Goal: Task Accomplishment & Management: Use online tool/utility

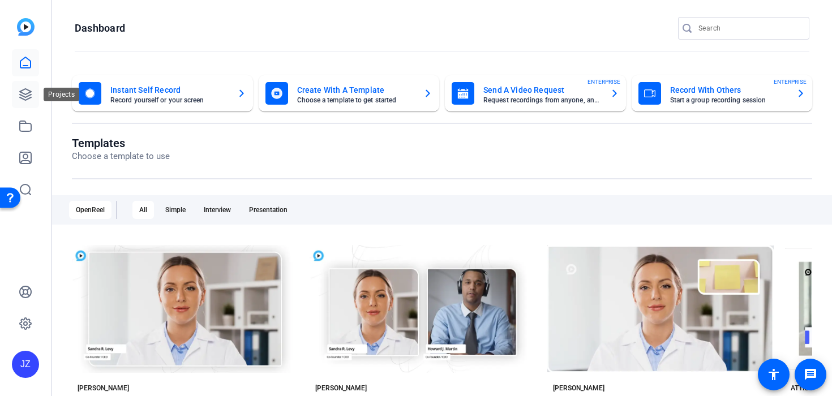
click at [25, 94] on icon at bounding box center [25, 94] width 11 height 11
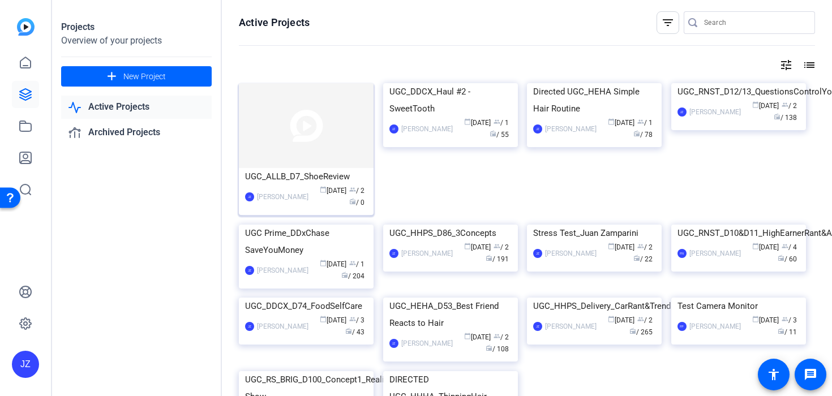
click at [262, 132] on img at bounding box center [306, 125] width 135 height 85
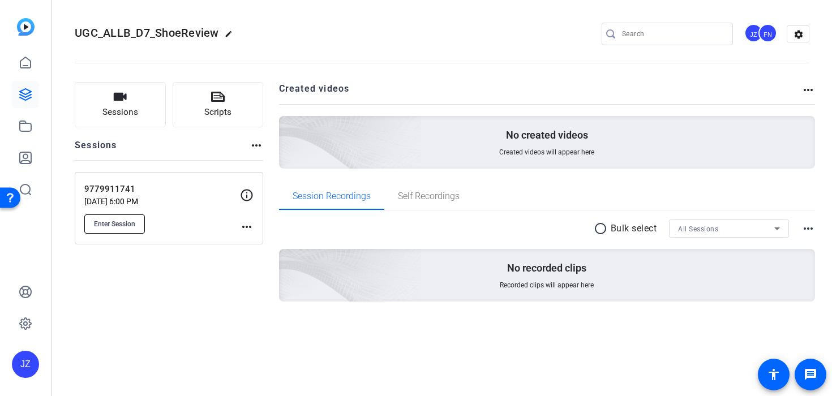
click at [123, 230] on button "Enter Session" at bounding box center [114, 224] width 61 height 19
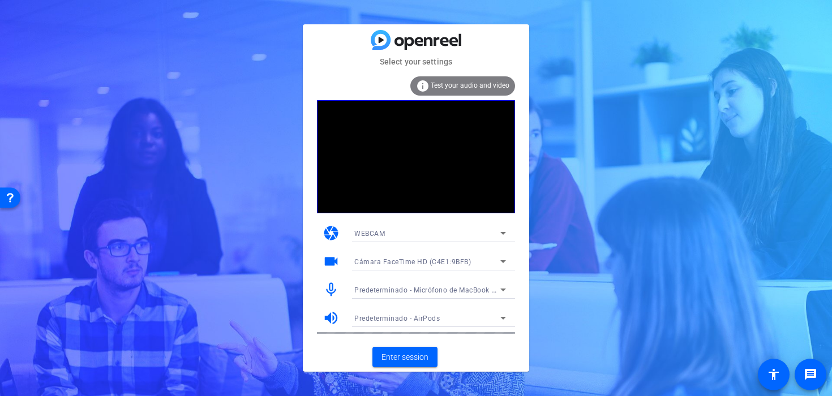
click at [384, 342] on mat-card-actions "Enter session" at bounding box center [416, 356] width 226 height 29
click at [393, 355] on span "Enter session" at bounding box center [405, 358] width 47 height 12
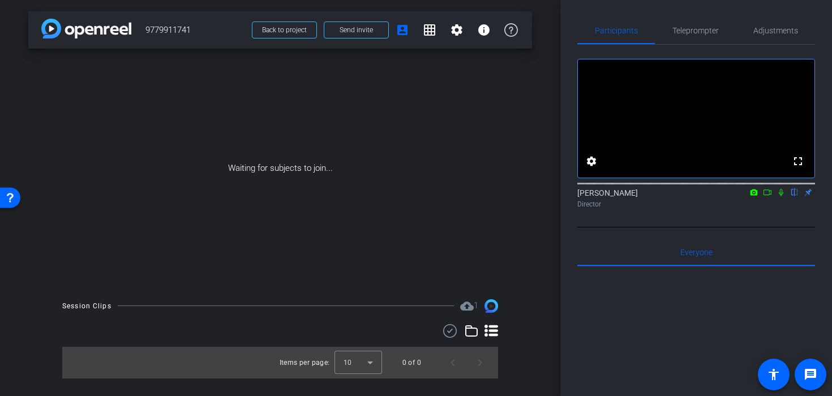
click at [779, 196] on icon at bounding box center [781, 193] width 9 height 8
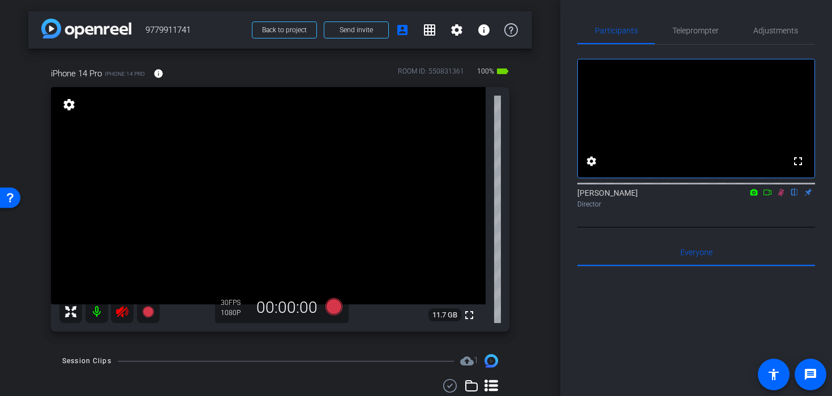
click at [780, 196] on icon at bounding box center [781, 192] width 6 height 7
click at [115, 316] on icon at bounding box center [122, 312] width 14 height 14
click at [740, 30] on div "Adjustments" at bounding box center [775, 30] width 79 height 27
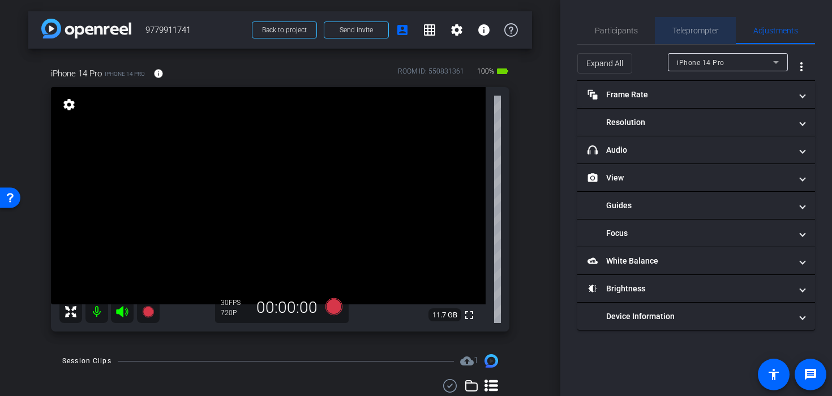
click at [694, 29] on span "Teleprompter" at bounding box center [695, 31] width 46 height 8
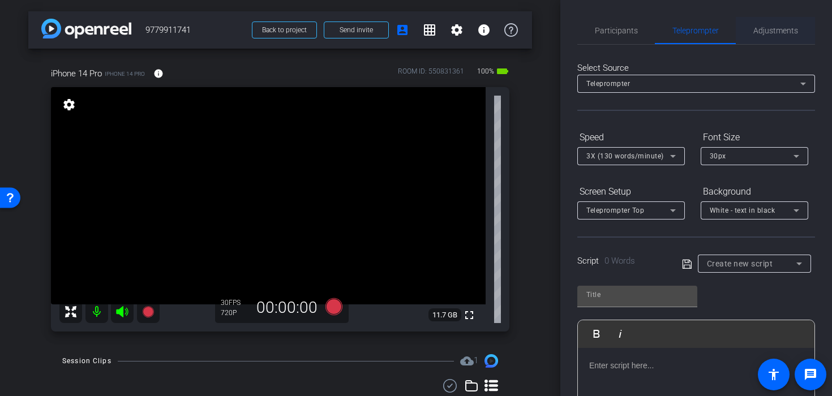
click at [762, 27] on span "Adjustments" at bounding box center [775, 31] width 45 height 8
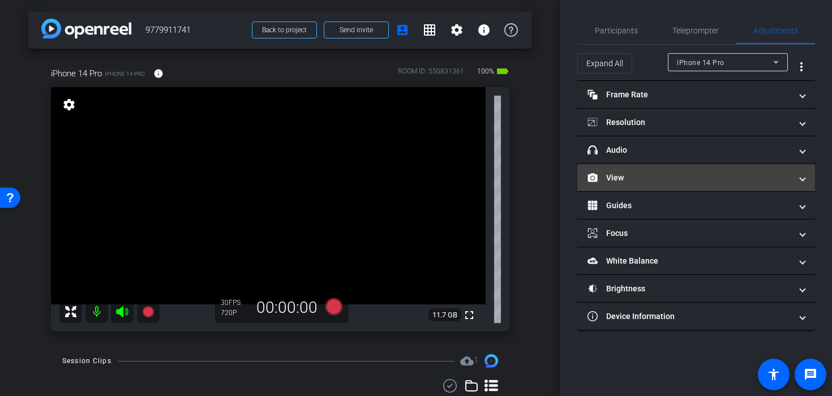
click at [660, 179] on mat-panel-title "View" at bounding box center [690, 178] width 204 height 12
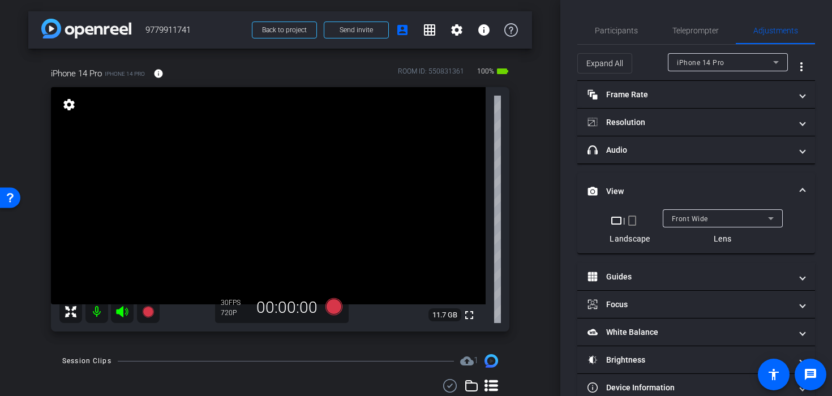
click at [631, 225] on mat-icon "crop_portrait" at bounding box center [633, 221] width 14 height 14
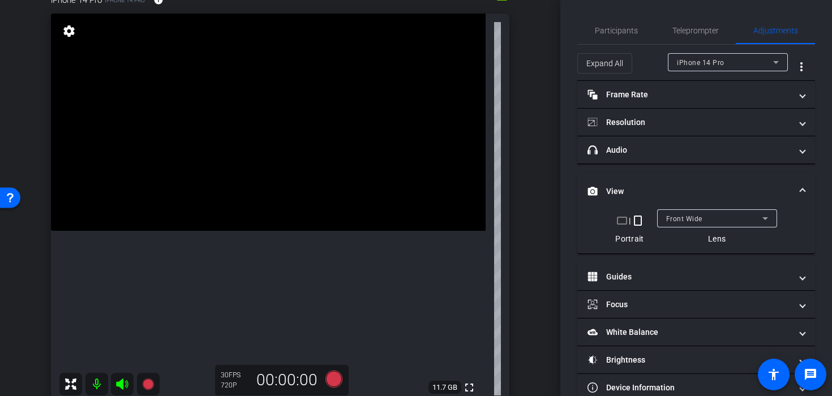
scroll to position [83, 0]
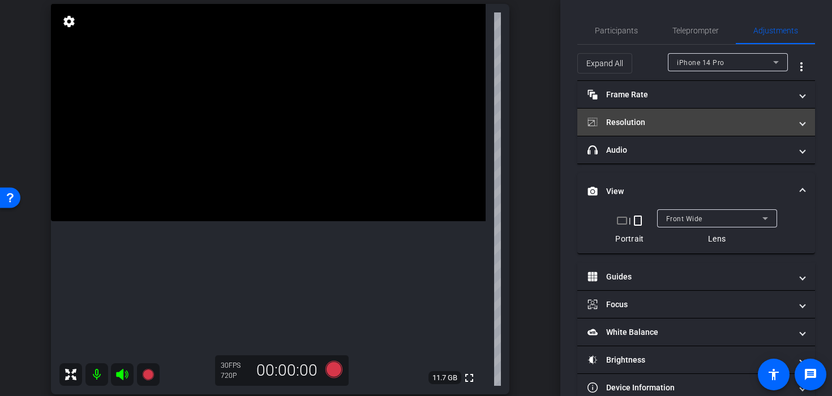
click at [670, 125] on mat-panel-title "Resolution" at bounding box center [690, 123] width 204 height 12
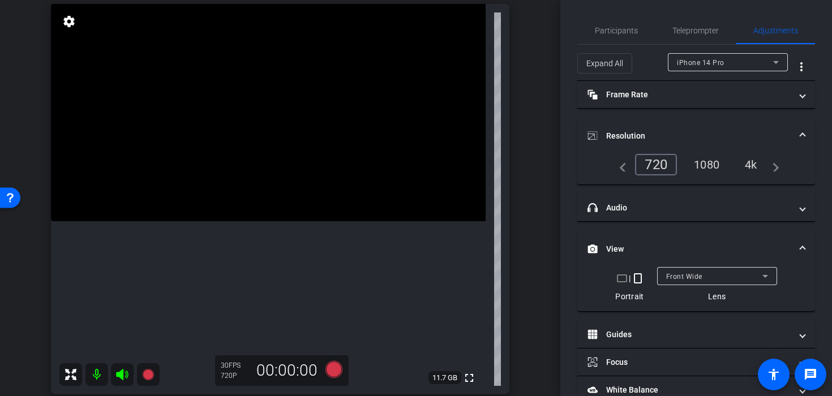
click at [706, 166] on div "1080" at bounding box center [707, 164] width 42 height 19
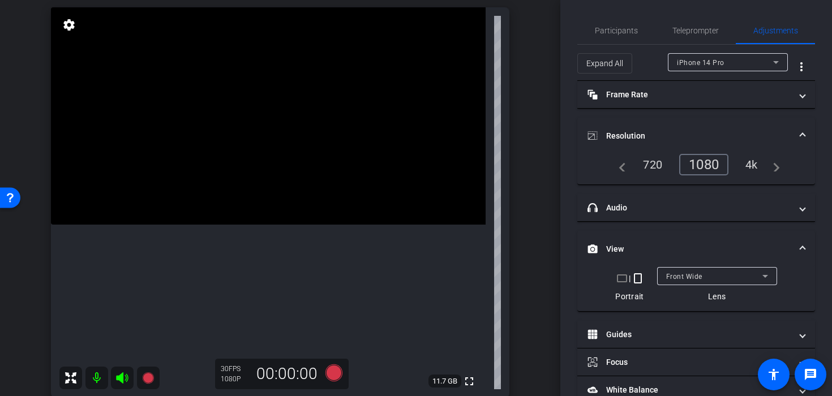
scroll to position [89, 0]
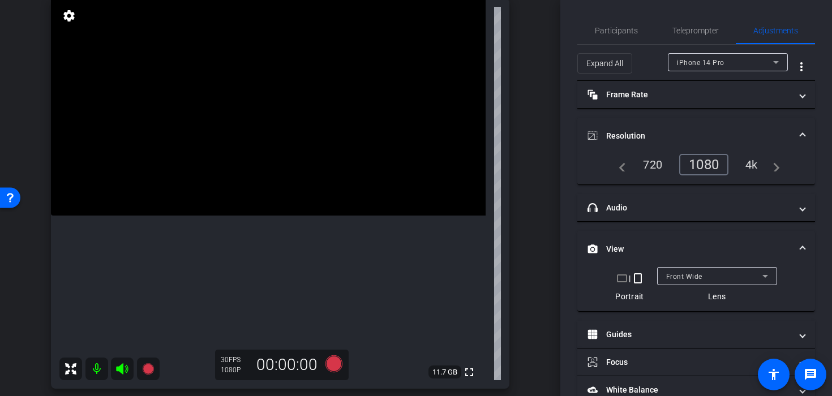
click at [695, 277] on span "Front Wide" at bounding box center [684, 277] width 36 height 8
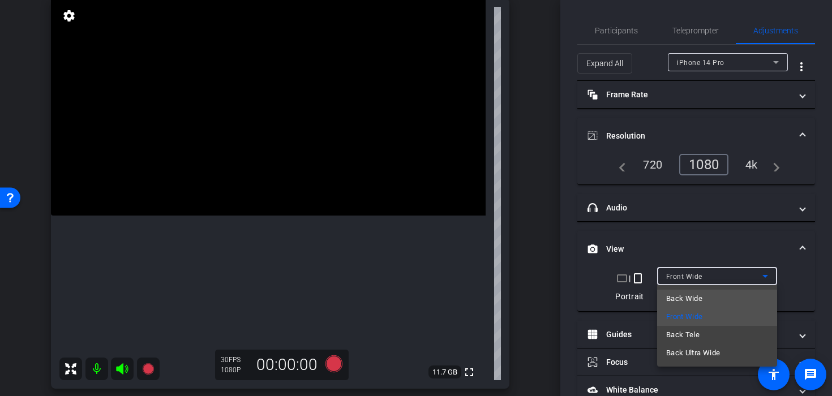
drag, startPoint x: 706, startPoint y: 327, endPoint x: 688, endPoint y: 301, distance: 31.3
drag, startPoint x: 688, startPoint y: 301, endPoint x: 681, endPoint y: 289, distance: 14.2
click at [683, 293] on span "Back Wide" at bounding box center [684, 299] width 36 height 14
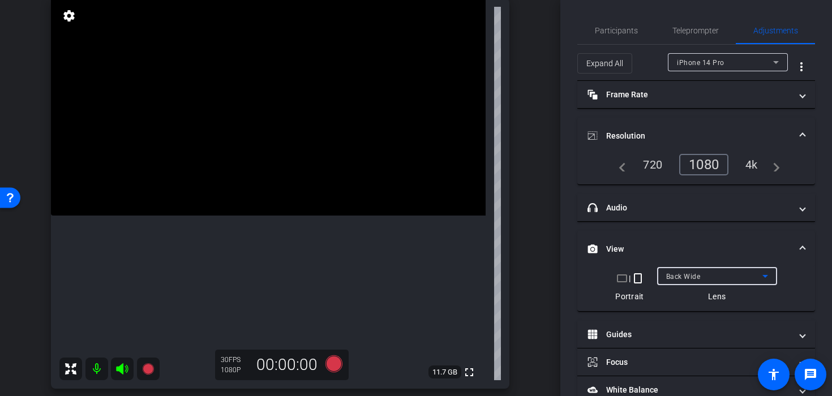
click at [703, 275] on div "Back Wide" at bounding box center [714, 276] width 96 height 14
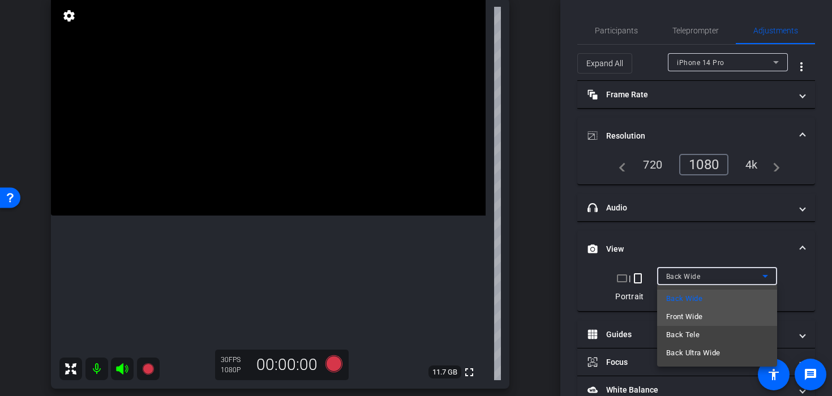
click at [685, 316] on span "Front Wide" at bounding box center [684, 317] width 37 height 14
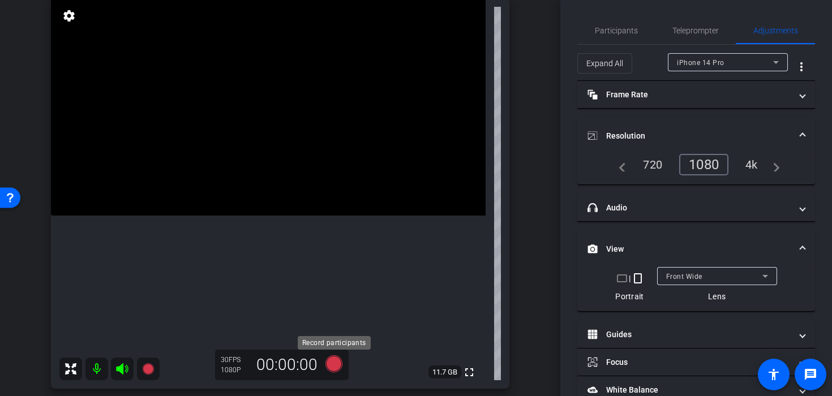
click at [331, 367] on icon at bounding box center [333, 363] width 17 height 17
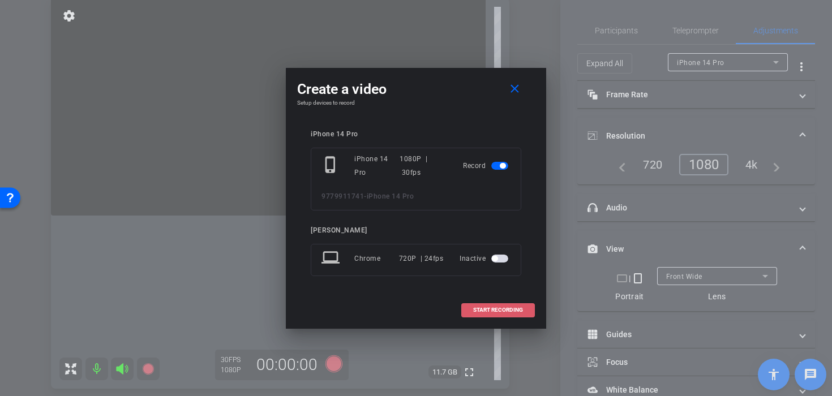
click at [487, 316] on span at bounding box center [498, 310] width 72 height 27
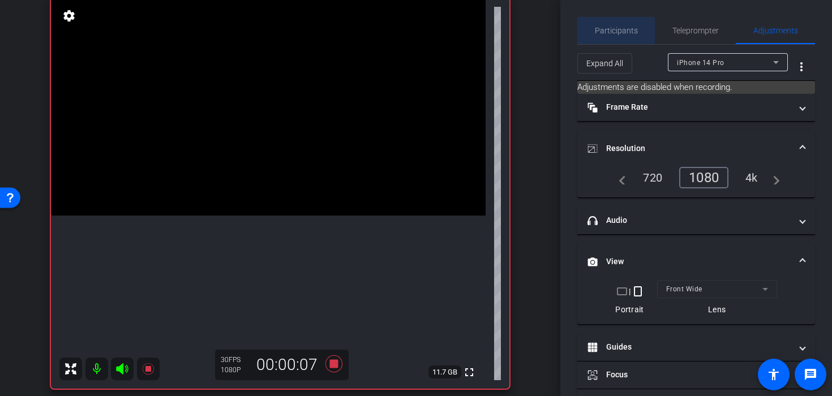
click at [605, 32] on span "Participants" at bounding box center [616, 31] width 43 height 8
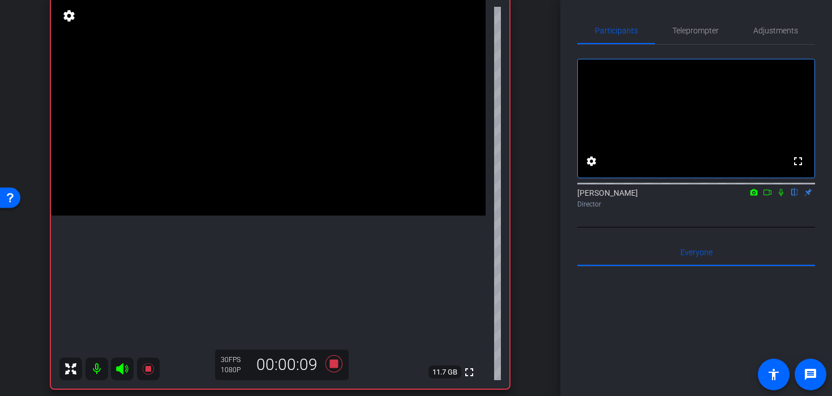
click at [782, 196] on icon at bounding box center [781, 193] width 9 height 8
click at [779, 196] on icon at bounding box center [781, 192] width 6 height 7
click at [270, 216] on video at bounding box center [268, 106] width 435 height 217
click at [700, 23] on span "Teleprompter" at bounding box center [695, 30] width 46 height 27
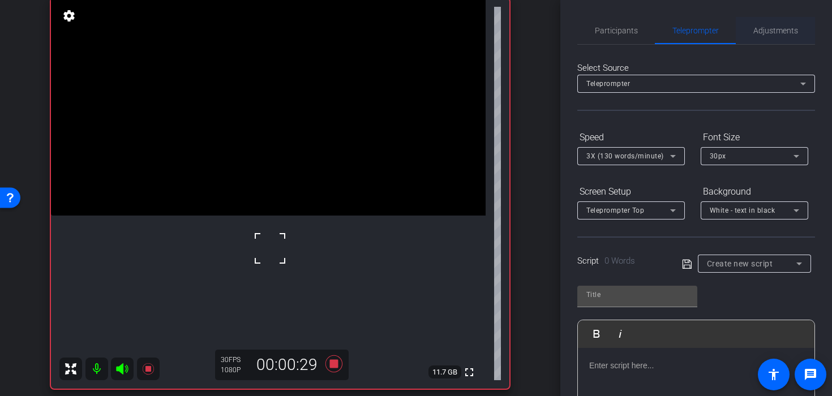
click at [761, 25] on span "Adjustments" at bounding box center [775, 30] width 45 height 27
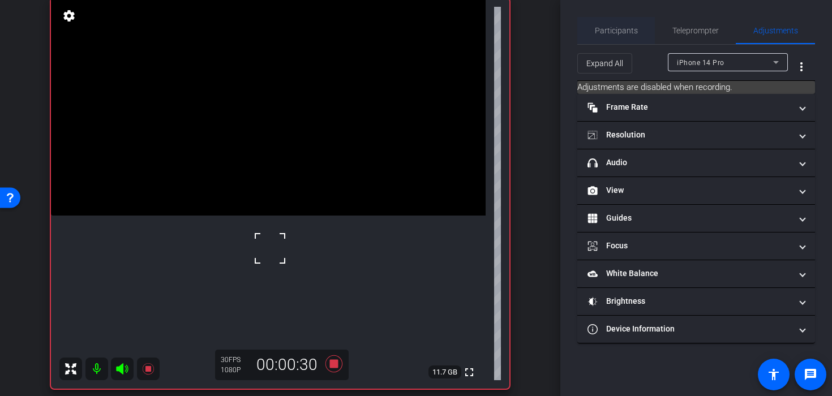
click at [632, 27] on span "Participants" at bounding box center [616, 31] width 43 height 8
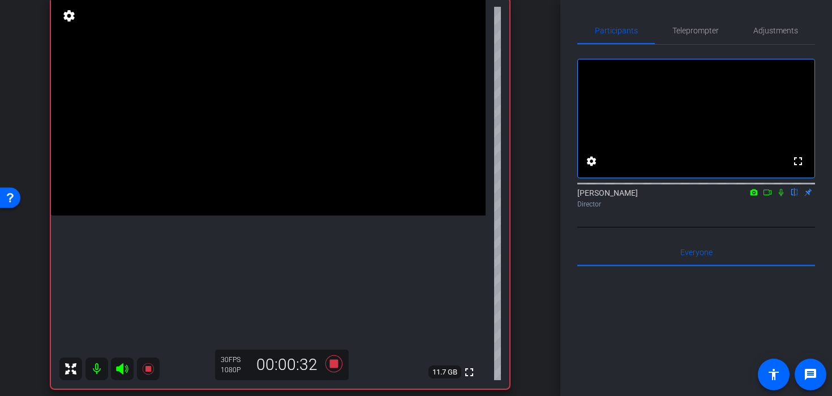
click at [291, 216] on video at bounding box center [268, 106] width 435 height 217
click at [337, 368] on icon at bounding box center [333, 363] width 17 height 17
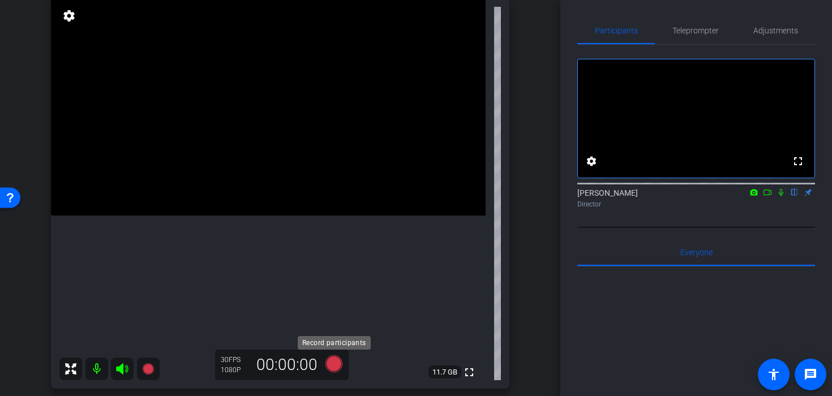
click at [331, 365] on icon at bounding box center [333, 363] width 17 height 17
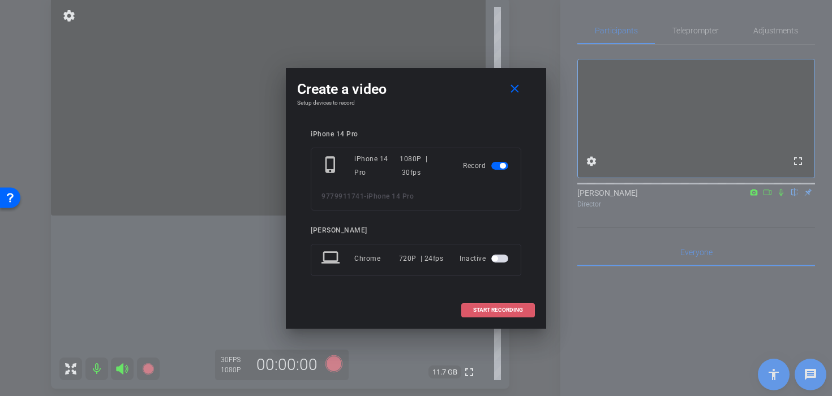
click at [496, 310] on span "START RECORDING" at bounding box center [498, 310] width 50 height 6
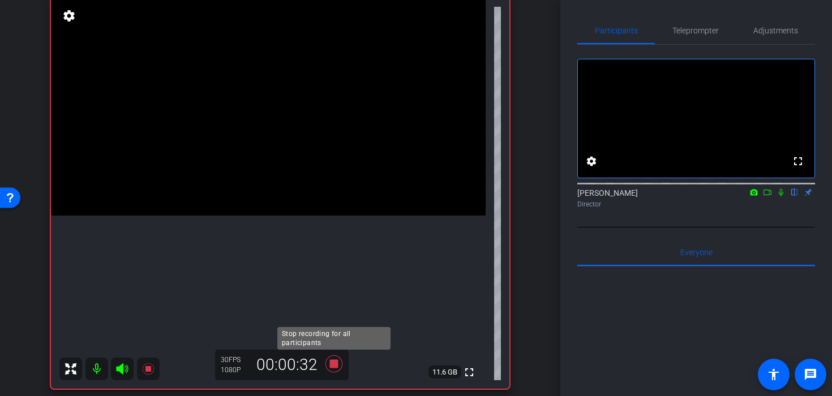
click at [332, 364] on icon at bounding box center [333, 363] width 17 height 17
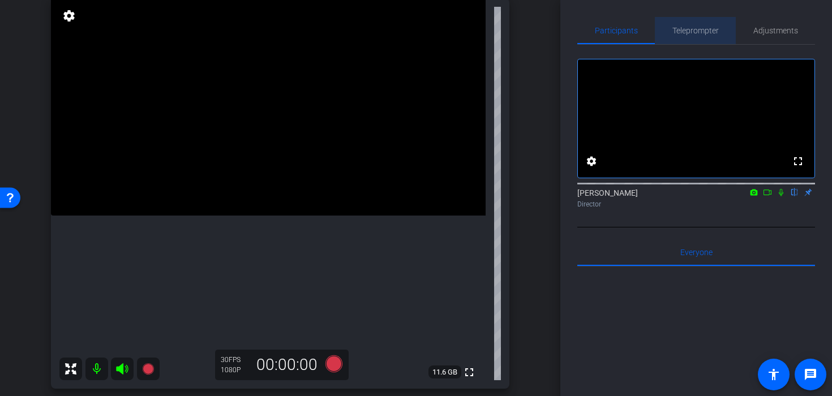
click at [703, 27] on span "Teleprompter" at bounding box center [695, 31] width 46 height 8
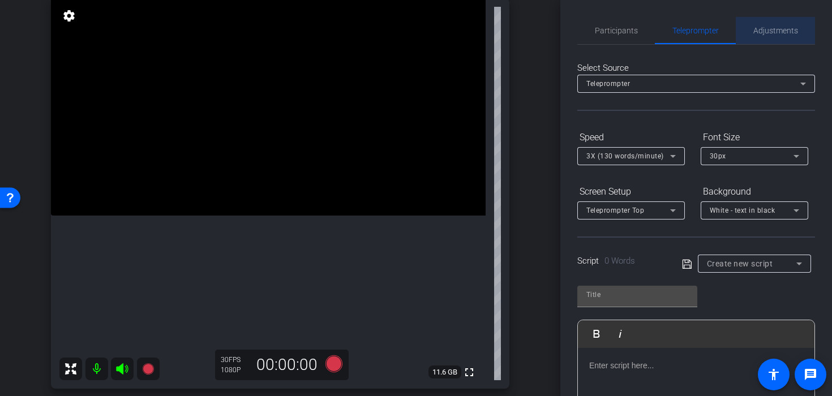
click at [789, 28] on span "Adjustments" at bounding box center [775, 31] width 45 height 8
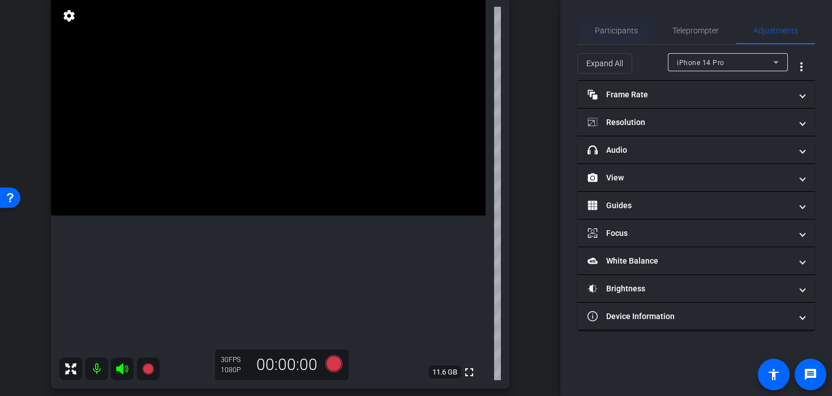
click at [623, 31] on span "Participants" at bounding box center [616, 31] width 43 height 8
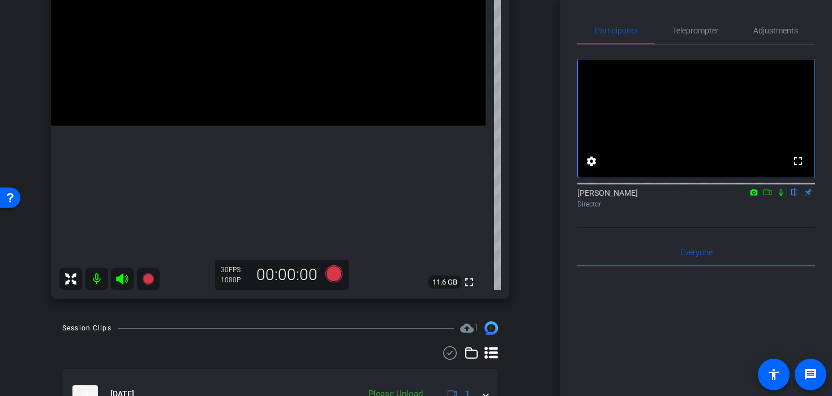
scroll to position [300, 0]
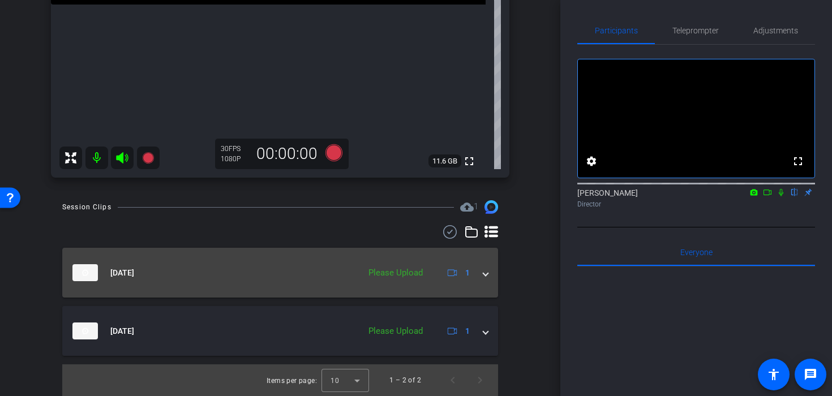
click at [485, 276] on span at bounding box center [485, 273] width 5 height 12
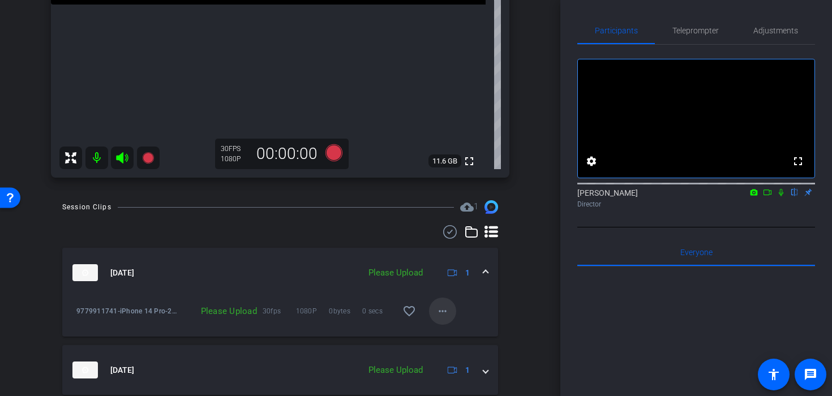
click at [448, 307] on mat-icon "more_horiz" at bounding box center [443, 312] width 14 height 14
click at [456, 332] on span "Upload" at bounding box center [460, 335] width 45 height 14
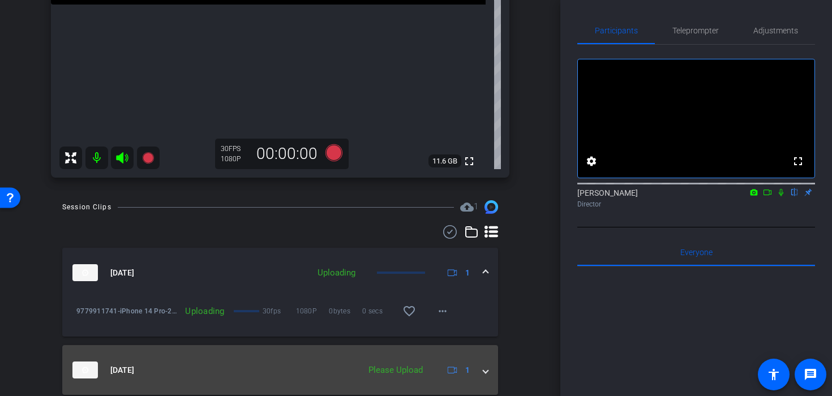
click at [483, 370] on span at bounding box center [485, 371] width 5 height 12
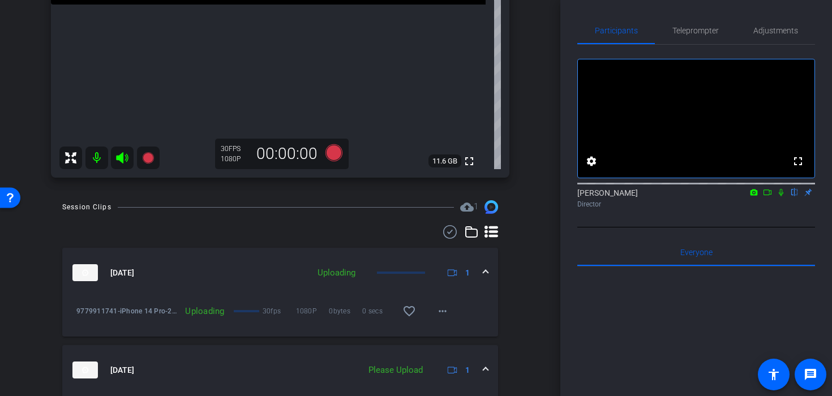
scroll to position [378, 0]
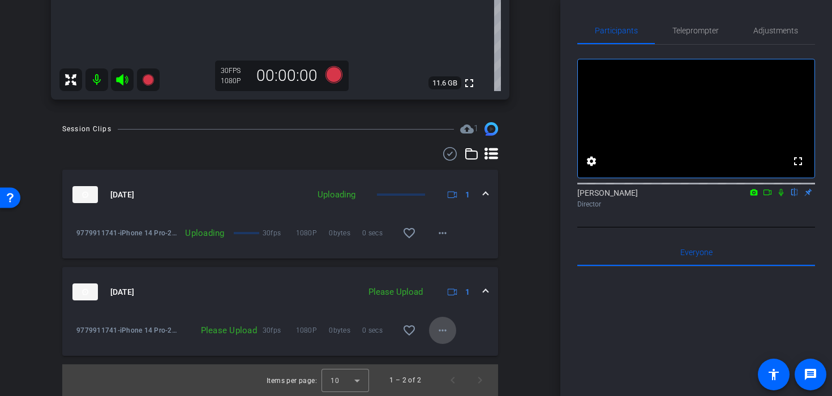
click at [439, 339] on span at bounding box center [442, 330] width 27 height 27
click at [457, 357] on span "Upload" at bounding box center [460, 355] width 45 height 14
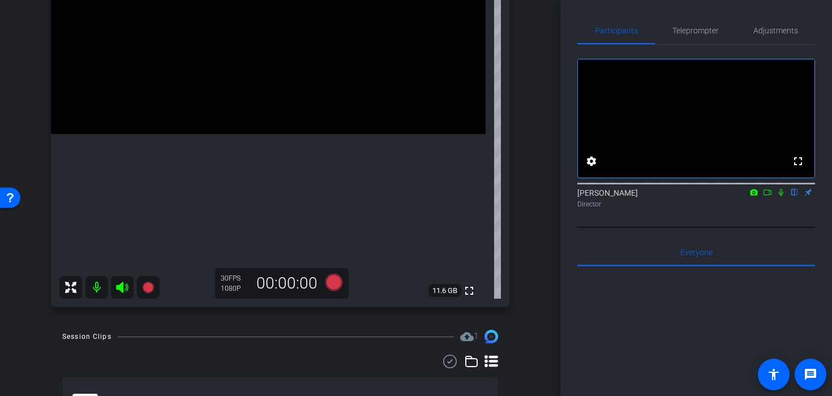
scroll to position [0, 0]
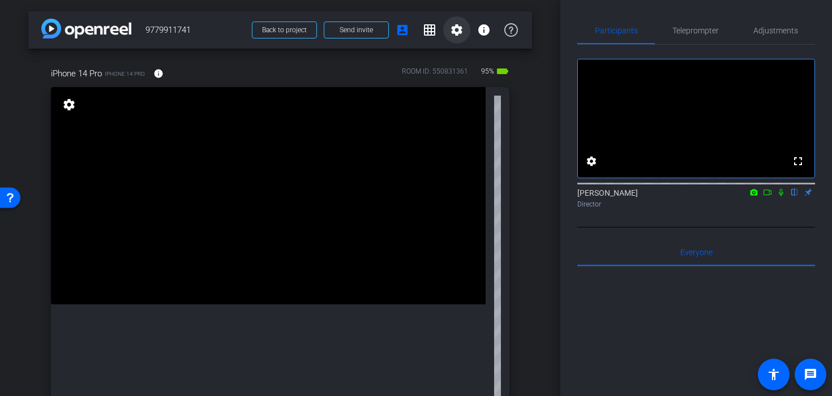
click at [452, 30] on mat-icon "settings" at bounding box center [457, 30] width 14 height 14
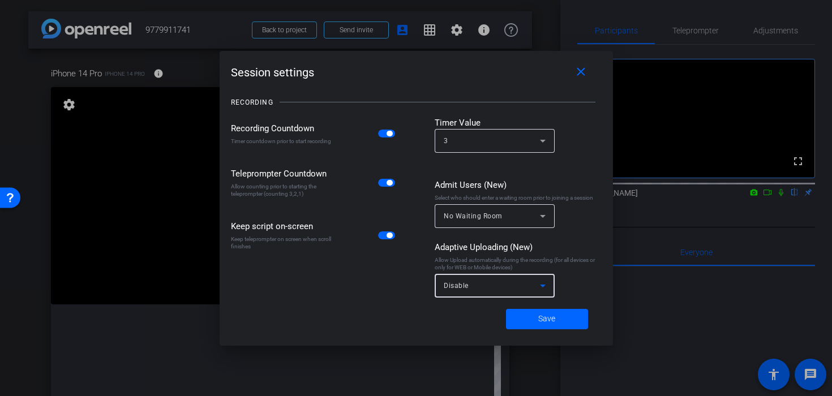
click at [491, 289] on div "Disable" at bounding box center [492, 286] width 96 height 14
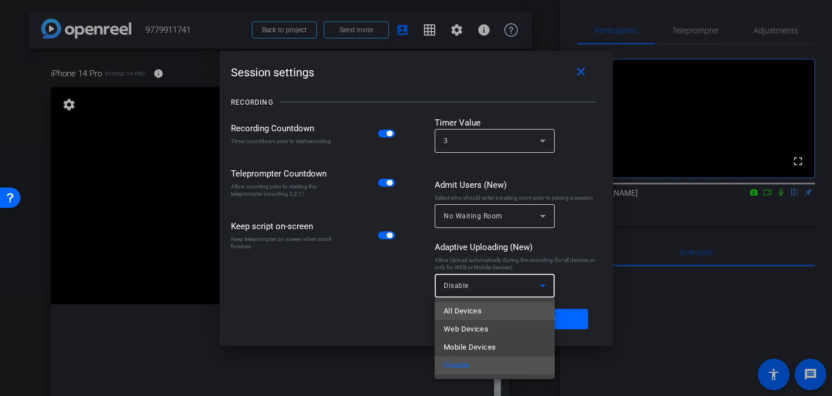
click at [488, 315] on mat-option "All Devices" at bounding box center [495, 311] width 120 height 18
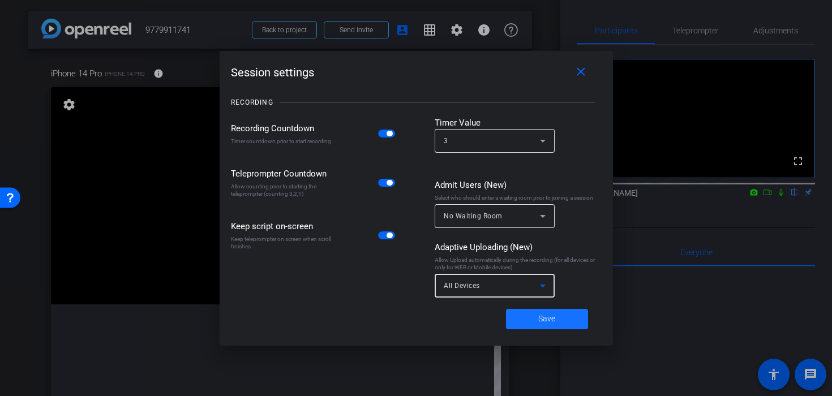
click at [555, 322] on button "Save" at bounding box center [547, 319] width 82 height 20
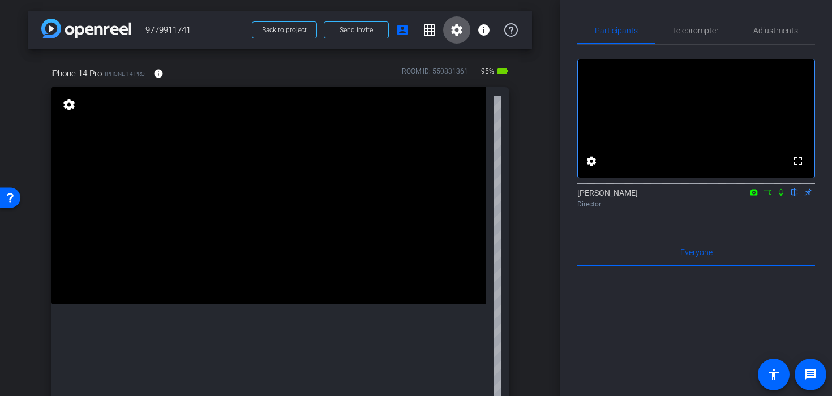
scroll to position [108, 0]
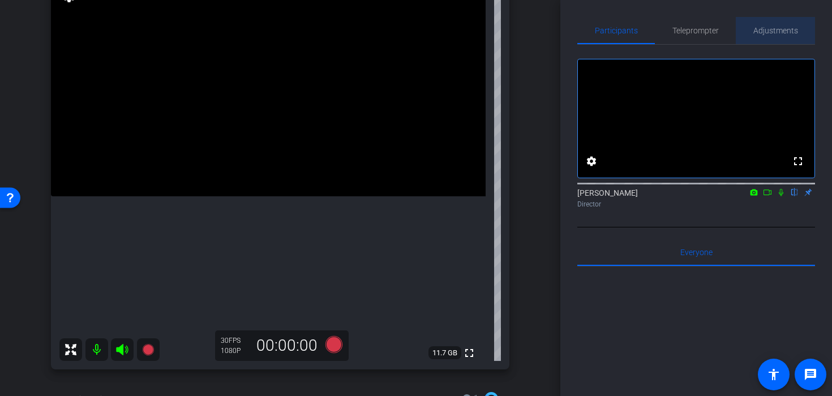
click at [790, 25] on span "Adjustments" at bounding box center [775, 30] width 45 height 27
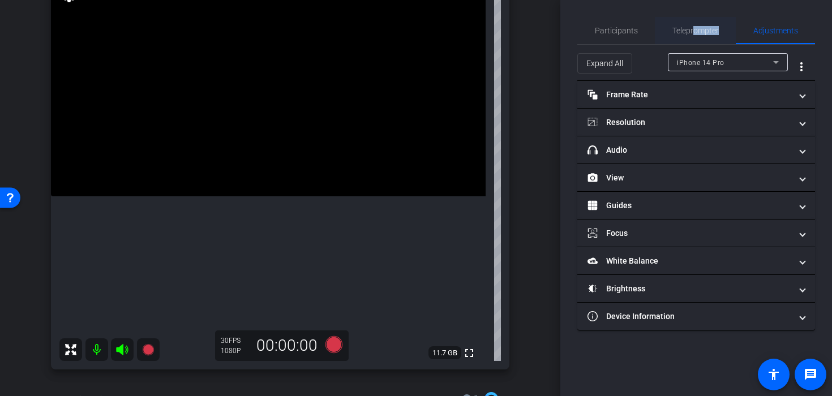
click at [692, 35] on span "Teleprompter" at bounding box center [695, 30] width 46 height 27
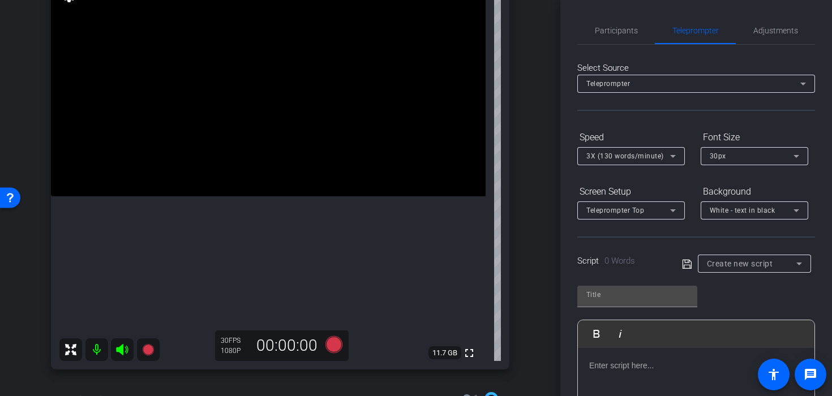
click at [770, 51] on div "Select Source Teleprompter Speed 3X (130 words/minute) Font Size 30px Screen Se…" at bounding box center [696, 323] width 238 height 557
click at [761, 32] on span "Adjustments" at bounding box center [775, 31] width 45 height 8
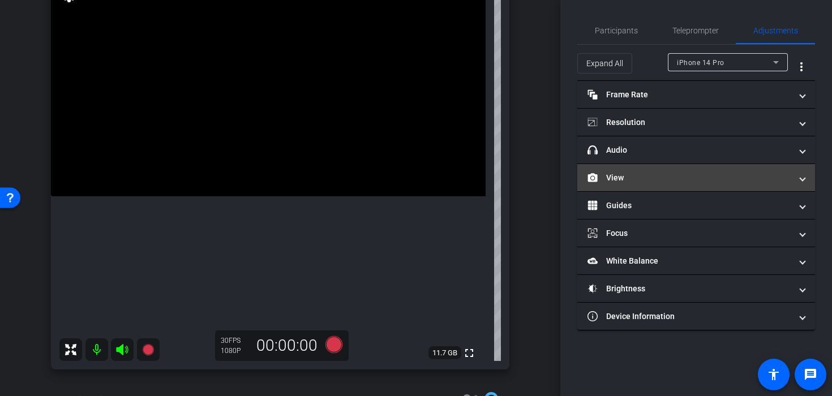
click at [663, 177] on mat-panel-title "View" at bounding box center [690, 178] width 204 height 12
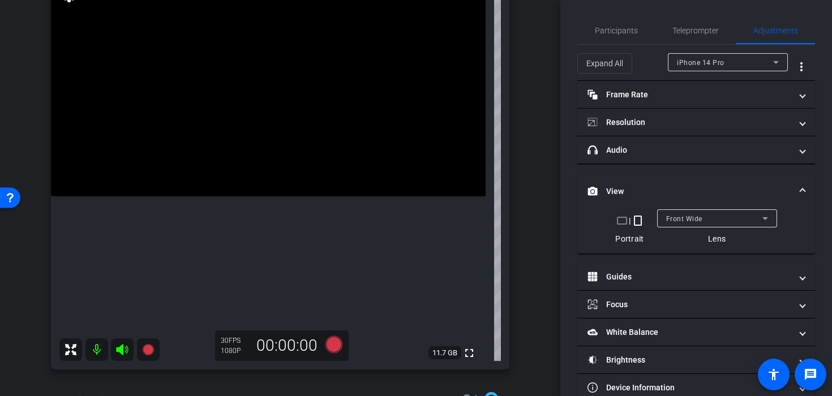
click at [683, 217] on span "Front Wide" at bounding box center [684, 219] width 36 height 8
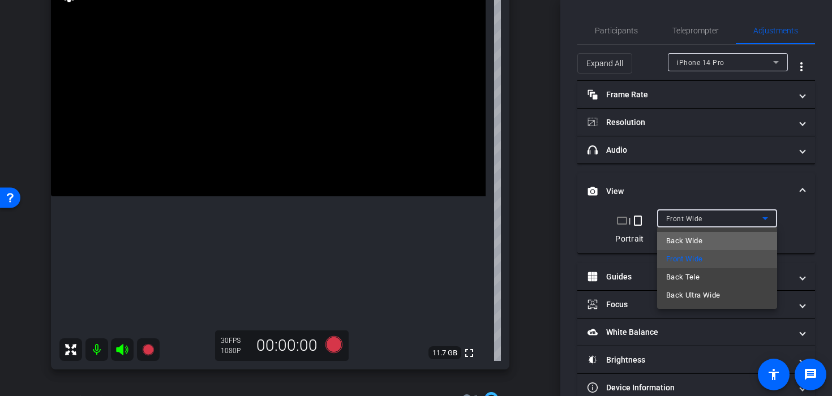
click at [690, 245] on span "Back Wide" at bounding box center [684, 241] width 36 height 14
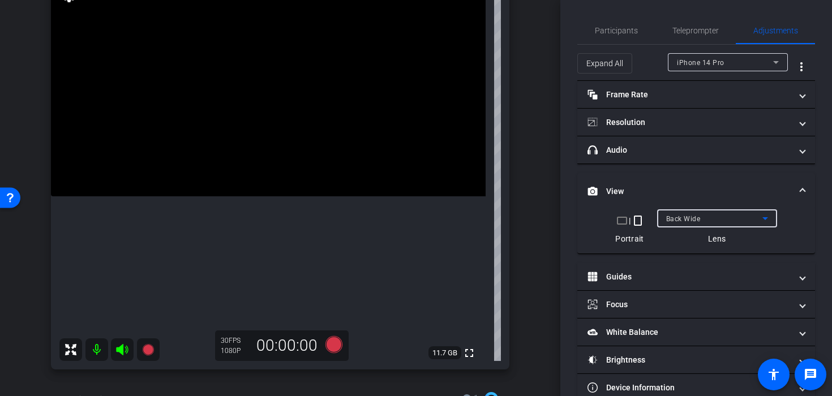
click at [310, 192] on video at bounding box center [268, 87] width 435 height 217
click at [286, 170] on video at bounding box center [268, 87] width 435 height 217
click at [288, 165] on div at bounding box center [286, 170] width 28 height 28
click at [288, 165] on video at bounding box center [268, 87] width 435 height 217
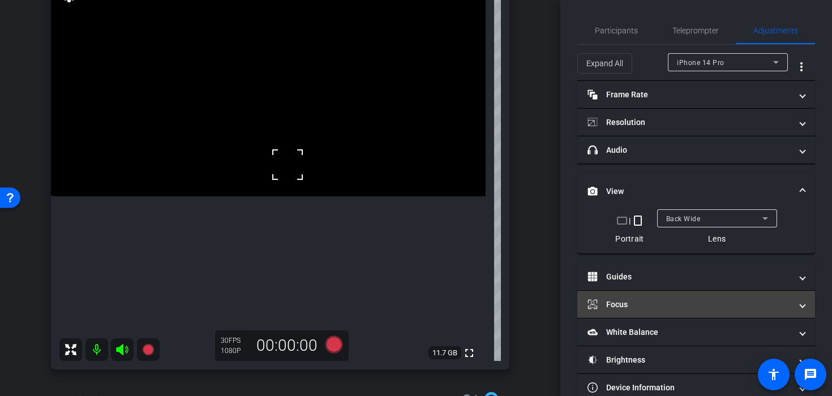
click at [666, 299] on mat-panel-title "Focus" at bounding box center [690, 305] width 204 height 12
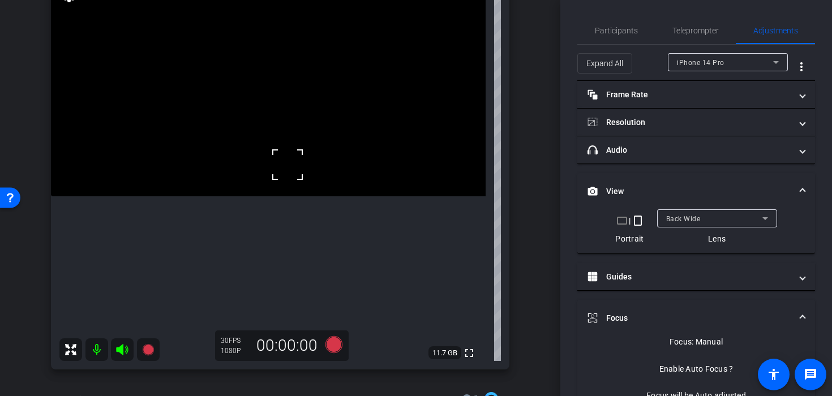
click at [229, 192] on video at bounding box center [268, 87] width 435 height 217
click at [268, 192] on video at bounding box center [268, 87] width 435 height 217
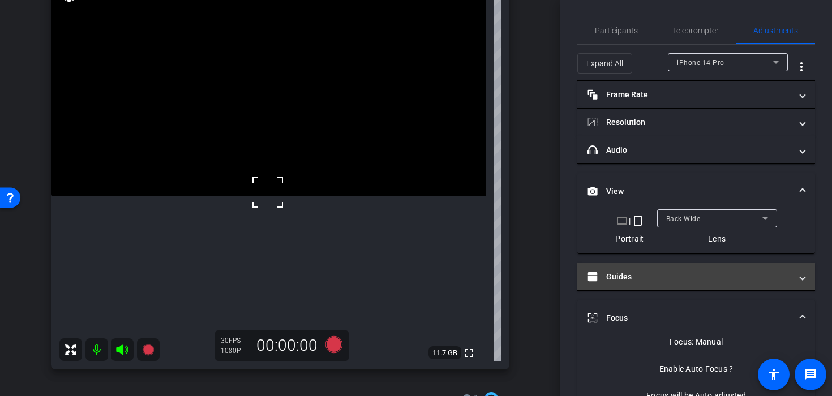
scroll to position [160, 0]
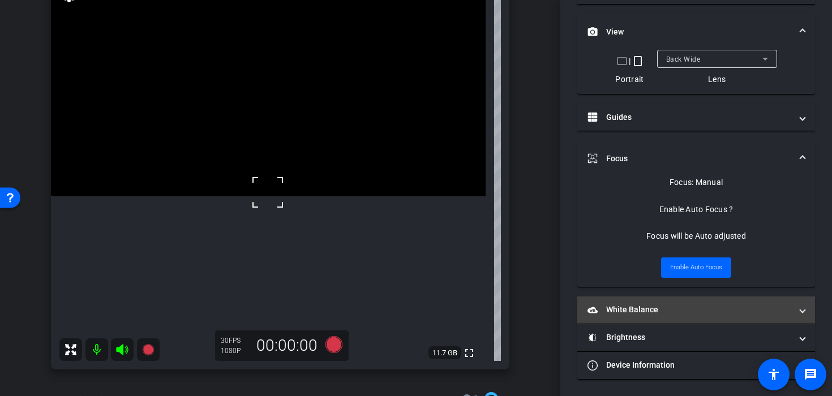
click at [677, 309] on mat-panel-title "White Balance White Balance" at bounding box center [690, 310] width 204 height 12
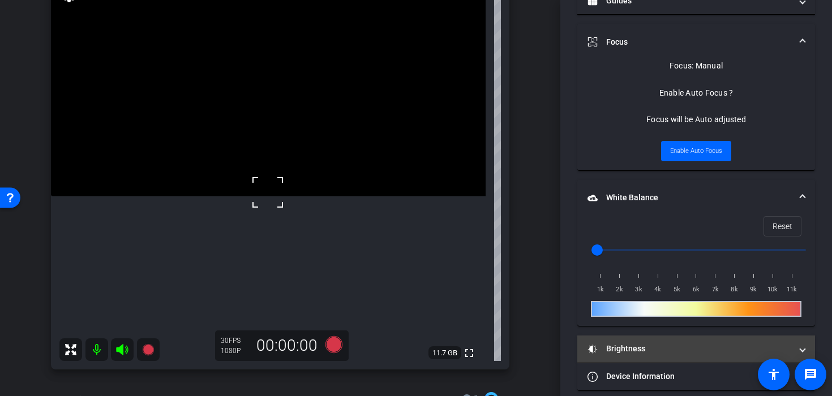
click at [662, 347] on mat-panel-title "Brightness" at bounding box center [690, 349] width 204 height 12
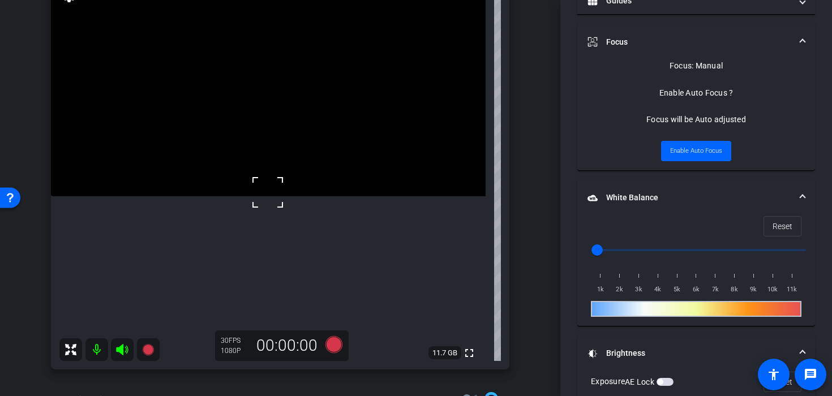
scroll to position [405, 0]
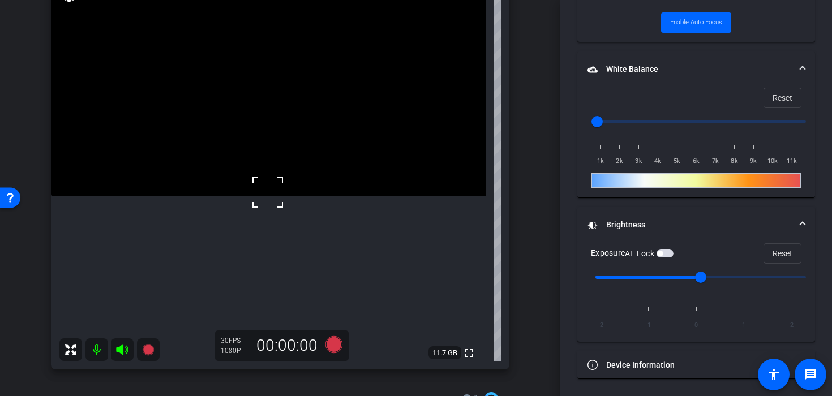
click at [676, 252] on div "Exposure AE Lock Reset" at bounding box center [696, 253] width 211 height 20
click at [670, 252] on span "button" at bounding box center [665, 254] width 17 height 8
click at [293, 196] on video at bounding box center [268, 87] width 435 height 217
click at [270, 196] on video at bounding box center [268, 87] width 435 height 217
click at [336, 344] on icon at bounding box center [333, 344] width 17 height 17
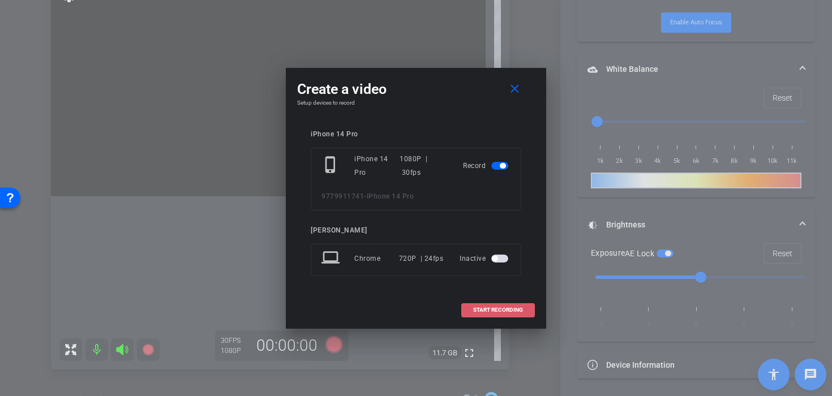
click at [513, 323] on span at bounding box center [498, 310] width 72 height 27
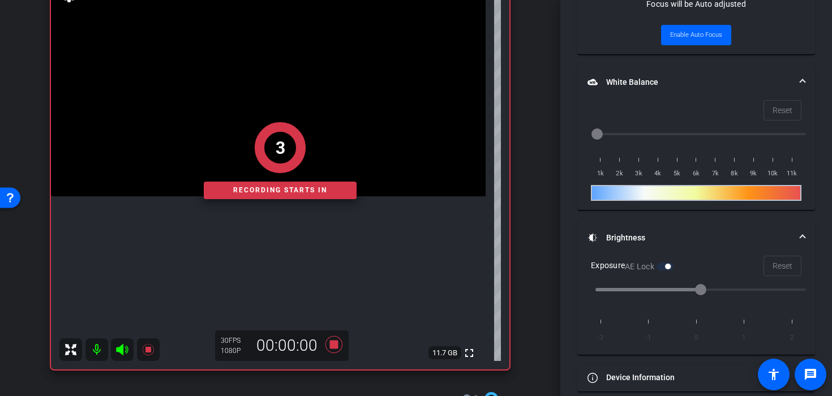
scroll to position [417, 0]
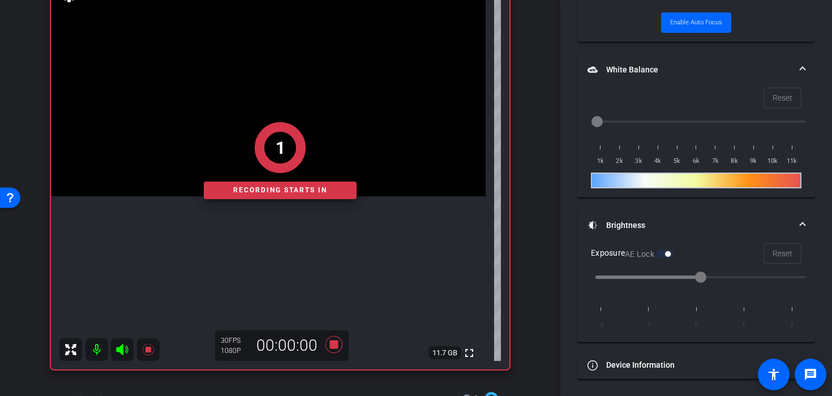
click at [288, 203] on div "1 Recording starts in" at bounding box center [280, 161] width 459 height 418
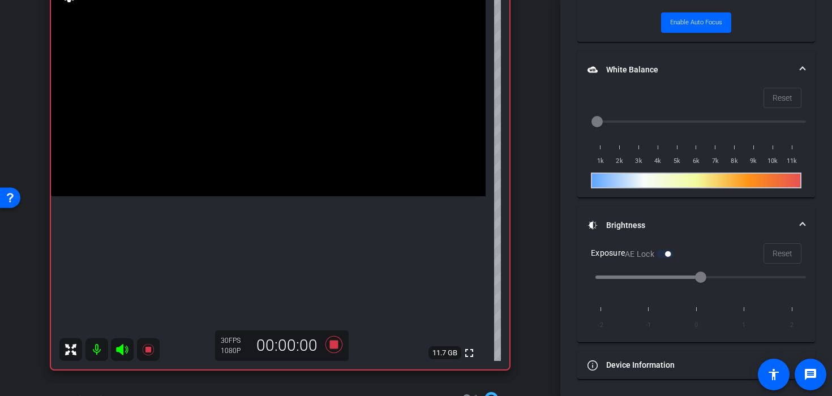
click at [282, 182] on video at bounding box center [268, 87] width 435 height 217
click at [279, 168] on div at bounding box center [282, 182] width 28 height 28
click at [276, 164] on video at bounding box center [268, 87] width 435 height 217
click at [273, 196] on video at bounding box center [268, 87] width 435 height 217
click at [242, 196] on video at bounding box center [268, 87] width 435 height 217
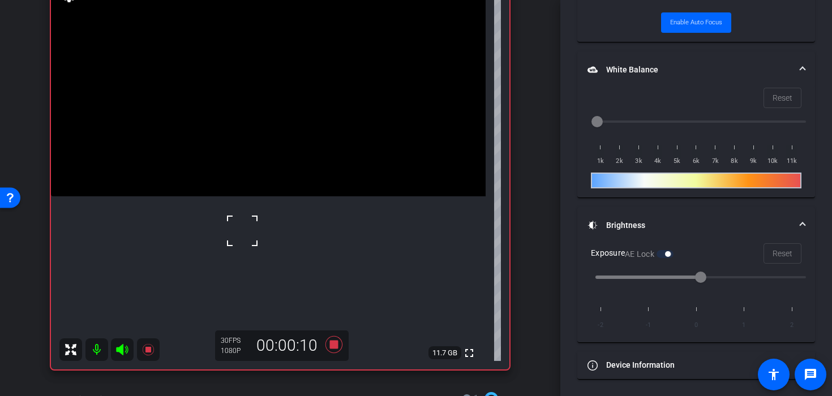
click at [232, 235] on div at bounding box center [242, 231] width 28 height 28
click at [223, 196] on video at bounding box center [268, 87] width 435 height 217
click at [240, 196] on video at bounding box center [268, 87] width 435 height 217
click at [240, 242] on div at bounding box center [240, 242] width 28 height 28
click at [241, 239] on div at bounding box center [240, 242] width 28 height 28
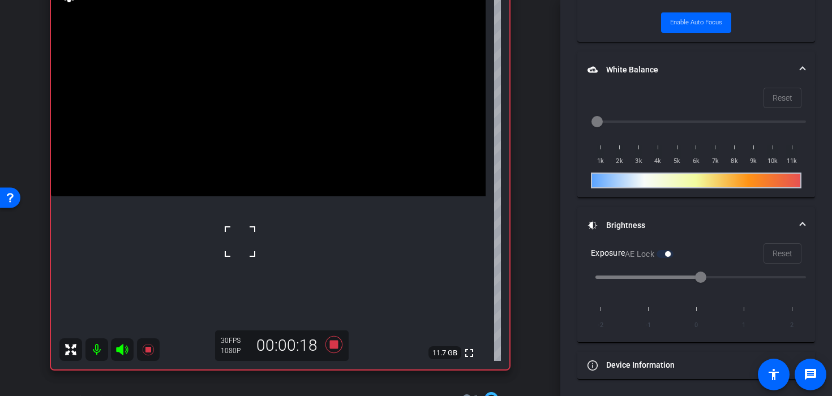
click at [259, 196] on video at bounding box center [268, 87] width 435 height 217
click at [266, 196] on video at bounding box center [268, 87] width 435 height 217
click at [253, 196] on video at bounding box center [268, 87] width 435 height 217
click at [253, 256] on div at bounding box center [253, 256] width 28 height 28
click at [253, 196] on video at bounding box center [268, 87] width 435 height 217
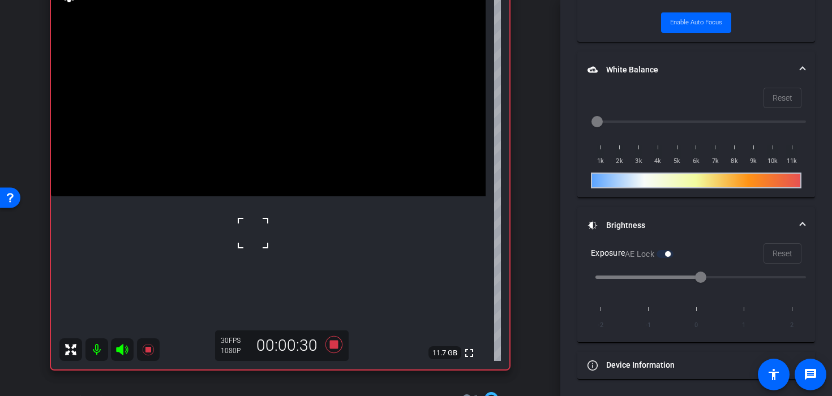
click at [280, 181] on video at bounding box center [268, 87] width 435 height 217
click at [331, 344] on icon at bounding box center [333, 344] width 17 height 17
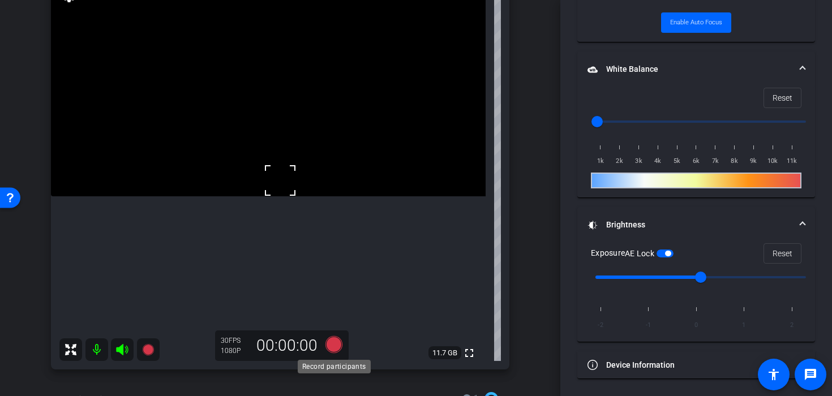
scroll to position [405, 0]
click at [284, 191] on video at bounding box center [268, 87] width 435 height 217
click at [337, 348] on icon at bounding box center [333, 344] width 17 height 17
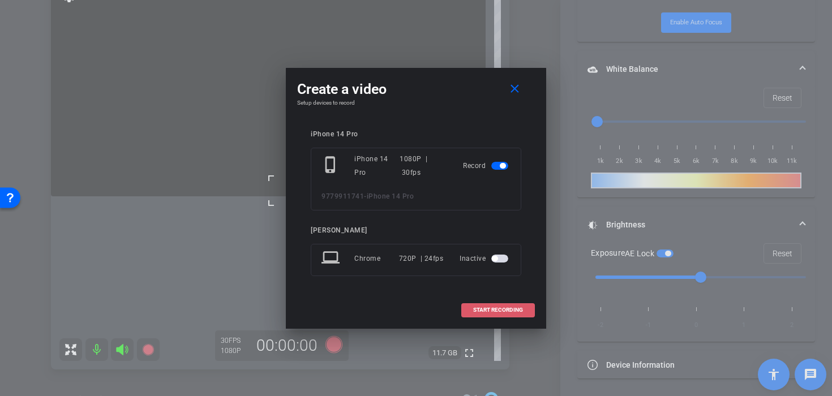
click at [469, 311] on span at bounding box center [498, 310] width 72 height 27
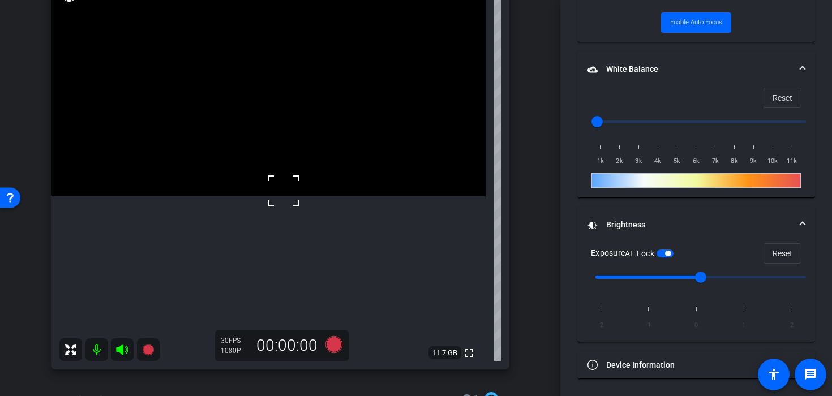
scroll to position [417, 0]
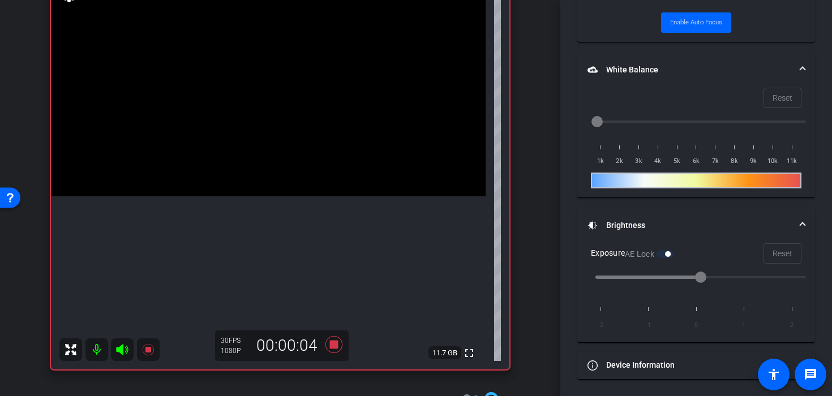
click at [285, 179] on video at bounding box center [268, 87] width 435 height 217
click at [258, 196] on video at bounding box center [268, 87] width 435 height 217
click at [265, 196] on video at bounding box center [268, 87] width 435 height 217
click at [237, 196] on video at bounding box center [268, 87] width 435 height 217
click at [237, 226] on div at bounding box center [236, 223] width 28 height 28
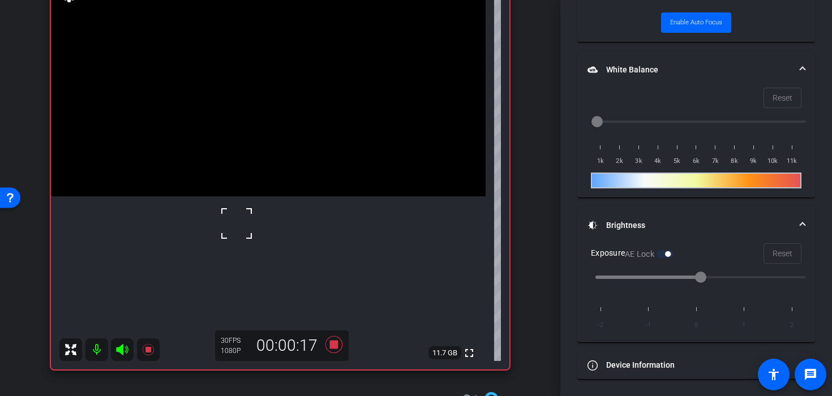
click at [249, 226] on div at bounding box center [236, 223] width 28 height 28
click at [264, 196] on video at bounding box center [268, 87] width 435 height 217
click at [259, 182] on video at bounding box center [268, 87] width 435 height 217
click at [262, 196] on video at bounding box center [268, 87] width 435 height 217
click at [262, 232] on div at bounding box center [262, 231] width 28 height 28
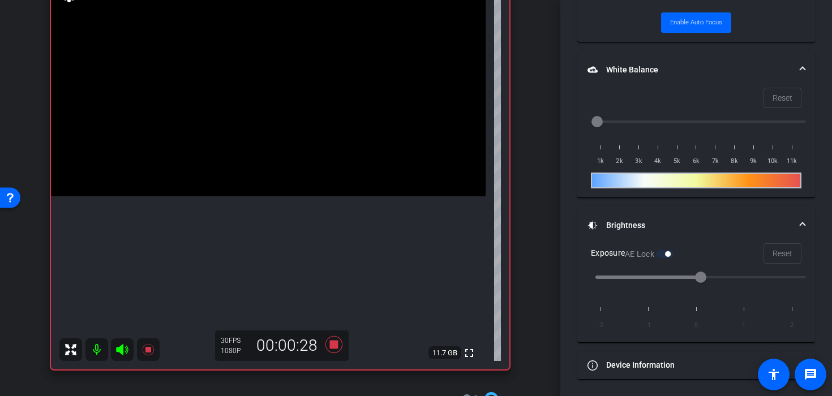
click at [265, 171] on video at bounding box center [268, 87] width 435 height 217
click at [333, 346] on icon at bounding box center [333, 344] width 17 height 17
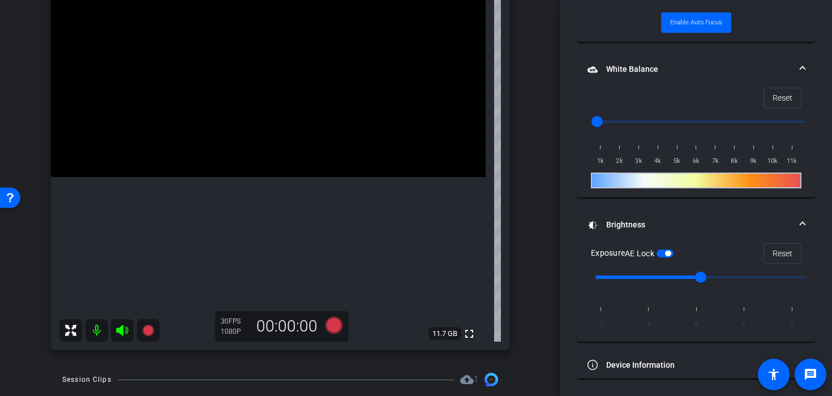
scroll to position [123, 0]
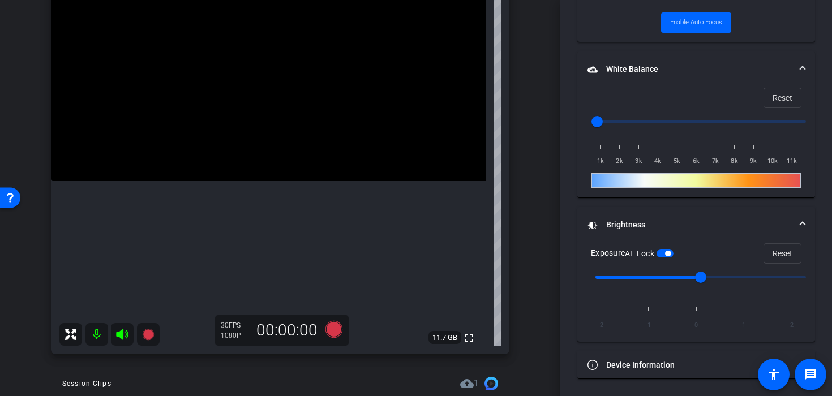
click at [291, 151] on video at bounding box center [268, 72] width 435 height 217
click at [335, 328] on icon at bounding box center [333, 329] width 17 height 17
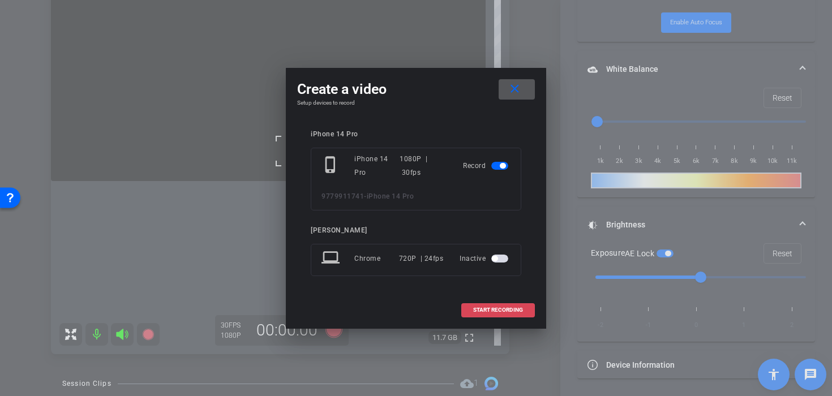
click at [472, 309] on span at bounding box center [498, 310] width 72 height 27
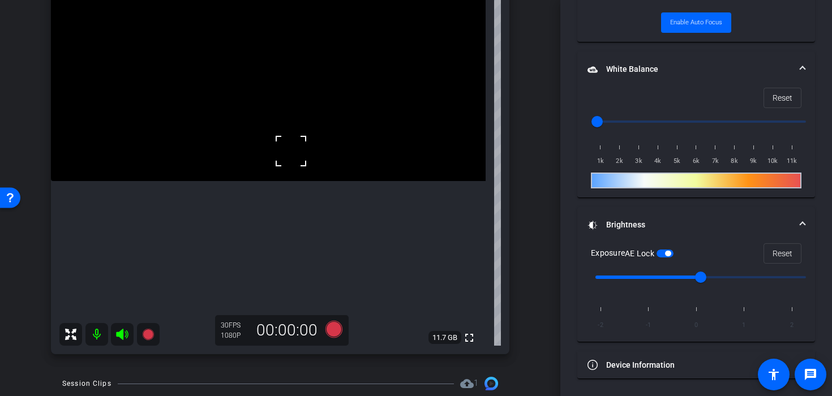
scroll to position [417, 0]
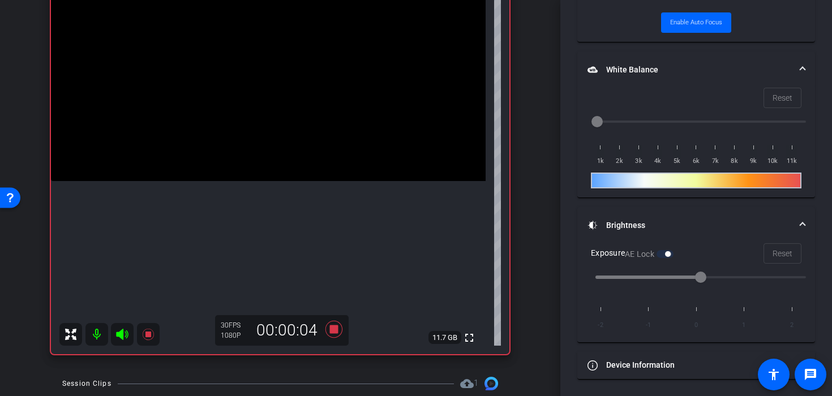
click at [263, 181] on video at bounding box center [268, 72] width 435 height 217
click at [276, 181] on video at bounding box center [268, 72] width 435 height 217
click at [276, 165] on video at bounding box center [268, 72] width 435 height 217
click at [241, 181] on video at bounding box center [268, 72] width 435 height 217
click at [265, 181] on video at bounding box center [268, 72] width 435 height 217
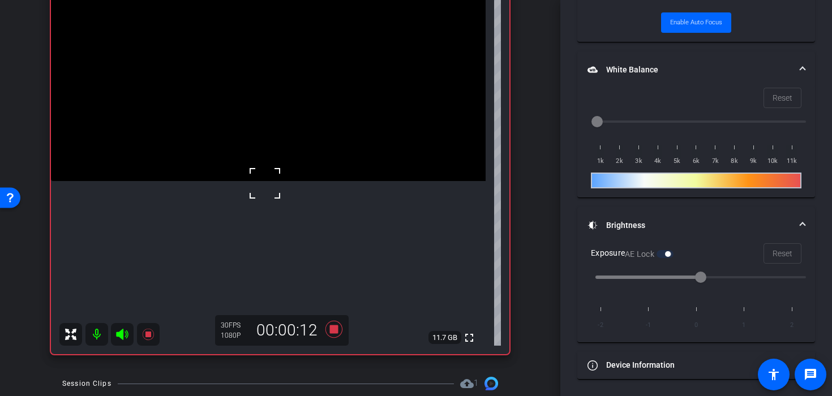
click at [298, 141] on video at bounding box center [268, 72] width 435 height 217
click at [280, 157] on video at bounding box center [268, 72] width 435 height 217
click at [274, 181] on video at bounding box center [268, 72] width 435 height 217
click at [267, 181] on video at bounding box center [268, 72] width 435 height 217
click at [258, 203] on div at bounding box center [267, 217] width 28 height 28
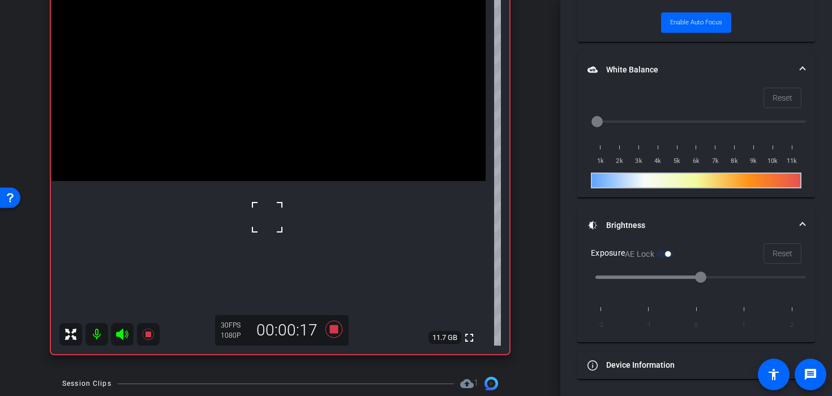
click at [255, 181] on video at bounding box center [268, 72] width 435 height 217
click at [286, 148] on video at bounding box center [268, 72] width 435 height 217
click at [333, 324] on icon at bounding box center [333, 329] width 27 height 20
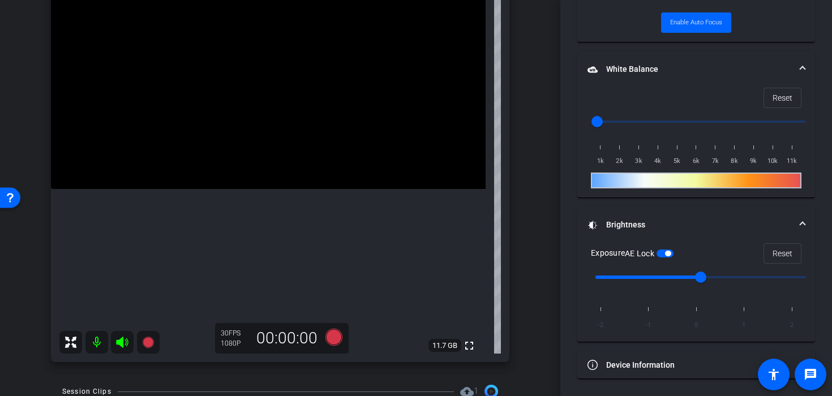
scroll to position [115, 0]
click at [266, 189] on video at bounding box center [268, 80] width 435 height 217
click at [330, 346] on icon at bounding box center [333, 337] width 27 height 20
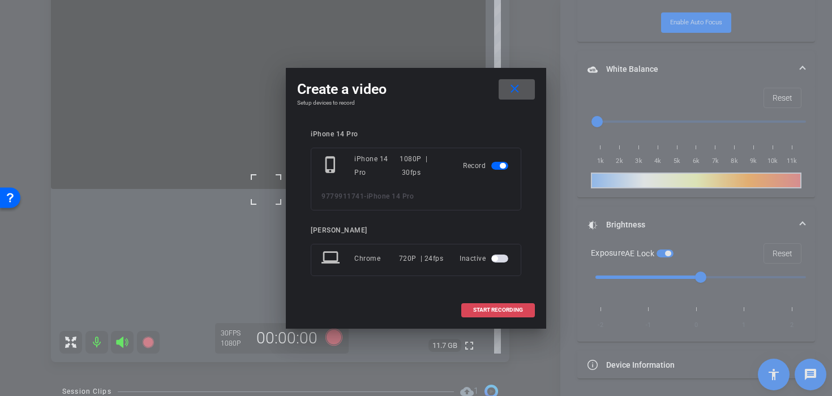
click at [475, 310] on span "START RECORDING" at bounding box center [498, 310] width 50 height 6
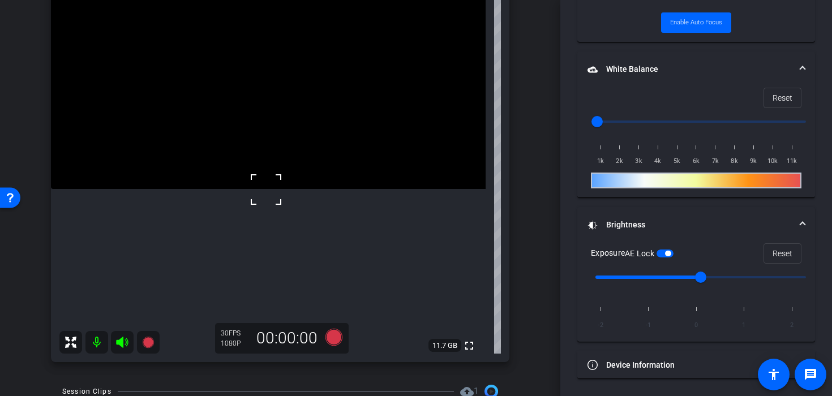
scroll to position [417, 0]
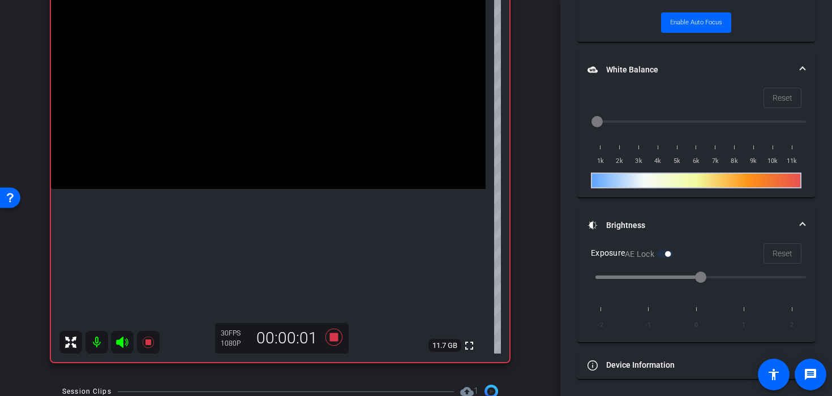
click at [258, 181] on video at bounding box center [268, 80] width 435 height 217
click at [293, 170] on video at bounding box center [268, 80] width 435 height 217
click at [275, 189] on video at bounding box center [268, 80] width 435 height 217
click at [263, 189] on video at bounding box center [268, 80] width 435 height 217
click at [264, 134] on video at bounding box center [268, 80] width 435 height 217
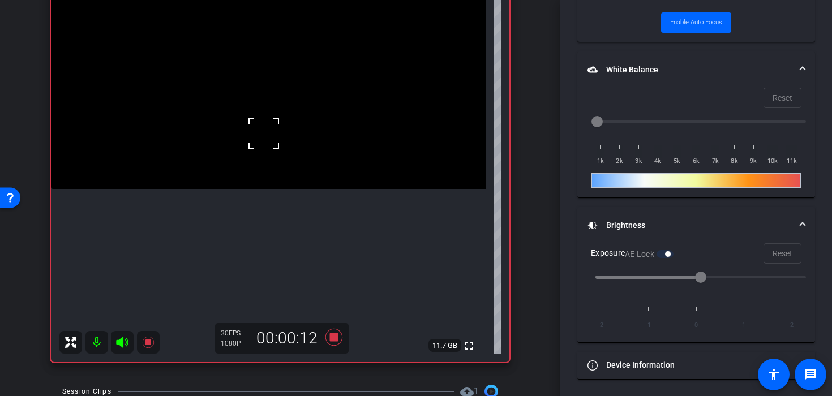
click at [272, 144] on div at bounding box center [264, 133] width 28 height 28
click at [264, 130] on video at bounding box center [268, 80] width 435 height 217
click at [271, 155] on video at bounding box center [268, 80] width 435 height 217
click at [290, 189] on video at bounding box center [268, 80] width 435 height 217
click at [254, 189] on video at bounding box center [268, 80] width 435 height 217
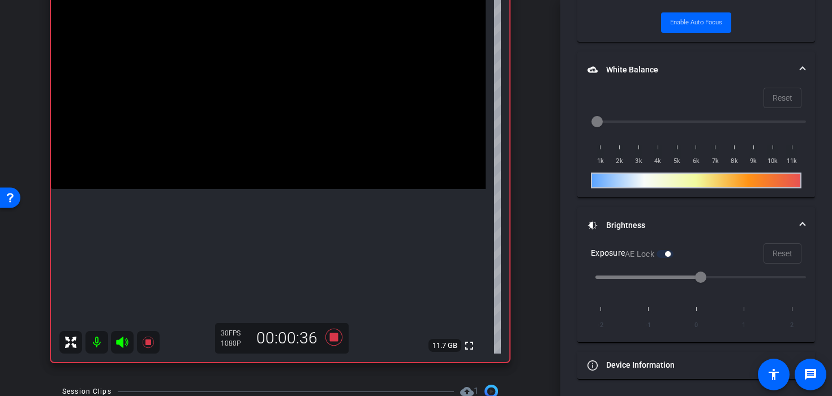
click at [266, 178] on video at bounding box center [268, 80] width 435 height 217
click at [333, 335] on icon at bounding box center [333, 337] width 17 height 17
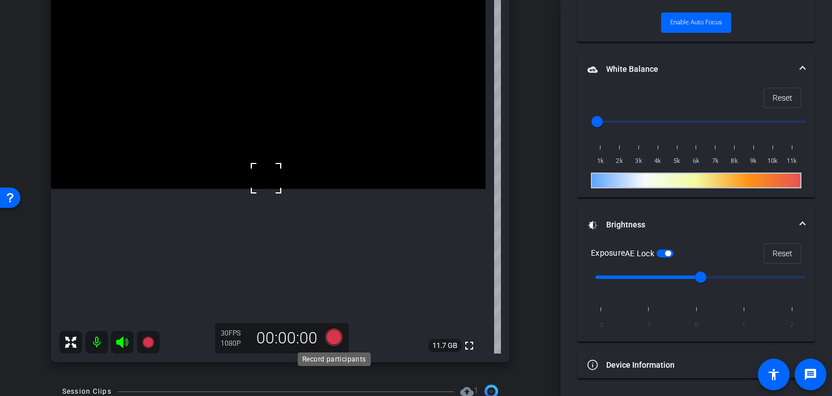
scroll to position [405, 0]
click at [303, 50] on video at bounding box center [268, 80] width 435 height 217
click at [284, 127] on video at bounding box center [268, 80] width 435 height 217
click at [281, 116] on div at bounding box center [283, 127] width 28 height 28
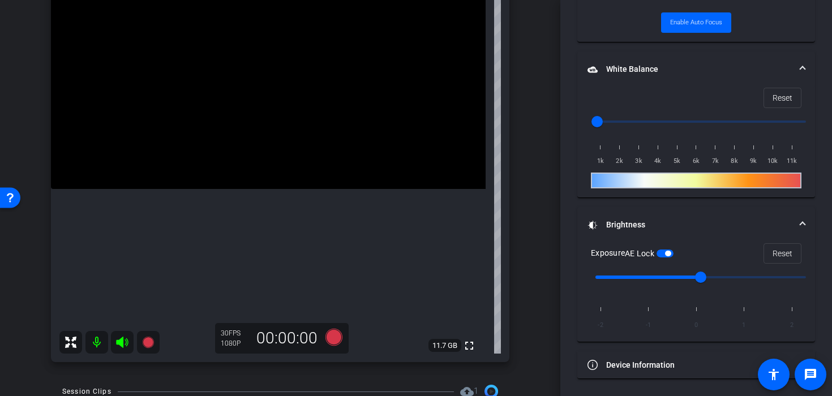
click at [289, 122] on video at bounding box center [268, 80] width 435 height 217
click at [251, 125] on video at bounding box center [268, 80] width 435 height 217
click at [242, 122] on div at bounding box center [251, 125] width 28 height 28
click at [242, 100] on video at bounding box center [268, 80] width 435 height 217
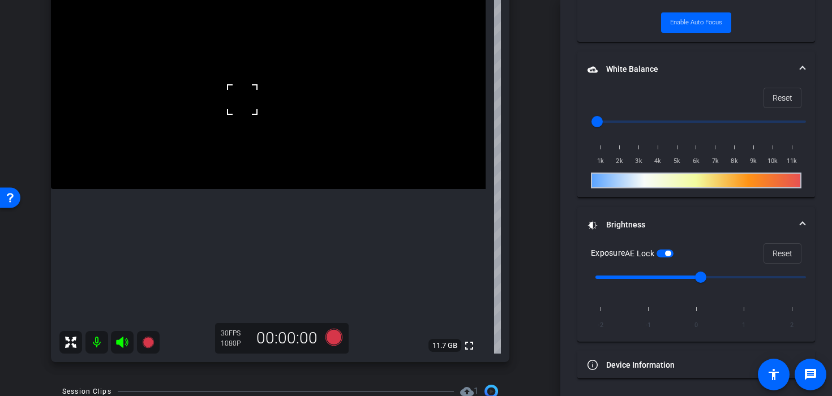
click at [233, 104] on div at bounding box center [242, 99] width 28 height 28
click at [242, 120] on video at bounding box center [268, 80] width 435 height 217
click at [242, 132] on div at bounding box center [242, 120] width 28 height 28
click at [243, 132] on div at bounding box center [242, 120] width 28 height 28
click at [332, 343] on icon at bounding box center [333, 337] width 17 height 17
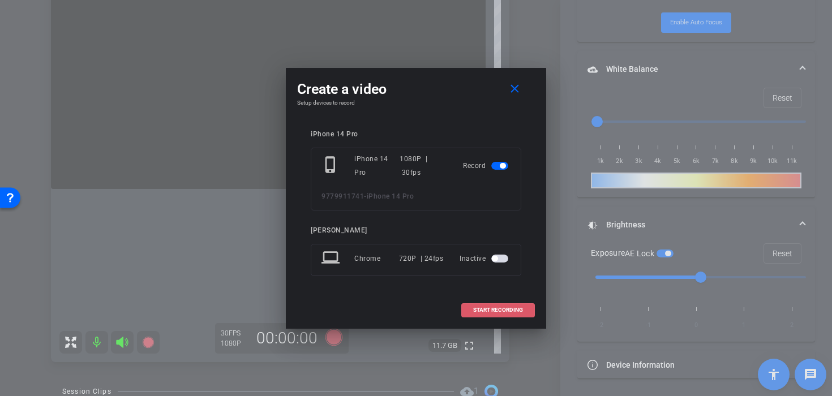
click at [491, 312] on span "START RECORDING" at bounding box center [498, 310] width 50 height 6
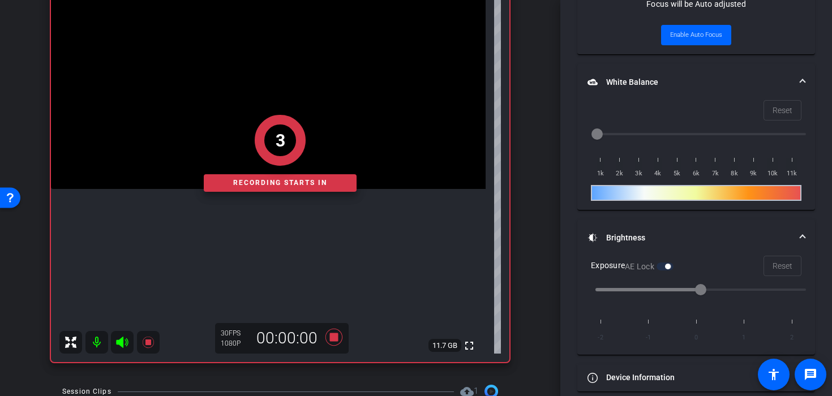
scroll to position [417, 0]
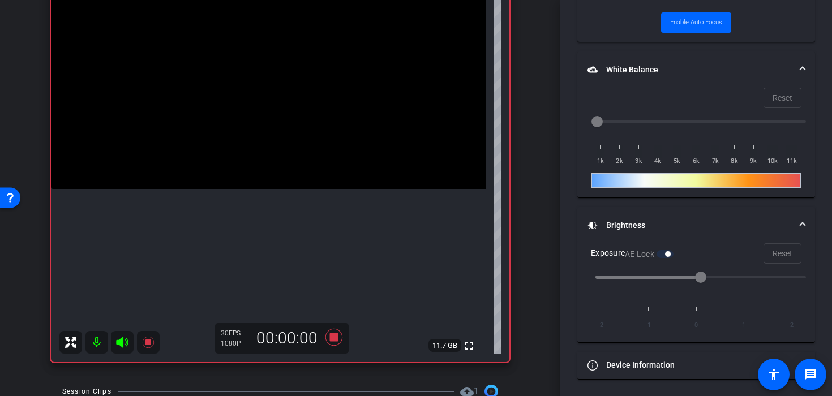
click at [263, 145] on video at bounding box center [268, 80] width 435 height 217
click at [263, 119] on video at bounding box center [268, 80] width 435 height 217
click at [260, 143] on video at bounding box center [268, 80] width 435 height 217
click at [274, 189] on video at bounding box center [268, 80] width 435 height 217
click at [228, 163] on video at bounding box center [268, 80] width 435 height 217
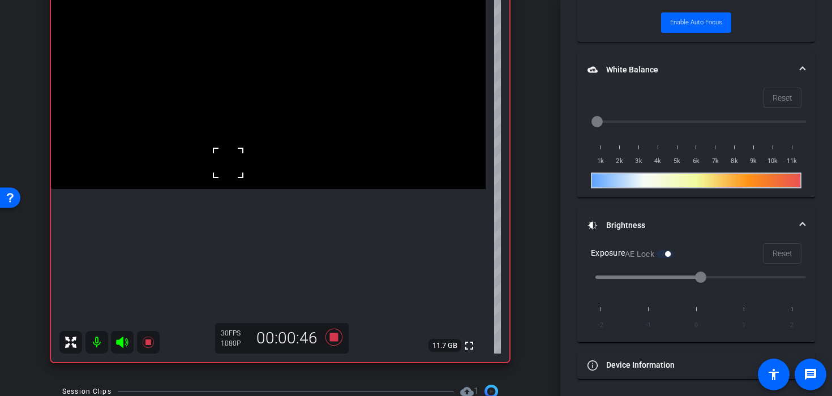
click at [249, 149] on video at bounding box center [268, 80] width 435 height 217
click at [273, 148] on video at bounding box center [268, 80] width 435 height 217
click at [265, 138] on div at bounding box center [273, 148] width 28 height 28
click at [266, 115] on video at bounding box center [268, 80] width 435 height 217
click at [266, 127] on div at bounding box center [266, 115] width 28 height 28
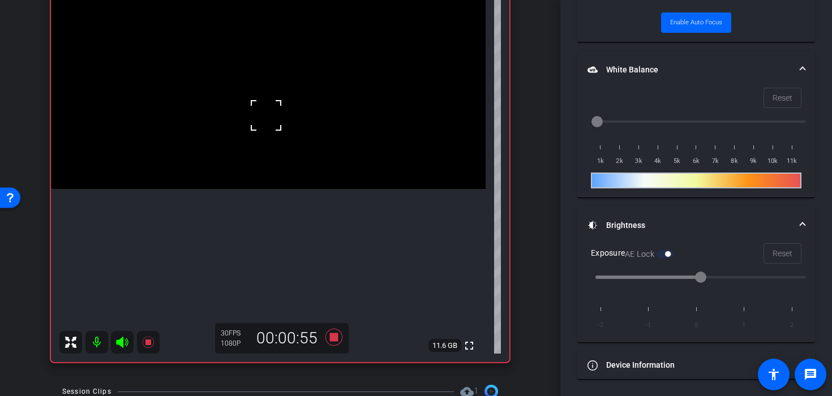
click at [267, 139] on video at bounding box center [268, 80] width 435 height 217
click at [297, 135] on video at bounding box center [268, 80] width 435 height 217
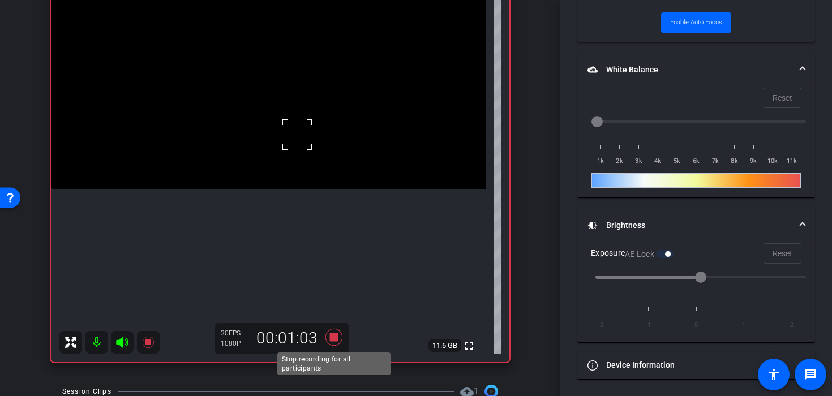
click at [336, 337] on icon at bounding box center [333, 337] width 17 height 17
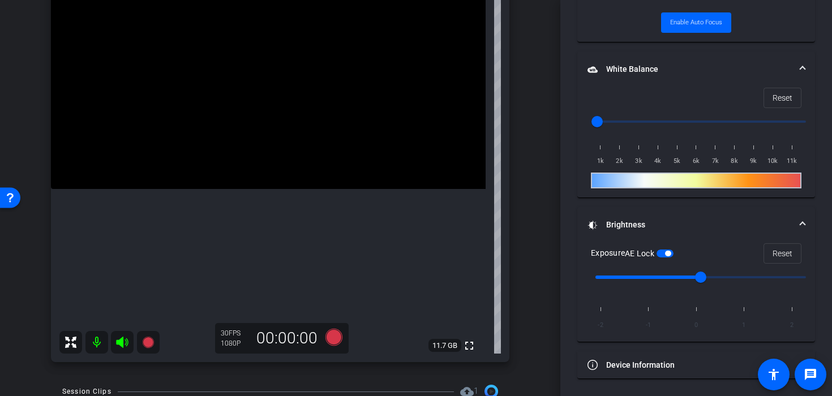
click at [283, 187] on video at bounding box center [268, 80] width 435 height 217
click at [335, 335] on icon at bounding box center [333, 337] width 17 height 17
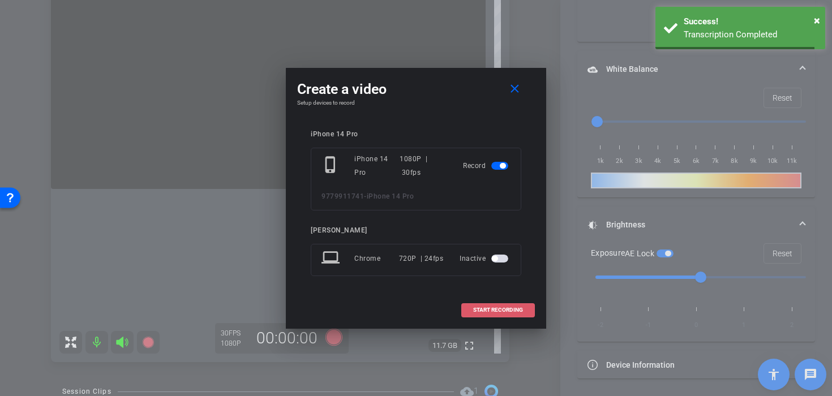
click at [495, 314] on span at bounding box center [498, 310] width 72 height 27
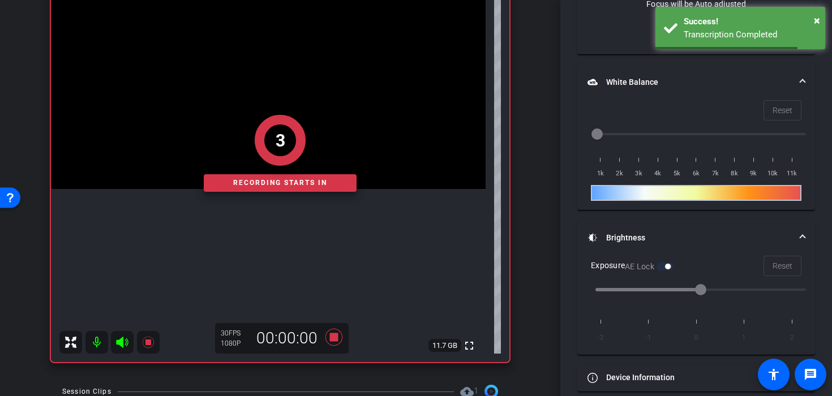
scroll to position [417, 0]
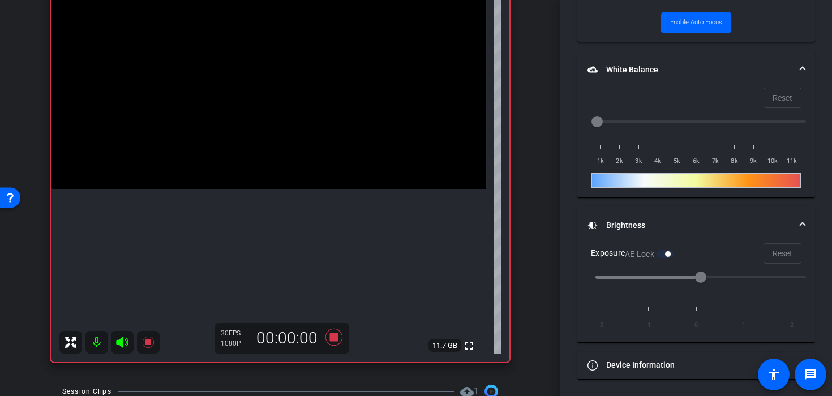
click at [248, 107] on video at bounding box center [268, 80] width 435 height 217
click at [252, 128] on video at bounding box center [268, 80] width 435 height 217
click at [239, 135] on div at bounding box center [252, 128] width 28 height 28
click at [243, 128] on div at bounding box center [252, 128] width 28 height 28
click at [241, 118] on video at bounding box center [268, 80] width 435 height 217
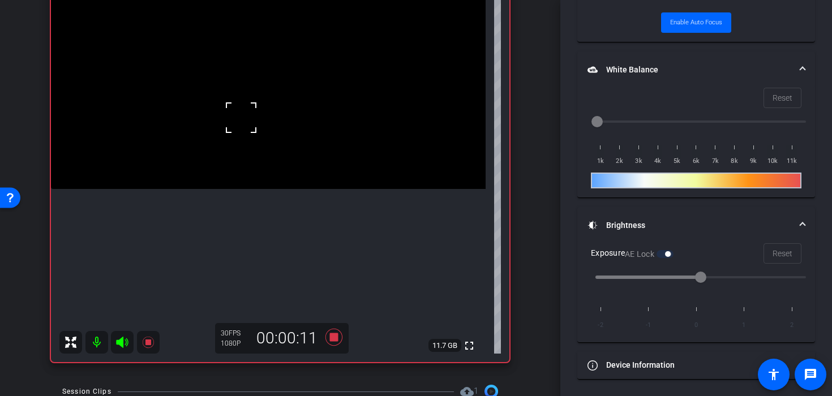
click at [241, 118] on div "fullscreen settings 11.7 GB" at bounding box center [280, 167] width 459 height 391
click at [338, 169] on video at bounding box center [268, 80] width 435 height 217
click at [263, 135] on video at bounding box center [268, 80] width 435 height 217
click at [264, 168] on video at bounding box center [268, 80] width 435 height 217
click at [285, 174] on video at bounding box center [268, 80] width 435 height 217
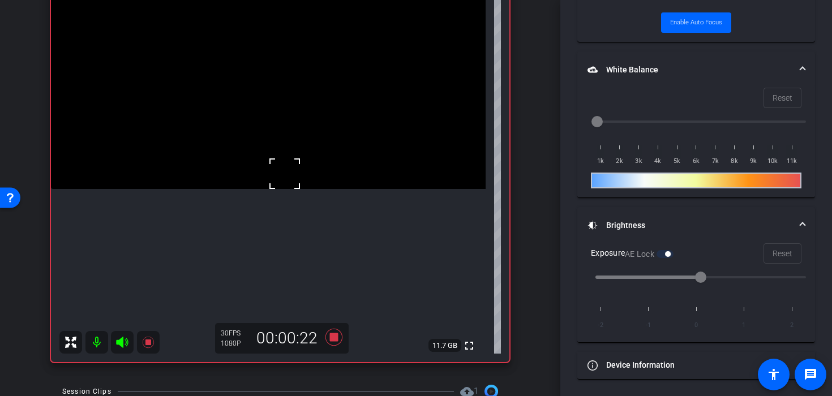
click at [325, 155] on video at bounding box center [268, 80] width 435 height 217
click at [273, 159] on video at bounding box center [268, 80] width 435 height 217
click at [229, 151] on video at bounding box center [268, 80] width 435 height 217
click at [227, 165] on video at bounding box center [268, 80] width 435 height 217
click at [228, 178] on div at bounding box center [227, 165] width 28 height 28
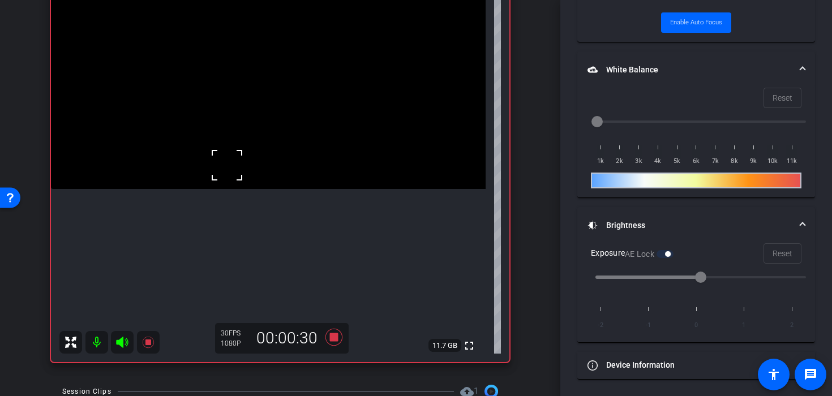
click at [228, 178] on div at bounding box center [227, 165] width 28 height 28
click at [241, 181] on video at bounding box center [268, 80] width 435 height 217
click at [241, 171] on div at bounding box center [240, 181] width 28 height 28
click at [245, 165] on video at bounding box center [268, 80] width 435 height 217
click at [266, 165] on video at bounding box center [268, 80] width 435 height 217
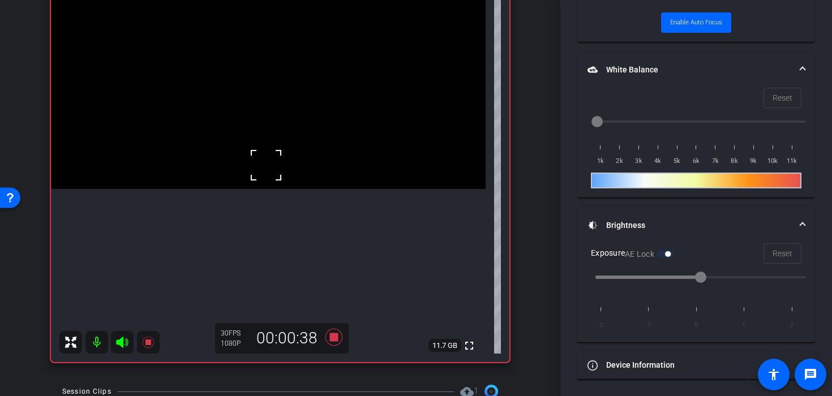
click at [269, 158] on div at bounding box center [266, 165] width 28 height 28
click at [269, 158] on video at bounding box center [268, 80] width 435 height 217
click at [331, 342] on icon at bounding box center [333, 337] width 27 height 20
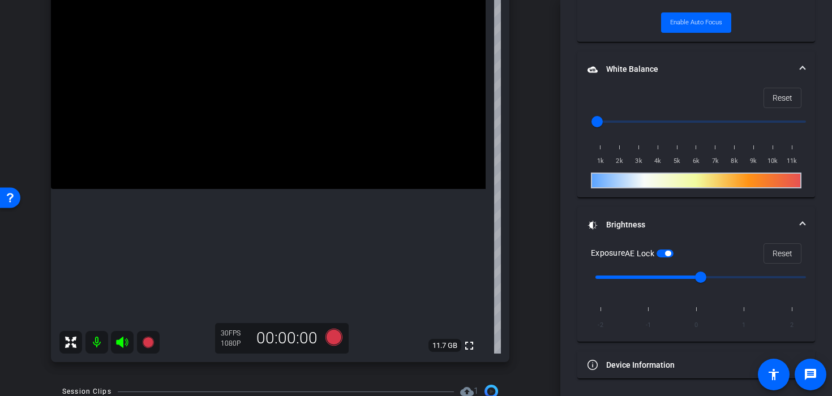
click at [265, 189] on video at bounding box center [268, 80] width 435 height 217
click at [335, 349] on div "30 FPS 1080P 00:00:00" at bounding box center [282, 338] width 134 height 31
click at [334, 337] on icon at bounding box center [333, 337] width 17 height 17
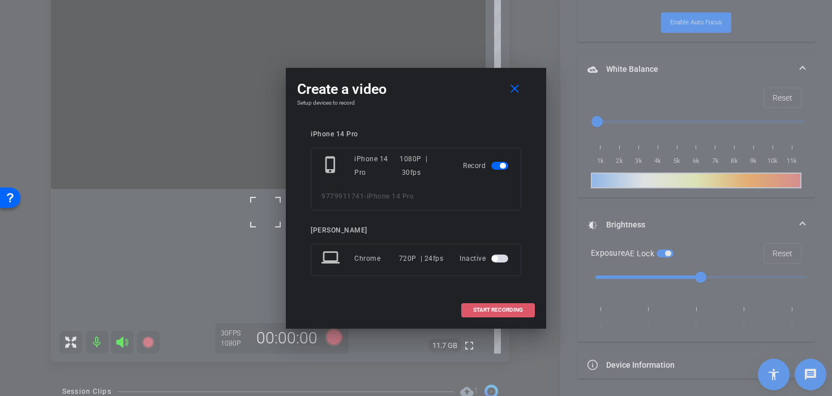
click at [499, 308] on span "START RECORDING" at bounding box center [498, 310] width 50 height 6
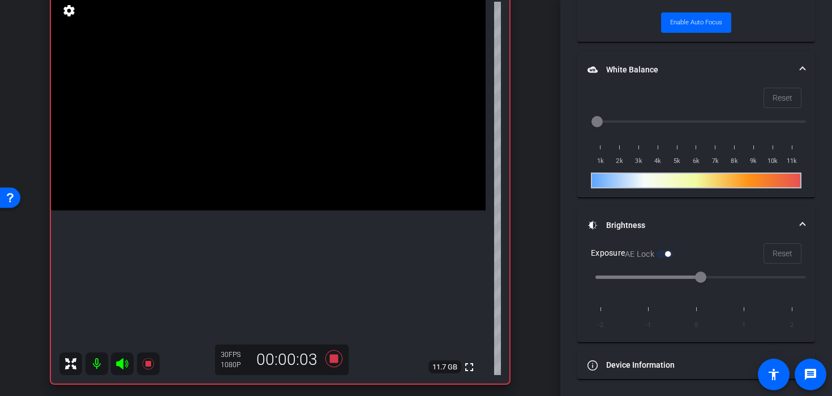
scroll to position [89, 0]
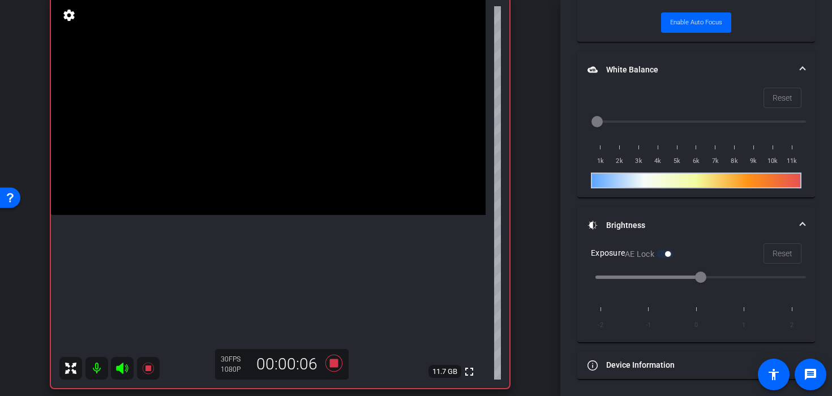
click at [265, 215] on video at bounding box center [268, 106] width 435 height 217
click at [329, 363] on icon at bounding box center [333, 363] width 27 height 20
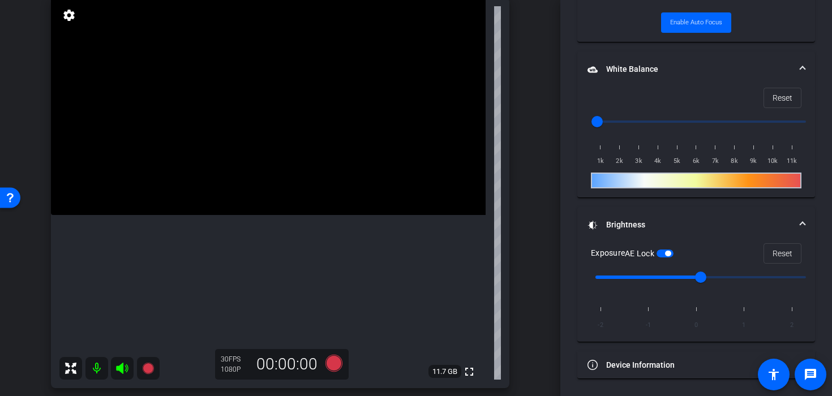
click at [285, 215] on video at bounding box center [268, 106] width 435 height 217
click at [333, 371] on icon at bounding box center [333, 363] width 27 height 20
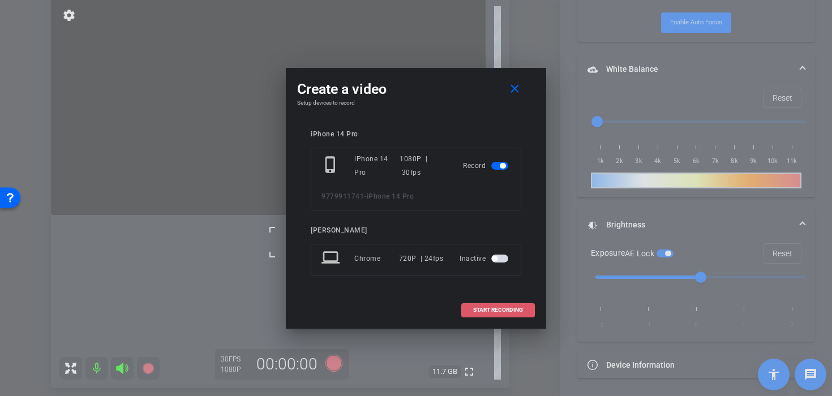
click at [477, 309] on span "START RECORDING" at bounding box center [498, 310] width 50 height 6
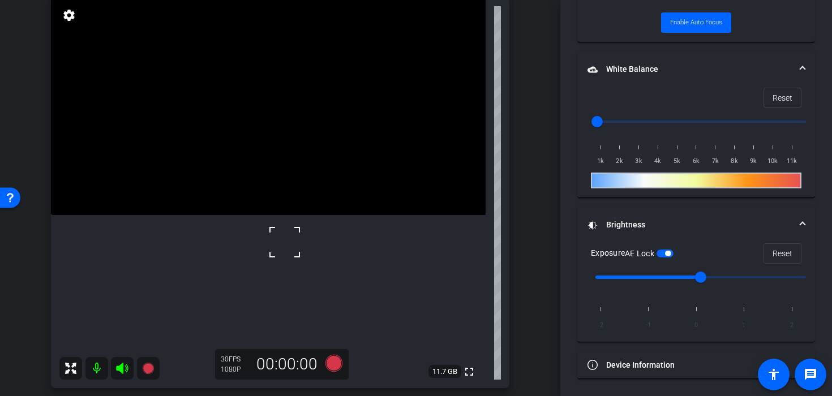
scroll to position [417, 0]
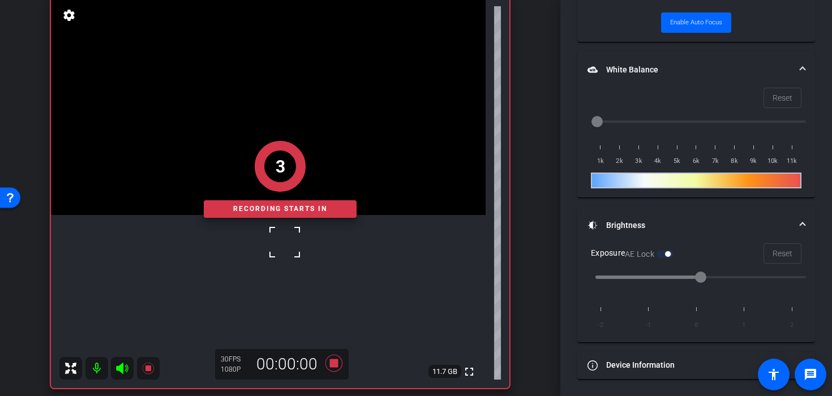
click at [271, 228] on span at bounding box center [271, 228] width 0 height 0
click at [256, 245] on div "2 Recording starts in" at bounding box center [280, 180] width 459 height 418
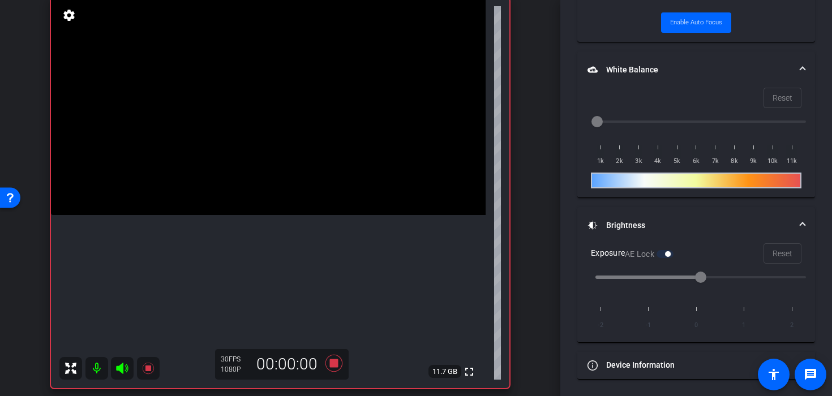
click at [272, 215] on video at bounding box center [268, 106] width 435 height 217
click at [274, 257] on div at bounding box center [272, 252] width 28 height 28
click at [273, 261] on div at bounding box center [272, 252] width 28 height 28
click at [271, 260] on div at bounding box center [272, 252] width 28 height 28
click at [249, 215] on video at bounding box center [268, 106] width 435 height 217
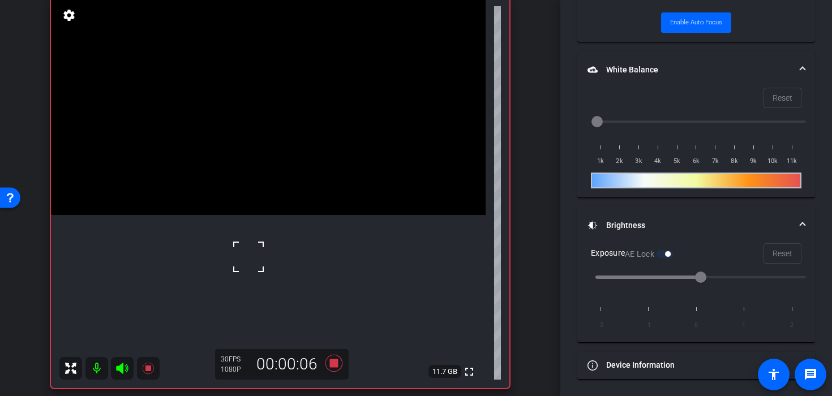
click at [248, 250] on div at bounding box center [248, 257] width 28 height 28
click at [262, 249] on div at bounding box center [248, 257] width 28 height 28
click at [250, 246] on div at bounding box center [248, 257] width 28 height 28
click at [266, 215] on video at bounding box center [268, 106] width 435 height 217
click at [294, 215] on video at bounding box center [268, 106] width 435 height 217
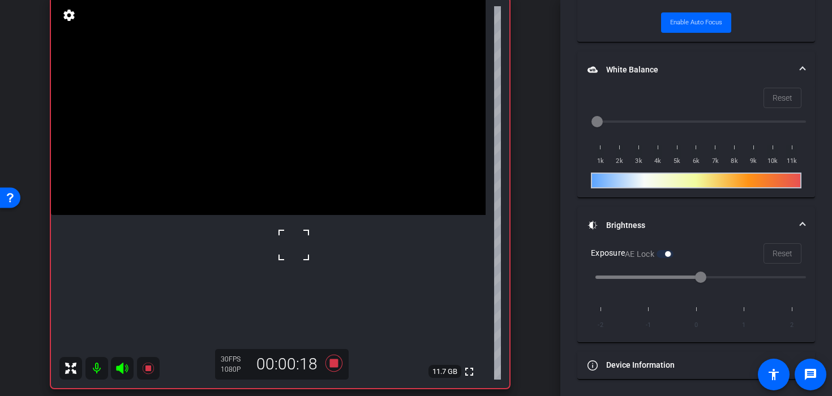
click at [328, 215] on video at bounding box center [268, 106] width 435 height 217
click at [319, 231] on div at bounding box center [328, 236] width 28 height 28
click at [310, 215] on video at bounding box center [268, 106] width 435 height 217
click at [310, 241] on div at bounding box center [309, 236] width 28 height 28
click at [309, 244] on div at bounding box center [309, 236] width 28 height 28
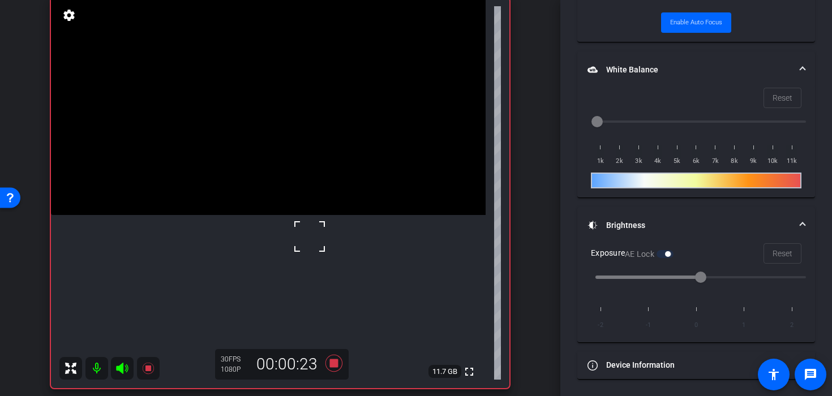
click at [307, 215] on video at bounding box center [268, 106] width 435 height 217
click at [307, 260] on div at bounding box center [307, 260] width 28 height 28
click at [273, 215] on video at bounding box center [268, 106] width 435 height 217
click at [256, 215] on video at bounding box center [268, 106] width 435 height 217
click at [256, 250] on div at bounding box center [256, 249] width 28 height 28
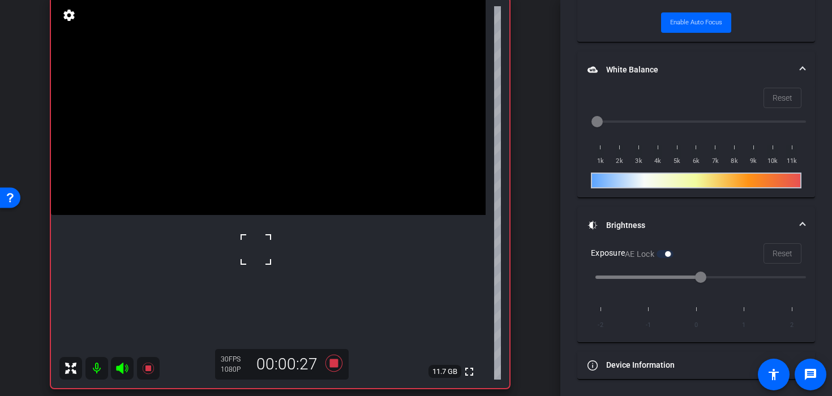
click at [260, 239] on div at bounding box center [256, 249] width 28 height 28
click at [265, 251] on div at bounding box center [256, 249] width 28 height 28
click at [271, 215] on video at bounding box center [268, 106] width 435 height 217
click at [281, 212] on div at bounding box center [270, 226] width 28 height 28
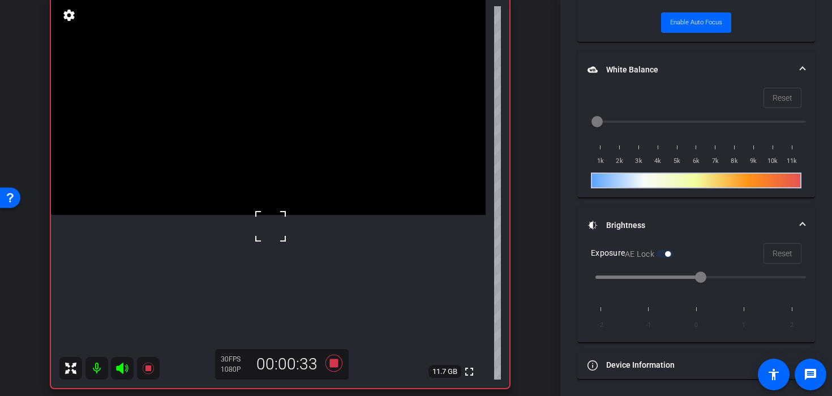
click at [288, 174] on video at bounding box center [268, 106] width 435 height 217
click at [269, 212] on video at bounding box center [268, 106] width 435 height 217
click at [269, 212] on div at bounding box center [269, 212] width 28 height 28
click at [285, 215] on video at bounding box center [268, 106] width 435 height 217
click at [286, 215] on video at bounding box center [268, 106] width 435 height 217
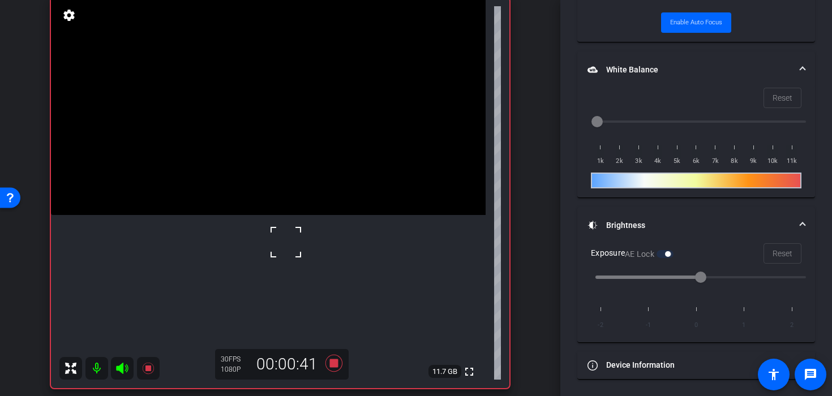
click at [302, 215] on video at bounding box center [268, 106] width 435 height 217
click at [301, 262] on div at bounding box center [302, 252] width 28 height 28
click at [274, 215] on video at bounding box center [268, 106] width 435 height 217
click at [274, 257] on div at bounding box center [274, 257] width 28 height 28
click at [274, 215] on video at bounding box center [268, 106] width 435 height 217
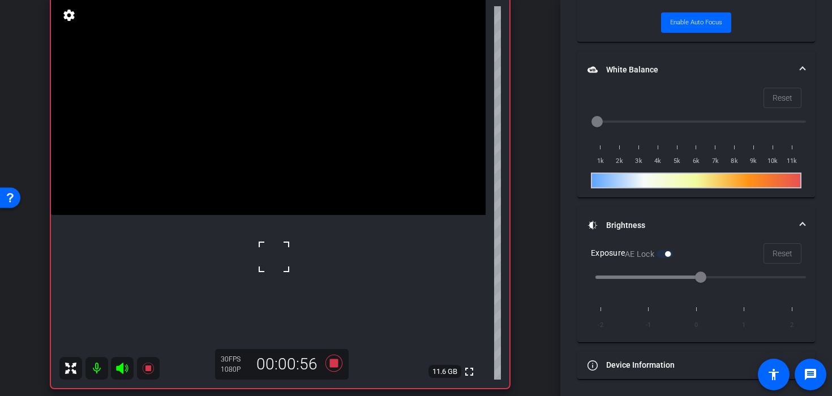
click at [278, 215] on video at bounding box center [268, 106] width 435 height 217
click at [256, 215] on video at bounding box center [268, 106] width 435 height 217
click at [240, 215] on video at bounding box center [268, 106] width 435 height 217
click at [261, 215] on video at bounding box center [268, 106] width 435 height 217
click at [261, 229] on div at bounding box center [261, 229] width 28 height 28
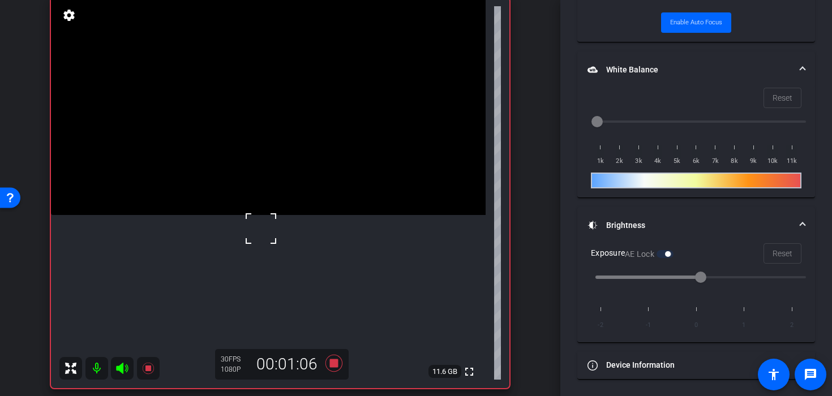
click at [293, 215] on video at bounding box center [268, 106] width 435 height 217
click at [275, 215] on video at bounding box center [268, 106] width 435 height 217
click at [275, 229] on div at bounding box center [275, 229] width 28 height 28
click at [276, 232] on div at bounding box center [275, 229] width 28 height 28
click at [272, 215] on video at bounding box center [268, 106] width 435 height 217
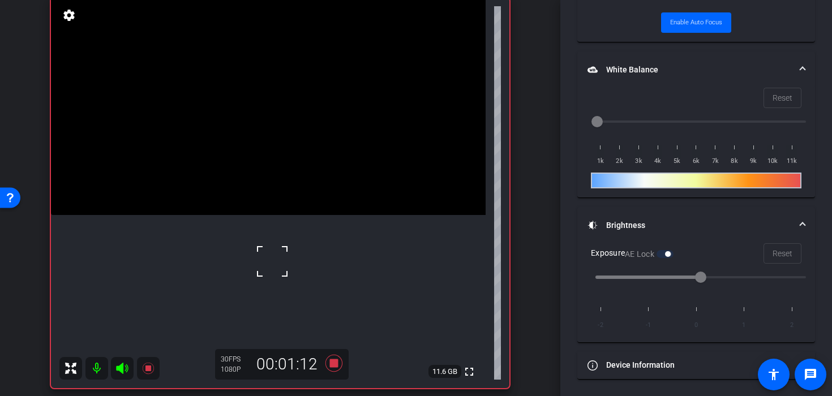
click at [267, 255] on div at bounding box center [272, 261] width 28 height 28
click at [333, 363] on icon at bounding box center [333, 363] width 17 height 17
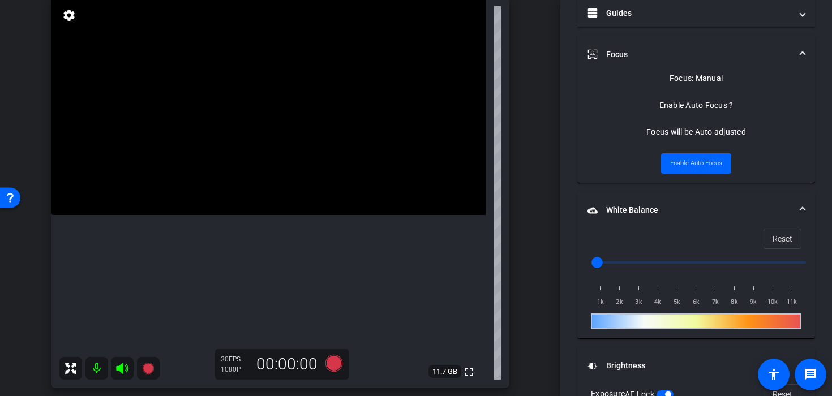
scroll to position [263, 0]
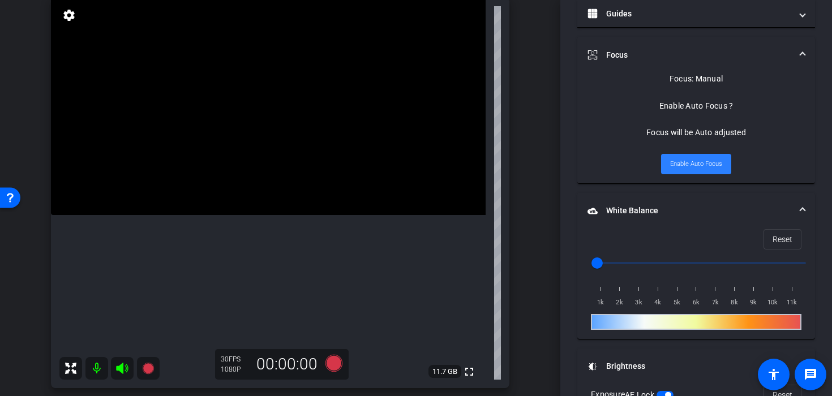
click at [708, 161] on span "Enable Auto Focus" at bounding box center [696, 164] width 52 height 17
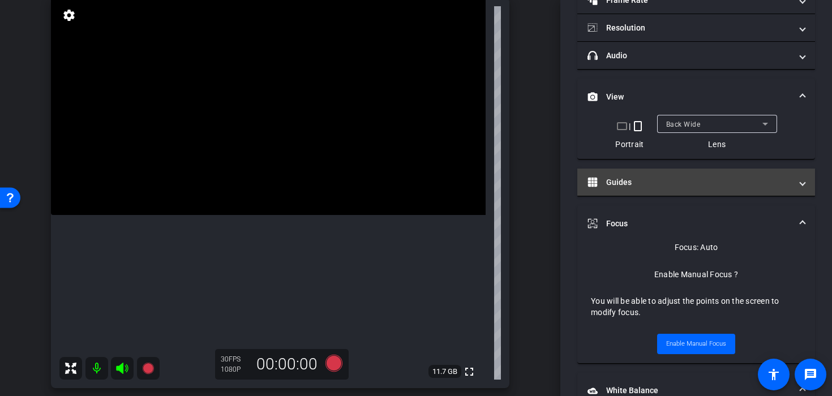
scroll to position [92, 0]
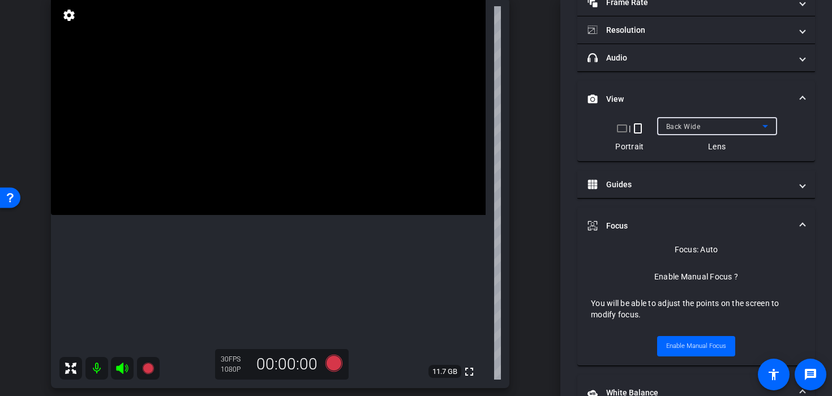
click at [684, 132] on div "Back Wide" at bounding box center [714, 126] width 96 height 14
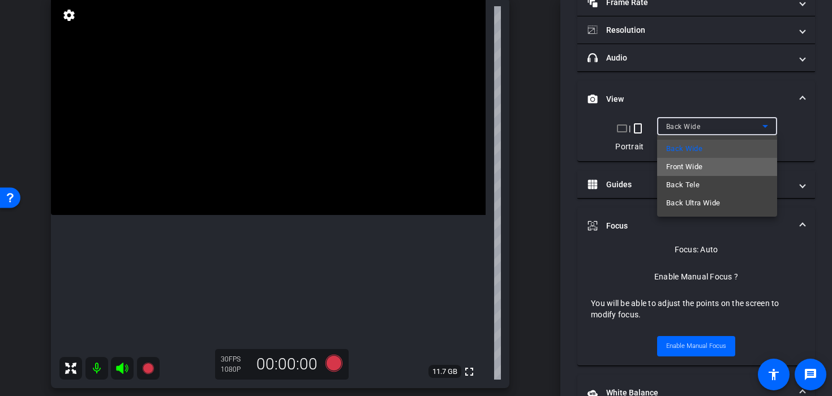
click at [689, 166] on span "Front Wide" at bounding box center [684, 167] width 37 height 14
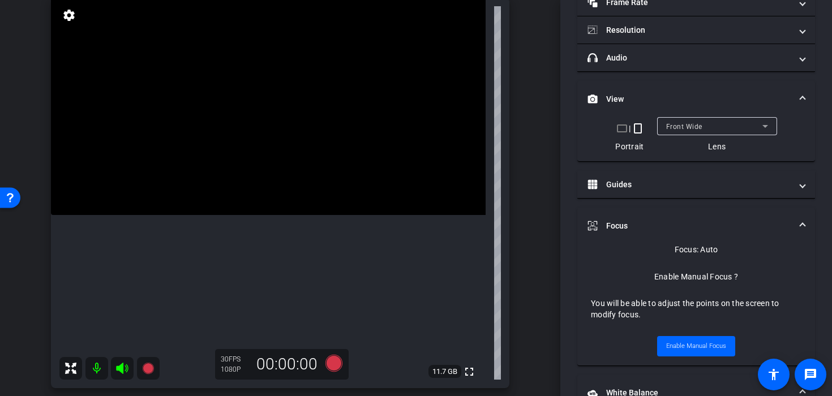
click at [700, 134] on div "Front Wide" at bounding box center [717, 126] width 102 height 18
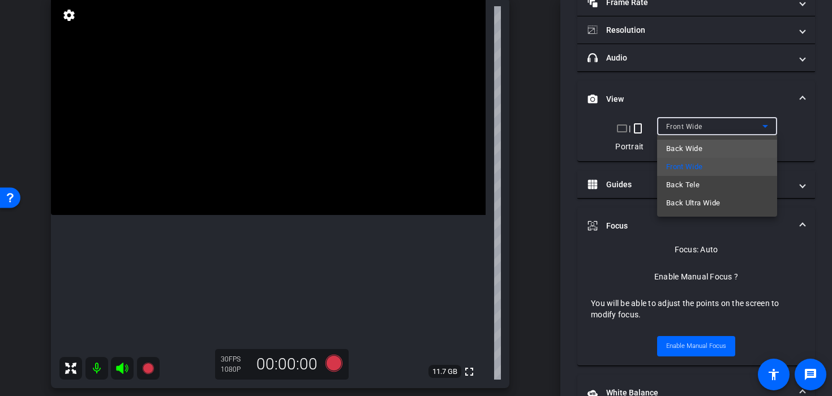
click at [692, 147] on span "Back Wide" at bounding box center [684, 149] width 36 height 14
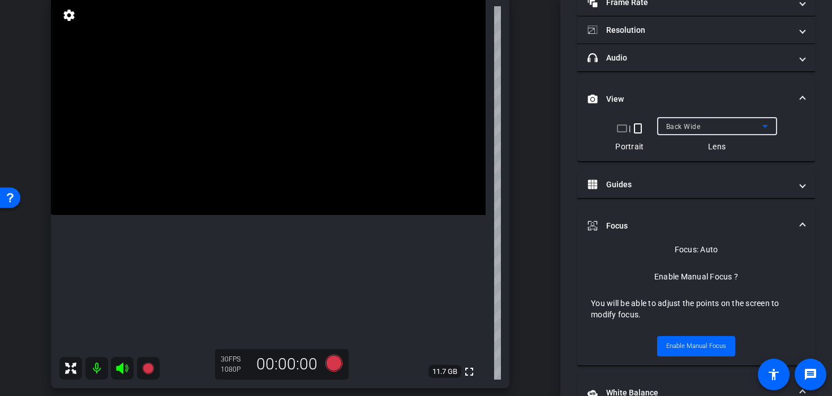
click at [675, 123] on span "Back Wide" at bounding box center [683, 127] width 35 height 8
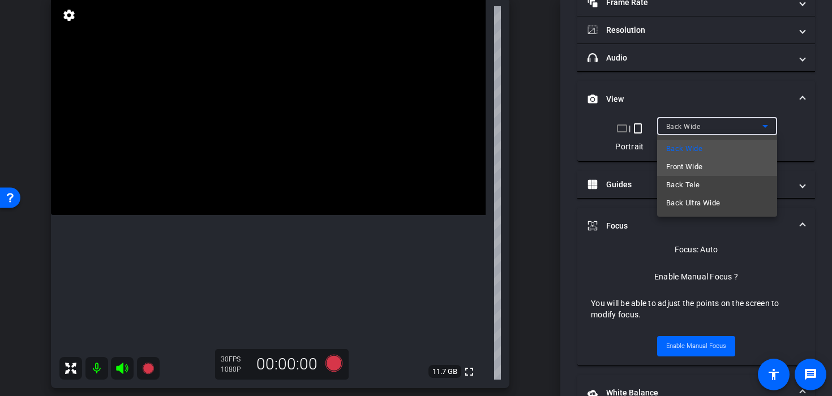
click at [686, 168] on span "Front Wide" at bounding box center [684, 167] width 37 height 14
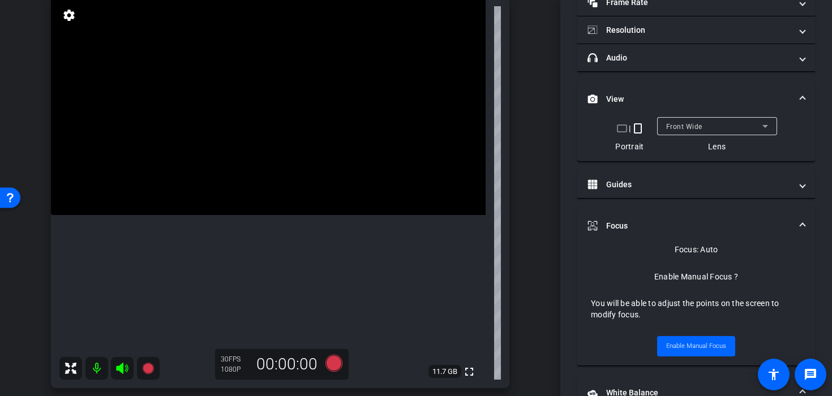
click at [218, 167] on video at bounding box center [268, 106] width 435 height 217
click at [258, 185] on video at bounding box center [268, 106] width 435 height 217
click at [266, 181] on video at bounding box center [268, 106] width 435 height 217
click at [274, 190] on video at bounding box center [268, 106] width 435 height 217
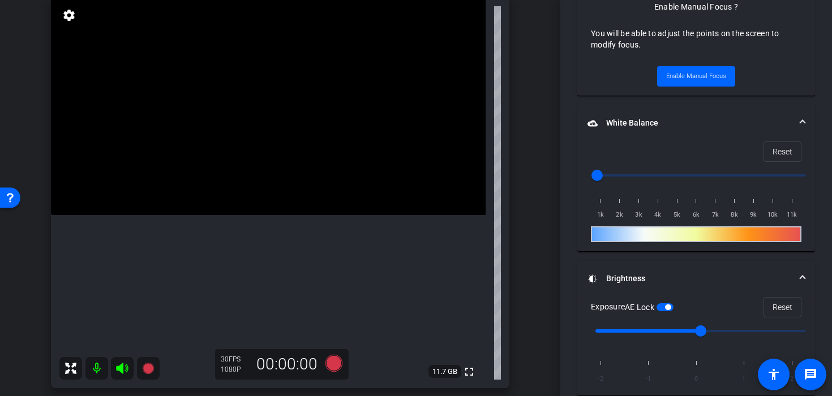
scroll to position [363, 0]
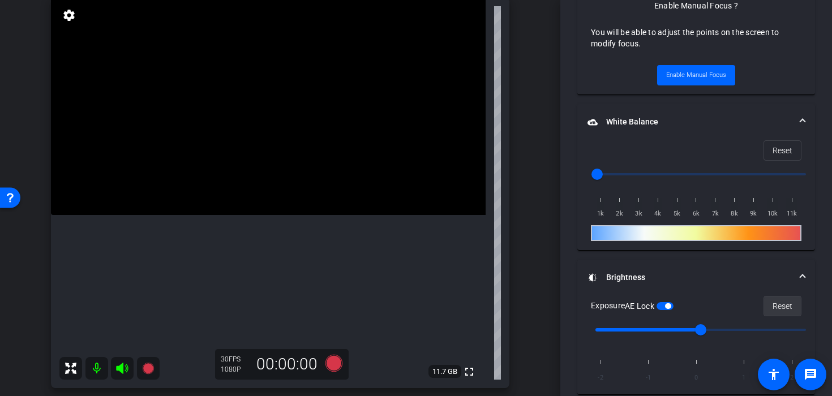
click at [775, 305] on span "Reset" at bounding box center [783, 306] width 20 height 22
type input "-1"
click at [648, 333] on input "range" at bounding box center [701, 330] width 234 height 25
click at [292, 183] on video at bounding box center [268, 106] width 435 height 217
click at [293, 163] on video at bounding box center [268, 106] width 435 height 217
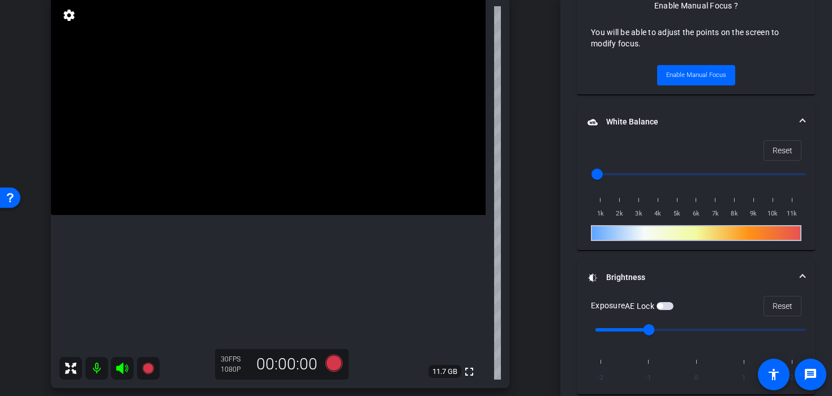
click at [306, 167] on video at bounding box center [268, 106] width 435 height 217
click at [293, 215] on video at bounding box center [268, 106] width 435 height 217
click at [295, 179] on video at bounding box center [268, 106] width 435 height 217
click at [277, 162] on video at bounding box center [268, 106] width 435 height 217
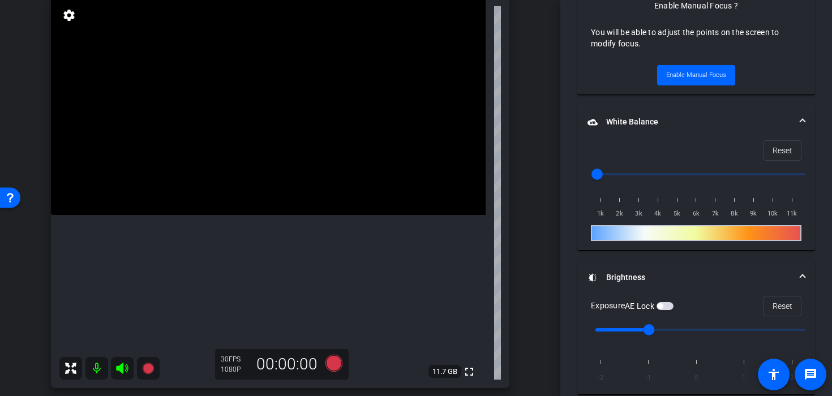
click at [290, 189] on video at bounding box center [268, 106] width 435 height 217
click at [288, 174] on video at bounding box center [268, 106] width 435 height 217
click at [340, 365] on icon at bounding box center [333, 363] width 17 height 17
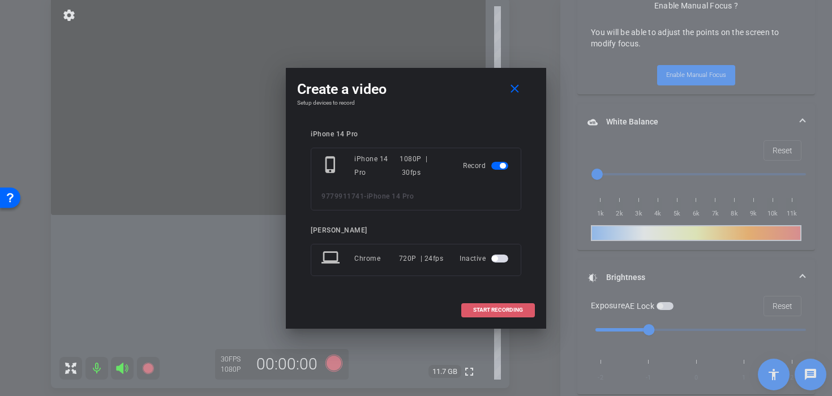
click at [470, 306] on span at bounding box center [498, 310] width 72 height 27
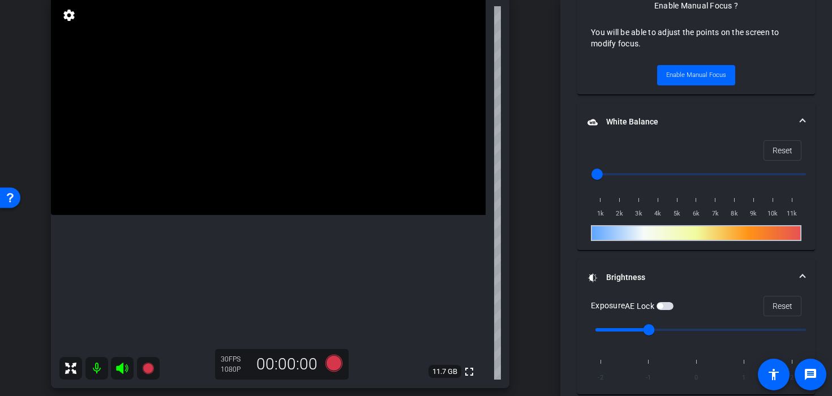
scroll to position [376, 0]
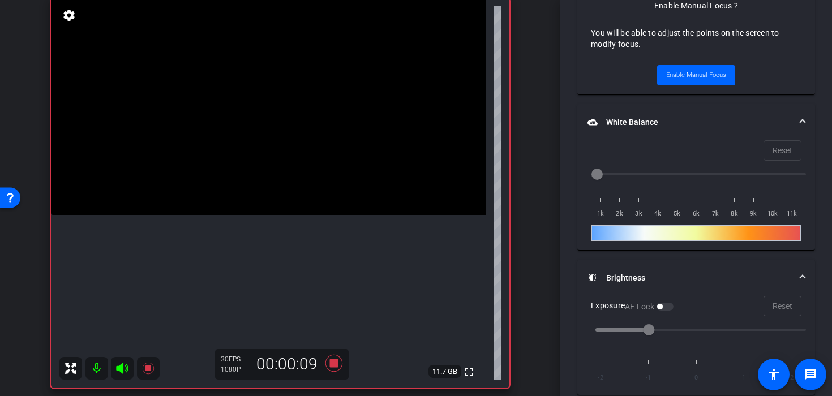
click at [307, 164] on video at bounding box center [268, 106] width 435 height 217
click at [285, 165] on video at bounding box center [268, 106] width 435 height 217
click at [291, 170] on video at bounding box center [268, 106] width 435 height 217
click at [288, 185] on video at bounding box center [268, 106] width 435 height 217
click at [304, 215] on video at bounding box center [268, 106] width 435 height 217
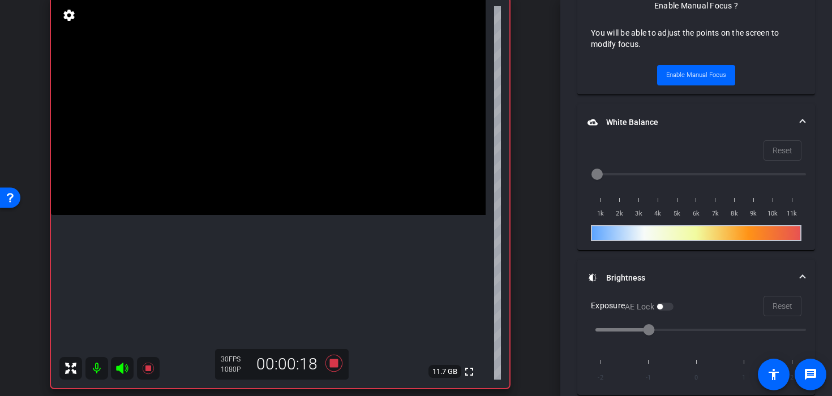
click at [303, 215] on video at bounding box center [268, 106] width 435 height 217
click at [291, 215] on video at bounding box center [268, 106] width 435 height 217
click at [332, 361] on icon at bounding box center [333, 363] width 17 height 17
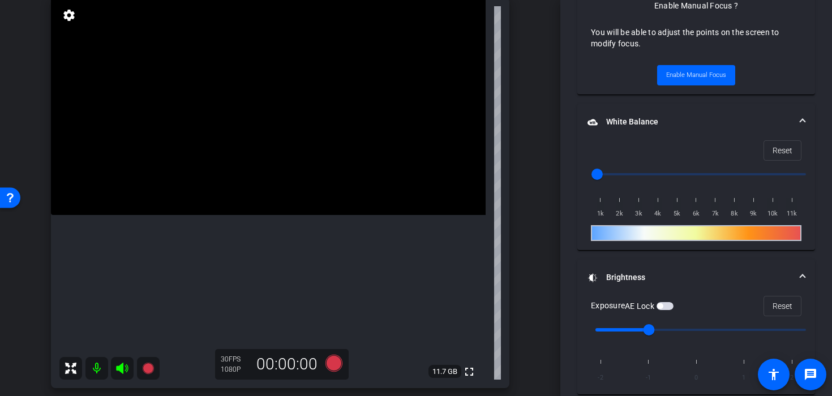
click at [276, 121] on video at bounding box center [268, 106] width 435 height 217
click at [331, 367] on icon at bounding box center [333, 363] width 17 height 17
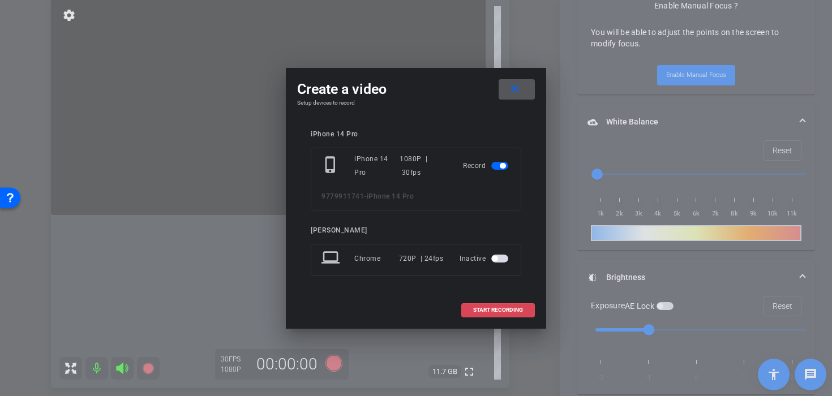
click at [477, 309] on span "START RECORDING" at bounding box center [498, 310] width 50 height 6
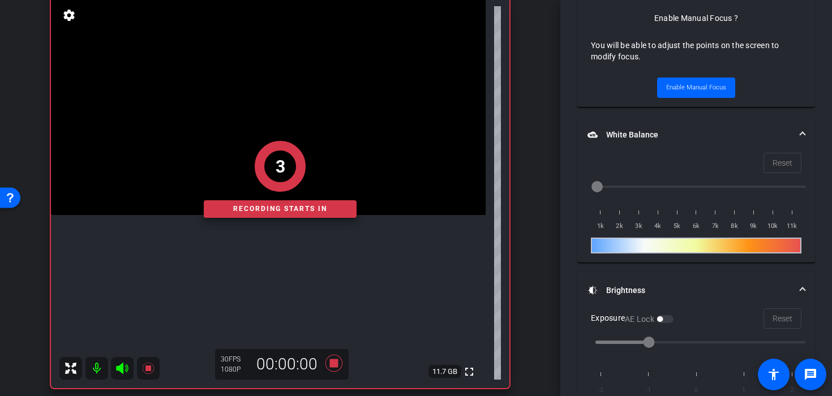
scroll to position [376, 0]
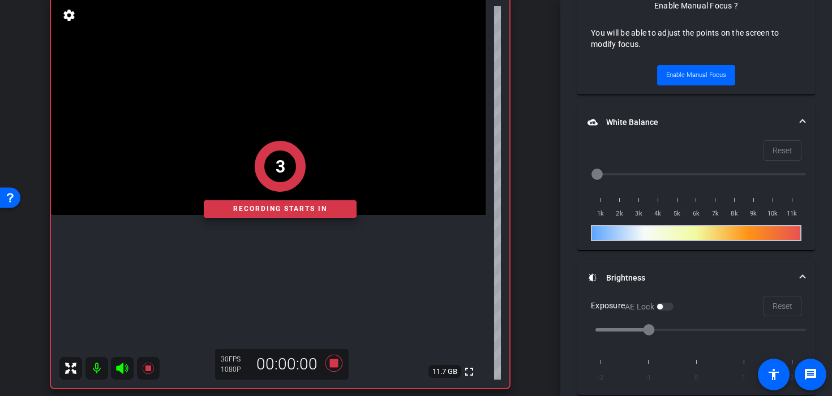
click at [271, 148] on div "3" at bounding box center [280, 166] width 51 height 51
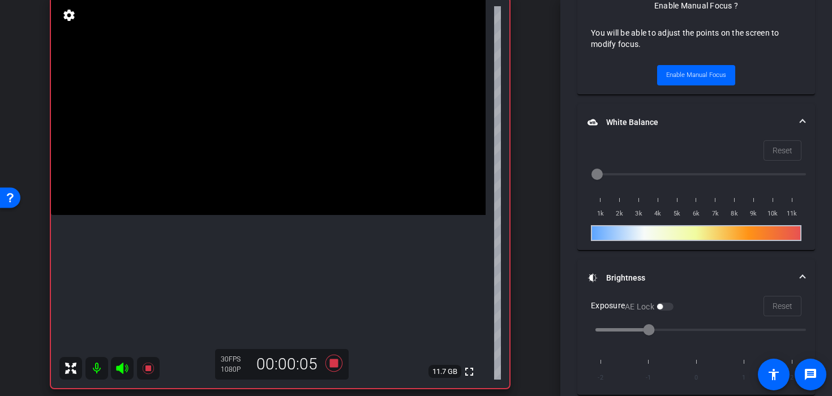
click at [276, 185] on video at bounding box center [268, 106] width 435 height 217
click at [247, 187] on video at bounding box center [268, 106] width 435 height 217
click at [250, 177] on video at bounding box center [268, 106] width 435 height 217
click at [332, 364] on icon at bounding box center [333, 363] width 17 height 17
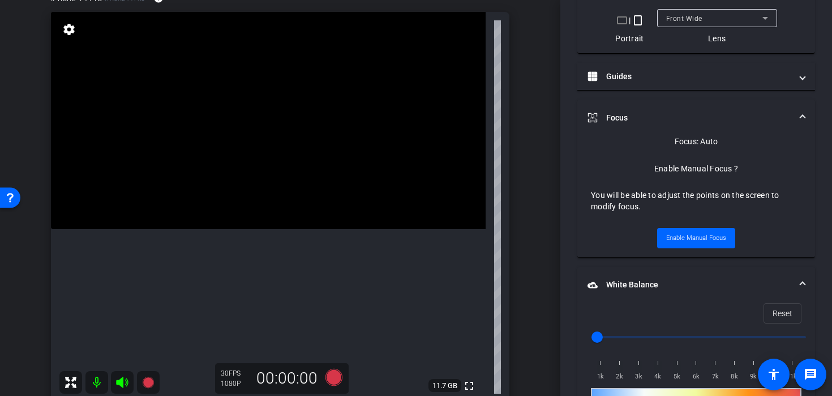
scroll to position [72, 0]
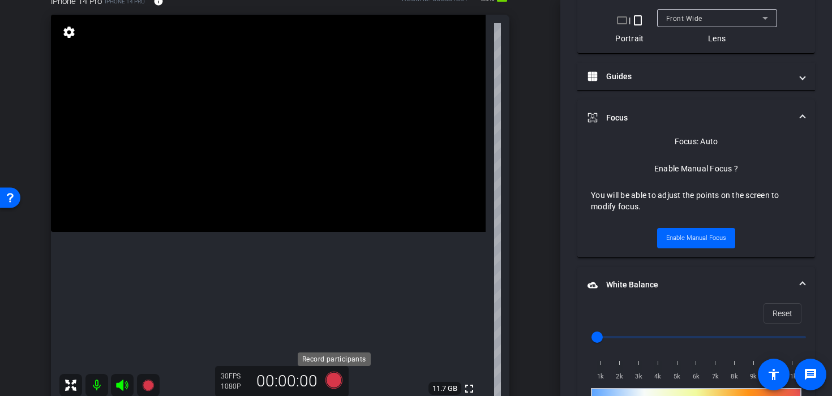
click at [331, 379] on icon at bounding box center [333, 380] width 17 height 17
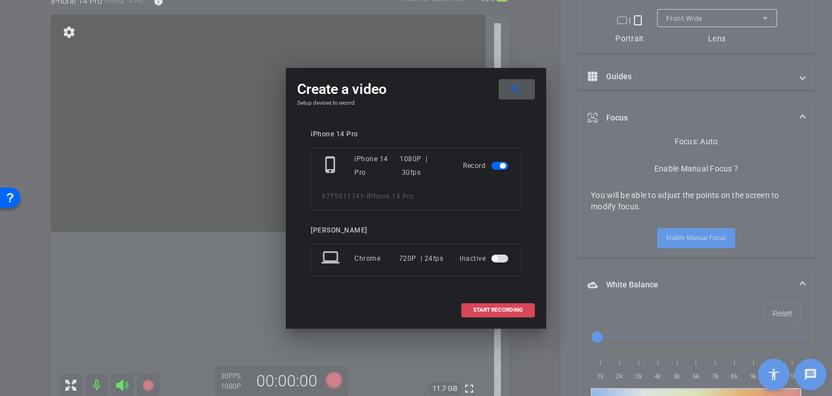
click at [479, 305] on span at bounding box center [498, 310] width 72 height 27
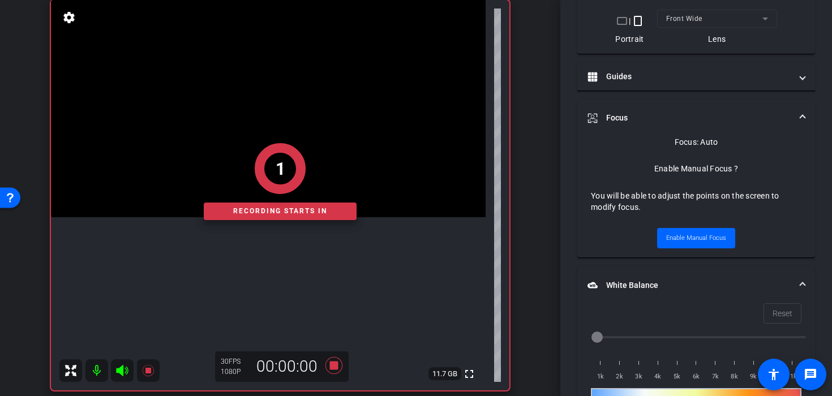
scroll to position [87, 0]
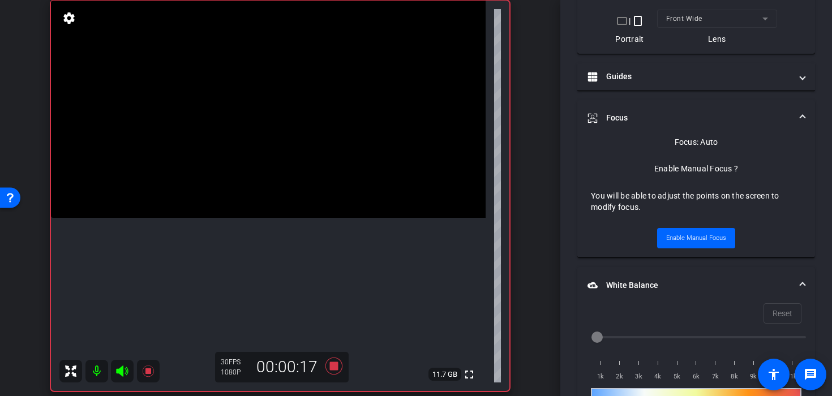
click at [245, 218] on video at bounding box center [268, 109] width 435 height 217
click at [265, 195] on video at bounding box center [268, 109] width 435 height 217
click at [261, 218] on video at bounding box center [268, 109] width 435 height 217
click at [333, 370] on icon at bounding box center [333, 366] width 17 height 17
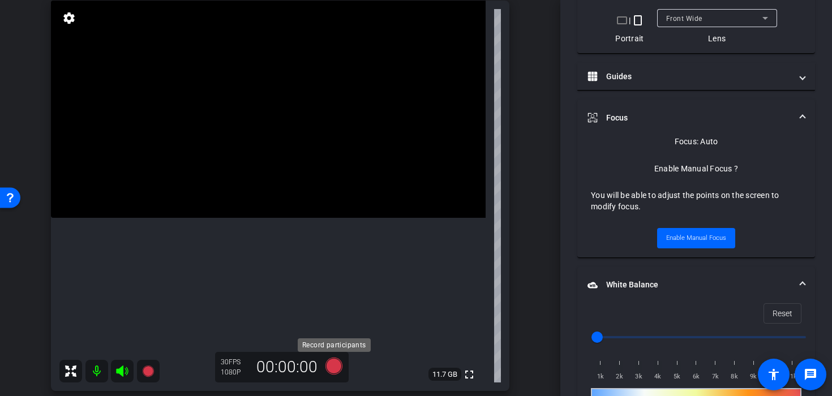
click at [335, 368] on icon at bounding box center [333, 366] width 17 height 17
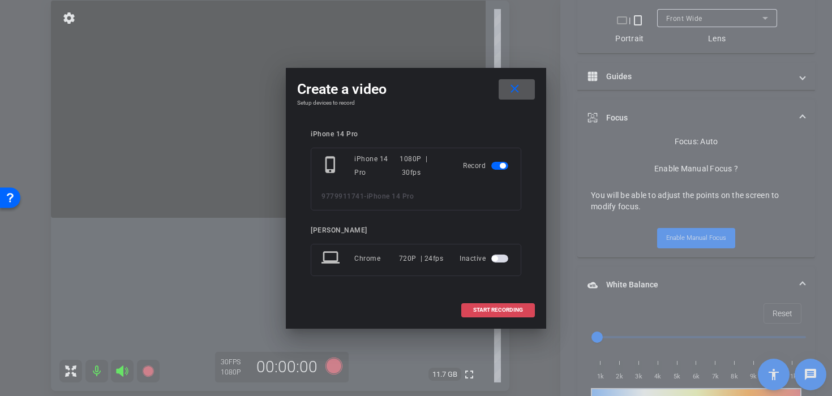
click at [470, 316] on span at bounding box center [498, 310] width 72 height 27
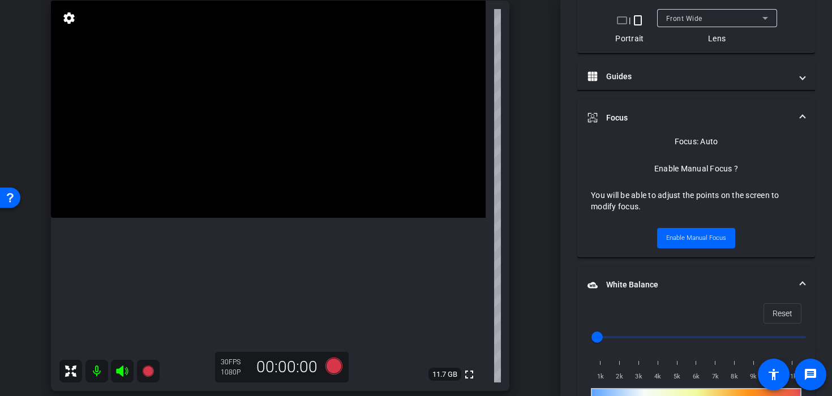
scroll to position [213, 0]
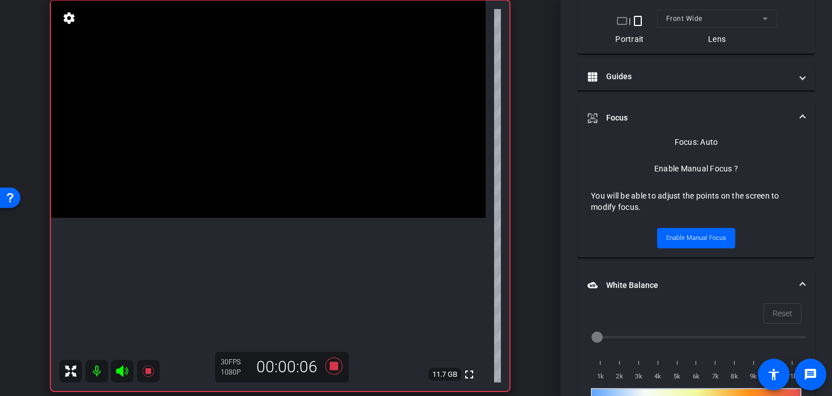
click at [272, 218] on video at bounding box center [268, 109] width 435 height 217
click at [268, 202] on video at bounding box center [268, 109] width 435 height 217
click at [337, 363] on icon at bounding box center [333, 366] width 17 height 17
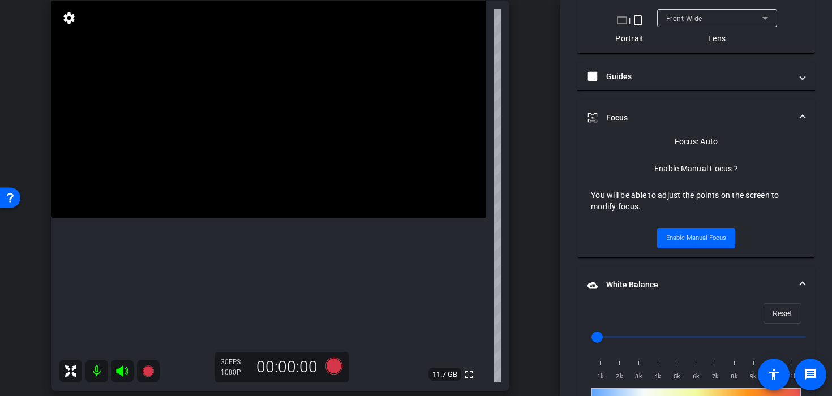
click at [285, 218] on video at bounding box center [268, 109] width 435 height 217
click at [336, 372] on icon at bounding box center [333, 366] width 17 height 17
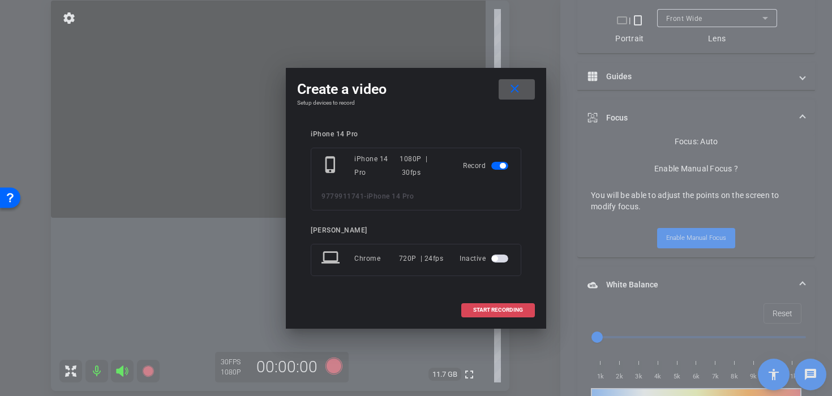
click at [490, 310] on span "START RECORDING" at bounding box center [498, 310] width 50 height 6
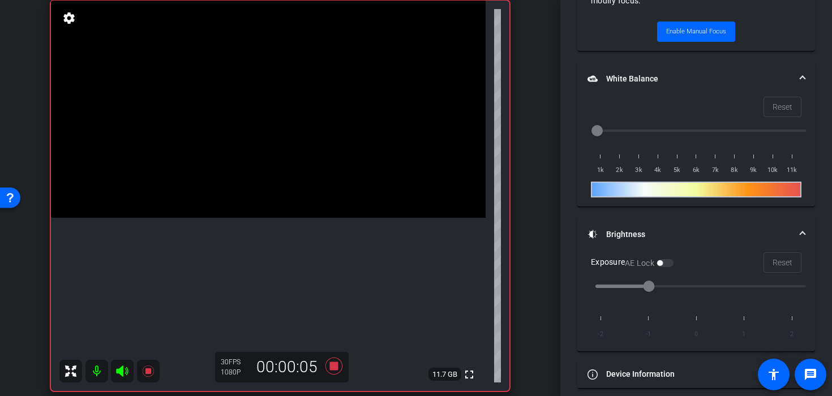
scroll to position [429, 0]
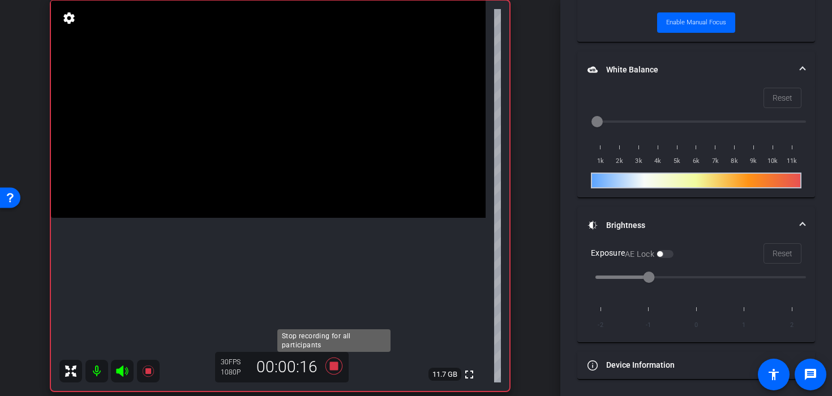
click at [335, 368] on icon at bounding box center [333, 366] width 17 height 17
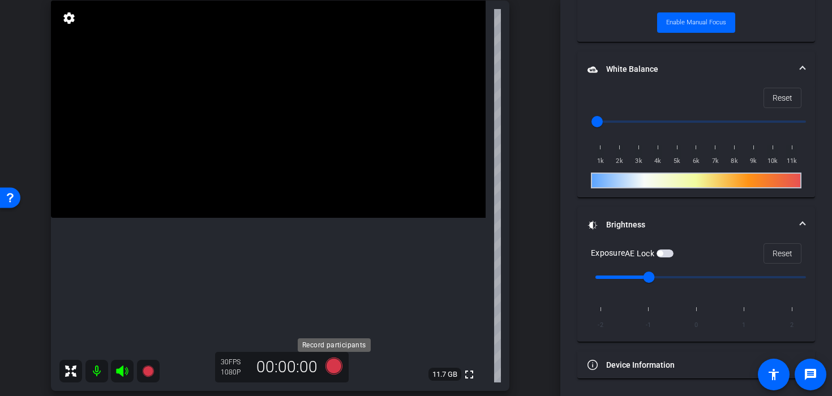
scroll to position [416, 0]
click at [298, 218] on video at bounding box center [268, 109] width 435 height 217
click at [331, 368] on icon at bounding box center [333, 366] width 17 height 17
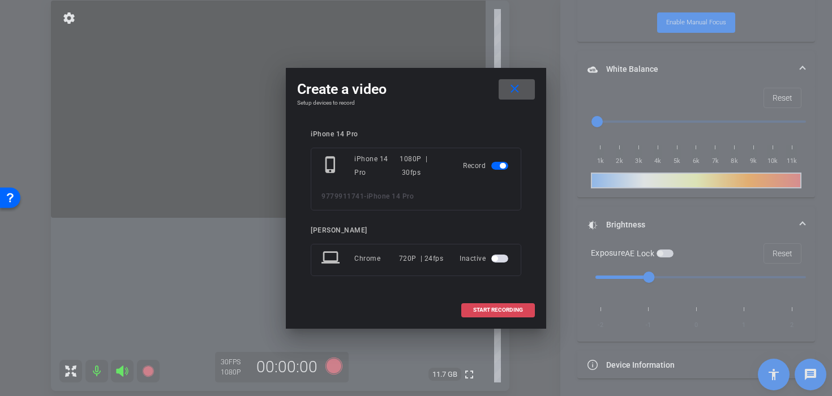
click at [486, 307] on span "START RECORDING" at bounding box center [498, 310] width 50 height 6
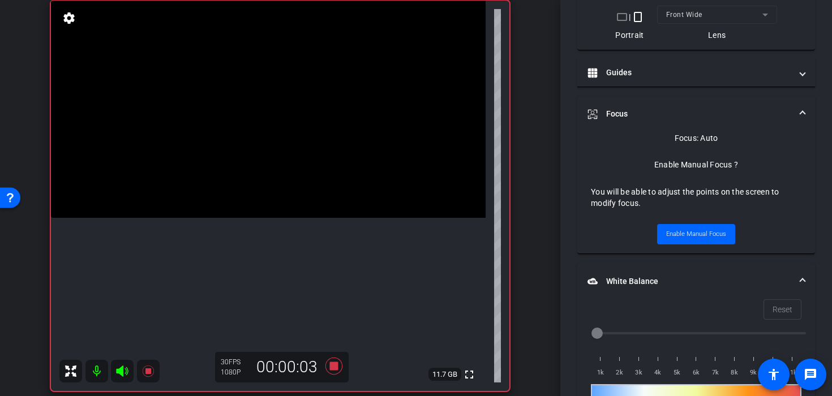
scroll to position [0, 0]
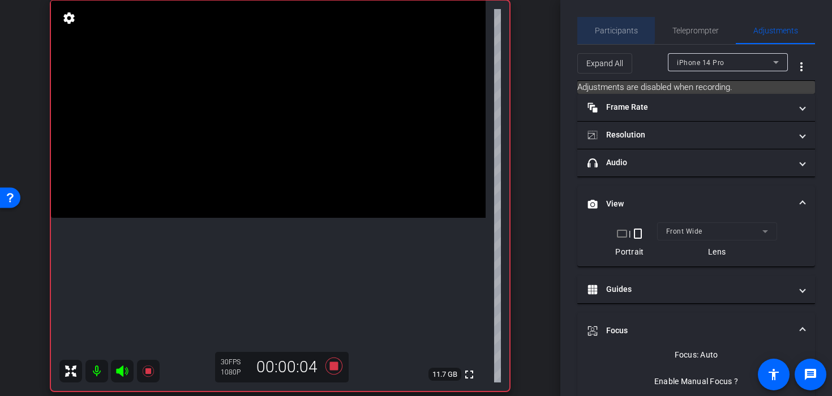
click at [601, 28] on span "Participants" at bounding box center [616, 31] width 43 height 8
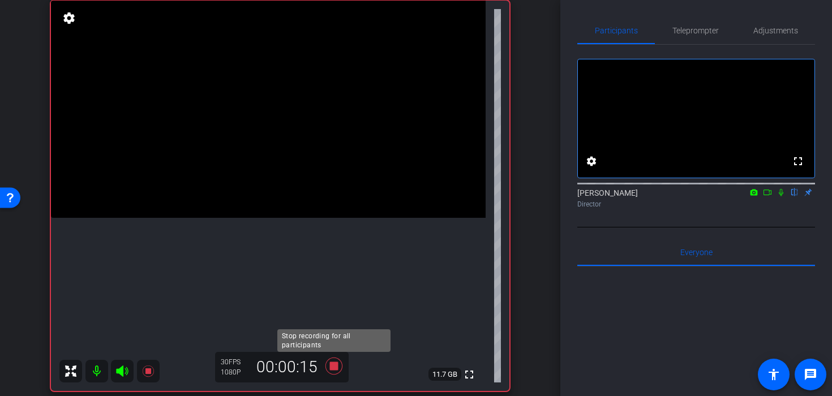
click at [330, 371] on icon at bounding box center [333, 366] width 27 height 20
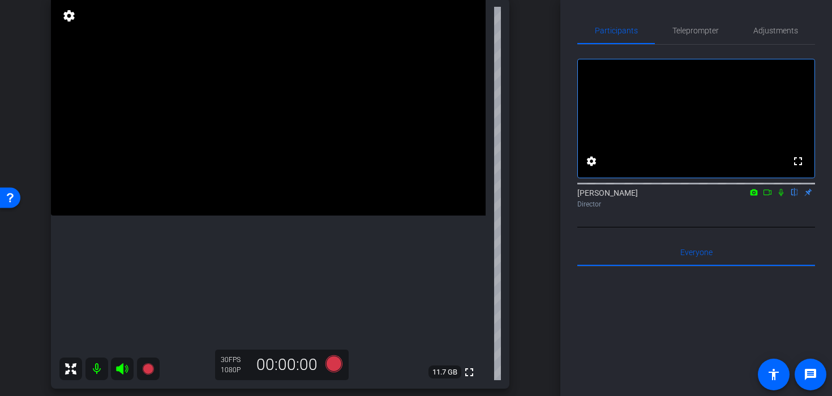
scroll to position [96, 0]
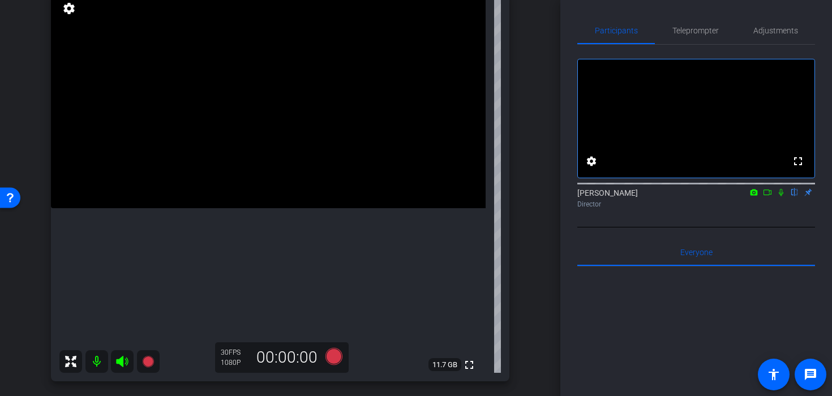
click at [267, 191] on video at bounding box center [268, 99] width 435 height 217
click at [337, 364] on icon at bounding box center [333, 356] width 27 height 20
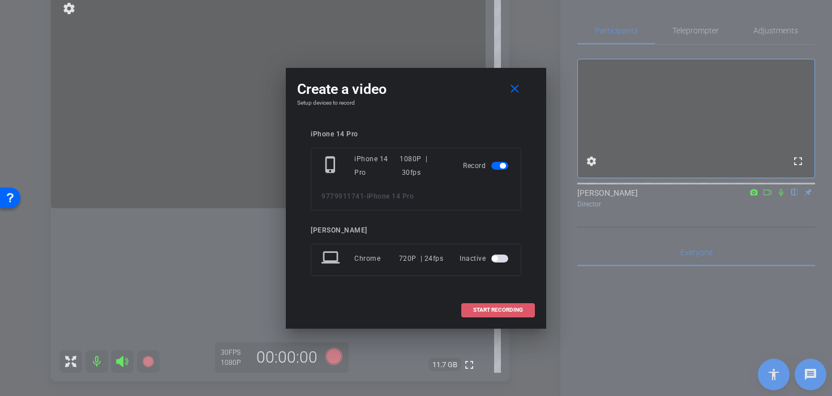
click at [483, 311] on span "START RECORDING" at bounding box center [498, 310] width 50 height 6
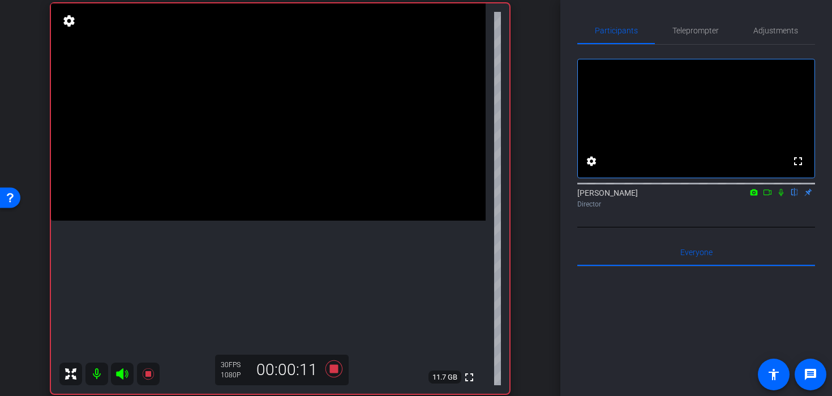
scroll to position [91, 0]
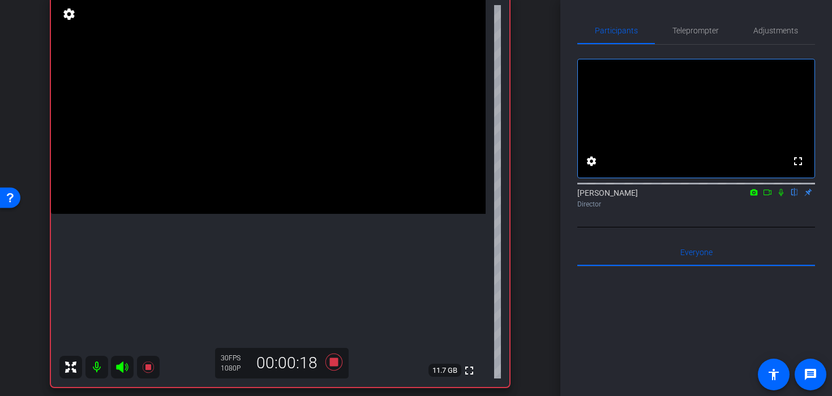
click at [258, 213] on video at bounding box center [268, 105] width 435 height 217
click at [259, 214] on video at bounding box center [268, 105] width 435 height 217
click at [263, 214] on video at bounding box center [268, 105] width 435 height 217
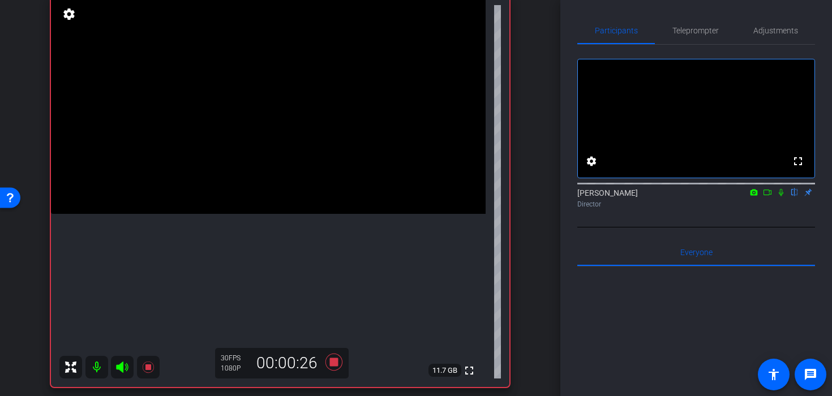
click at [242, 214] on video at bounding box center [268, 105] width 435 height 217
click at [284, 214] on video at bounding box center [268, 105] width 435 height 217
click at [285, 214] on video at bounding box center [268, 105] width 435 height 217
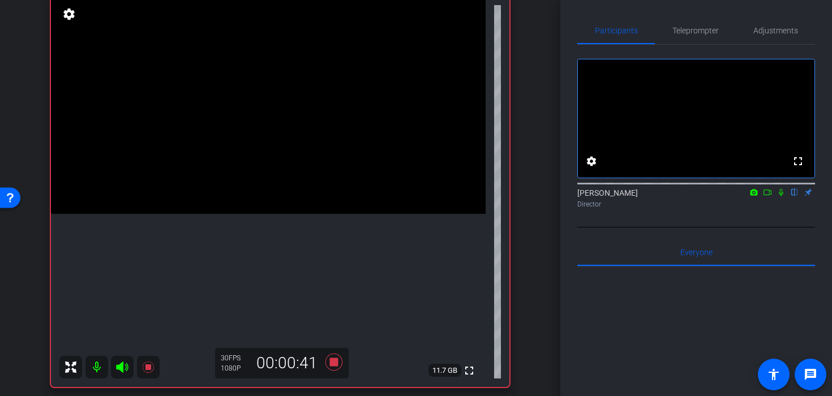
click at [258, 214] on video at bounding box center [268, 105] width 435 height 217
click at [269, 214] on video at bounding box center [268, 105] width 435 height 217
click at [267, 214] on video at bounding box center [268, 105] width 435 height 217
click at [331, 359] on icon at bounding box center [333, 362] width 17 height 17
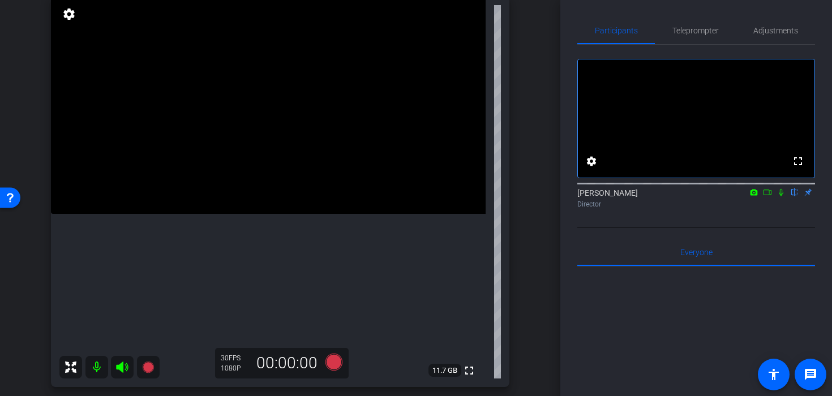
click at [259, 214] on video at bounding box center [268, 105] width 435 height 217
click at [332, 363] on icon at bounding box center [333, 362] width 17 height 17
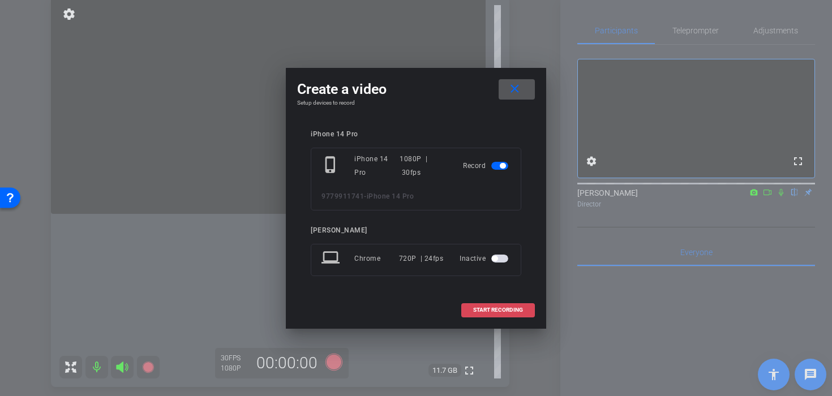
click at [483, 304] on span at bounding box center [498, 310] width 72 height 27
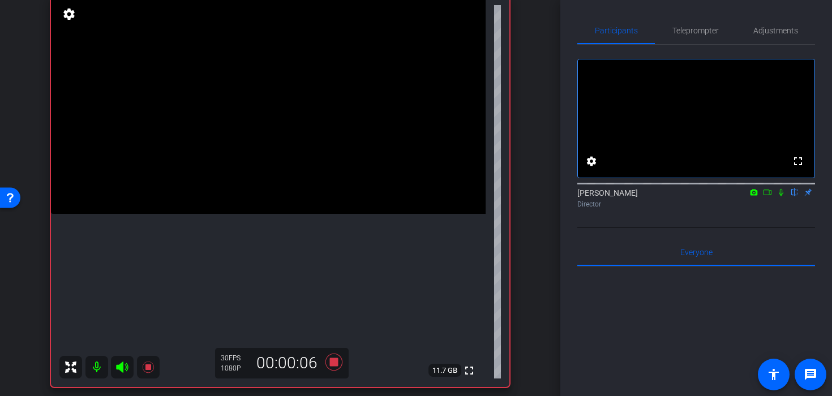
click at [280, 214] on video at bounding box center [268, 105] width 435 height 217
click at [269, 214] on video at bounding box center [268, 105] width 435 height 217
click at [259, 214] on video at bounding box center [268, 105] width 435 height 217
click at [253, 214] on video at bounding box center [268, 105] width 435 height 217
click at [251, 214] on video at bounding box center [268, 105] width 435 height 217
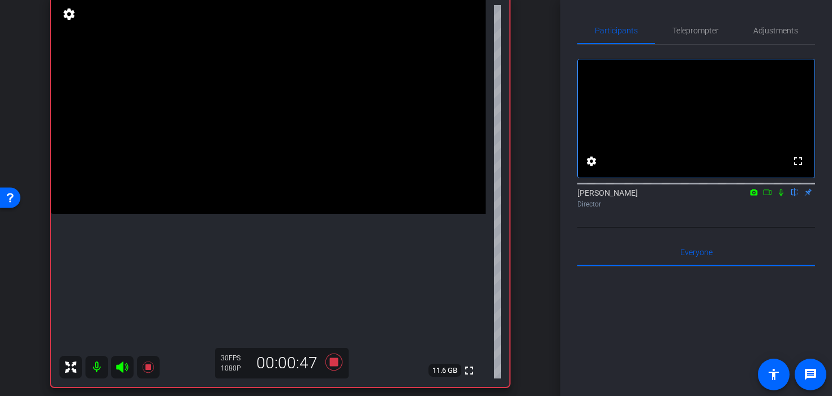
click at [261, 211] on video at bounding box center [268, 105] width 435 height 217
click at [262, 214] on video at bounding box center [268, 105] width 435 height 217
click at [295, 214] on video at bounding box center [268, 105] width 435 height 217
click at [297, 214] on video at bounding box center [268, 105] width 435 height 217
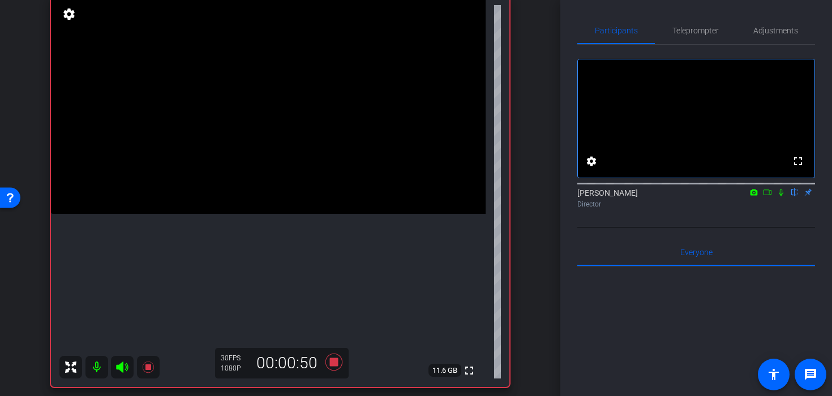
click at [251, 214] on video at bounding box center [268, 105] width 435 height 217
click at [262, 214] on video at bounding box center [268, 105] width 435 height 217
click at [263, 214] on video at bounding box center [268, 105] width 435 height 217
click at [332, 366] on icon at bounding box center [333, 362] width 17 height 17
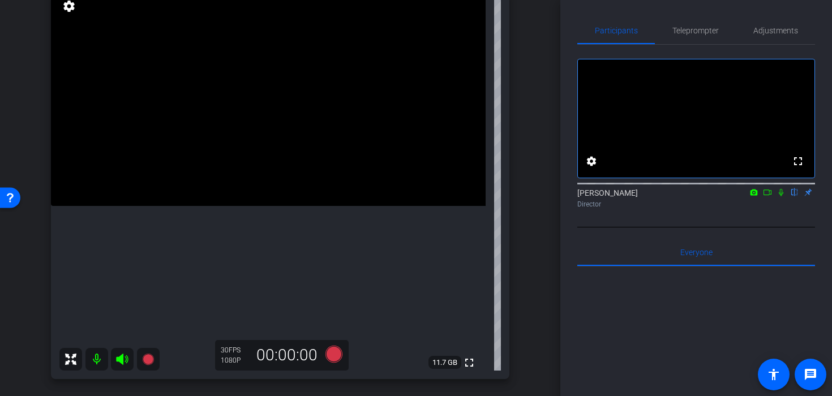
scroll to position [96, 0]
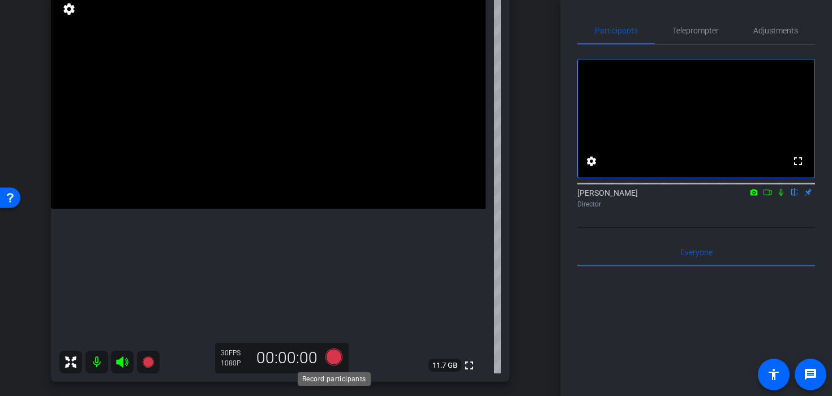
click at [332, 358] on icon at bounding box center [333, 357] width 17 height 17
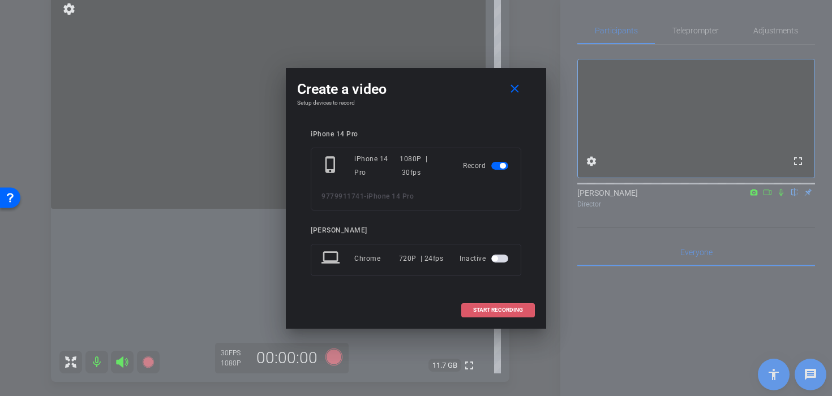
click at [500, 300] on span at bounding box center [498, 310] width 72 height 27
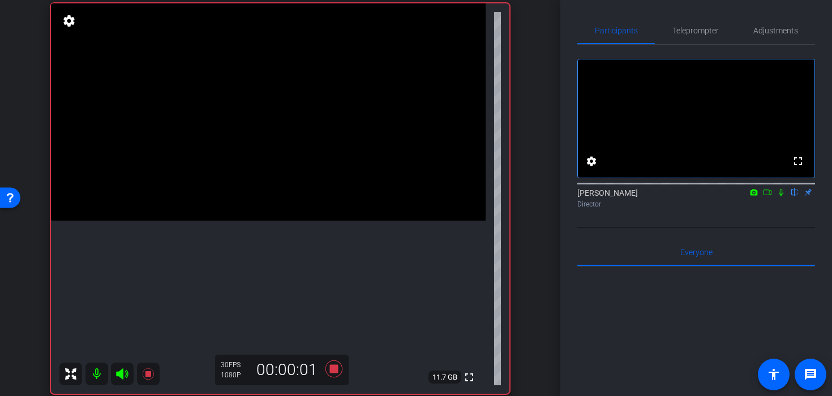
scroll to position [82, 0]
click at [266, 222] on video at bounding box center [268, 113] width 435 height 217
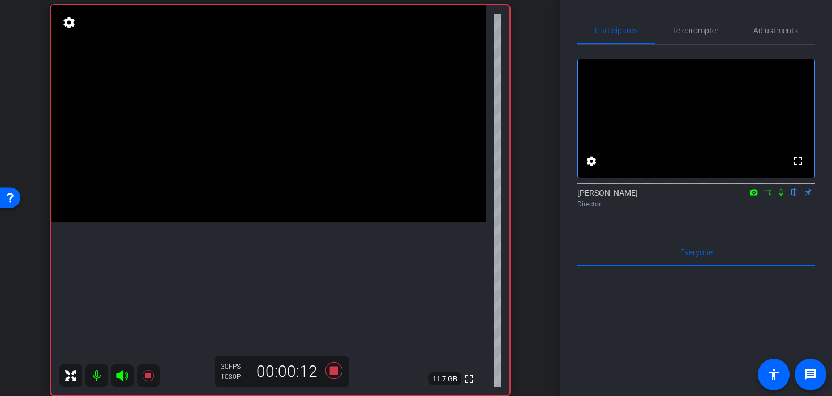
click at [266, 222] on video at bounding box center [268, 113] width 435 height 217
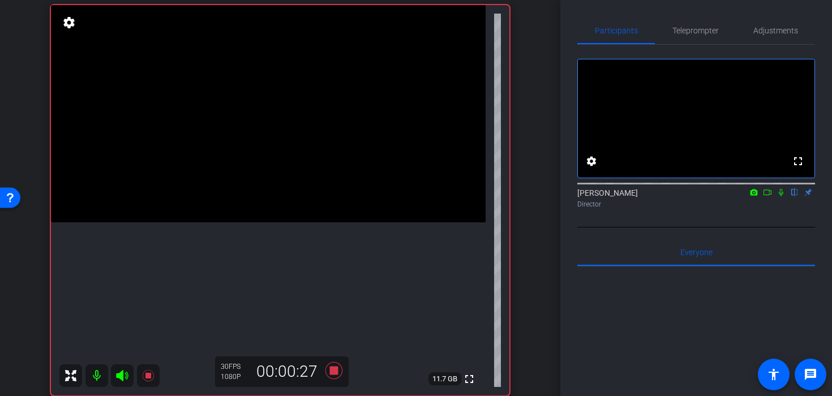
click at [255, 222] on video at bounding box center [268, 113] width 435 height 217
click at [262, 221] on video at bounding box center [268, 113] width 435 height 217
click at [333, 374] on icon at bounding box center [333, 370] width 17 height 17
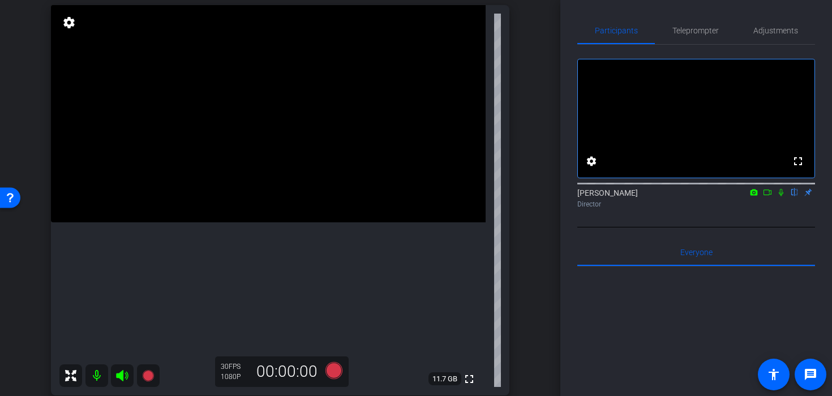
click at [328, 222] on video at bounding box center [268, 113] width 435 height 217
click at [770, 23] on span "Adjustments" at bounding box center [775, 30] width 45 height 27
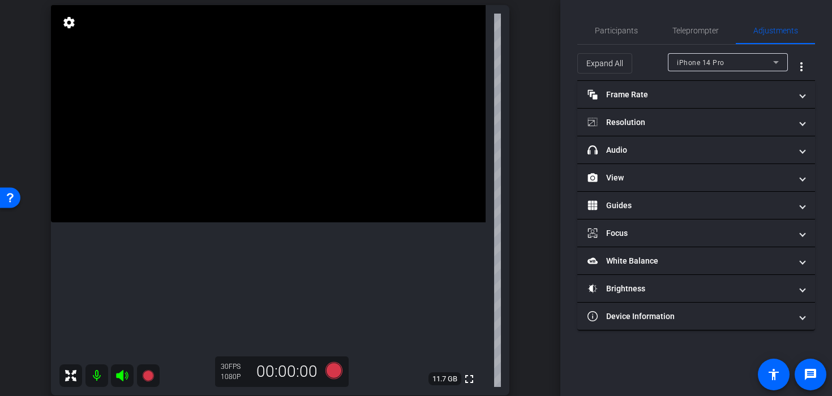
click at [320, 222] on video at bounding box center [268, 113] width 435 height 217
click at [323, 362] on icon at bounding box center [333, 371] width 27 height 20
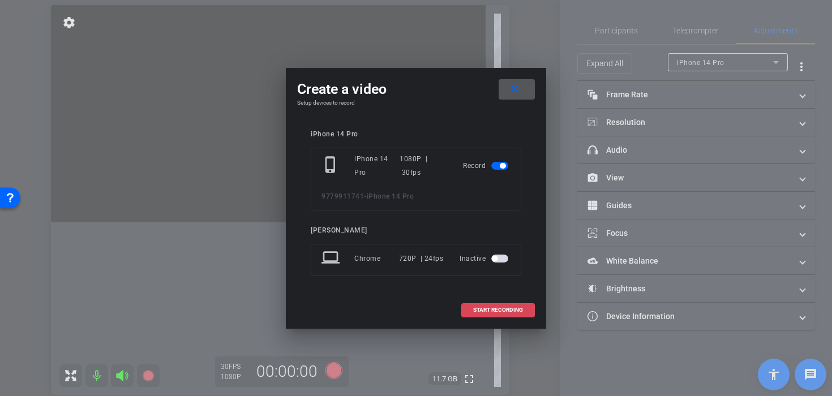
click at [462, 306] on span at bounding box center [498, 310] width 72 height 27
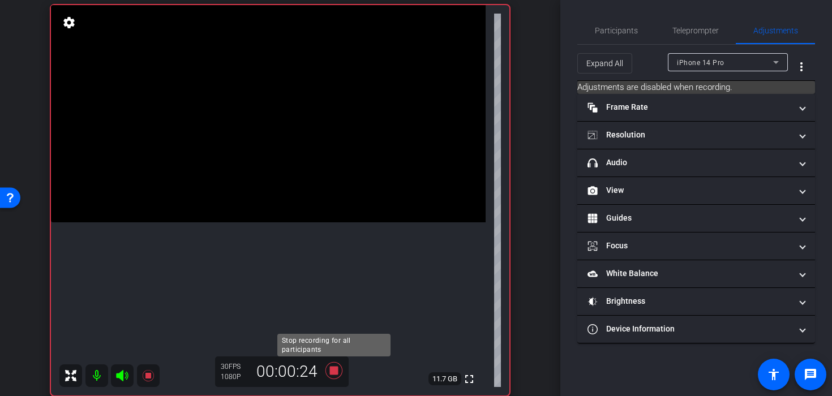
click at [334, 375] on icon at bounding box center [333, 370] width 17 height 17
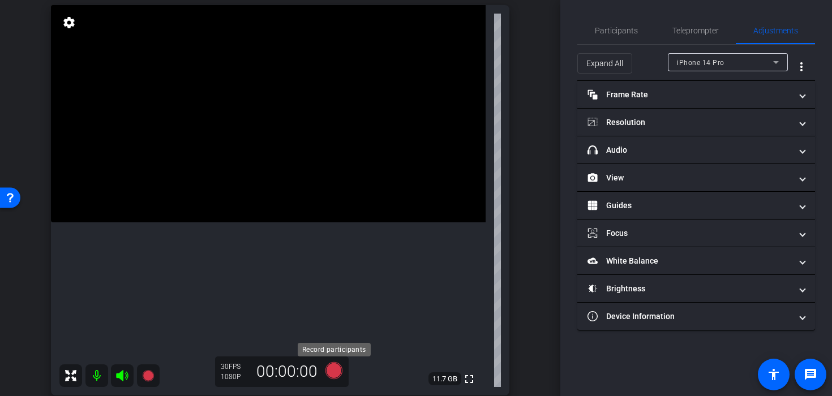
click at [334, 375] on icon at bounding box center [333, 370] width 17 height 17
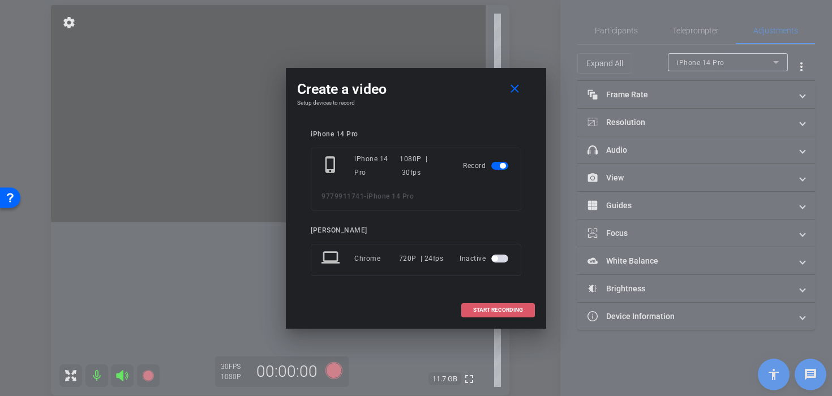
click at [508, 313] on span "START RECORDING" at bounding box center [498, 310] width 50 height 6
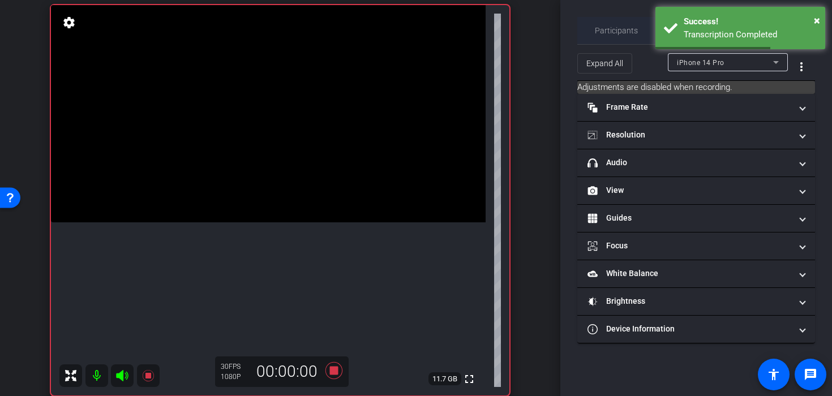
click at [621, 27] on span "Participants" at bounding box center [616, 31] width 43 height 8
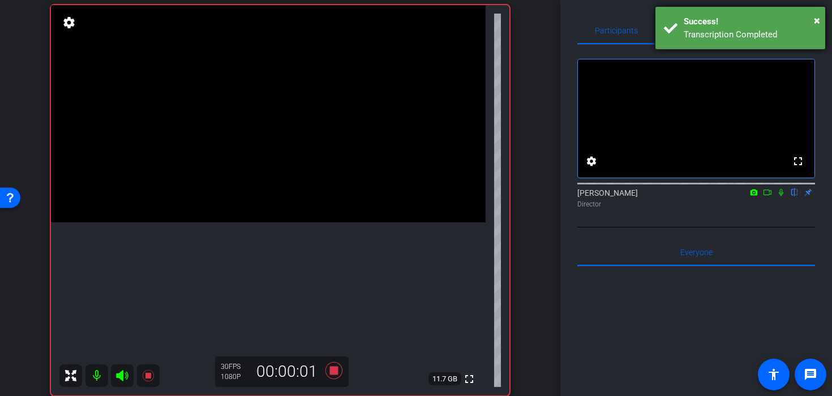
click at [813, 20] on div "Success!" at bounding box center [750, 21] width 133 height 13
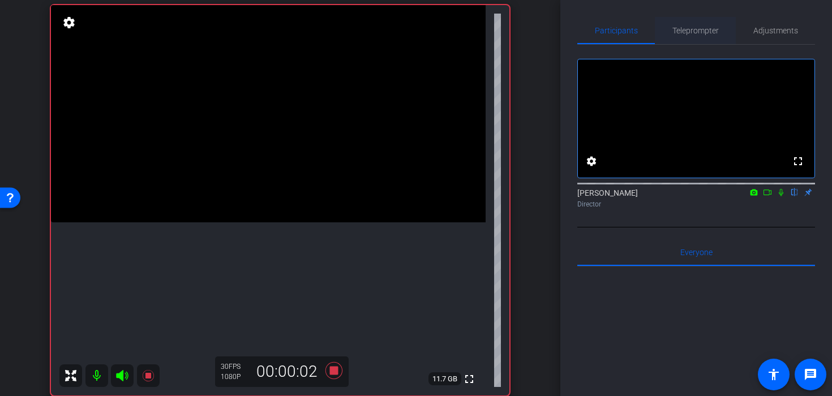
click at [722, 32] on div "Teleprompter" at bounding box center [695, 30] width 81 height 27
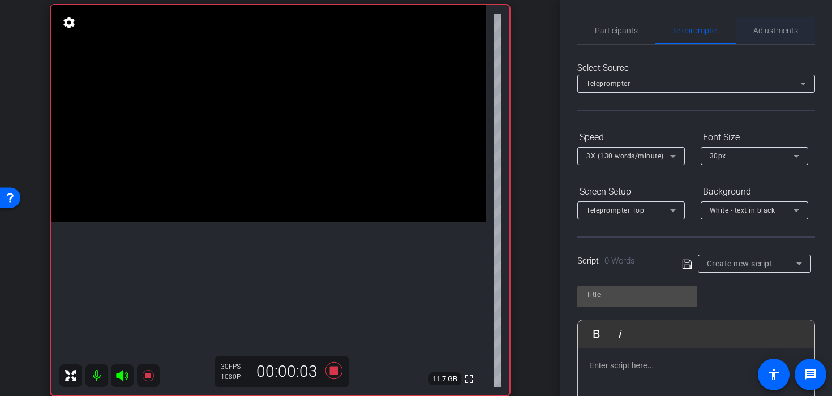
click at [781, 22] on span "Adjustments" at bounding box center [775, 30] width 45 height 27
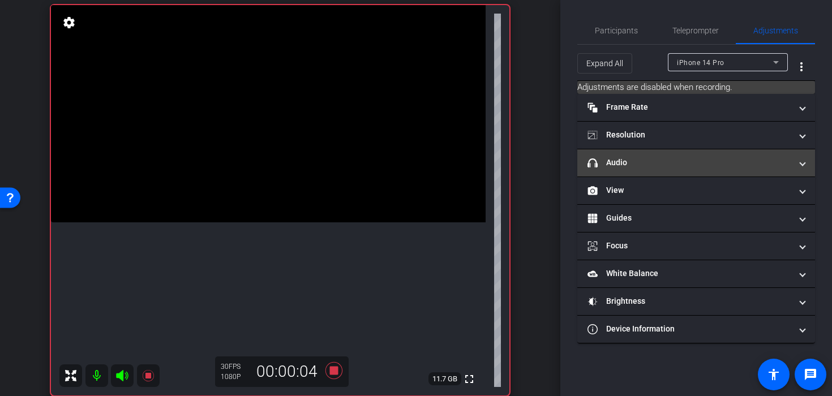
click at [661, 171] on mat-expansion-panel-header "headphone icon Audio" at bounding box center [696, 162] width 238 height 27
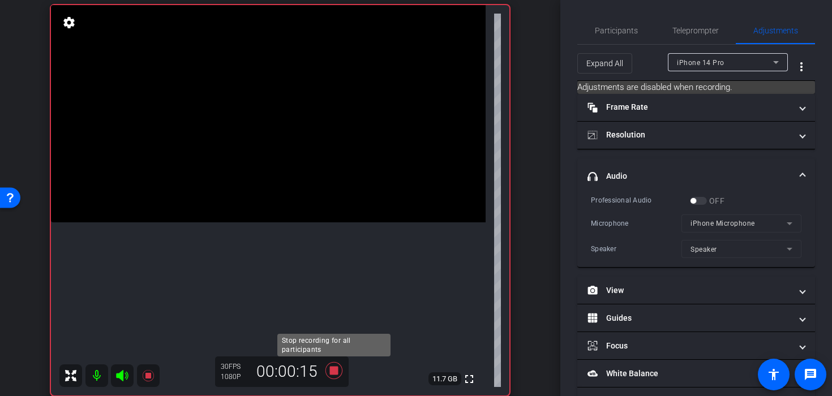
click at [334, 370] on icon at bounding box center [333, 370] width 17 height 17
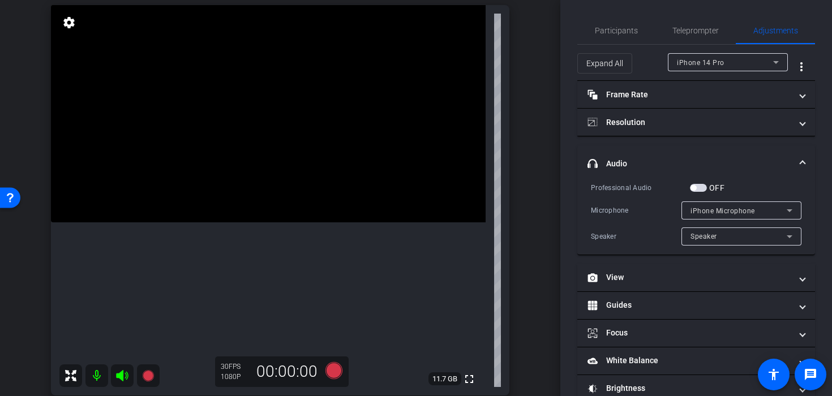
click at [339, 176] on video at bounding box center [268, 113] width 435 height 217
click at [331, 222] on video at bounding box center [268, 113] width 435 height 217
click at [337, 365] on icon at bounding box center [333, 370] width 17 height 17
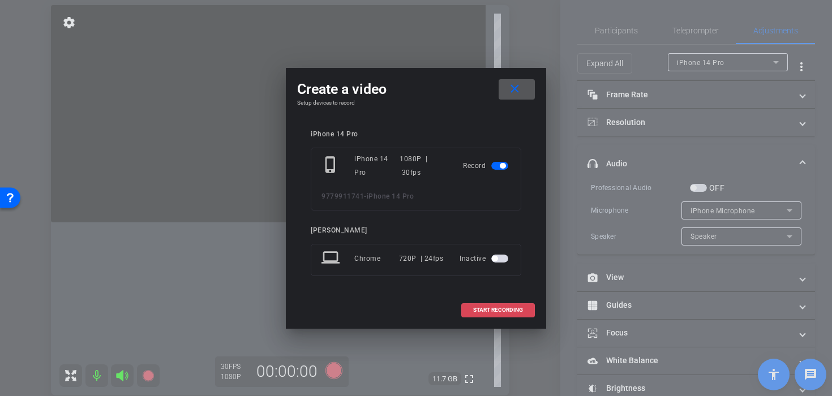
click at [474, 306] on span at bounding box center [498, 310] width 72 height 27
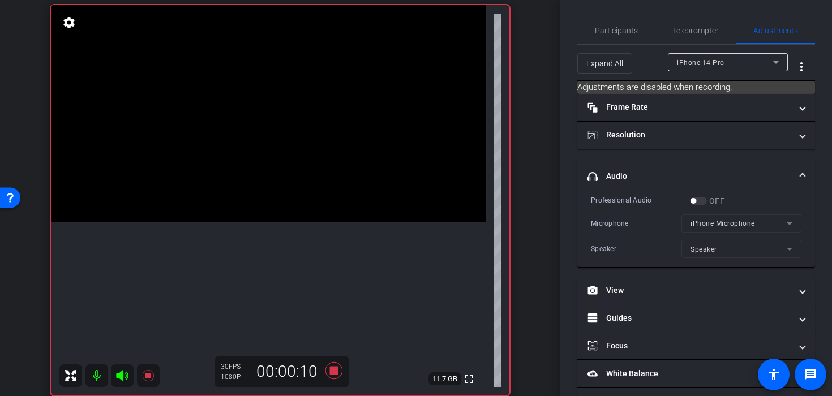
click at [341, 222] on video at bounding box center [268, 113] width 435 height 217
click at [335, 222] on video at bounding box center [268, 113] width 435 height 217
click at [333, 369] on icon at bounding box center [333, 370] width 17 height 17
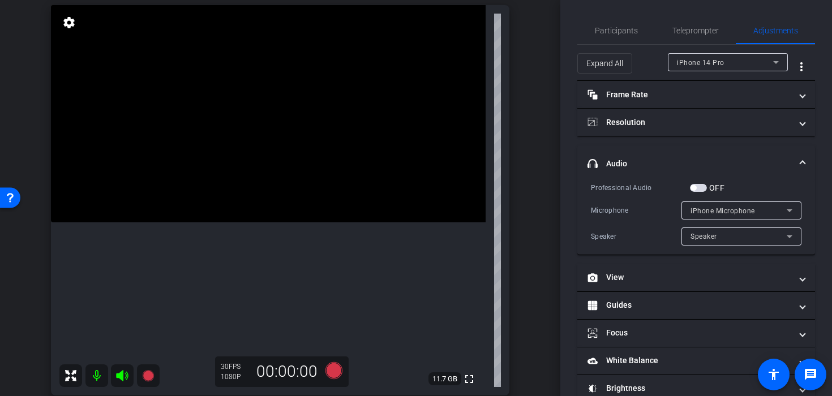
click at [319, 222] on video at bounding box center [268, 113] width 435 height 217
click at [334, 374] on icon at bounding box center [333, 370] width 17 height 17
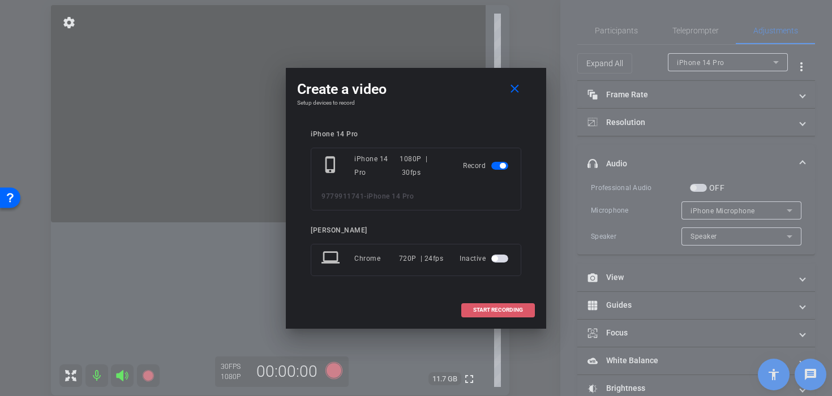
click at [504, 316] on span at bounding box center [498, 310] width 72 height 27
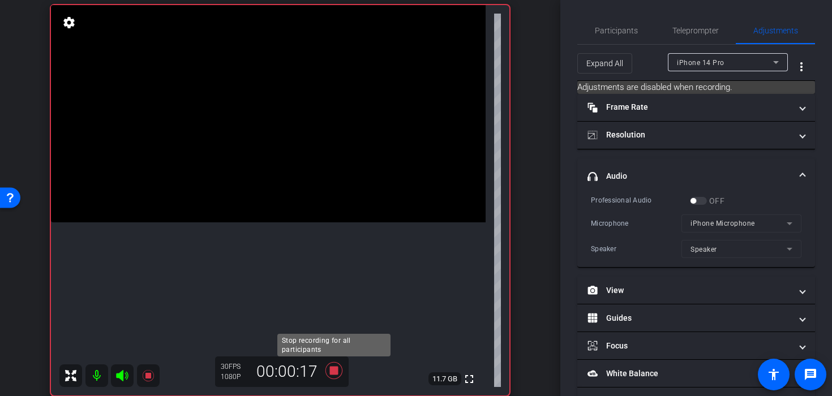
click at [333, 370] on icon at bounding box center [333, 370] width 17 height 17
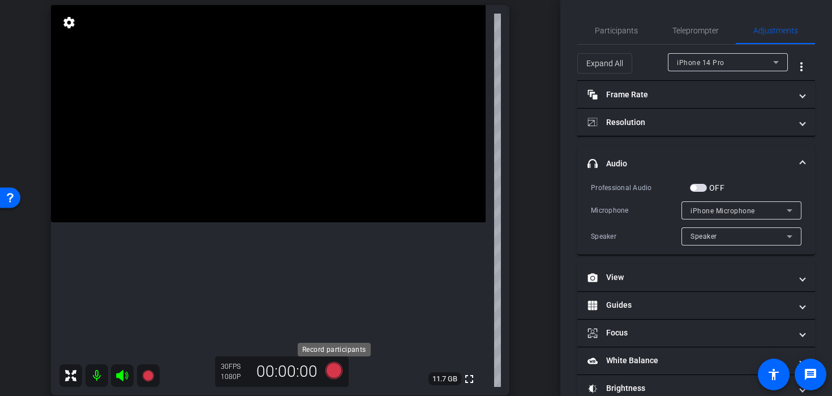
click at [333, 370] on icon at bounding box center [333, 370] width 17 height 17
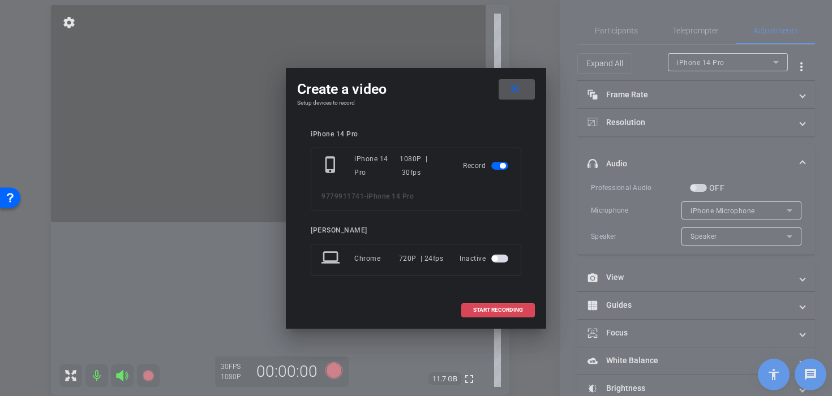
click at [519, 309] on span "START RECORDING" at bounding box center [498, 310] width 50 height 6
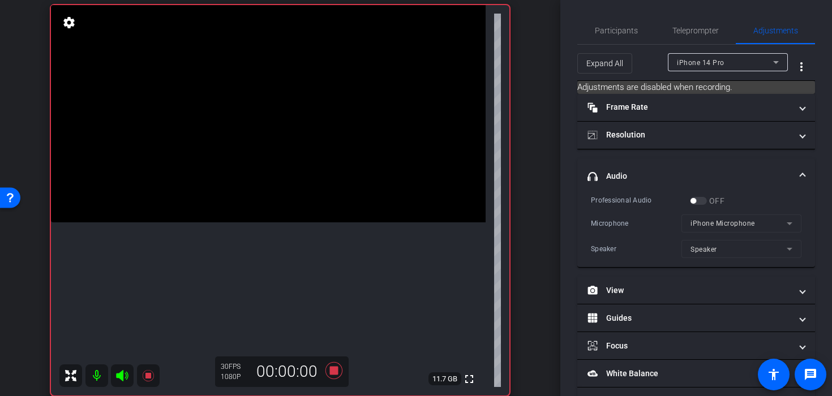
click at [305, 222] on video at bounding box center [268, 113] width 435 height 217
click at [334, 375] on icon at bounding box center [333, 370] width 17 height 17
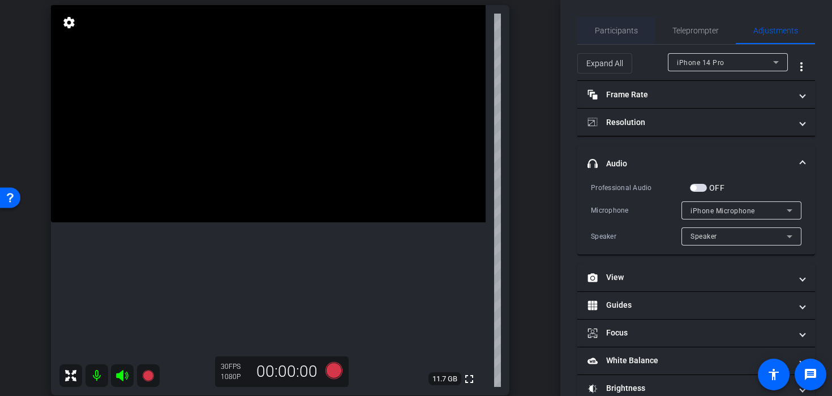
click at [605, 32] on span "Participants" at bounding box center [616, 31] width 43 height 8
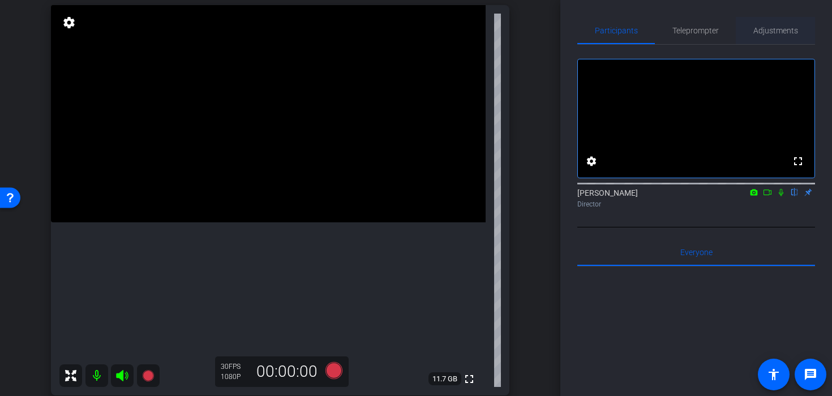
click at [767, 30] on span "Adjustments" at bounding box center [775, 31] width 45 height 8
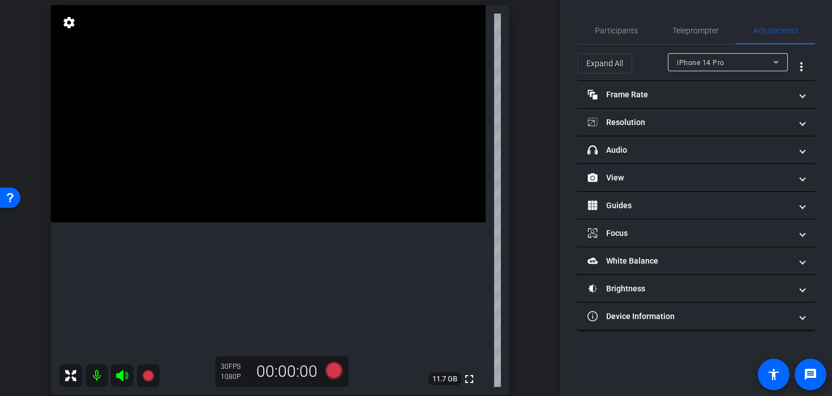
click at [290, 219] on video at bounding box center [268, 113] width 435 height 217
click at [284, 214] on video at bounding box center [268, 113] width 435 height 217
click at [329, 365] on icon at bounding box center [333, 370] width 17 height 17
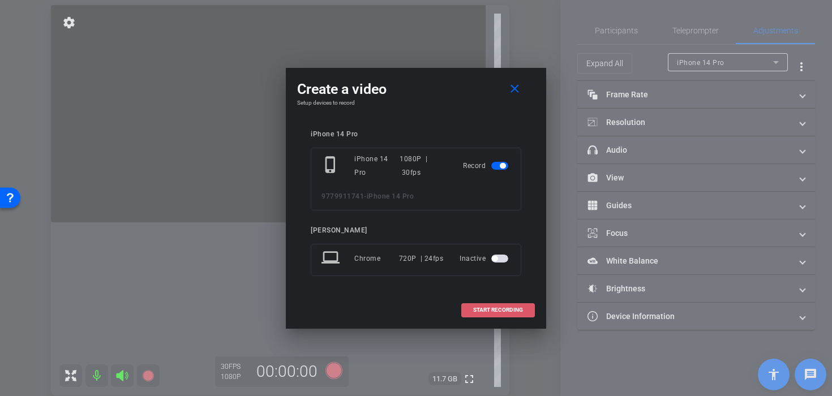
click at [478, 307] on span "START RECORDING" at bounding box center [498, 310] width 50 height 6
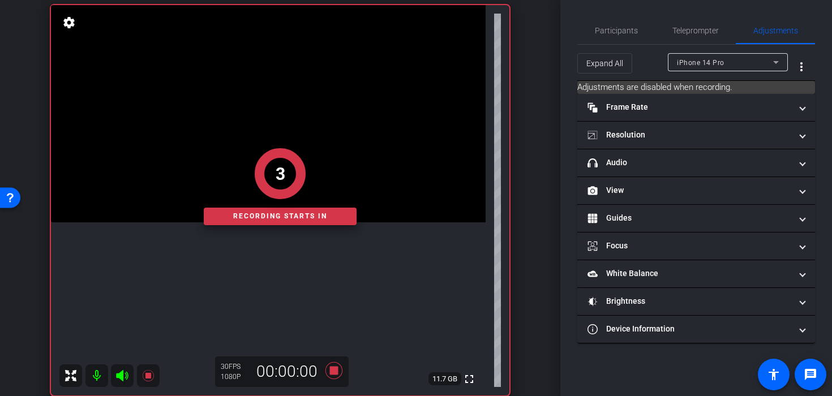
click at [297, 213] on div "Recording starts in" at bounding box center [280, 217] width 153 height 18
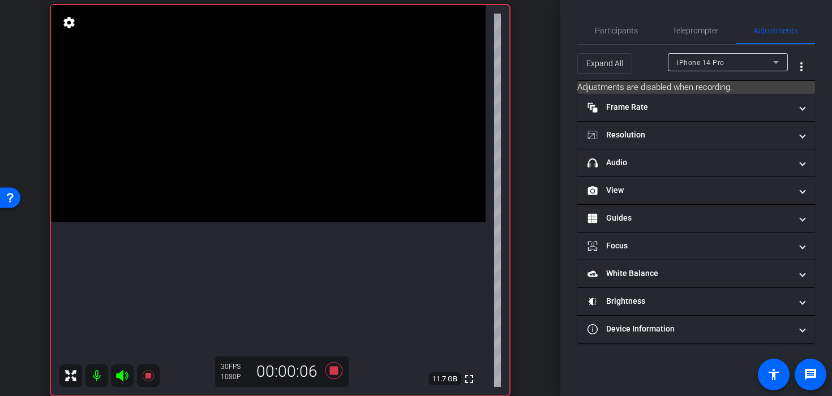
click at [270, 207] on video at bounding box center [268, 113] width 435 height 217
click at [333, 376] on icon at bounding box center [333, 371] width 27 height 20
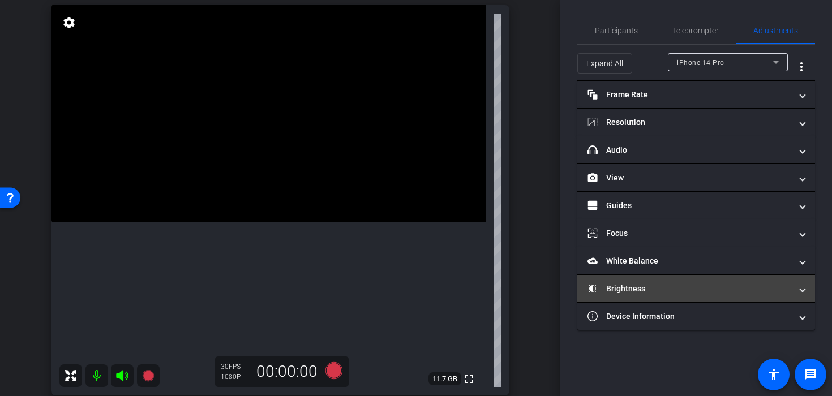
click at [624, 301] on mat-expansion-panel-header "Brightness" at bounding box center [696, 288] width 238 height 27
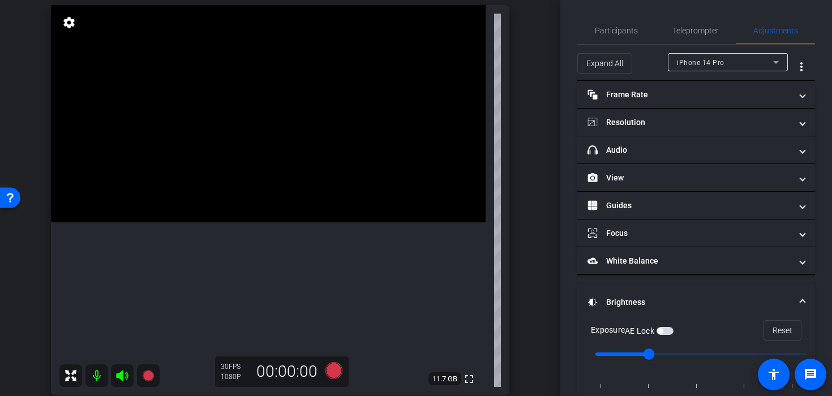
scroll to position [76, 0]
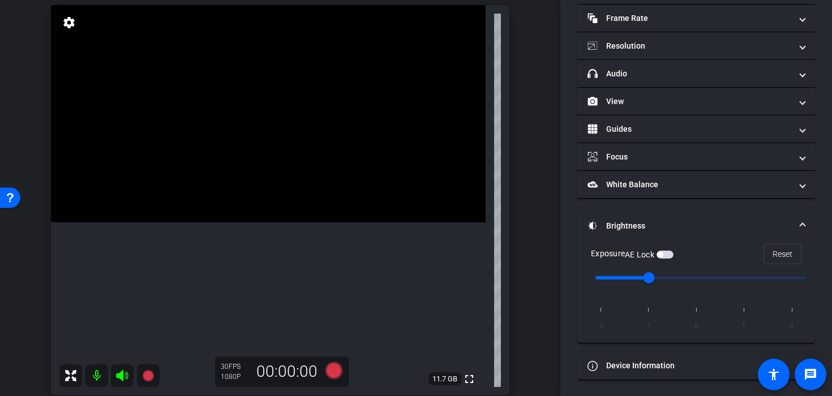
click at [692, 279] on input "range" at bounding box center [701, 277] width 234 height 25
drag, startPoint x: 700, startPoint y: 279, endPoint x: 659, endPoint y: 272, distance: 41.3
click at [659, 272] on input "range" at bounding box center [701, 277] width 234 height 25
click at [779, 250] on span "Reset" at bounding box center [783, 254] width 20 height 22
click at [653, 278] on input "range" at bounding box center [701, 277] width 234 height 25
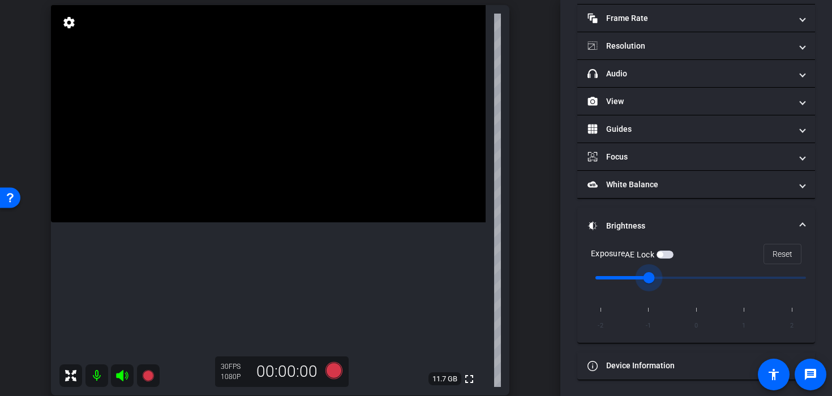
click at [672, 255] on span "button" at bounding box center [665, 255] width 17 height 8
click at [267, 217] on video at bounding box center [268, 113] width 435 height 217
click at [301, 222] on video at bounding box center [268, 113] width 435 height 217
click at [325, 372] on icon at bounding box center [333, 370] width 17 height 17
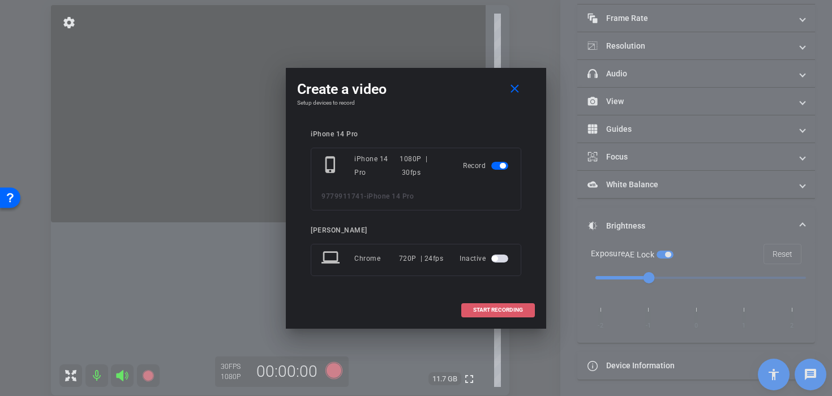
click at [480, 312] on span "START RECORDING" at bounding box center [498, 310] width 50 height 6
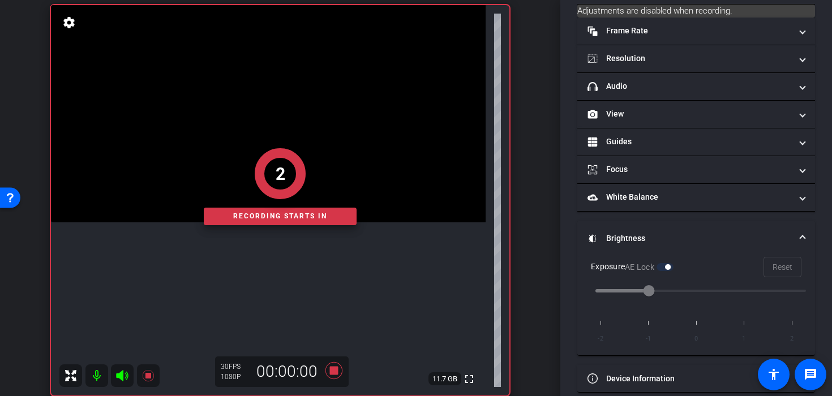
click at [285, 235] on div "2 Recording starts in" at bounding box center [280, 187] width 459 height 418
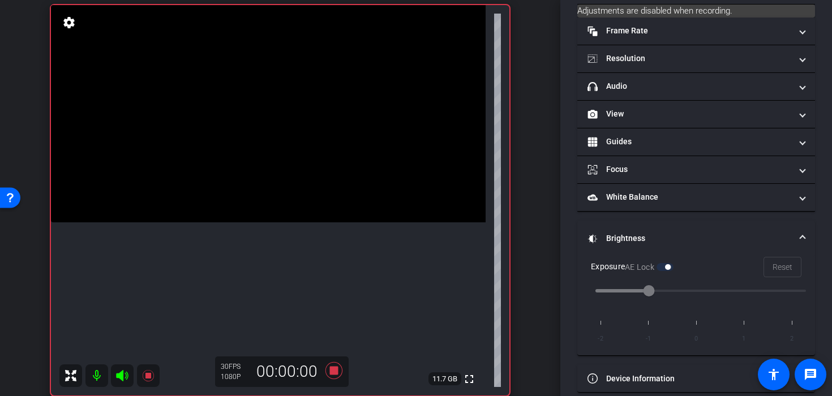
click at [278, 222] on video at bounding box center [268, 113] width 435 height 217
click at [284, 220] on video at bounding box center [268, 113] width 435 height 217
click at [334, 371] on icon at bounding box center [333, 370] width 17 height 17
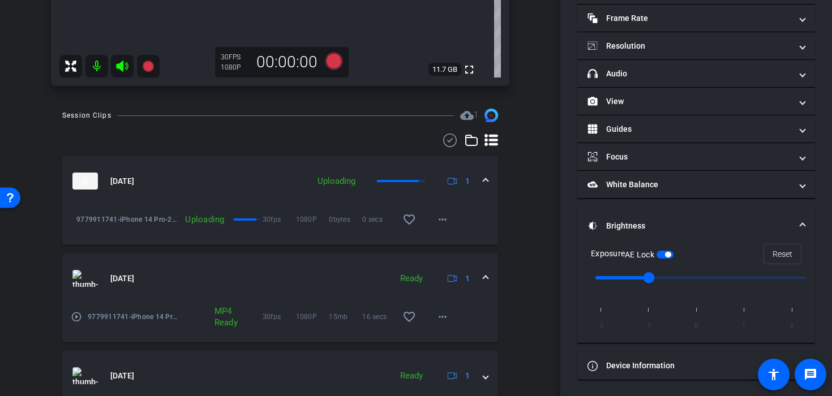
scroll to position [367, 0]
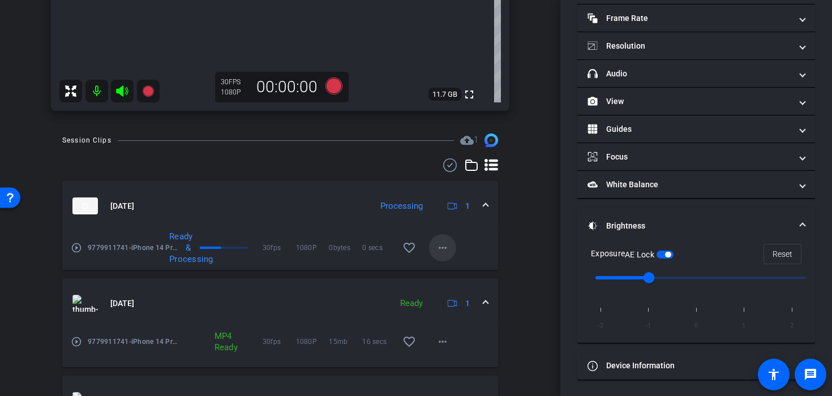
click at [442, 251] on mat-icon "more_horiz" at bounding box center [443, 248] width 14 height 14
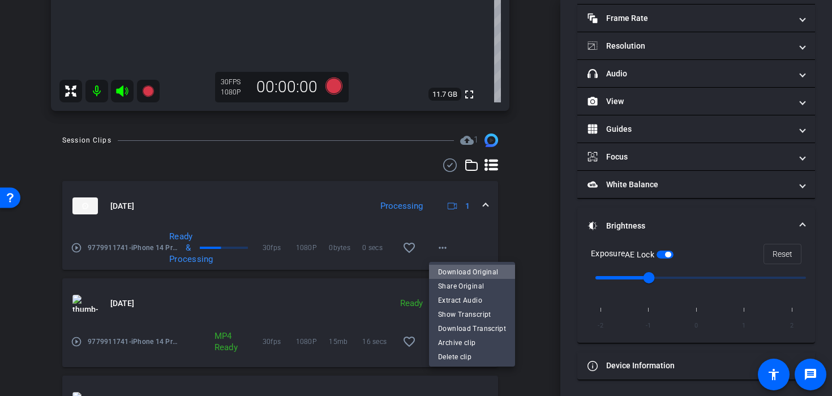
click at [473, 272] on span "Download Original" at bounding box center [472, 272] width 68 height 14
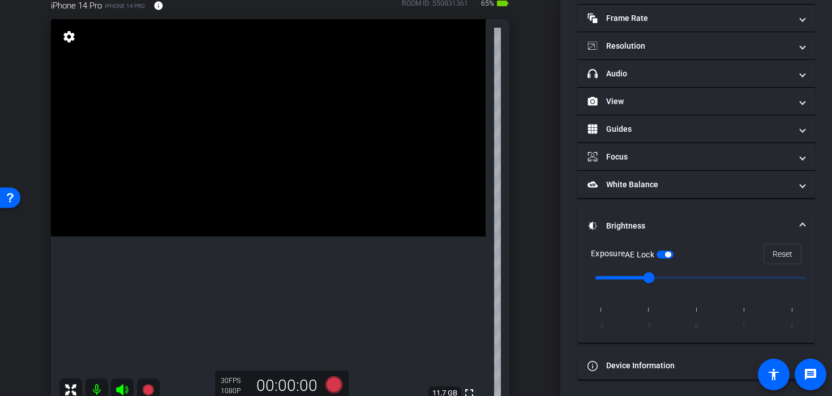
scroll to position [89, 0]
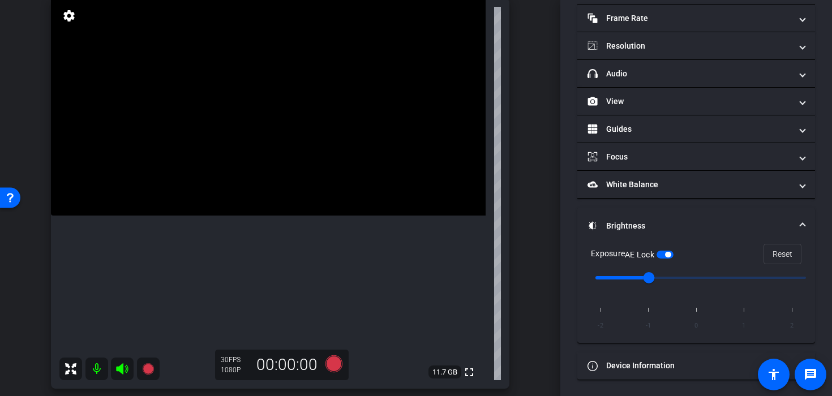
click at [664, 256] on span "button" at bounding box center [665, 255] width 17 height 8
click at [773, 258] on span "Reset" at bounding box center [783, 254] width 20 height 22
type input "0"
click at [275, 216] on video at bounding box center [268, 106] width 435 height 217
click at [276, 216] on video at bounding box center [268, 106] width 435 height 217
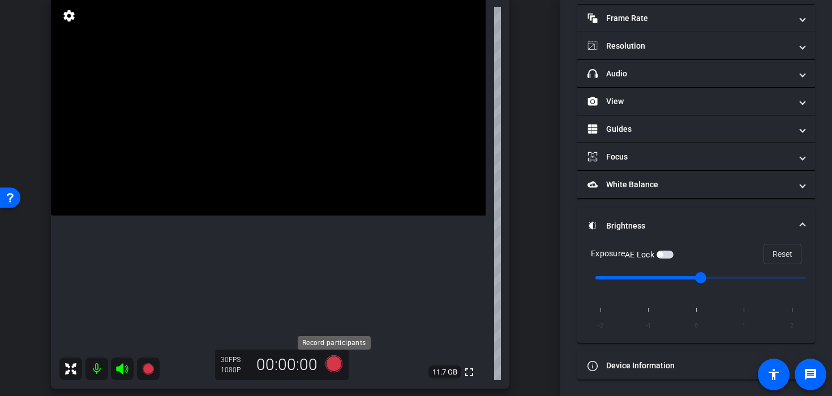
click at [332, 364] on icon at bounding box center [333, 363] width 17 height 17
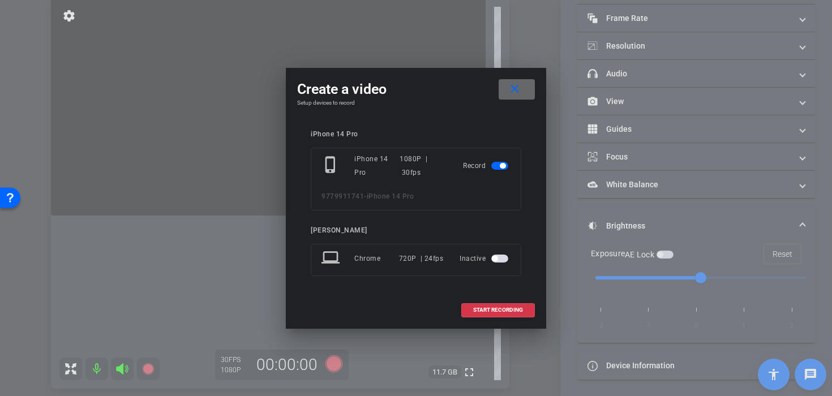
click at [513, 95] on mat-icon "close" at bounding box center [515, 89] width 14 height 14
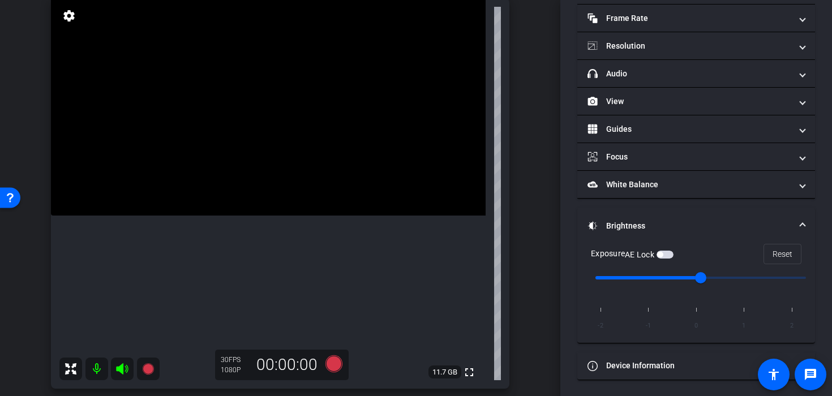
click at [275, 216] on video at bounding box center [268, 106] width 435 height 217
click at [331, 364] on icon at bounding box center [333, 363] width 17 height 17
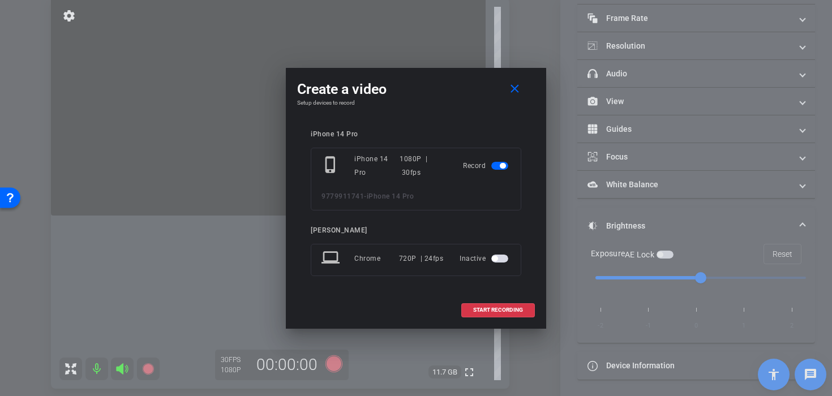
click at [468, 295] on div "iPhone 14 Pro phone_iphone iPhone 14 Pro 1080P | 30fps Record 9779911741 - iPho…" at bounding box center [416, 211] width 238 height 185
click at [476, 311] on span "START RECORDING" at bounding box center [498, 310] width 50 height 6
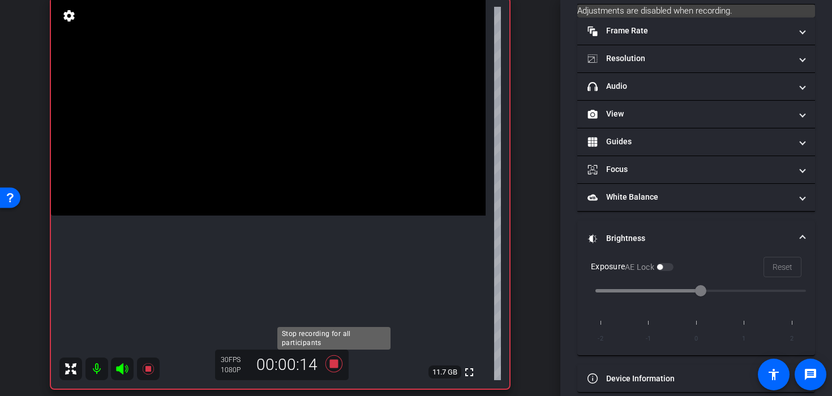
click at [336, 366] on icon at bounding box center [333, 363] width 17 height 17
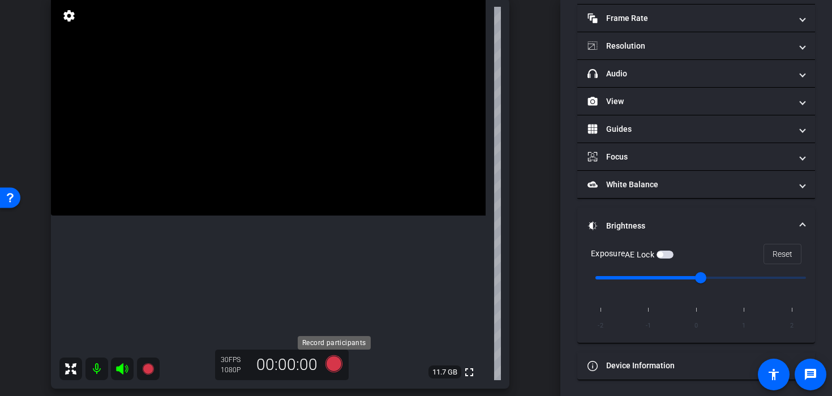
click at [336, 366] on icon at bounding box center [333, 363] width 17 height 17
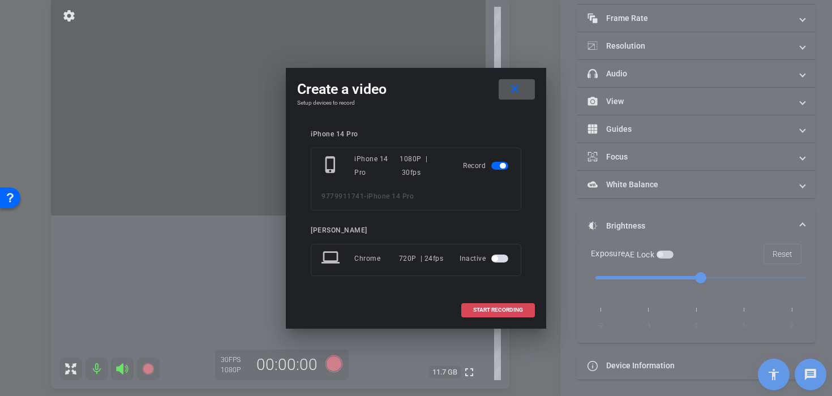
click at [486, 314] on span at bounding box center [498, 310] width 72 height 27
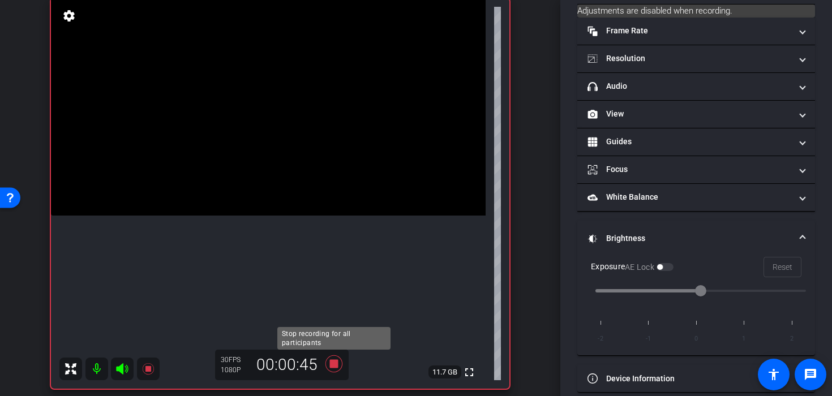
click at [332, 358] on icon at bounding box center [333, 364] width 27 height 20
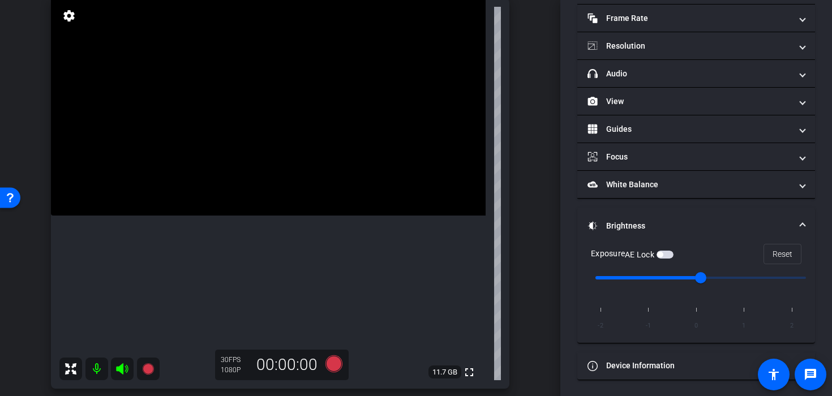
scroll to position [0, 0]
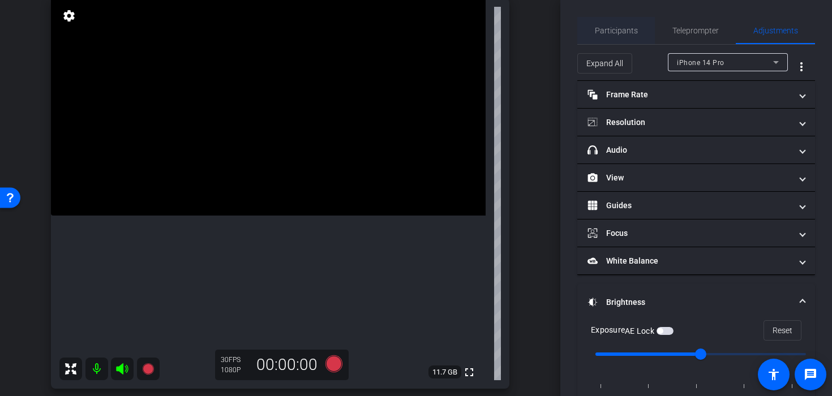
click at [616, 33] on span "Participants" at bounding box center [616, 31] width 43 height 8
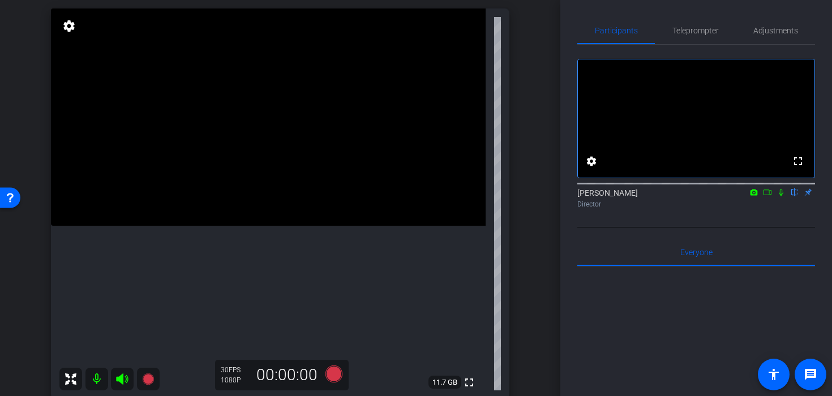
scroll to position [72, 0]
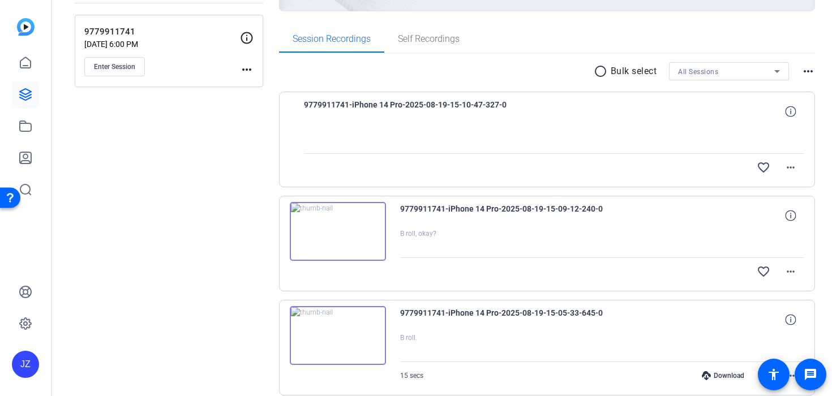
scroll to position [159, 0]
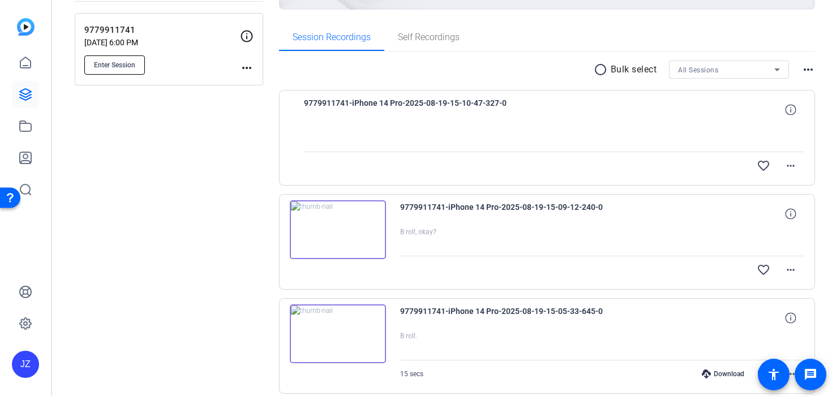
click at [114, 62] on span "Enter Session" at bounding box center [114, 65] width 41 height 9
click at [119, 65] on span "Enter Session" at bounding box center [114, 65] width 41 height 9
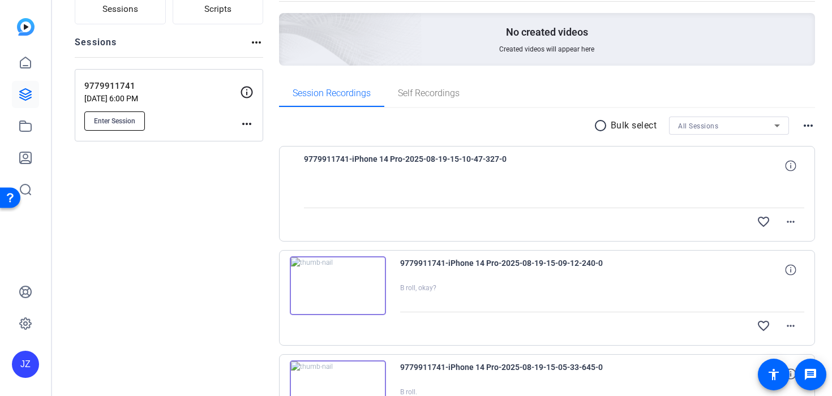
click at [128, 118] on span "Enter Session" at bounding box center [114, 121] width 41 height 9
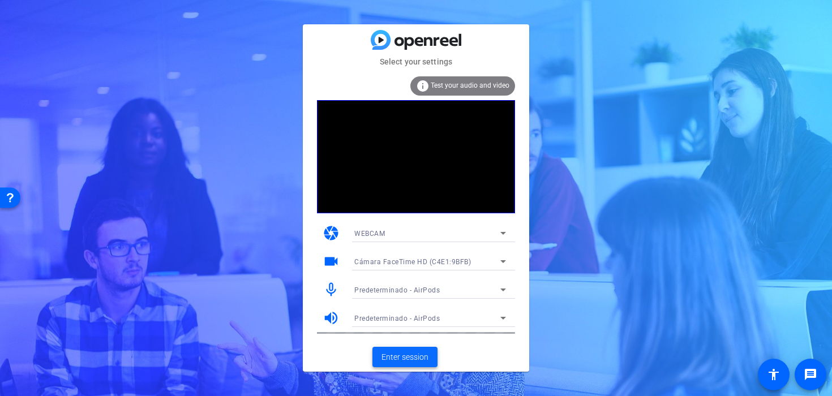
click at [399, 358] on span "Enter session" at bounding box center [405, 358] width 47 height 12
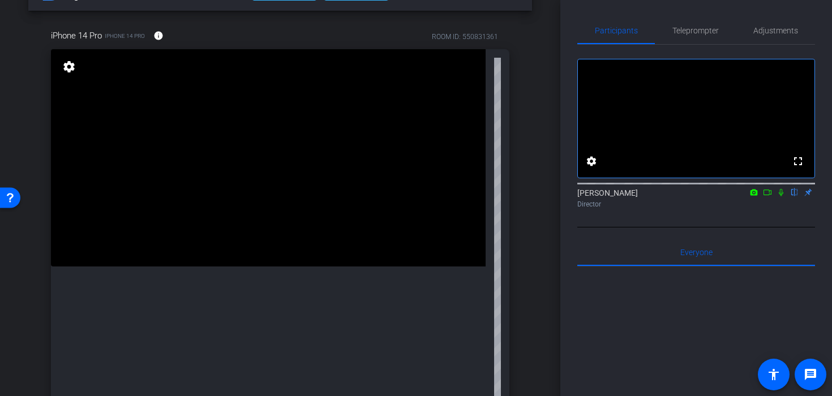
scroll to position [132, 0]
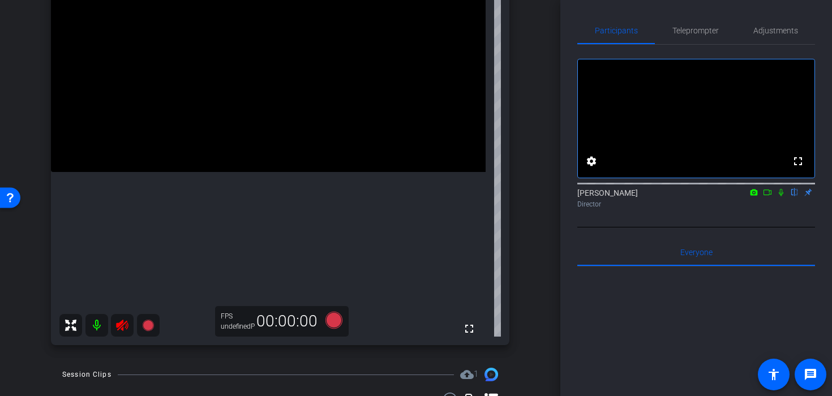
click at [115, 323] on icon at bounding box center [122, 326] width 14 height 14
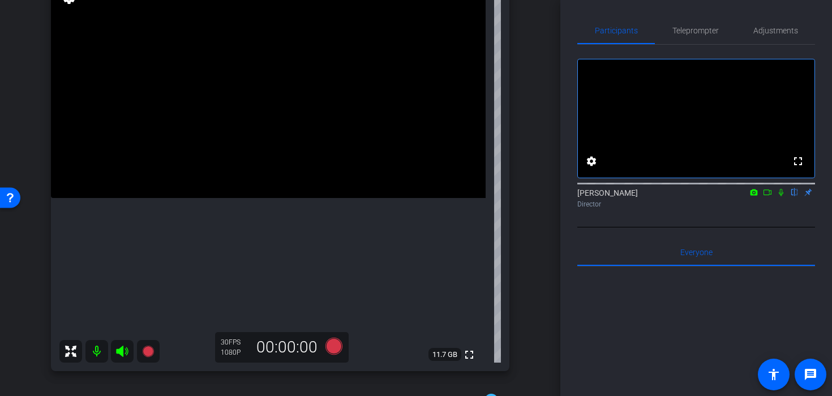
scroll to position [93, 0]
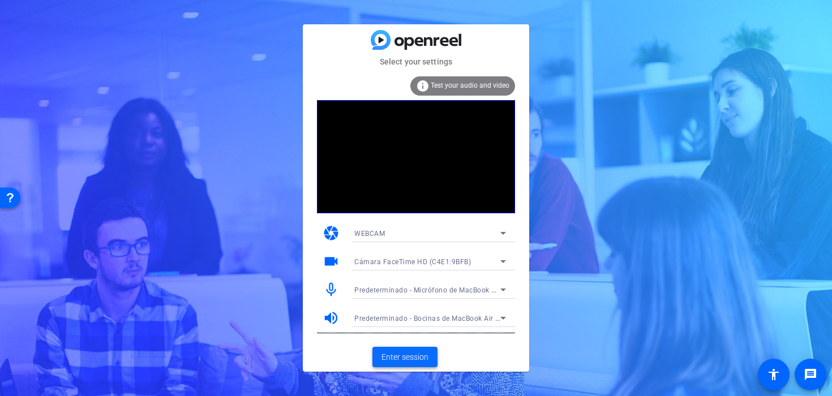
click at [403, 361] on span "Enter session" at bounding box center [405, 358] width 47 height 12
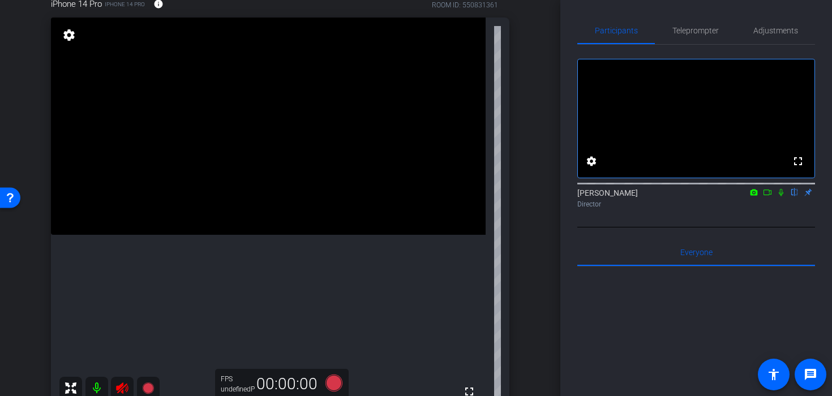
scroll to position [80, 0]
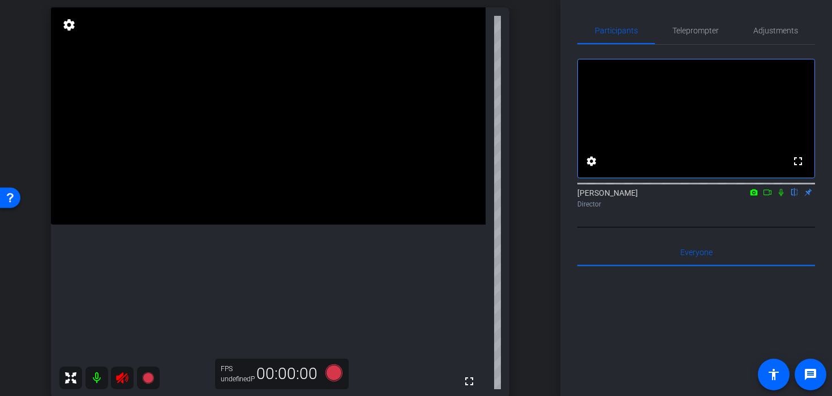
click at [118, 389] on mat-icon at bounding box center [122, 378] width 23 height 23
click at [119, 377] on div at bounding box center [109, 378] width 100 height 23
click at [121, 382] on div at bounding box center [109, 378] width 100 height 23
click at [122, 380] on div at bounding box center [109, 378] width 100 height 23
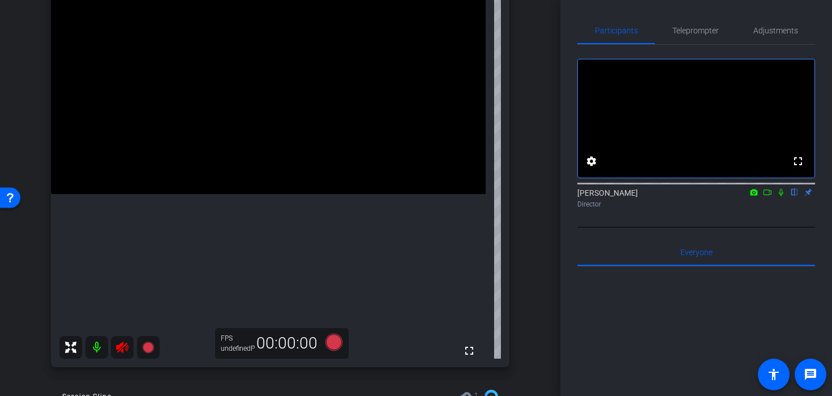
scroll to position [117, 0]
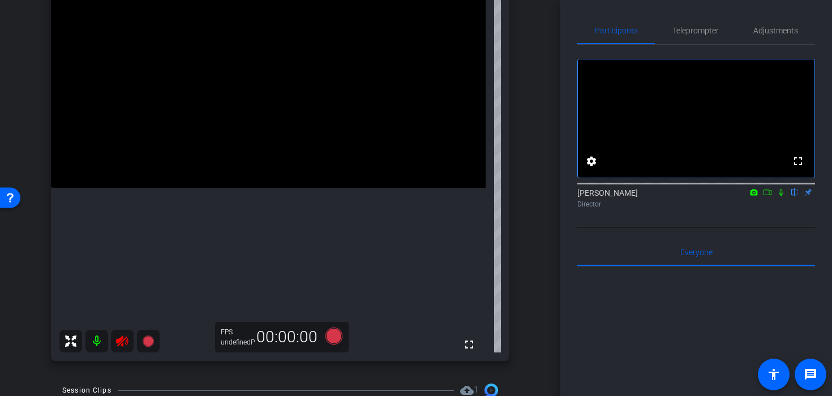
click at [115, 344] on div at bounding box center [109, 341] width 100 height 23
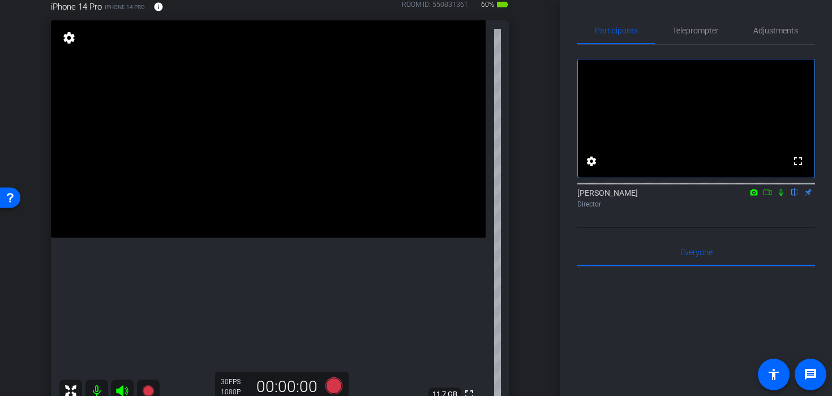
scroll to position [70, 0]
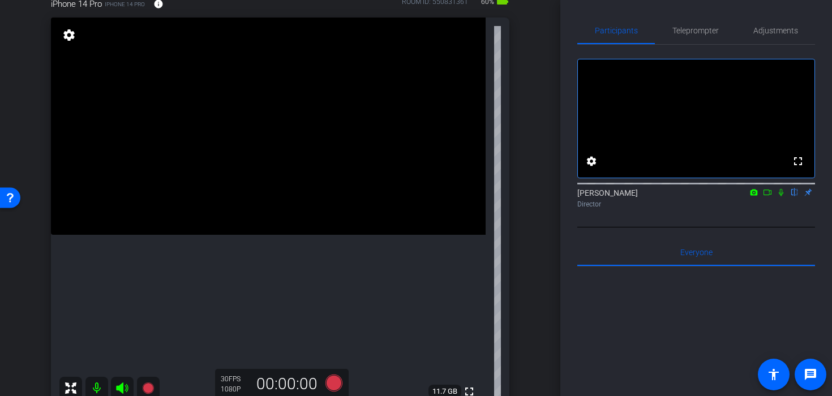
click at [290, 170] on video at bounding box center [268, 126] width 435 height 217
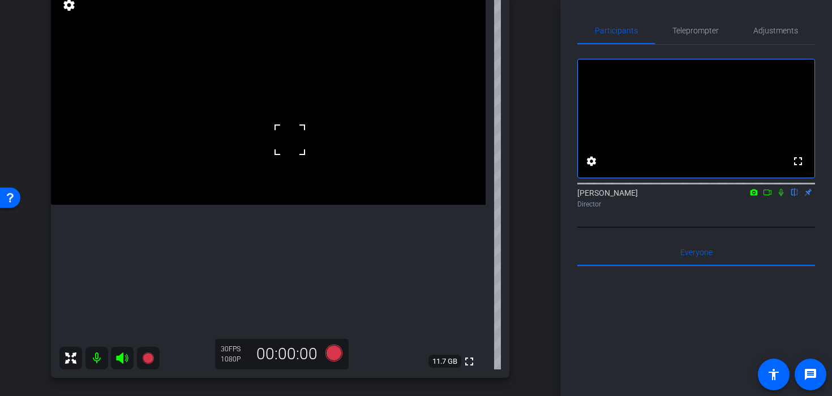
scroll to position [100, 0]
click at [332, 352] on icon at bounding box center [333, 352] width 17 height 17
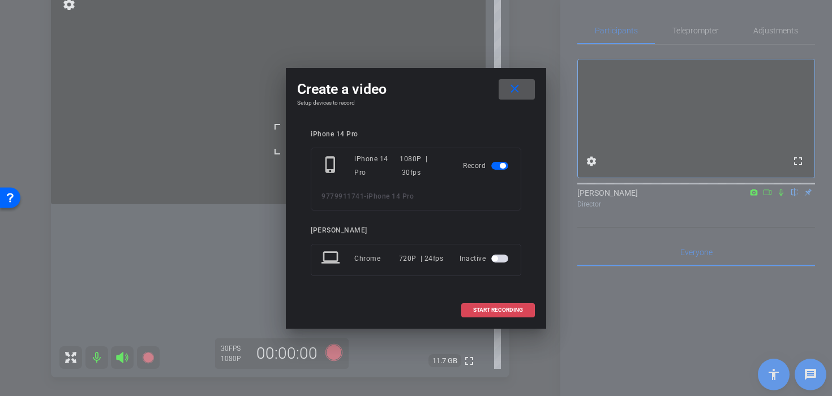
click at [488, 310] on span "START RECORDING" at bounding box center [498, 310] width 50 height 6
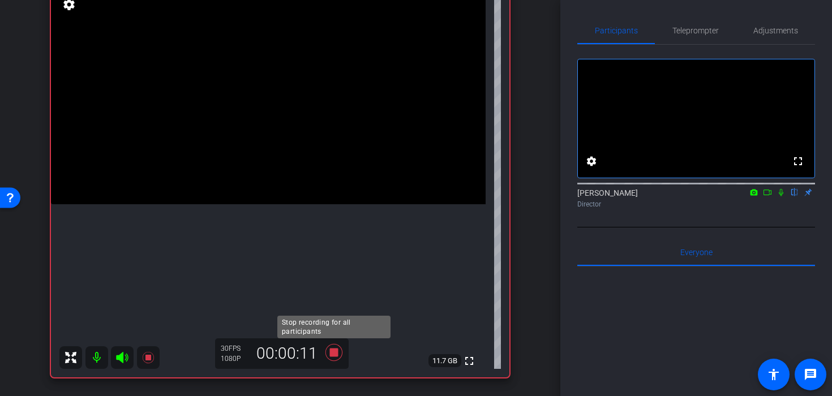
click at [332, 357] on icon at bounding box center [333, 352] width 17 height 17
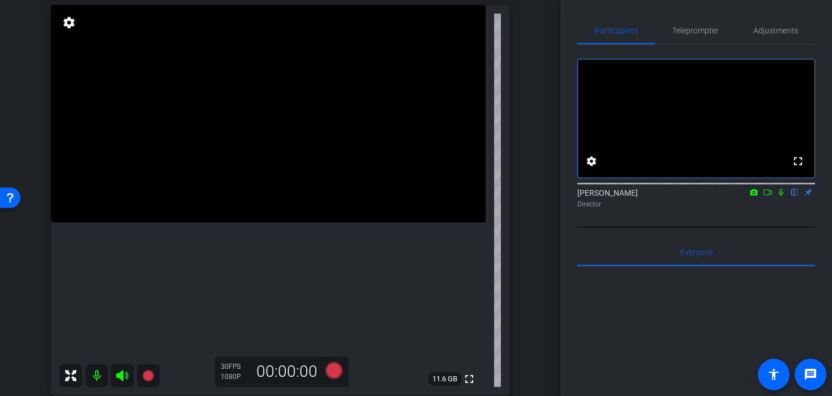
scroll to position [85, 0]
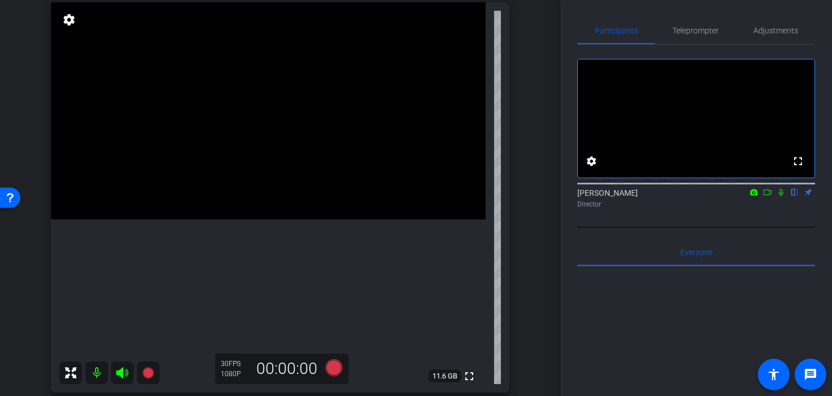
click at [283, 174] on video at bounding box center [268, 110] width 435 height 217
click at [282, 166] on div at bounding box center [283, 174] width 28 height 28
click at [332, 372] on icon at bounding box center [333, 367] width 17 height 17
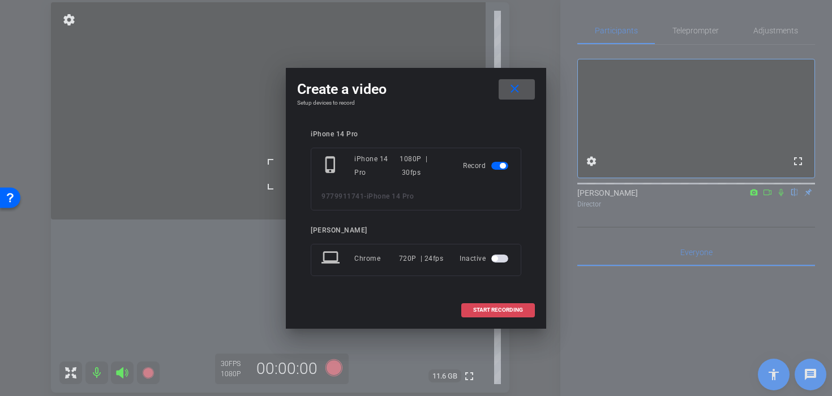
click at [471, 312] on span at bounding box center [498, 310] width 72 height 27
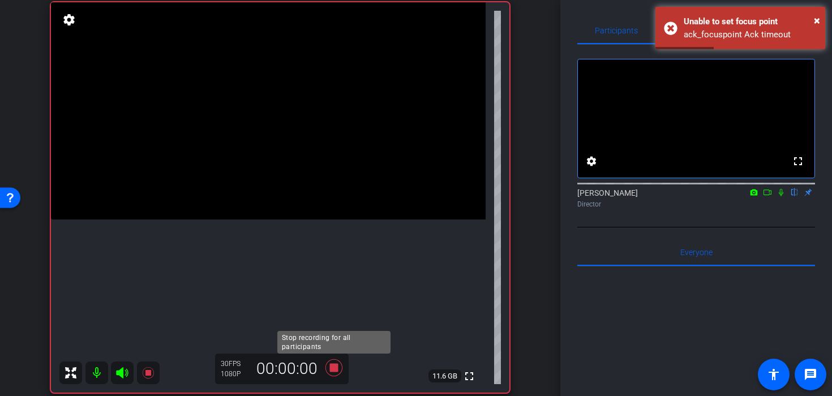
click at [341, 365] on icon at bounding box center [333, 367] width 17 height 17
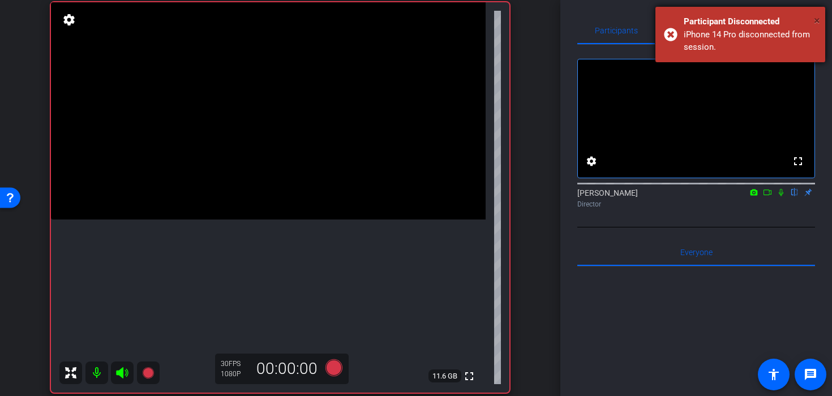
click at [816, 18] on span "×" at bounding box center [817, 21] width 6 height 14
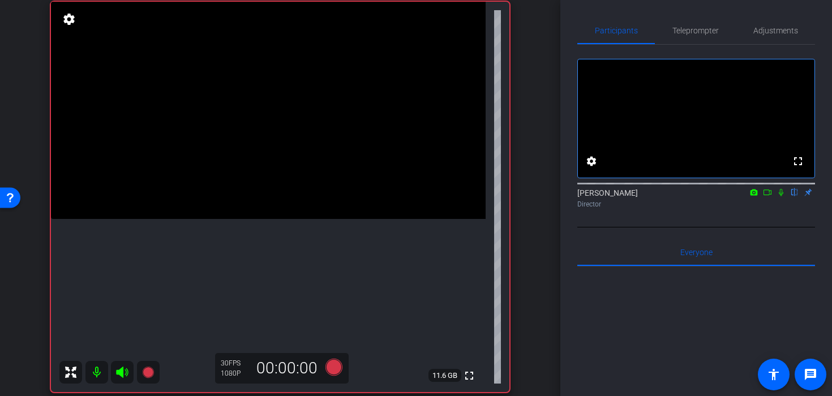
scroll to position [87, 0]
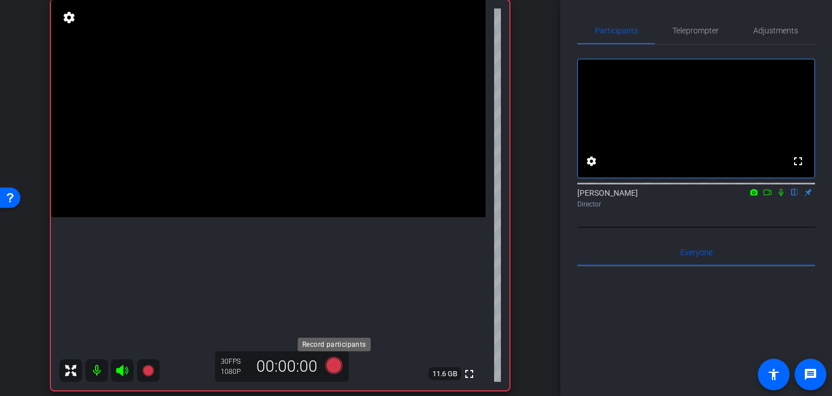
click at [333, 372] on icon at bounding box center [333, 365] width 17 height 17
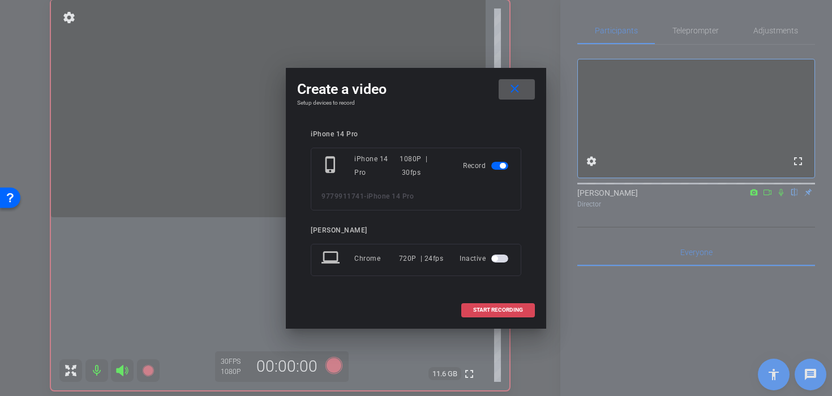
click at [509, 318] on span at bounding box center [498, 310] width 72 height 27
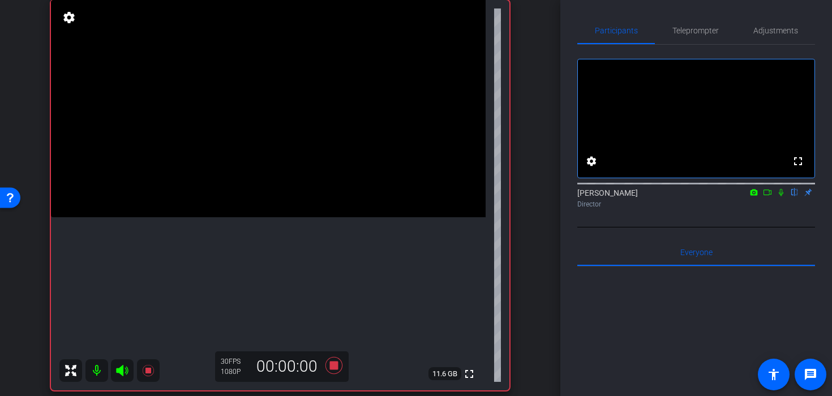
click at [302, 166] on video at bounding box center [268, 108] width 435 height 217
click at [297, 161] on div at bounding box center [302, 166] width 28 height 28
click at [684, 52] on div "fullscreen settings Juan Zamparini flip Director" at bounding box center [696, 129] width 238 height 168
click at [688, 35] on span "Teleprompter" at bounding box center [695, 30] width 46 height 27
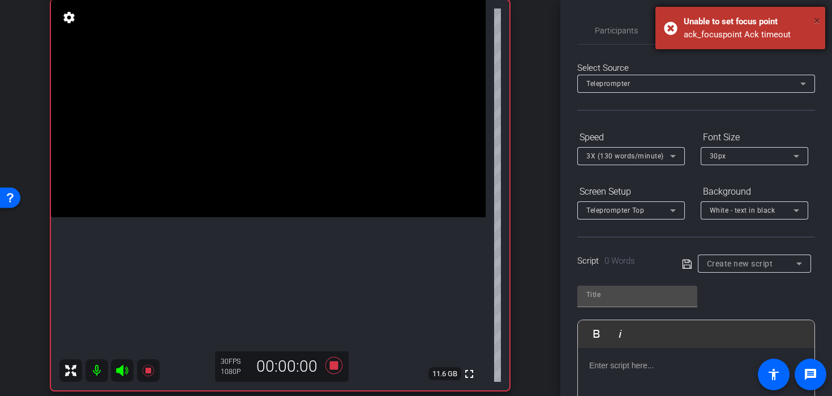
click at [819, 19] on span "×" at bounding box center [817, 21] width 6 height 14
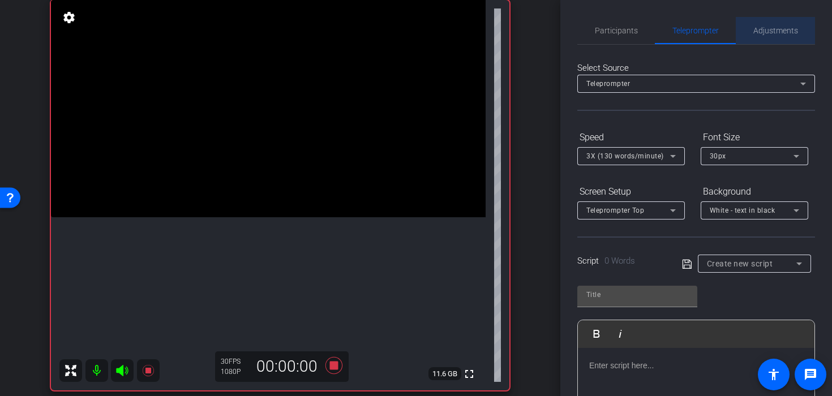
click at [780, 27] on span "Adjustments" at bounding box center [775, 31] width 45 height 8
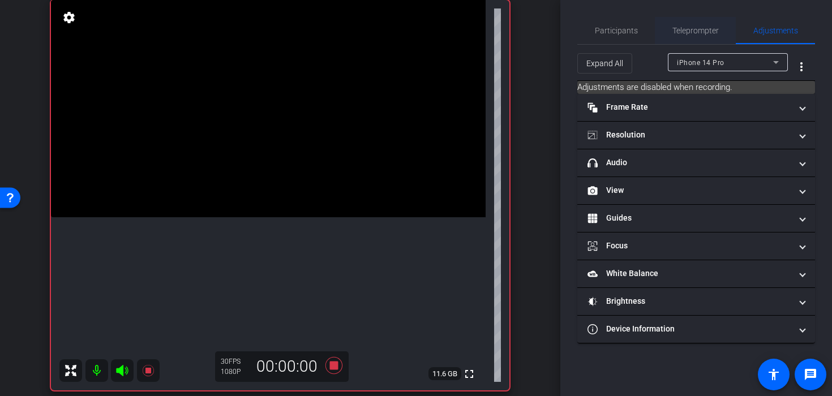
click at [710, 25] on span "Teleprompter" at bounding box center [695, 30] width 46 height 27
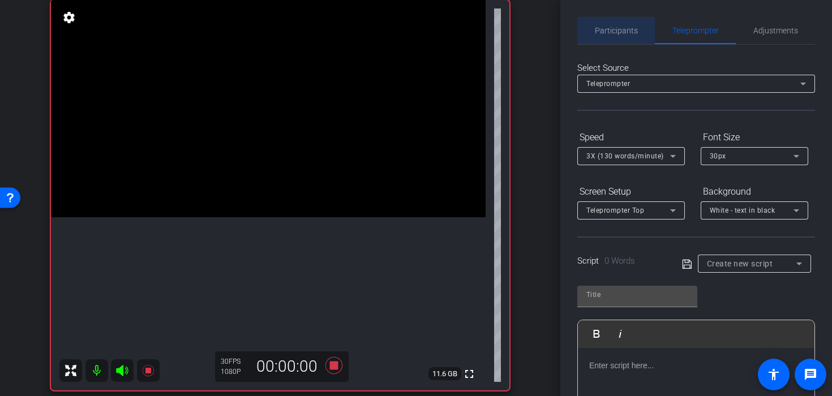
click at [629, 27] on span "Participants" at bounding box center [616, 31] width 43 height 8
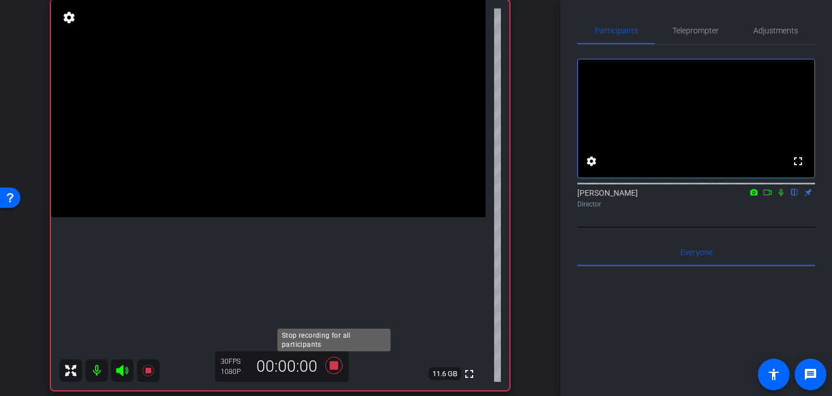
click at [337, 363] on icon at bounding box center [333, 365] width 17 height 17
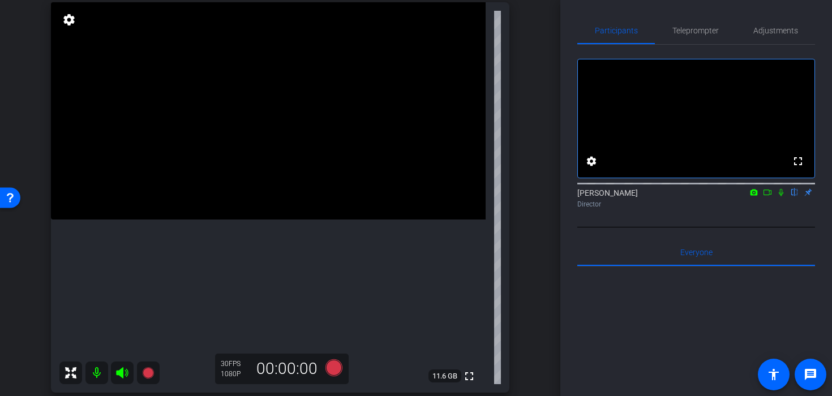
scroll to position [84, 0]
click at [688, 40] on span "Teleprompter" at bounding box center [695, 30] width 46 height 27
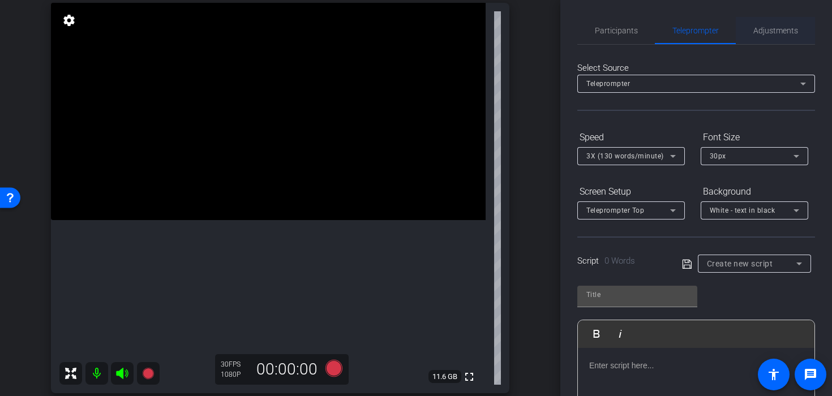
click at [775, 29] on span "Adjustments" at bounding box center [775, 31] width 45 height 8
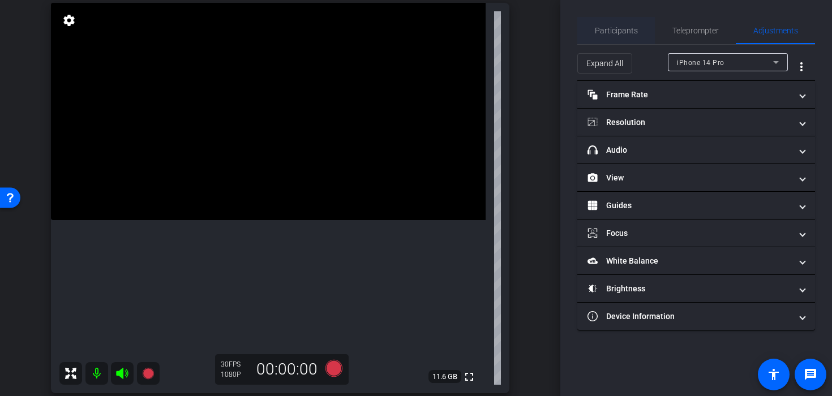
click at [617, 27] on span "Participants" at bounding box center [616, 31] width 43 height 8
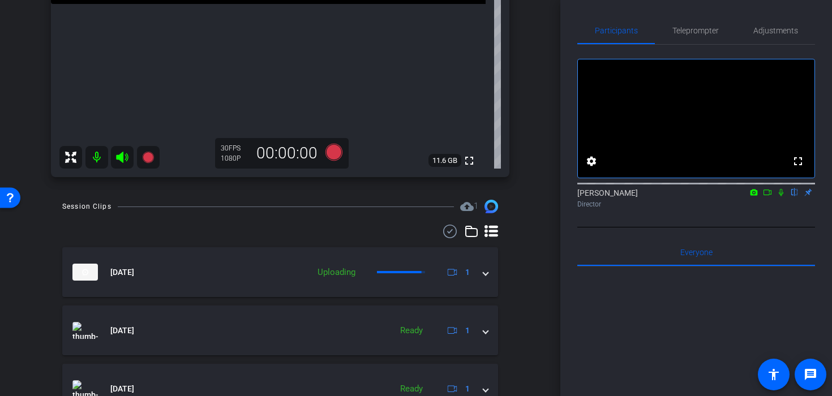
scroll to position [302, 0]
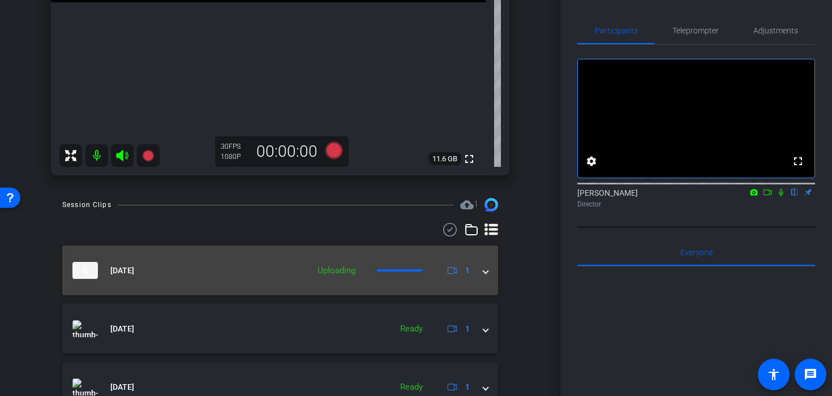
click at [477, 270] on div "Aug 19, 2025 Uploading 1" at bounding box center [277, 270] width 411 height 17
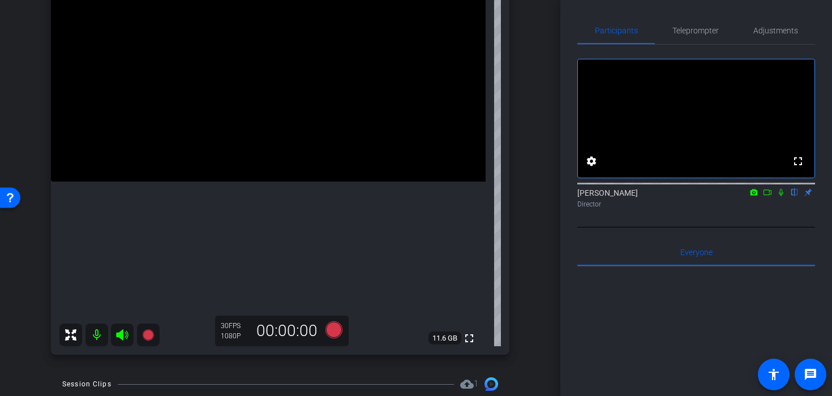
scroll to position [113, 0]
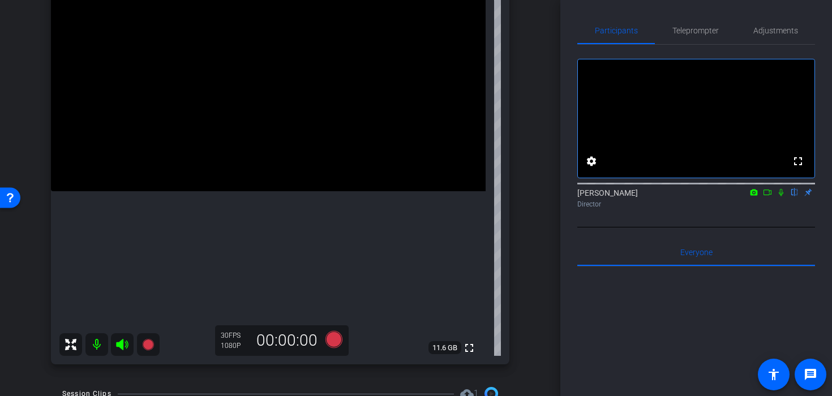
click at [780, 196] on icon at bounding box center [781, 193] width 9 height 8
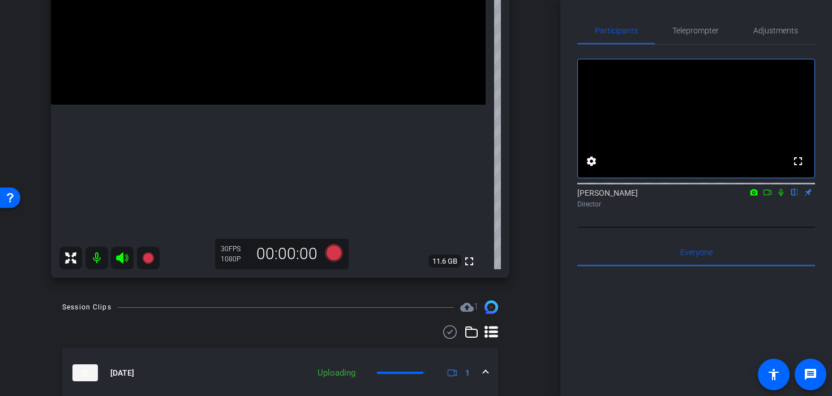
scroll to position [199, 0]
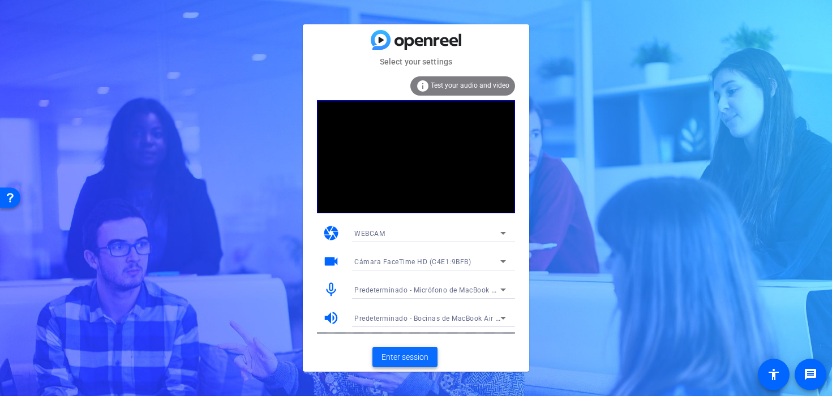
click at [415, 360] on span "Enter session" at bounding box center [405, 358] width 47 height 12
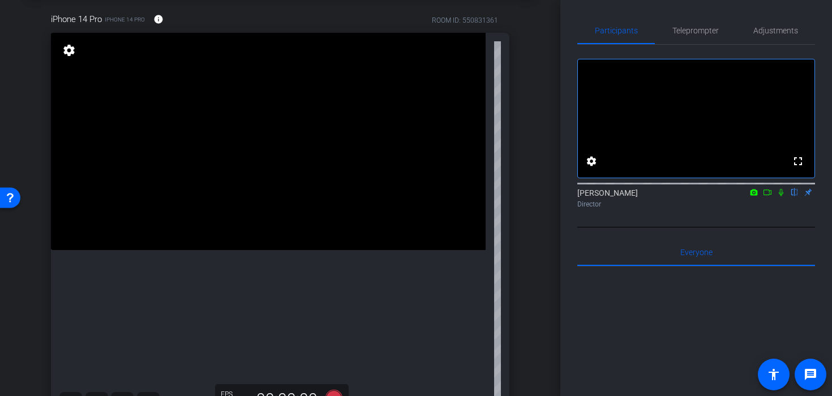
scroll to position [98, 0]
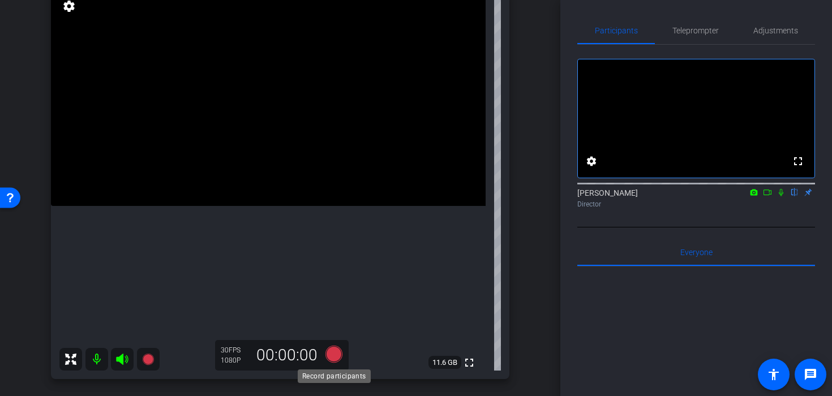
click at [326, 357] on icon at bounding box center [333, 354] width 17 height 17
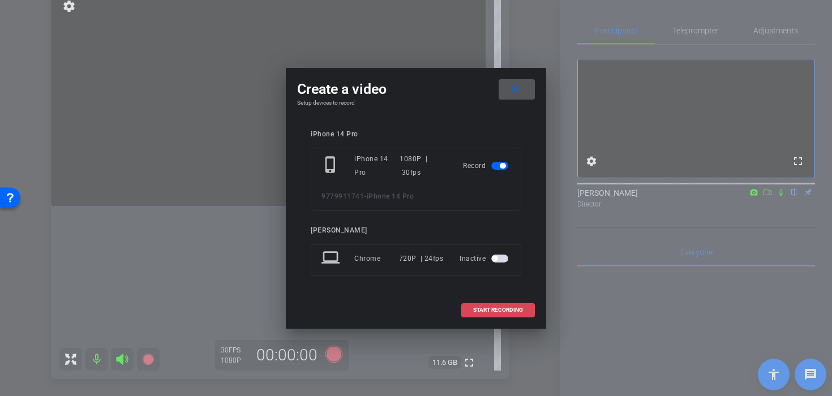
click at [500, 315] on span at bounding box center [498, 310] width 72 height 27
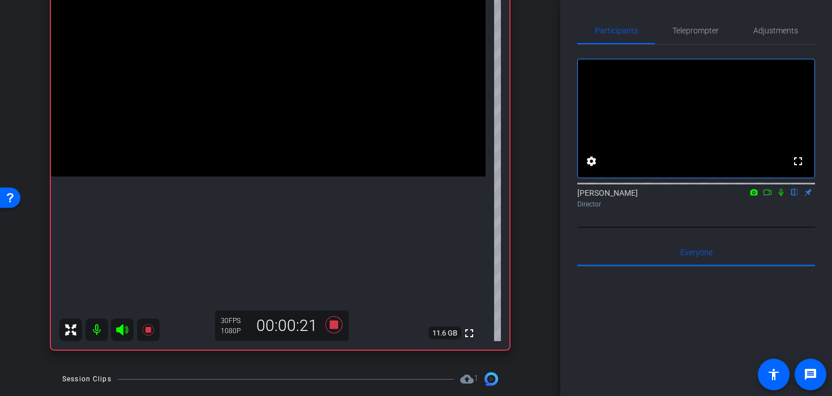
scroll to position [126, 0]
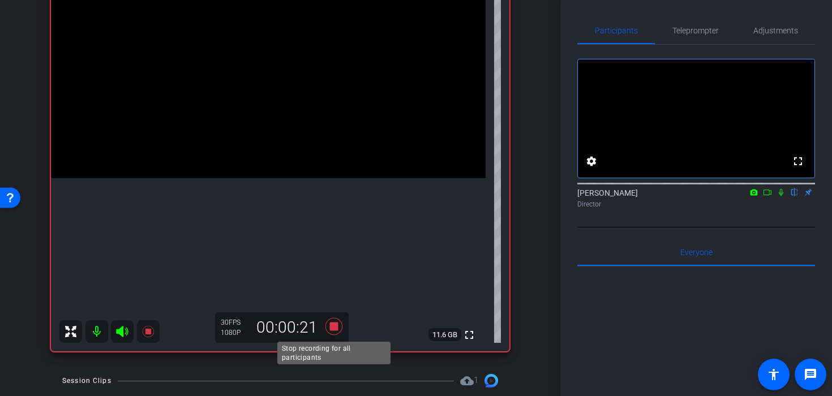
click at [331, 325] on icon at bounding box center [333, 326] width 17 height 17
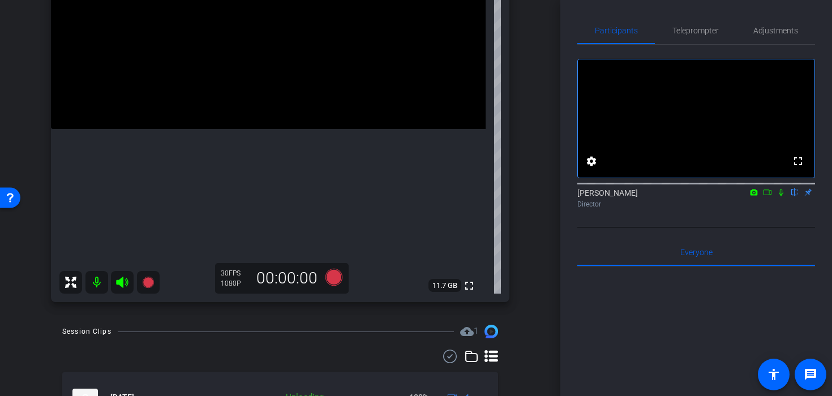
scroll to position [113, 0]
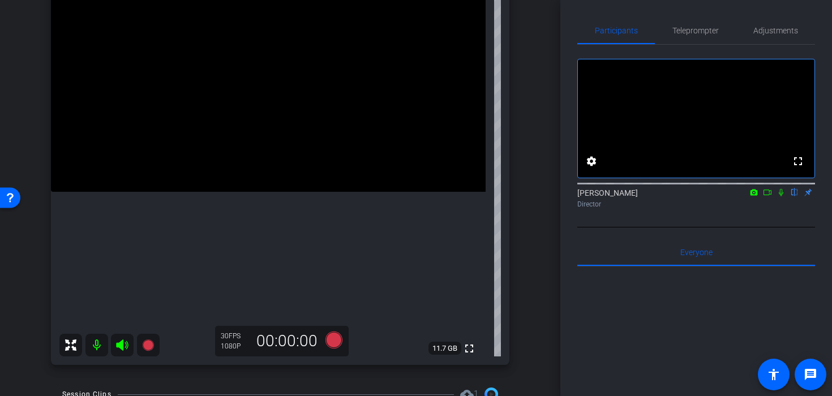
click at [751, 195] on icon at bounding box center [754, 192] width 7 height 6
click at [771, 207] on div at bounding box center [416, 198] width 832 height 396
click at [769, 195] on icon at bounding box center [768, 193] width 8 height 6
click at [796, 196] on icon at bounding box center [794, 192] width 5 height 7
click at [778, 198] on mat-icon at bounding box center [781, 192] width 14 height 10
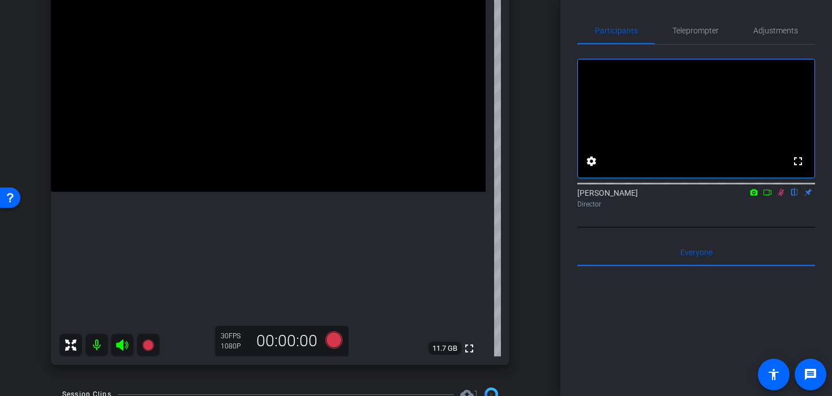
click at [782, 196] on icon at bounding box center [781, 192] width 6 height 7
click at [753, 28] on div "Adjustments" at bounding box center [775, 30] width 79 height 27
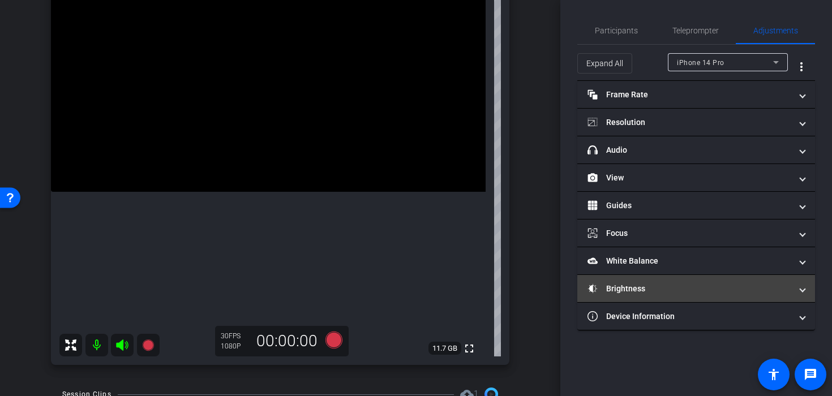
click at [650, 290] on mat-panel-title "Brightness" at bounding box center [690, 289] width 204 height 12
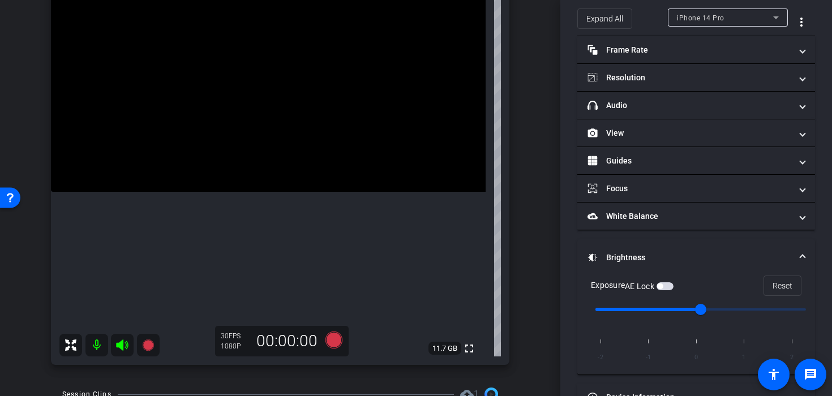
scroll to position [56, 0]
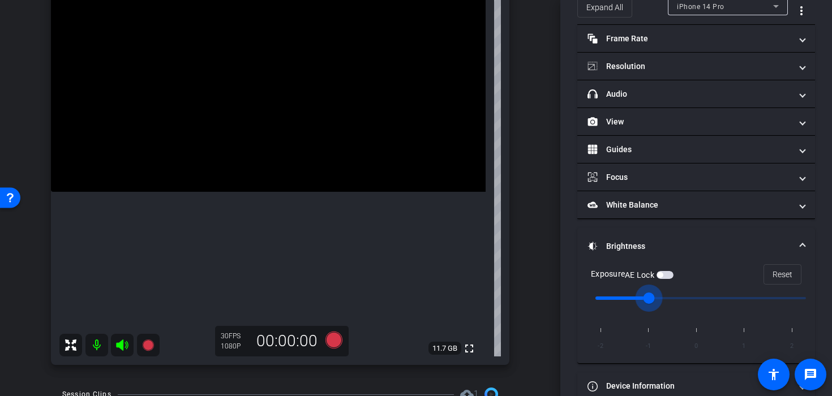
click at [652, 297] on input "range" at bounding box center [701, 298] width 234 height 25
click at [271, 141] on video at bounding box center [268, 83] width 435 height 217
click at [332, 345] on icon at bounding box center [333, 340] width 17 height 17
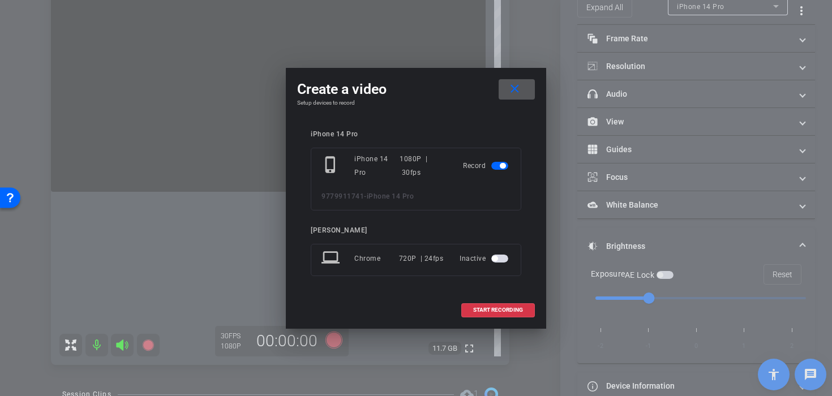
click at [521, 77] on span at bounding box center [517, 89] width 36 height 27
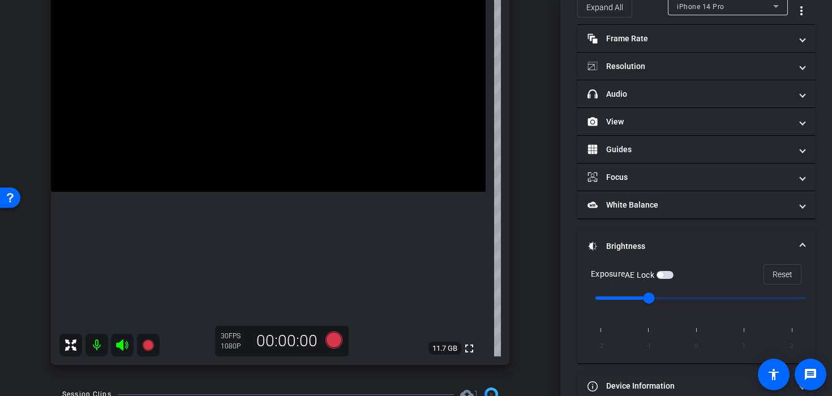
click at [282, 159] on video at bounding box center [268, 83] width 435 height 217
click at [333, 339] on icon at bounding box center [333, 340] width 17 height 17
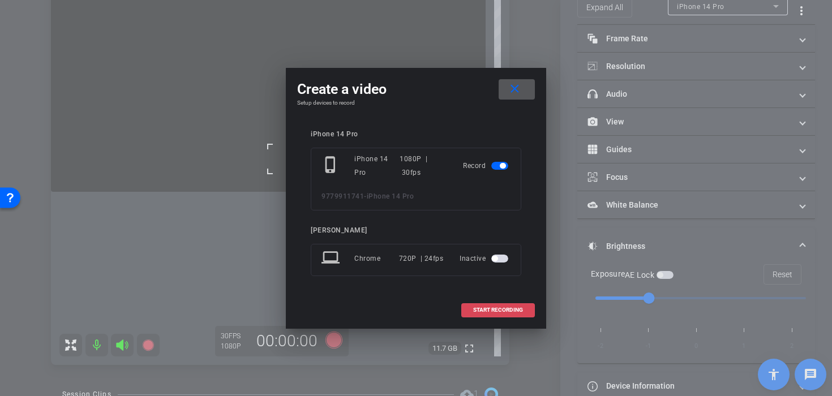
click at [485, 310] on span "START RECORDING" at bounding box center [498, 310] width 50 height 6
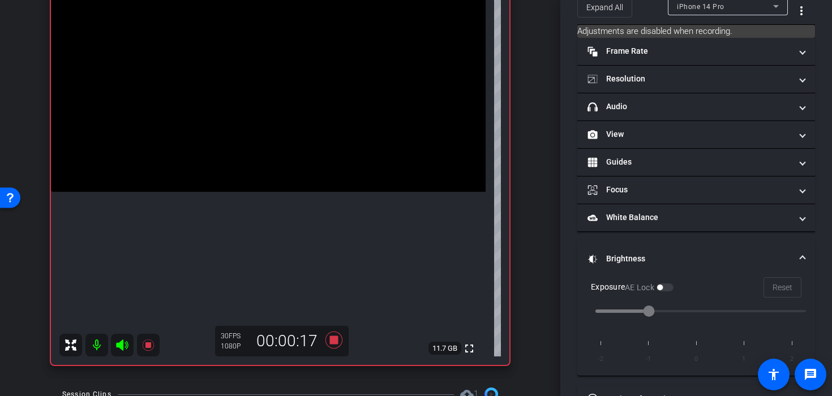
click at [276, 180] on video at bounding box center [268, 83] width 435 height 217
click at [334, 342] on icon at bounding box center [333, 340] width 17 height 17
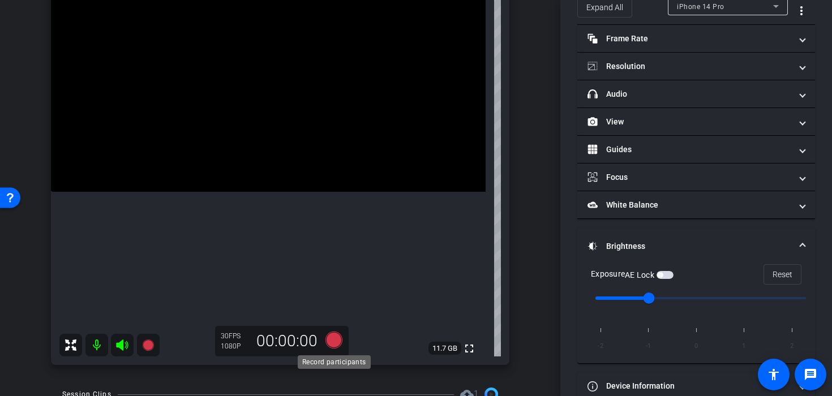
click at [342, 337] on icon at bounding box center [333, 340] width 27 height 20
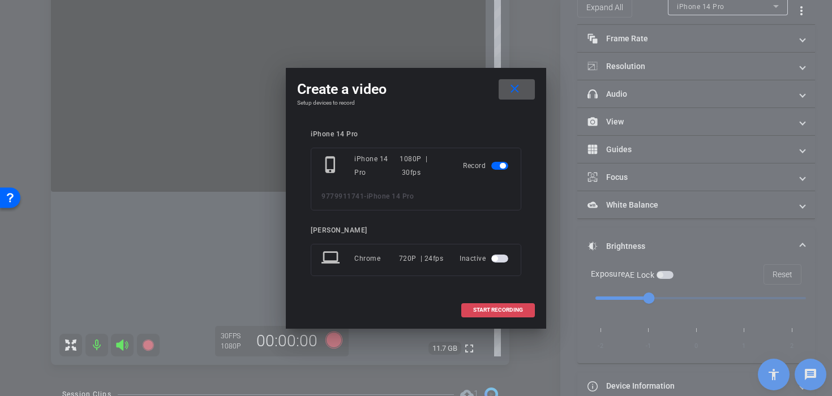
click at [485, 305] on span at bounding box center [498, 310] width 72 height 27
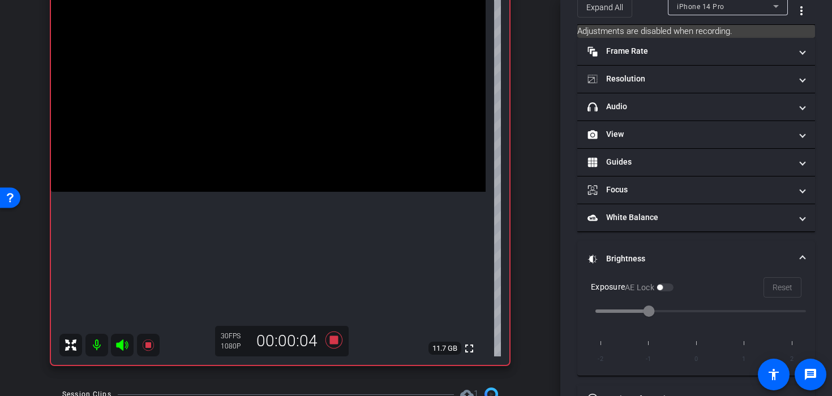
click at [255, 192] on video at bounding box center [268, 83] width 435 height 217
click at [248, 179] on video at bounding box center [268, 83] width 435 height 217
click at [243, 192] on video at bounding box center [268, 83] width 435 height 217
click at [252, 291] on div at bounding box center [243, 295] width 28 height 28
click at [281, 192] on video at bounding box center [268, 83] width 435 height 217
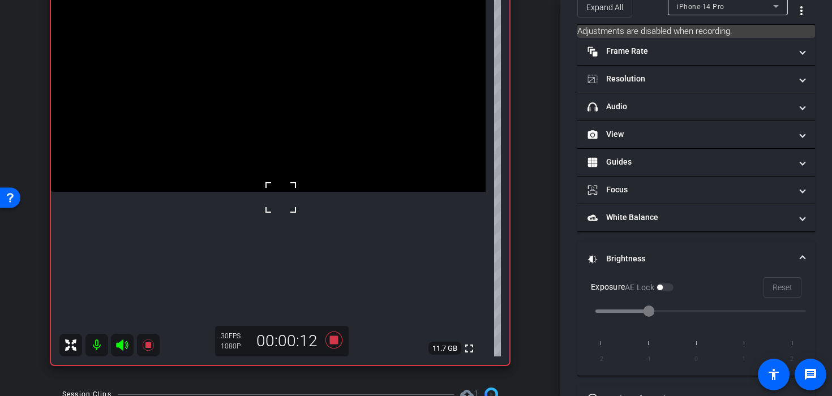
click at [263, 192] on video at bounding box center [268, 83] width 435 height 217
click at [273, 288] on div at bounding box center [263, 286] width 28 height 28
click at [263, 292] on div at bounding box center [263, 286] width 28 height 28
click at [276, 192] on video at bounding box center [268, 83] width 435 height 217
click at [278, 144] on video at bounding box center [268, 83] width 435 height 217
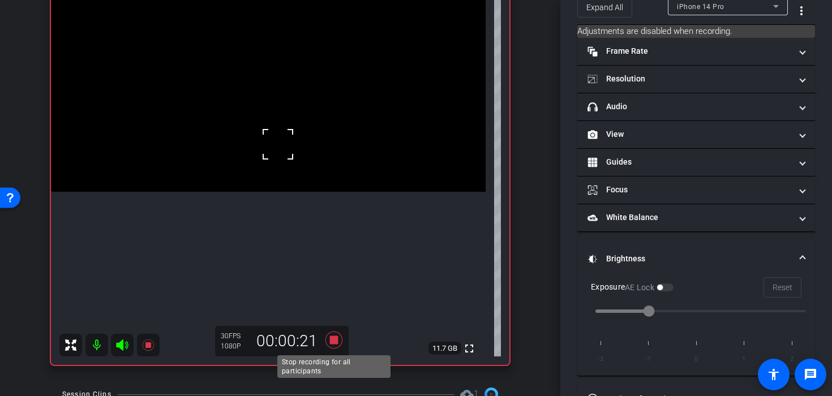
click at [336, 342] on icon at bounding box center [333, 340] width 17 height 17
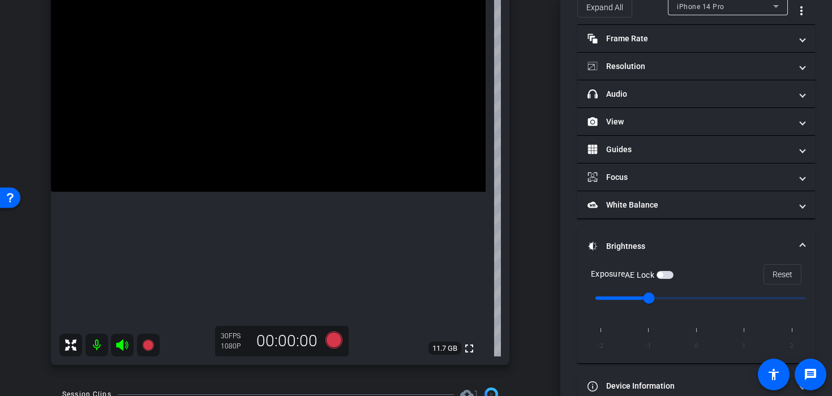
click at [257, 192] on video at bounding box center [268, 83] width 435 height 217
click at [327, 339] on icon at bounding box center [333, 340] width 17 height 17
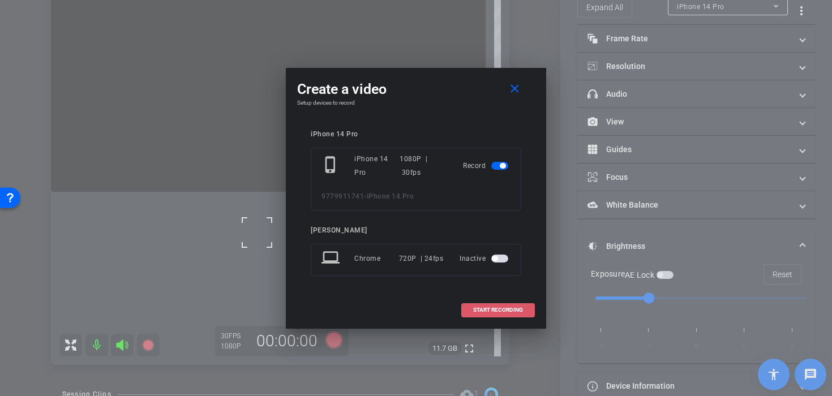
click at [479, 311] on span "START RECORDING" at bounding box center [498, 310] width 50 height 6
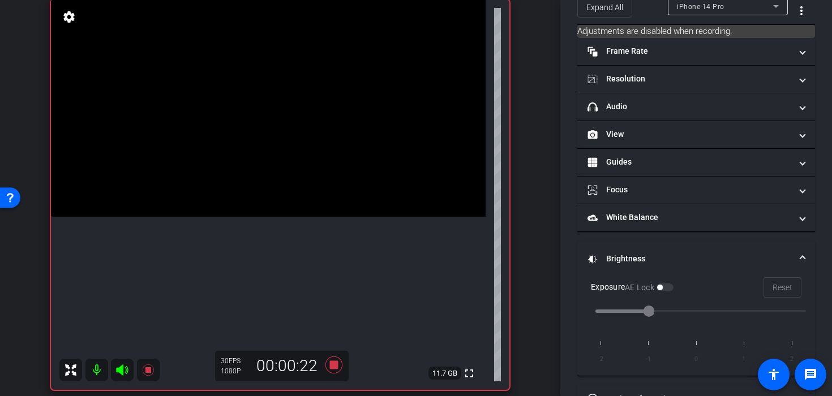
scroll to position [84, 0]
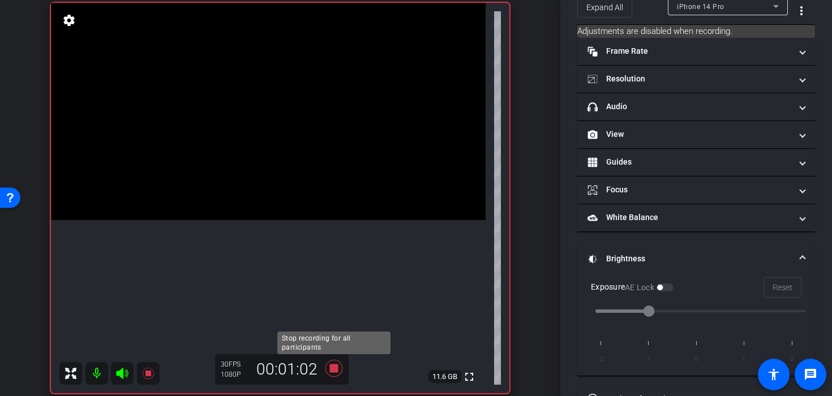
click at [332, 367] on icon at bounding box center [333, 368] width 17 height 17
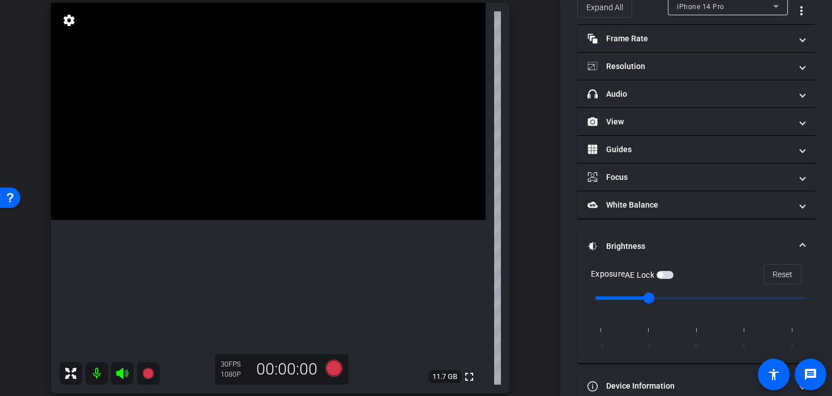
click at [279, 212] on video at bounding box center [268, 111] width 435 height 217
click at [334, 370] on icon at bounding box center [333, 368] width 17 height 17
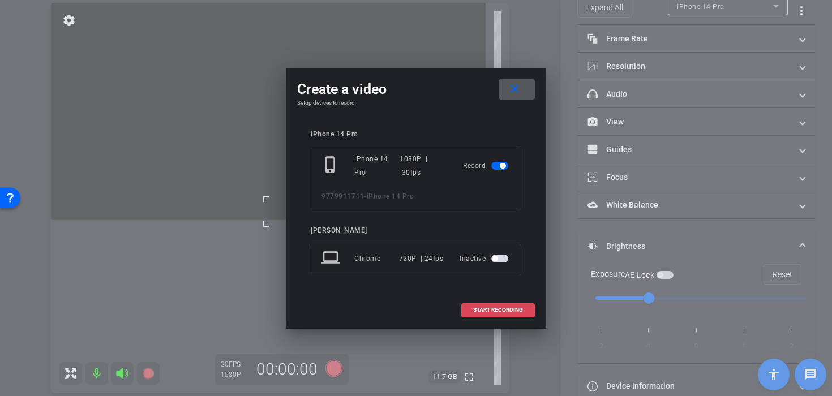
click at [488, 307] on span "START RECORDING" at bounding box center [498, 310] width 50 height 6
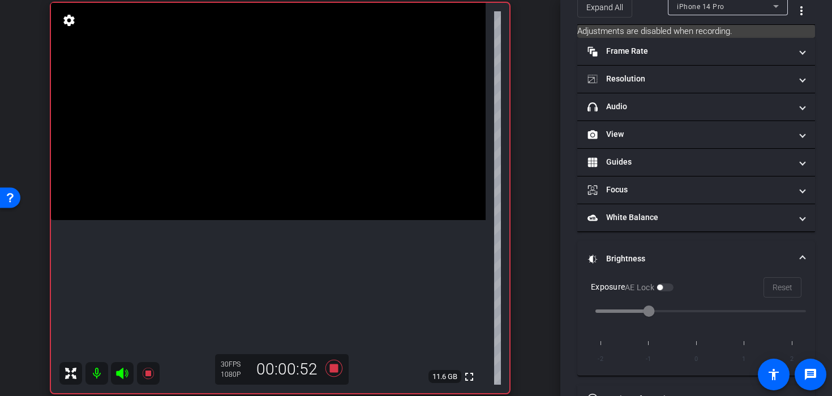
click at [281, 217] on video at bounding box center [268, 111] width 435 height 217
click at [285, 220] on video at bounding box center [268, 111] width 435 height 217
click at [285, 239] on div at bounding box center [285, 233] width 28 height 28
click at [337, 370] on icon at bounding box center [333, 368] width 17 height 17
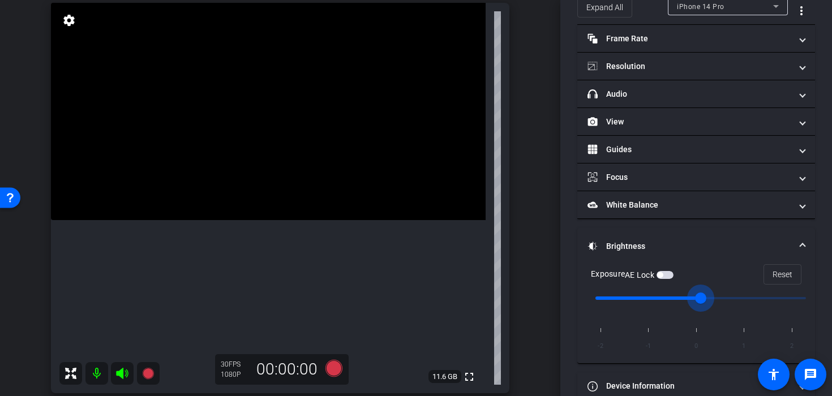
type input "0"
click at [693, 297] on input "range" at bounding box center [701, 298] width 234 height 25
click at [299, 220] on video at bounding box center [268, 111] width 435 height 217
click at [326, 369] on icon at bounding box center [333, 368] width 27 height 20
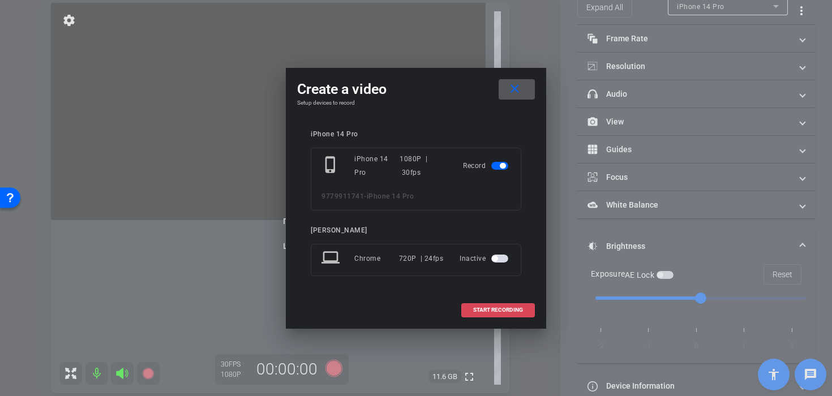
click at [474, 312] on span "START RECORDING" at bounding box center [498, 310] width 50 height 6
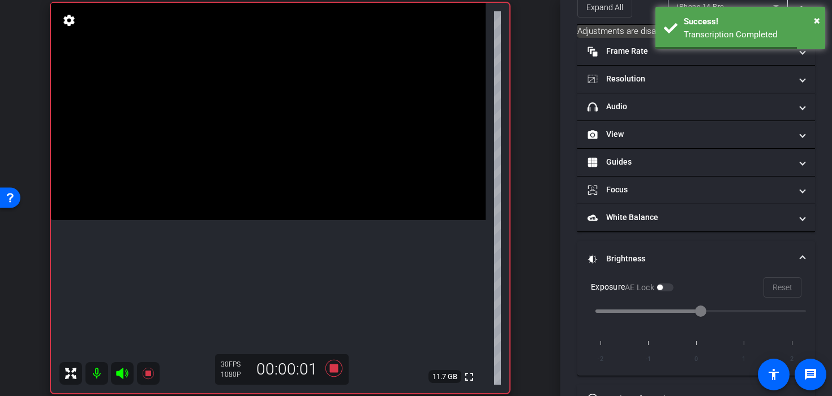
click at [275, 220] on video at bounding box center [268, 111] width 435 height 217
click at [290, 220] on video at bounding box center [268, 111] width 435 height 217
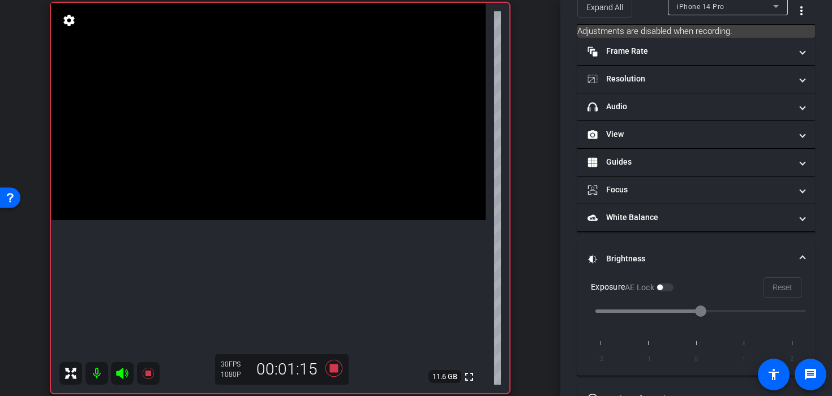
click at [286, 215] on video at bounding box center [268, 111] width 435 height 217
click at [285, 217] on div at bounding box center [286, 214] width 28 height 28
click at [279, 201] on video at bounding box center [268, 111] width 435 height 217
click at [278, 220] on video at bounding box center [268, 111] width 435 height 217
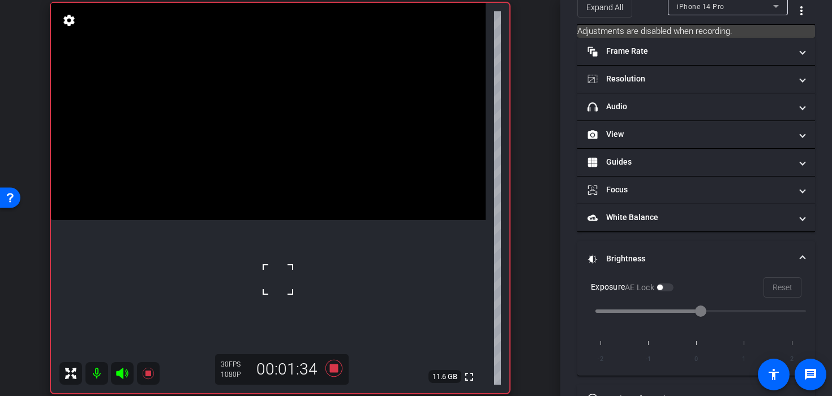
click at [284, 220] on video at bounding box center [268, 111] width 435 height 217
click at [284, 240] on div at bounding box center [283, 240] width 28 height 28
click at [263, 220] on video at bounding box center [268, 111] width 435 height 217
click at [288, 220] on video at bounding box center [268, 111] width 435 height 217
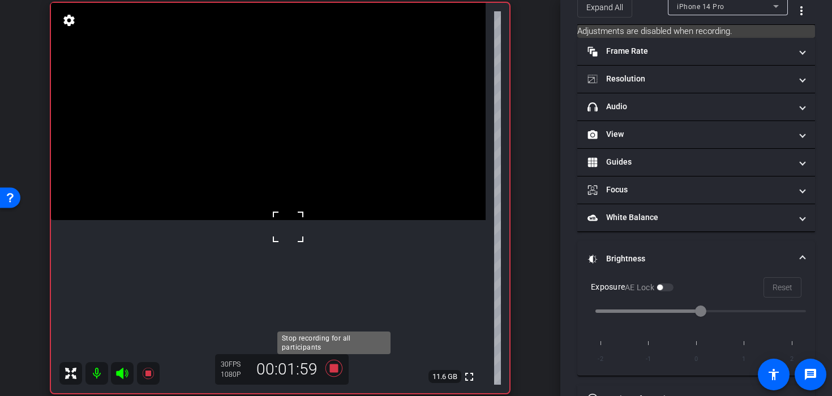
click at [337, 374] on icon at bounding box center [333, 368] width 27 height 20
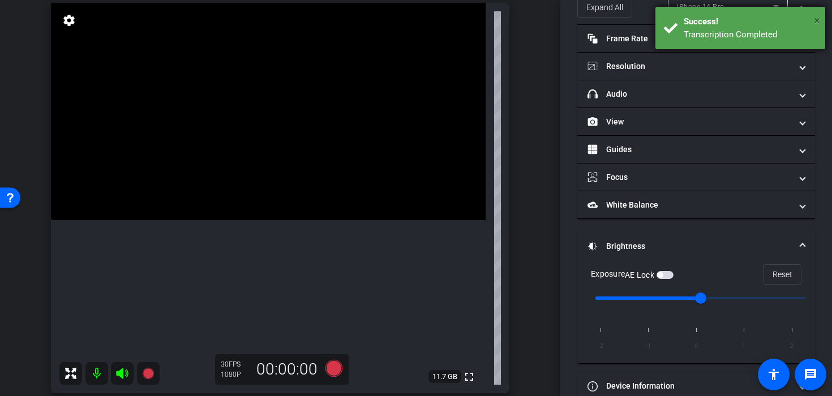
click at [819, 20] on span "×" at bounding box center [817, 21] width 6 height 14
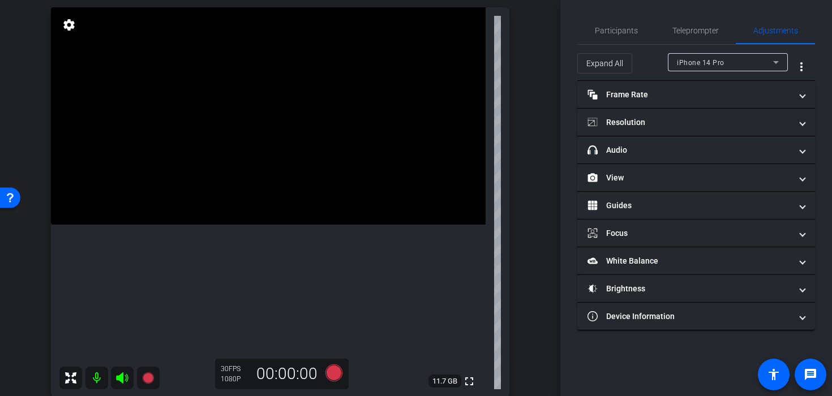
scroll to position [82, 0]
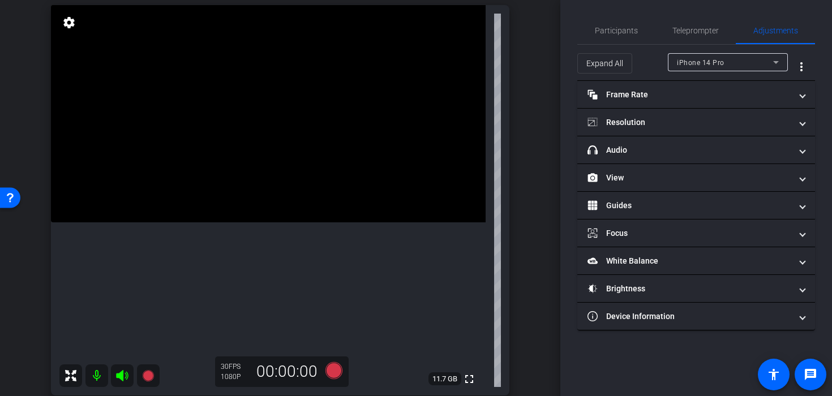
click at [230, 192] on video at bounding box center [268, 113] width 435 height 217
click at [261, 179] on video at bounding box center [268, 113] width 435 height 217
click at [245, 193] on video at bounding box center [268, 113] width 435 height 217
click at [331, 362] on icon at bounding box center [333, 371] width 27 height 20
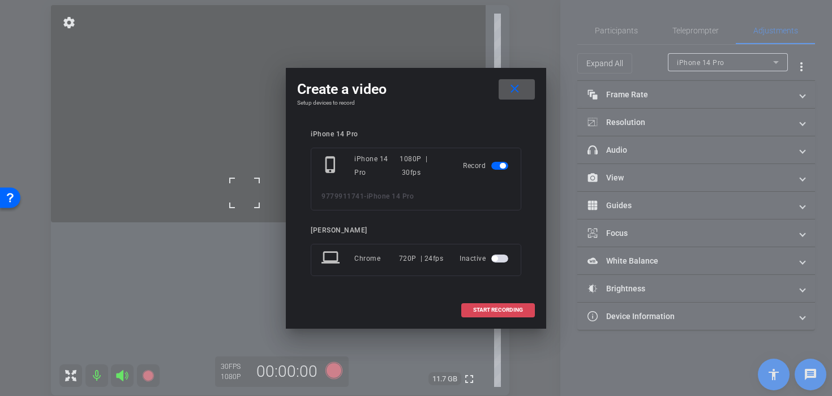
click at [489, 310] on span "START RECORDING" at bounding box center [498, 310] width 50 height 6
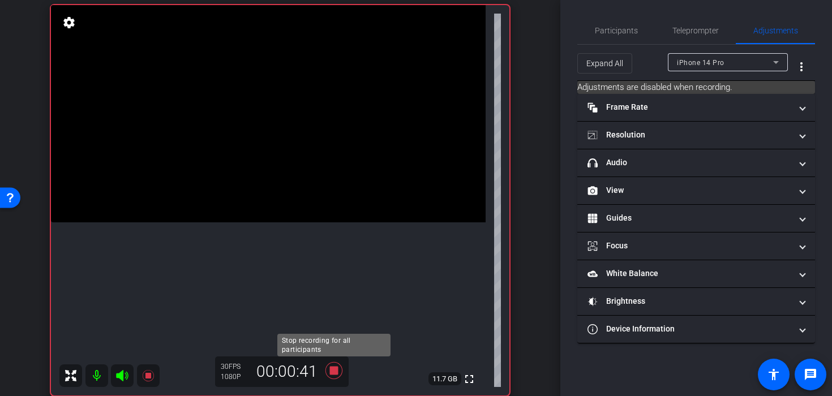
click at [335, 370] on icon at bounding box center [333, 370] width 17 height 17
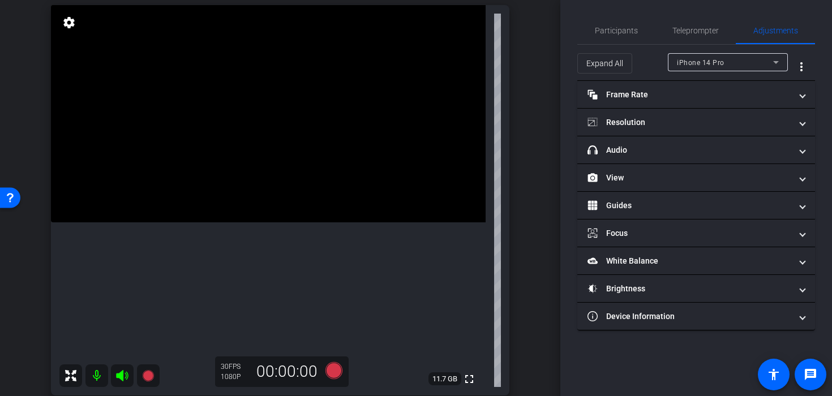
click at [325, 374] on icon at bounding box center [333, 371] width 27 height 20
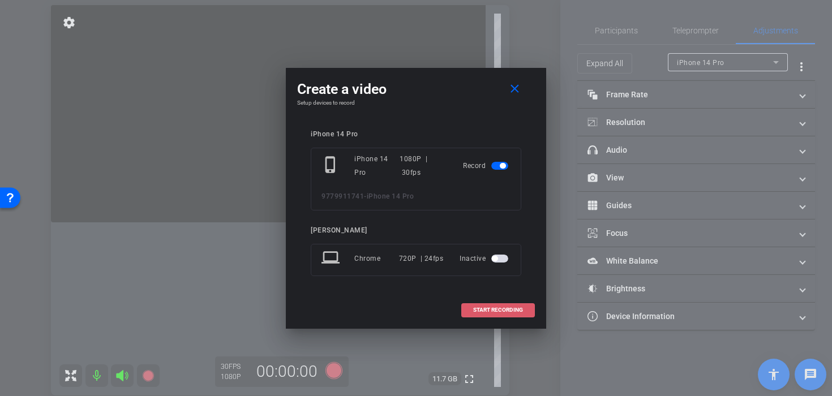
click at [505, 318] on span at bounding box center [498, 310] width 72 height 27
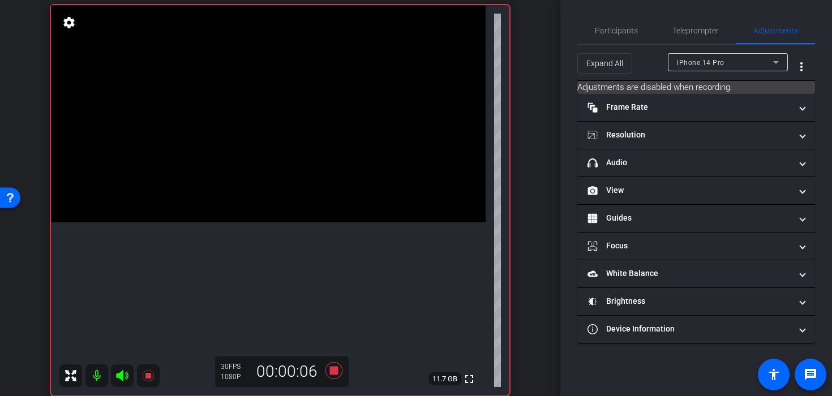
click at [227, 182] on video at bounding box center [268, 113] width 435 height 217
click at [340, 371] on icon at bounding box center [333, 371] width 27 height 20
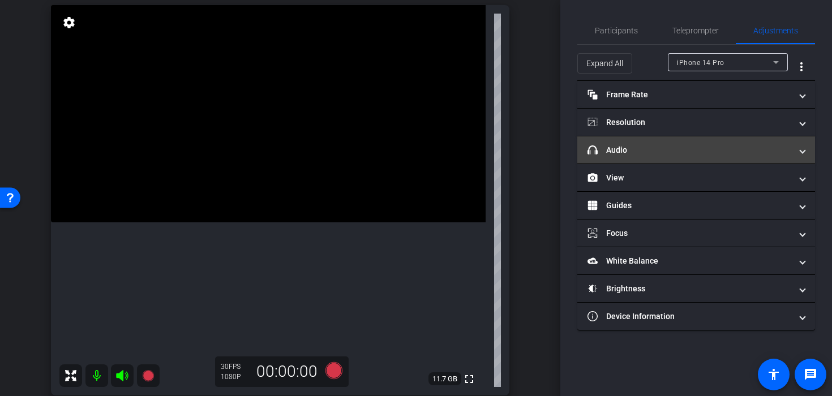
click at [632, 142] on mat-expansion-panel-header "headphone icon Audio" at bounding box center [696, 149] width 238 height 27
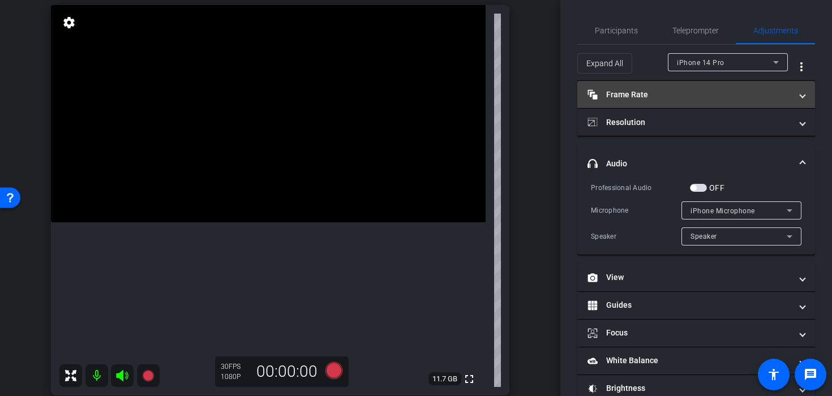
click at [628, 93] on mat-panel-title "Frame Rate Frame Rate" at bounding box center [690, 95] width 204 height 12
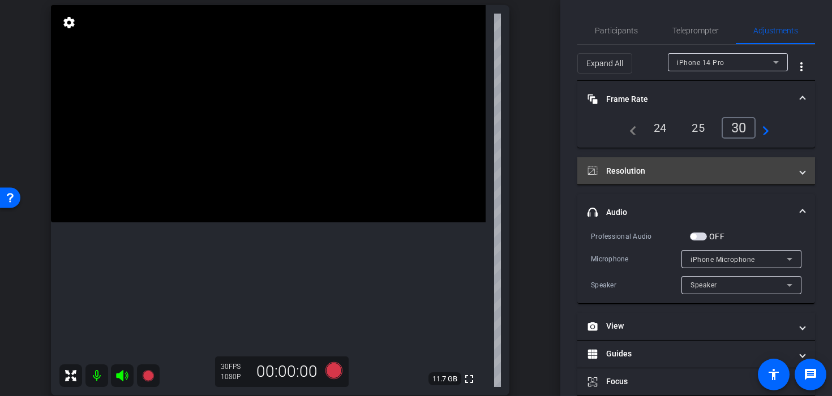
click at [632, 178] on mat-expansion-panel-header "Resolution" at bounding box center [696, 170] width 238 height 27
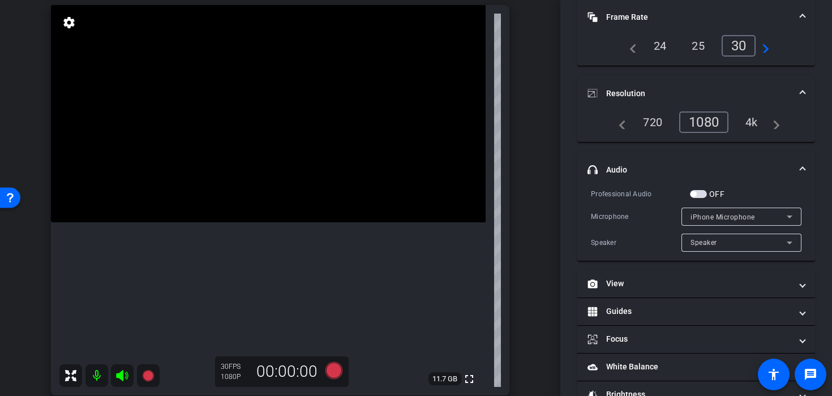
scroll to position [84, 0]
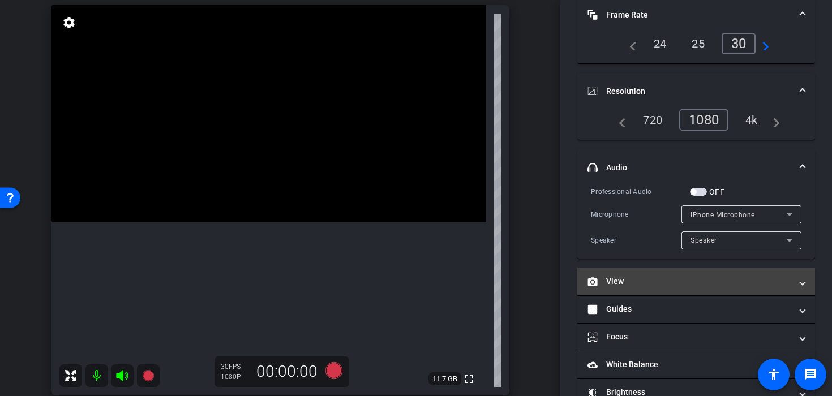
click at [636, 282] on mat-panel-title "View" at bounding box center [690, 282] width 204 height 12
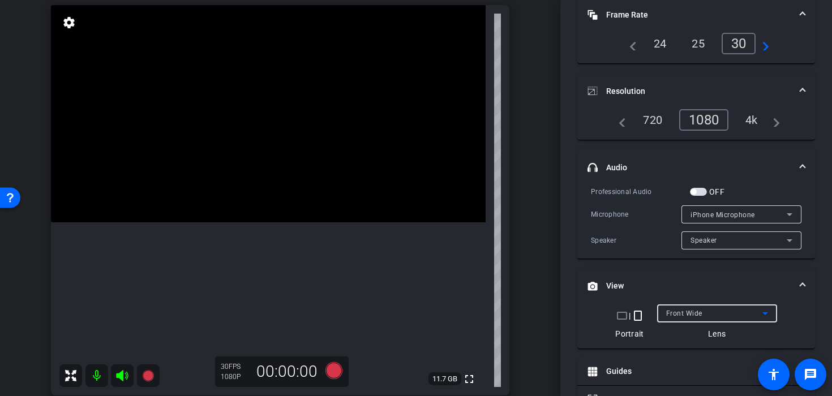
click at [687, 314] on span "Front Wide" at bounding box center [684, 314] width 36 height 8
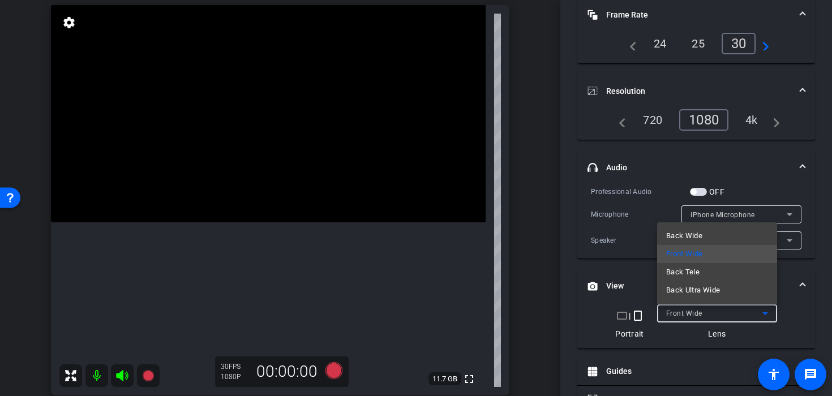
click at [683, 224] on div "Back Wide Front Wide Back Tele Back Ultra Wide" at bounding box center [717, 263] width 120 height 82
click at [684, 231] on span "Back Wide" at bounding box center [684, 236] width 36 height 14
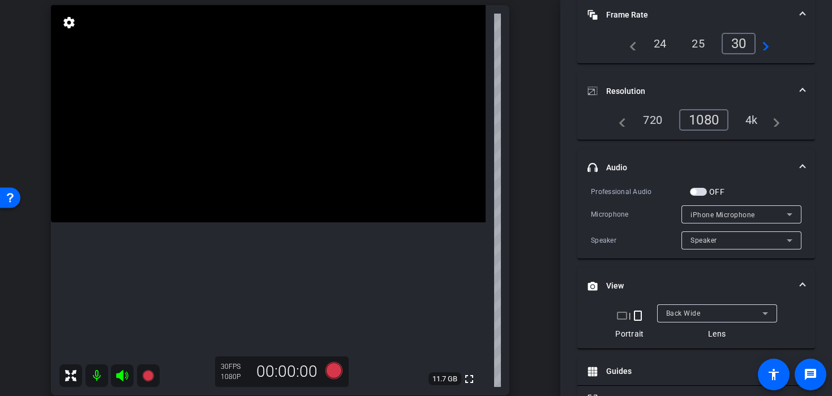
click at [287, 222] on video at bounding box center [268, 113] width 435 height 217
click at [275, 222] on video at bounding box center [268, 113] width 435 height 217
click at [277, 226] on div at bounding box center [275, 235] width 28 height 28
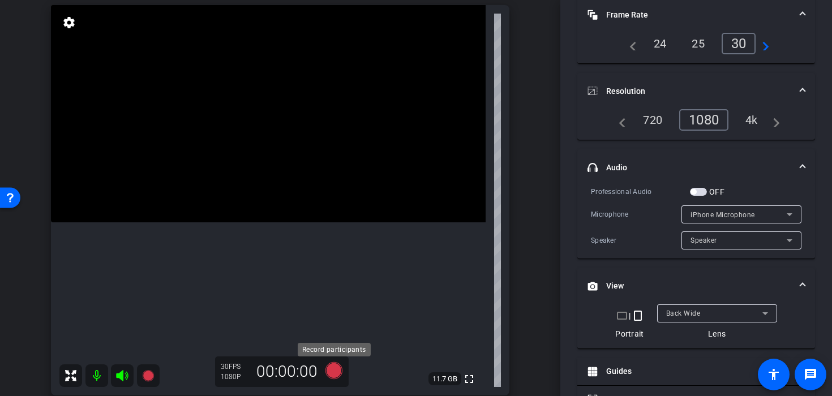
click at [336, 365] on icon at bounding box center [333, 370] width 17 height 17
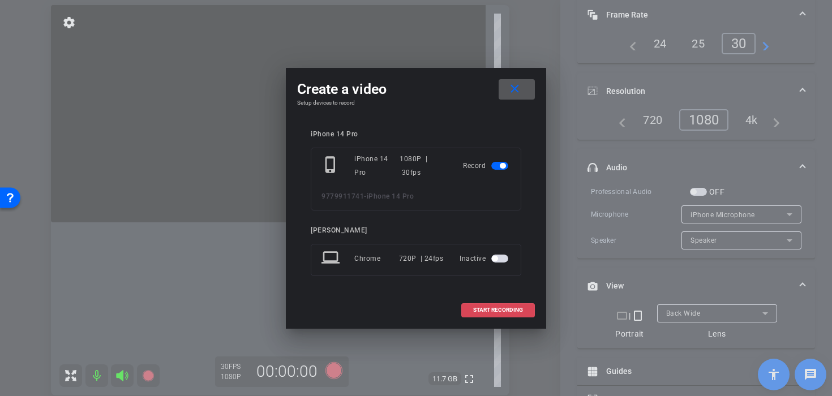
click at [474, 312] on span "START RECORDING" at bounding box center [498, 310] width 50 height 6
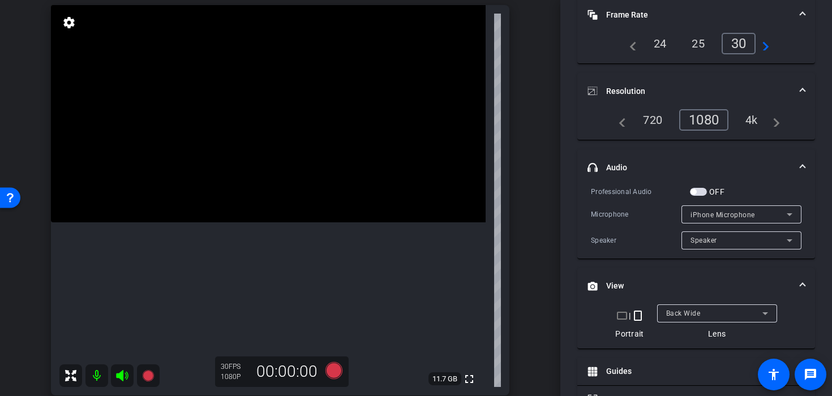
scroll to position [97, 0]
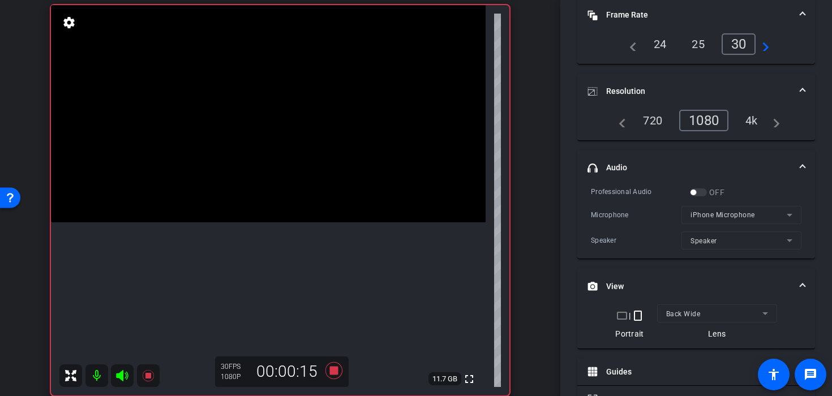
click at [250, 222] on video at bounding box center [268, 113] width 435 height 217
click at [262, 214] on div at bounding box center [250, 223] width 28 height 28
click at [246, 222] on video at bounding box center [268, 113] width 435 height 217
click at [268, 222] on video at bounding box center [268, 113] width 435 height 217
click at [269, 222] on video at bounding box center [268, 113] width 435 height 217
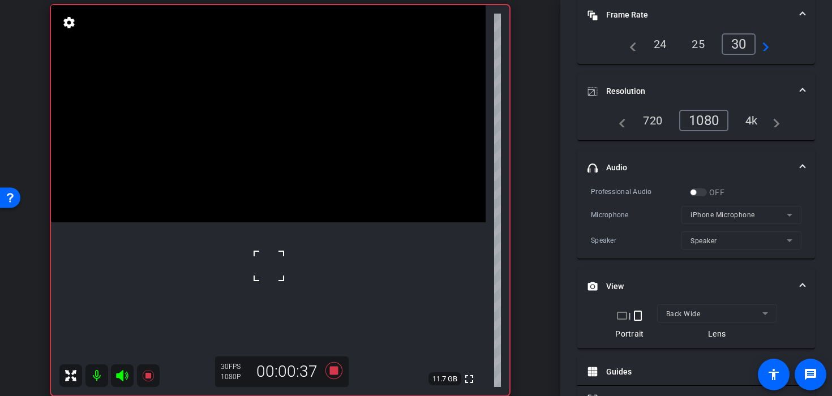
click at [252, 222] on video at bounding box center [268, 113] width 435 height 217
click at [247, 254] on div at bounding box center [252, 257] width 28 height 28
click at [280, 222] on video at bounding box center [268, 113] width 435 height 217
click at [272, 224] on div at bounding box center [280, 228] width 28 height 28
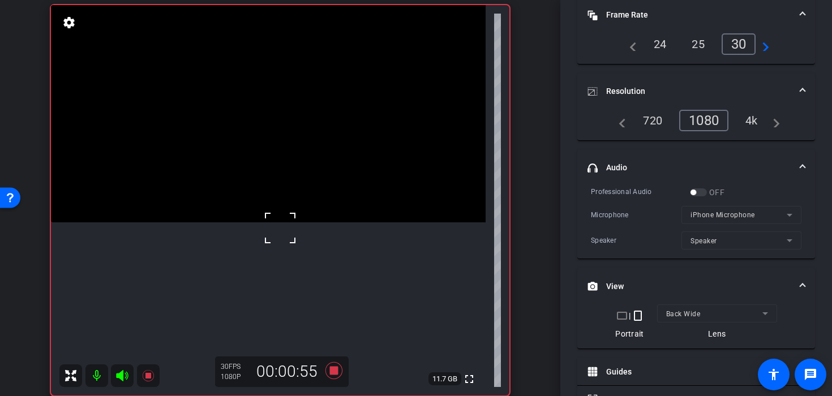
click at [260, 221] on video at bounding box center [268, 113] width 435 height 217
click at [260, 221] on div at bounding box center [260, 221] width 28 height 28
click at [299, 215] on video at bounding box center [268, 113] width 435 height 217
click at [271, 203] on video at bounding box center [268, 113] width 435 height 217
click at [255, 208] on video at bounding box center [268, 113] width 435 height 217
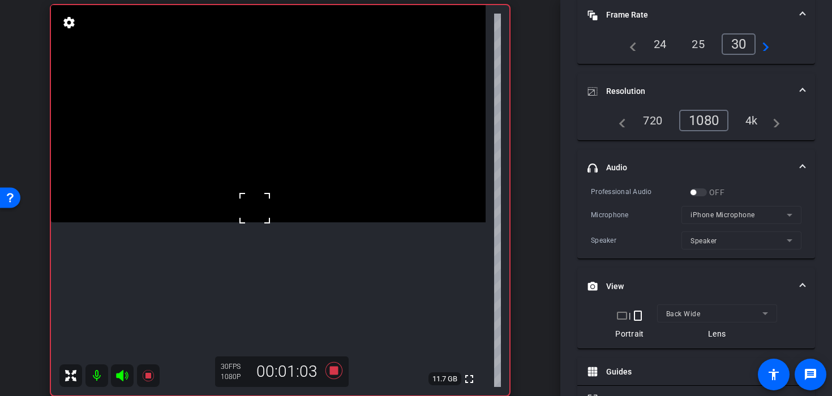
click at [262, 222] on video at bounding box center [268, 113] width 435 height 217
click at [272, 241] on div at bounding box center [262, 234] width 28 height 28
click at [256, 222] on video at bounding box center [268, 113] width 435 height 217
click at [256, 250] on div at bounding box center [256, 250] width 28 height 28
click at [264, 245] on div at bounding box center [256, 250] width 28 height 28
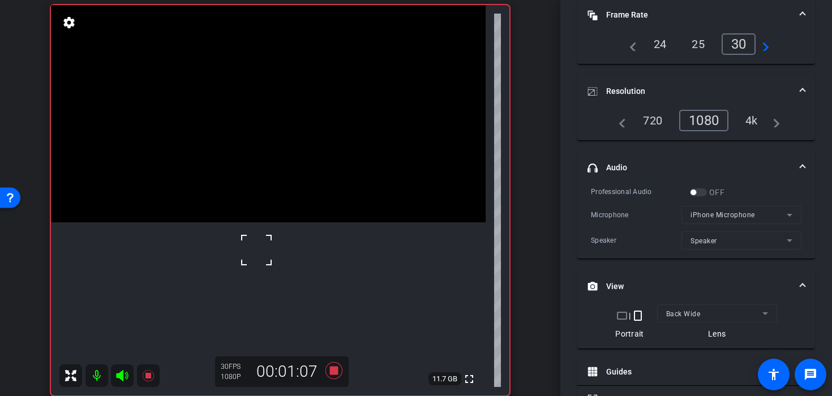
click at [264, 245] on div at bounding box center [256, 250] width 28 height 28
click at [282, 222] on video at bounding box center [268, 113] width 435 height 217
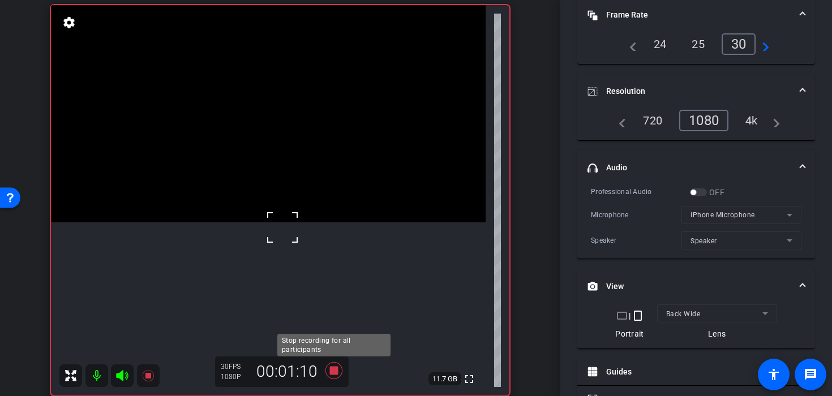
click at [333, 372] on icon at bounding box center [333, 370] width 17 height 17
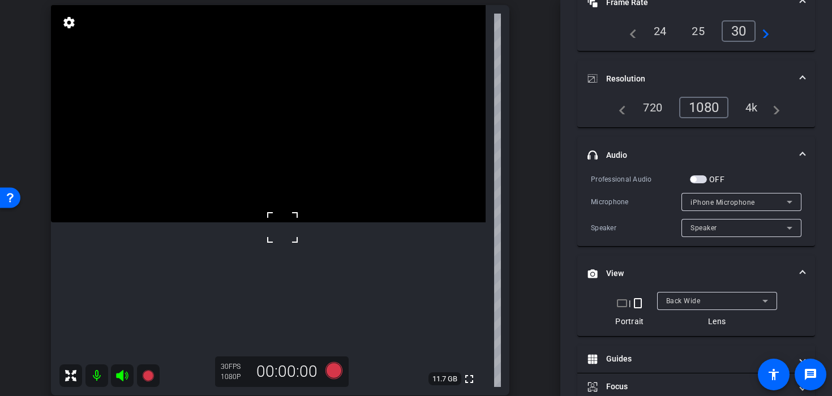
scroll to position [84, 0]
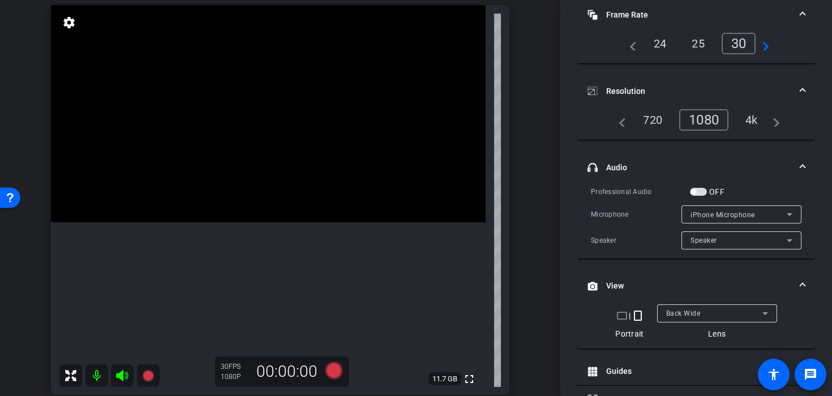
click at [279, 183] on video at bounding box center [268, 113] width 435 height 217
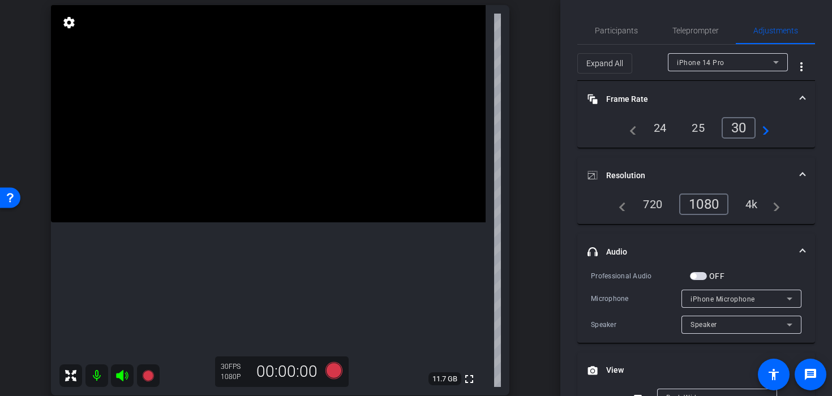
click at [798, 93] on span "Frame Rate Frame Rate" at bounding box center [694, 99] width 213 height 12
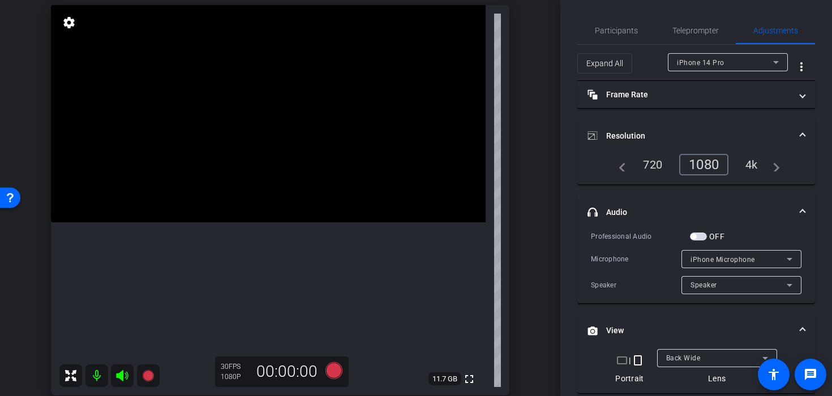
click at [805, 135] on span at bounding box center [802, 136] width 5 height 12
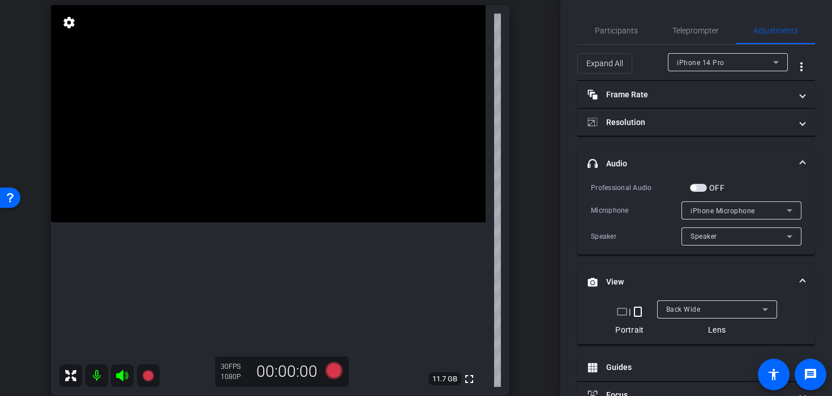
click at [806, 160] on mat-expansion-panel-header "headphone icon Audio" at bounding box center [696, 163] width 238 height 36
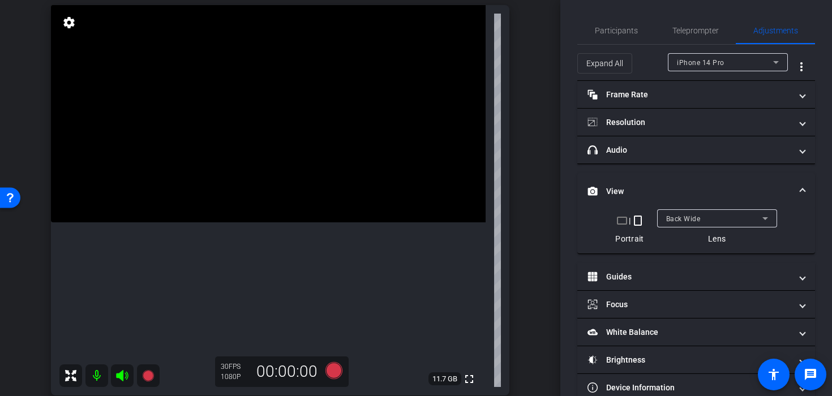
scroll to position [23, 0]
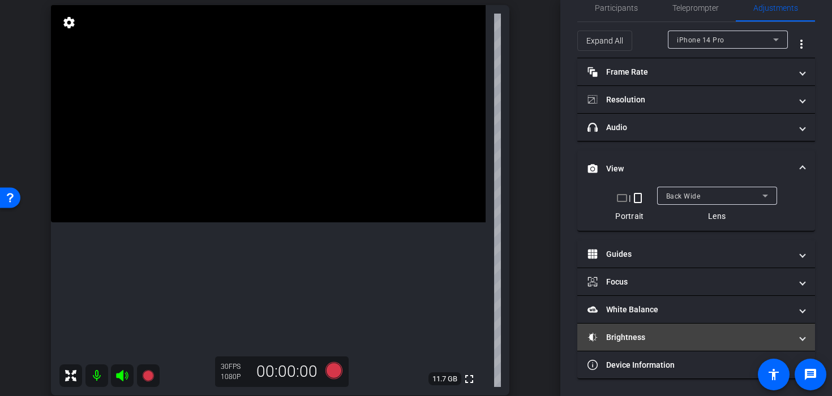
click at [761, 325] on mat-expansion-panel-header "Brightness" at bounding box center [696, 337] width 238 height 27
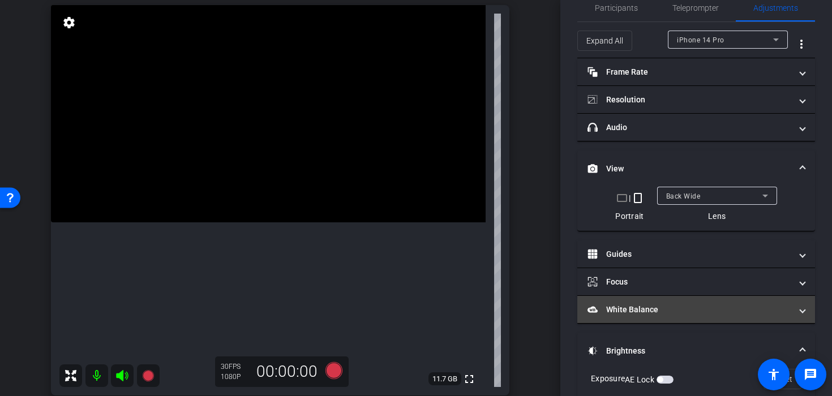
click at [759, 313] on mat-panel-title "White Balance White Balance" at bounding box center [690, 310] width 204 height 12
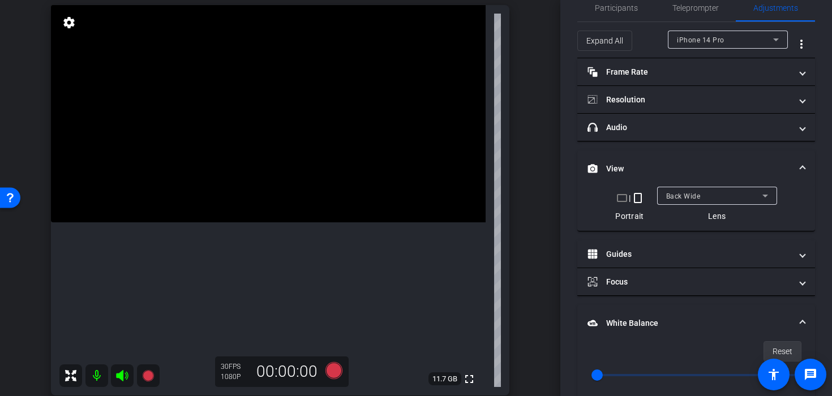
click at [776, 349] on span "Reset" at bounding box center [783, 352] width 20 height 22
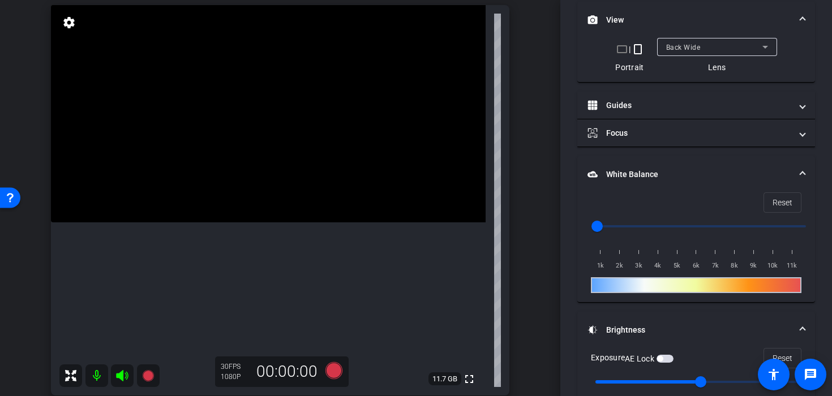
scroll to position [189, 0]
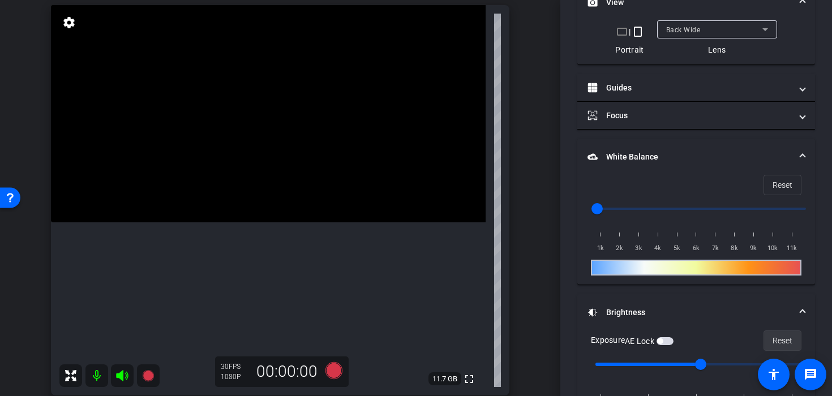
click at [781, 344] on span "Reset" at bounding box center [783, 341] width 20 height 22
click at [260, 173] on video at bounding box center [268, 113] width 435 height 217
click at [262, 199] on video at bounding box center [268, 113] width 435 height 217
click at [332, 374] on icon at bounding box center [333, 370] width 17 height 17
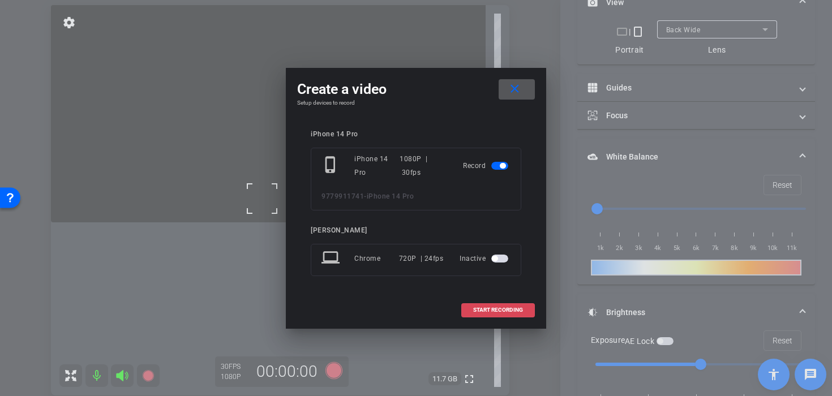
click at [472, 310] on span at bounding box center [498, 310] width 72 height 27
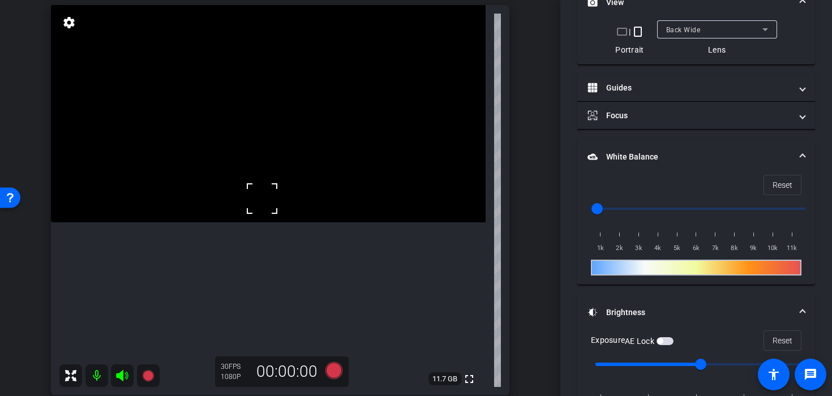
scroll to position [202, 0]
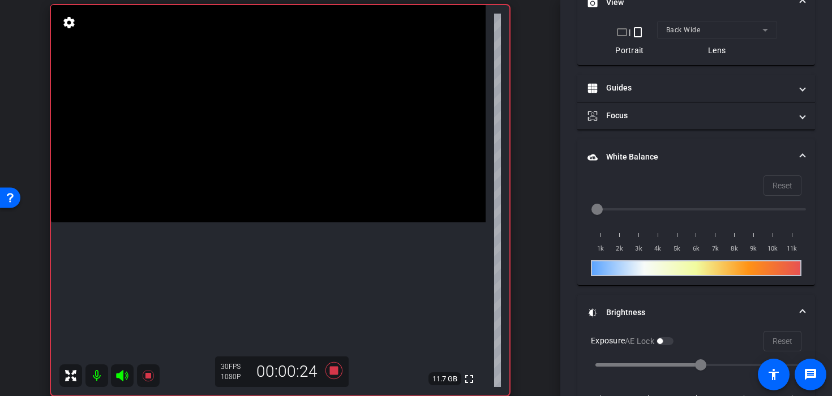
click at [225, 222] on video at bounding box center [268, 113] width 435 height 217
click at [333, 369] on icon at bounding box center [333, 370] width 17 height 17
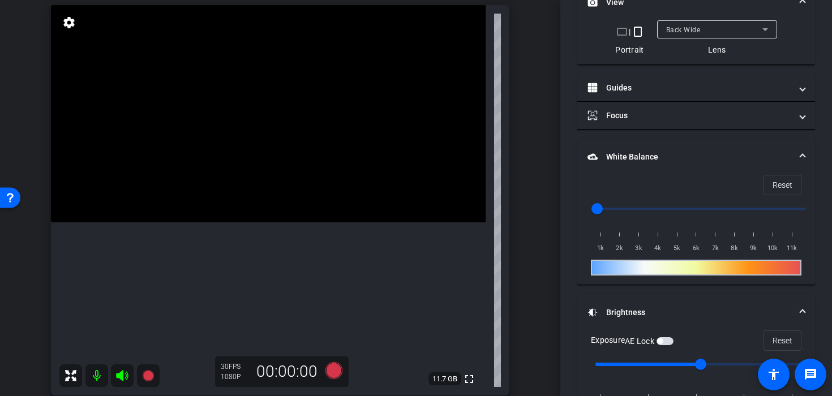
click at [332, 204] on video at bounding box center [268, 113] width 435 height 217
click at [339, 222] on video at bounding box center [268, 113] width 435 height 217
click at [265, 222] on video at bounding box center [268, 113] width 435 height 217
click at [332, 370] on icon at bounding box center [333, 370] width 17 height 17
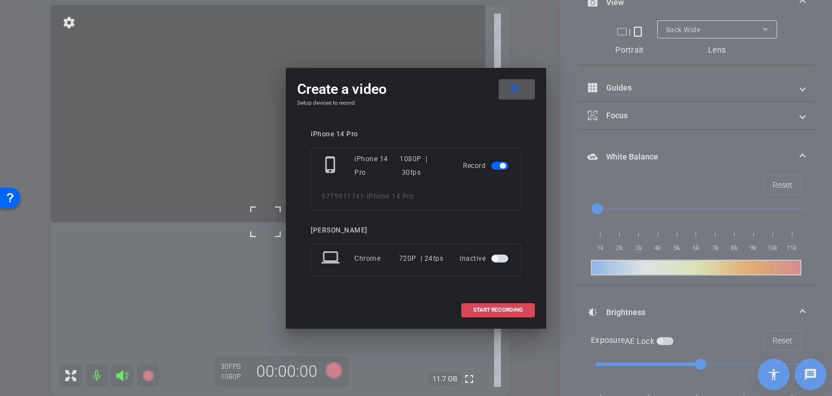
click at [476, 311] on span "START RECORDING" at bounding box center [498, 310] width 50 height 6
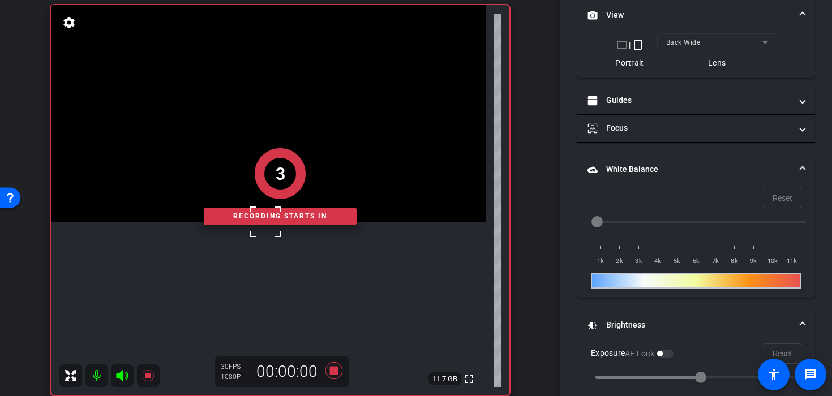
scroll to position [202, 0]
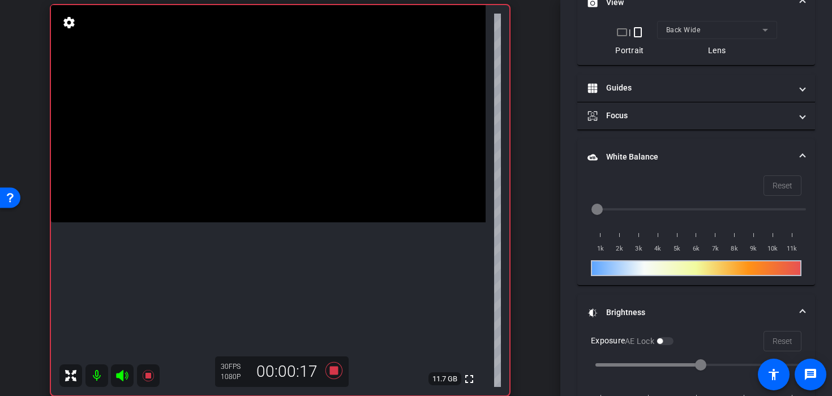
click at [333, 222] on video at bounding box center [268, 113] width 435 height 217
click at [241, 211] on video at bounding box center [268, 113] width 435 height 217
click at [222, 222] on video at bounding box center [268, 113] width 435 height 217
click at [330, 369] on icon at bounding box center [333, 370] width 17 height 17
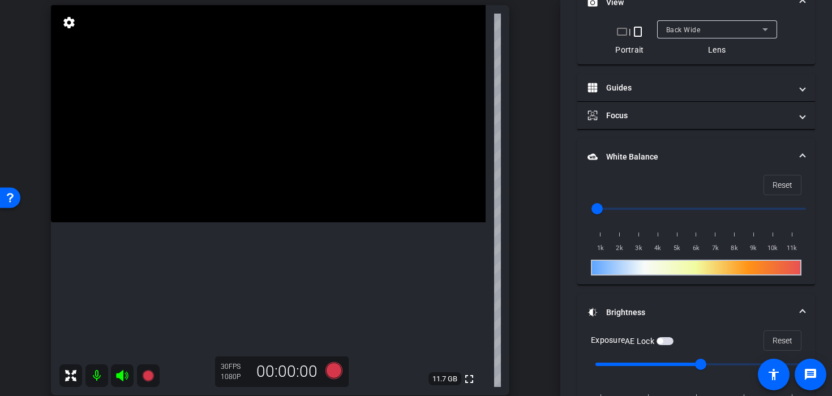
click at [203, 211] on video at bounding box center [268, 113] width 435 height 217
click at [273, 222] on video at bounding box center [268, 113] width 435 height 217
click at [282, 231] on div at bounding box center [273, 233] width 28 height 28
click at [333, 382] on div "30 FPS 1080P 00:00:00" at bounding box center [282, 372] width 134 height 31
click at [335, 373] on icon at bounding box center [333, 370] width 17 height 17
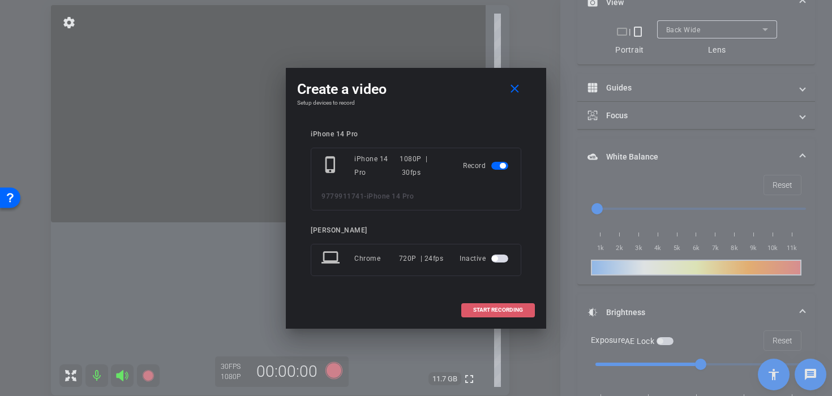
click at [503, 316] on span at bounding box center [498, 310] width 72 height 27
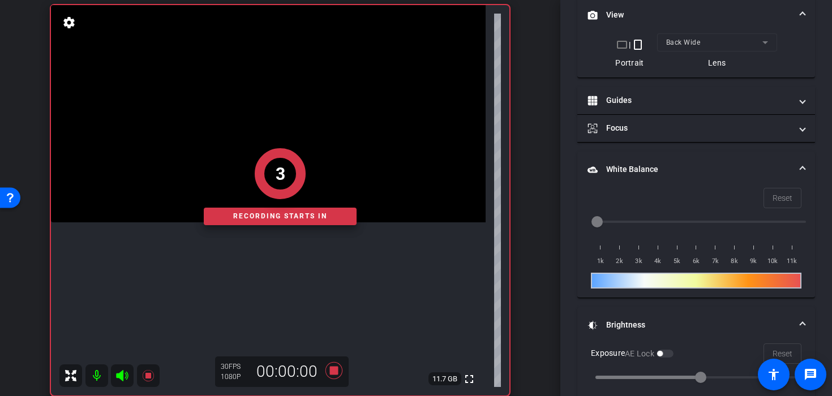
scroll to position [202, 0]
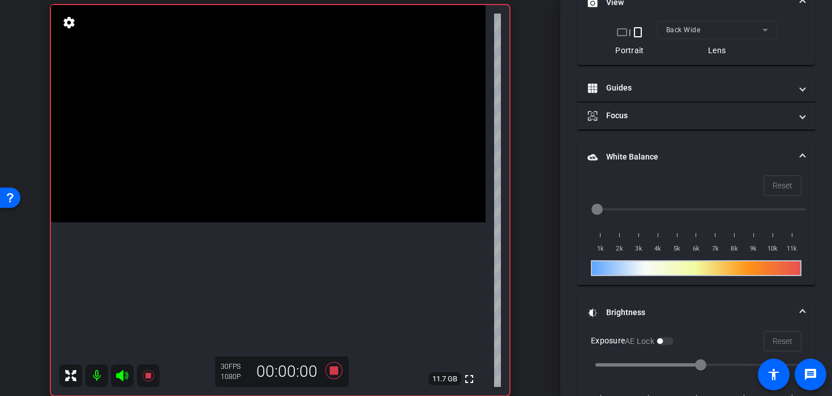
click at [250, 198] on video at bounding box center [268, 113] width 435 height 217
click at [269, 207] on video at bounding box center [268, 113] width 435 height 217
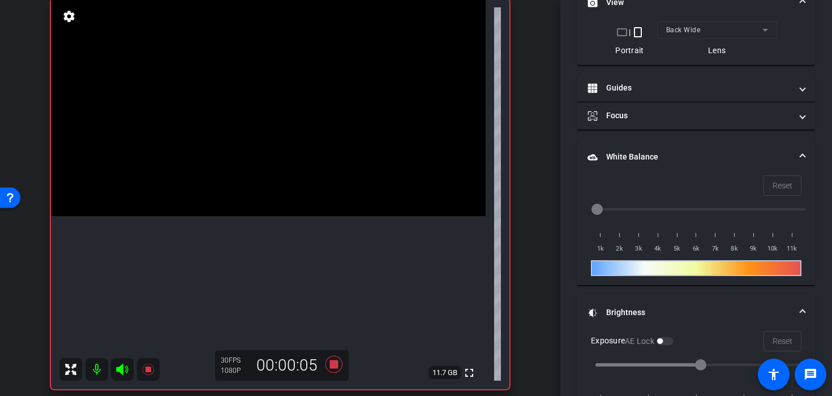
scroll to position [83, 0]
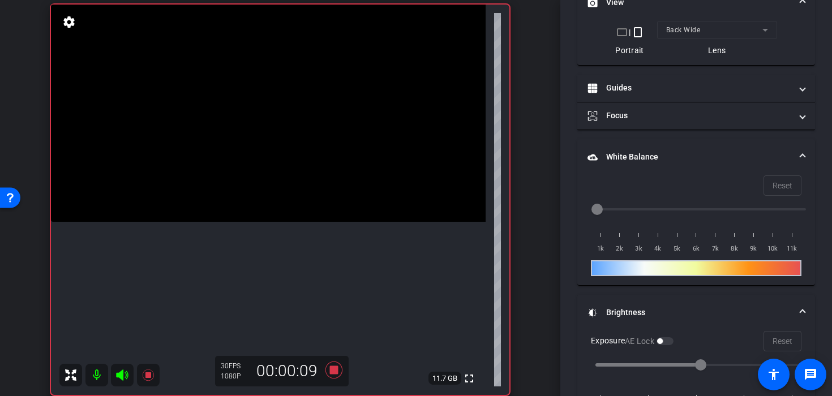
click at [290, 222] on video at bounding box center [268, 113] width 435 height 217
click at [293, 222] on video at bounding box center [268, 113] width 435 height 217
click at [265, 222] on video at bounding box center [268, 113] width 435 height 217
click at [276, 297] on div at bounding box center [265, 301] width 28 height 28
click at [296, 222] on video at bounding box center [268, 113] width 435 height 217
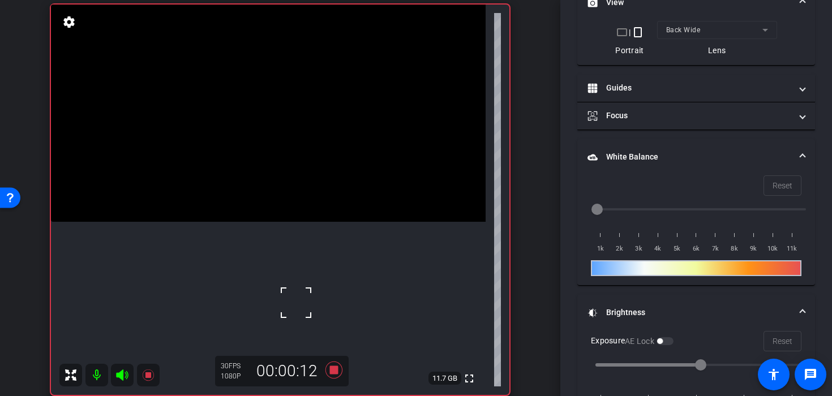
click at [297, 306] on div at bounding box center [296, 303] width 28 height 28
click at [297, 222] on video at bounding box center [268, 113] width 435 height 217
click at [265, 222] on video at bounding box center [268, 113] width 435 height 217
click at [282, 222] on video at bounding box center [268, 113] width 435 height 217
click at [303, 222] on video at bounding box center [268, 113] width 435 height 217
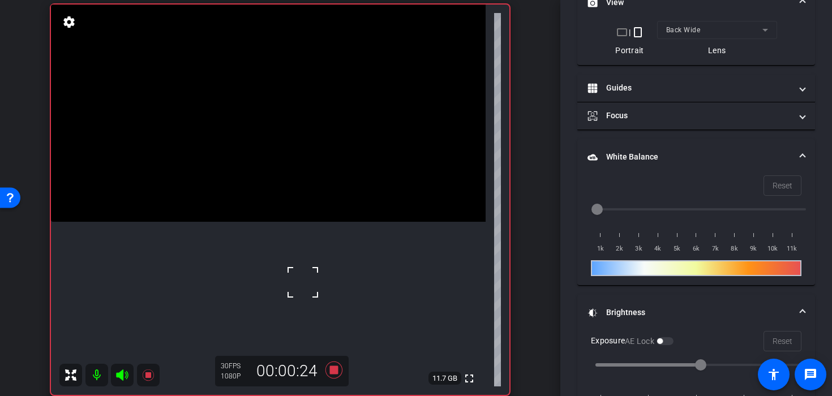
click at [270, 222] on video at bounding box center [268, 113] width 435 height 217
click at [272, 300] on div at bounding box center [270, 292] width 28 height 28
click at [252, 222] on video at bounding box center [268, 113] width 435 height 217
click at [266, 222] on video at bounding box center [268, 113] width 435 height 217
click at [264, 222] on video at bounding box center [268, 113] width 435 height 217
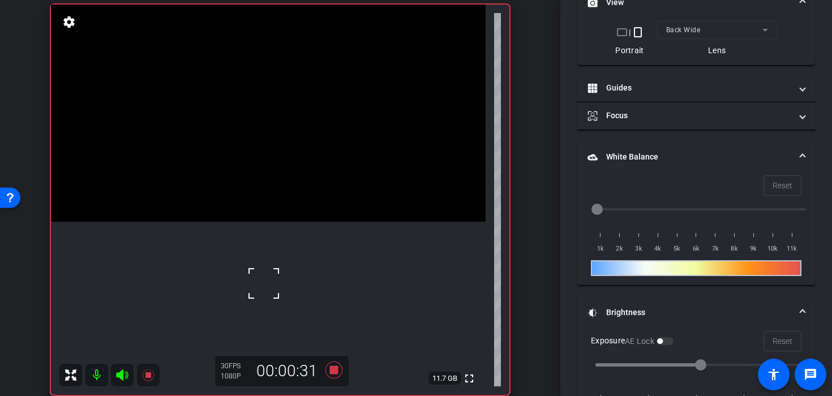
click at [276, 288] on div at bounding box center [264, 283] width 28 height 28
click at [279, 222] on video at bounding box center [268, 113] width 435 height 217
click at [271, 222] on video at bounding box center [268, 113] width 435 height 217
click at [271, 293] on div at bounding box center [270, 286] width 28 height 28
click at [292, 222] on video at bounding box center [268, 113] width 435 height 217
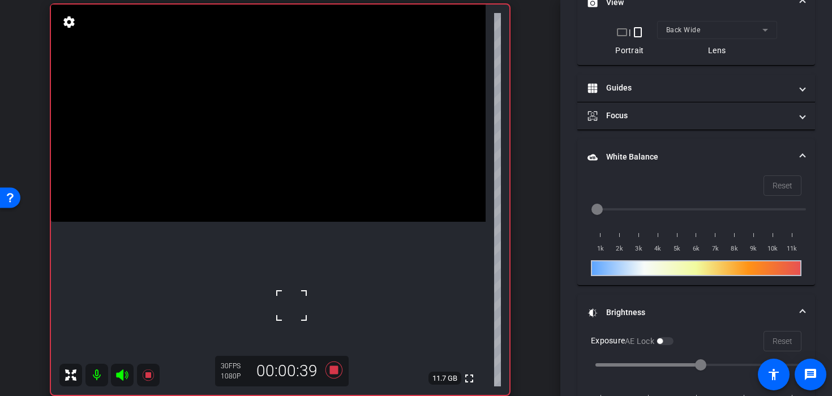
click at [275, 222] on video at bounding box center [268, 113] width 435 height 217
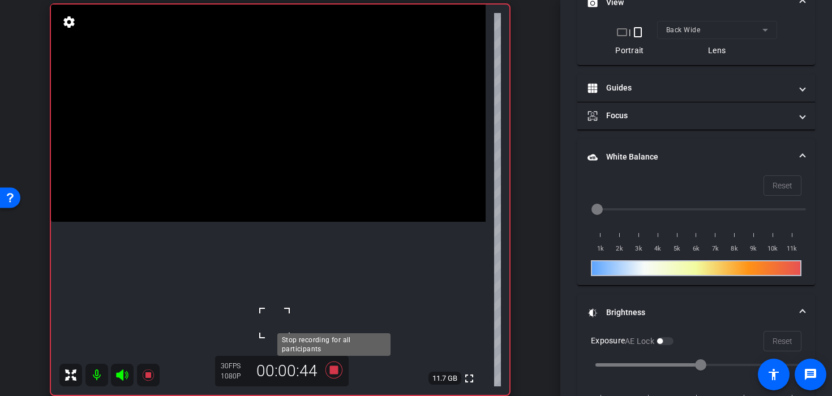
click at [331, 369] on icon at bounding box center [333, 370] width 17 height 17
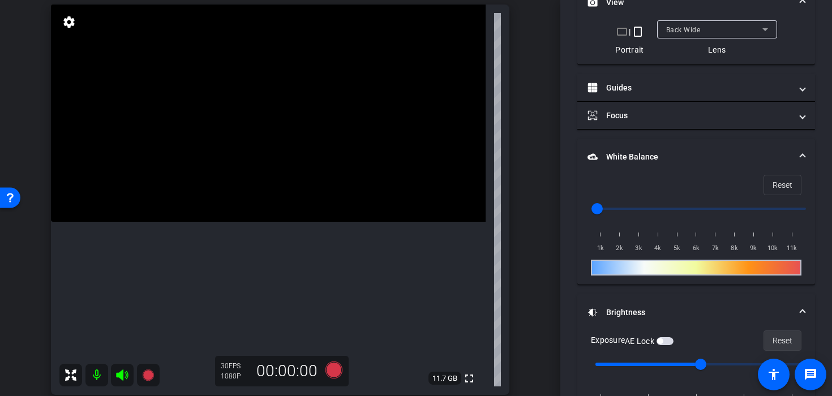
click at [784, 343] on span "Reset" at bounding box center [783, 341] width 20 height 22
click at [316, 222] on video at bounding box center [268, 113] width 435 height 217
click at [316, 312] on div at bounding box center [316, 312] width 28 height 28
click at [344, 365] on icon at bounding box center [333, 370] width 27 height 20
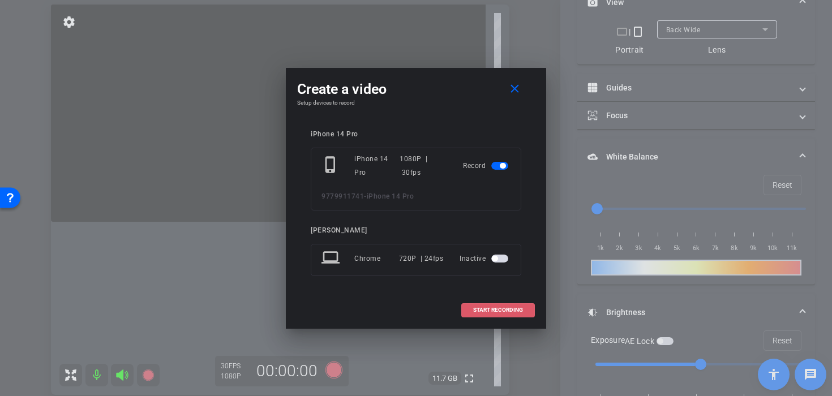
click at [490, 303] on span at bounding box center [498, 310] width 72 height 27
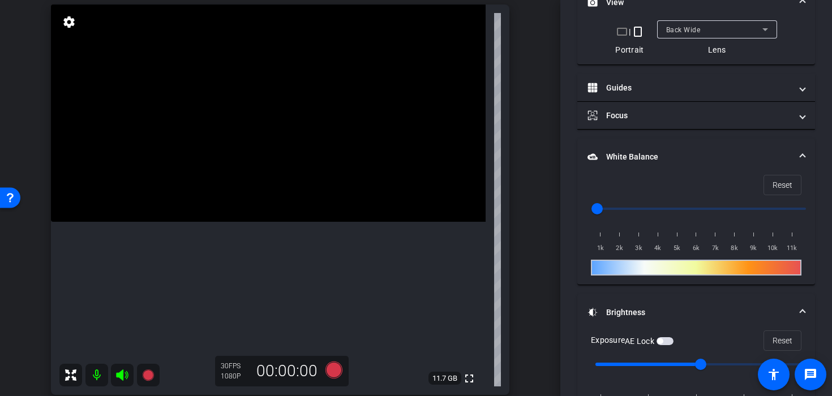
scroll to position [202, 0]
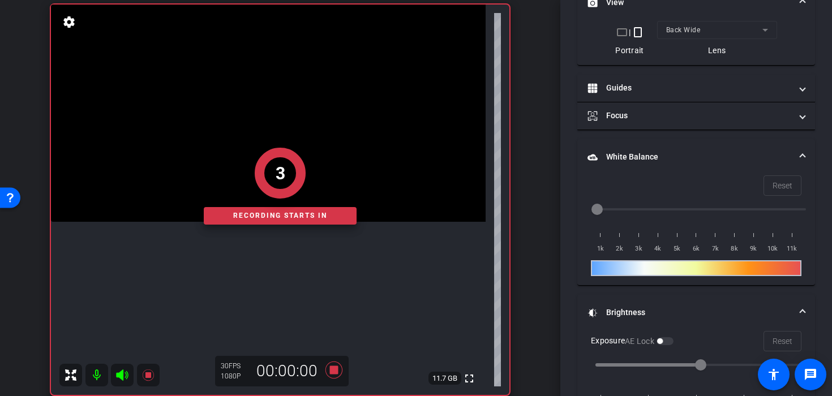
click at [303, 324] on div "3 Recording starts in" at bounding box center [280, 186] width 459 height 418
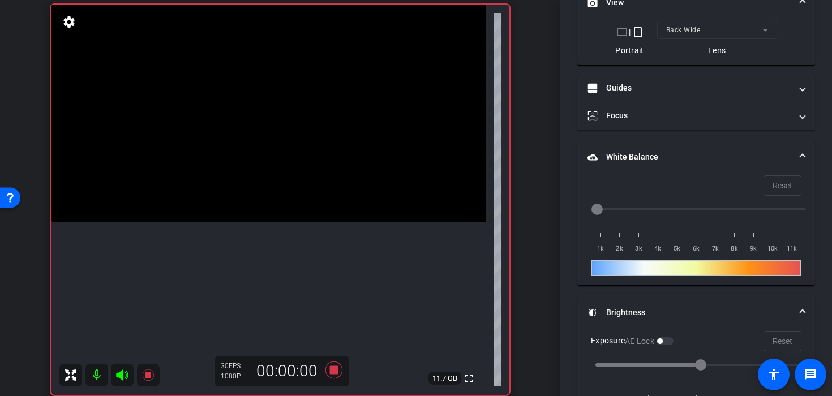
click at [309, 222] on video at bounding box center [268, 113] width 435 height 217
click at [315, 313] on div at bounding box center [309, 316] width 28 height 28
click at [316, 313] on div at bounding box center [309, 316] width 28 height 28
click at [328, 222] on video at bounding box center [268, 113] width 435 height 217
click at [311, 222] on video at bounding box center [268, 113] width 435 height 217
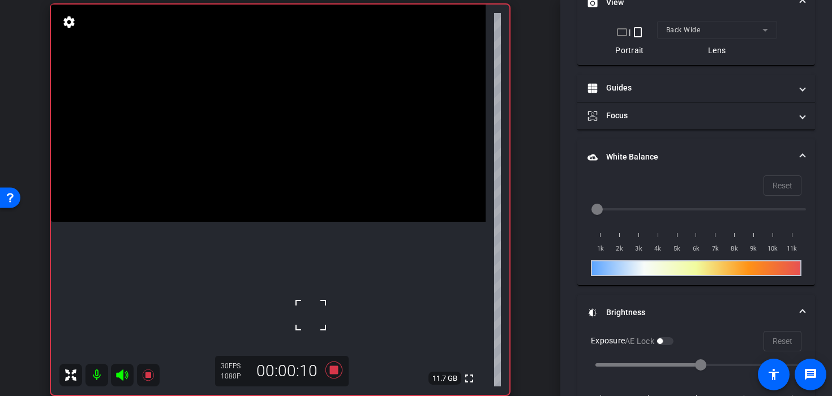
click at [307, 312] on div at bounding box center [311, 315] width 28 height 28
click at [324, 303] on div at bounding box center [311, 315] width 28 height 28
click at [325, 222] on video at bounding box center [268, 113] width 435 height 217
click at [326, 308] on div at bounding box center [325, 308] width 28 height 28
click at [310, 222] on video at bounding box center [268, 113] width 435 height 217
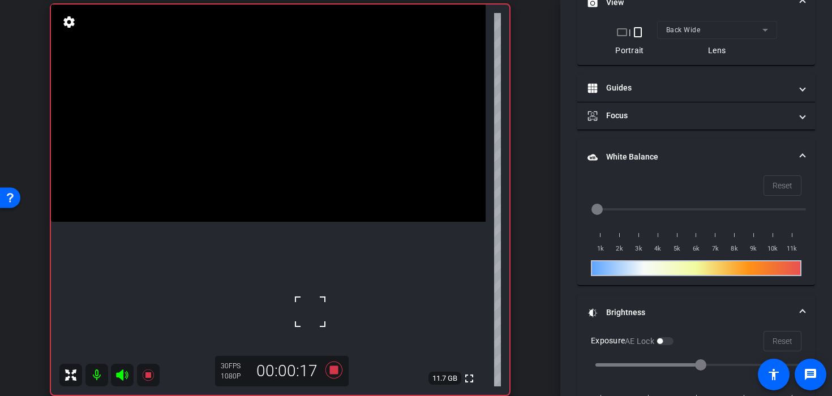
click at [310, 312] on div at bounding box center [310, 312] width 28 height 28
click at [310, 222] on video at bounding box center [268, 113] width 435 height 217
click at [309, 222] on video at bounding box center [268, 113] width 435 height 217
click at [314, 222] on video at bounding box center [268, 113] width 435 height 217
click at [327, 302] on div at bounding box center [313, 302] width 28 height 28
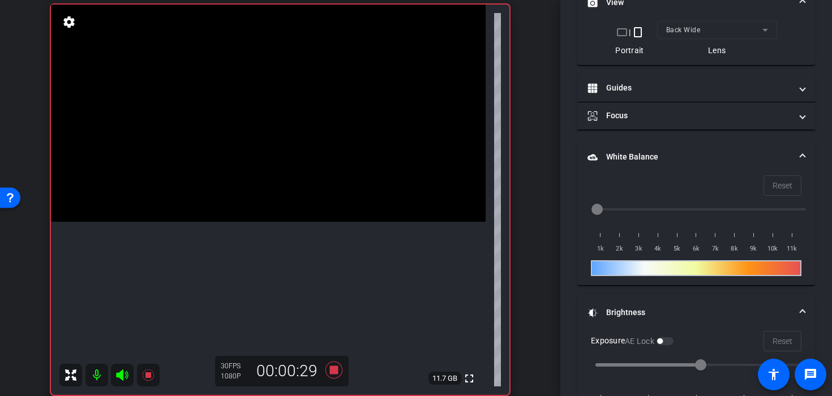
click at [327, 222] on video at bounding box center [268, 113] width 435 height 217
click at [315, 311] on div at bounding box center [326, 307] width 28 height 28
click at [332, 363] on icon at bounding box center [333, 370] width 27 height 20
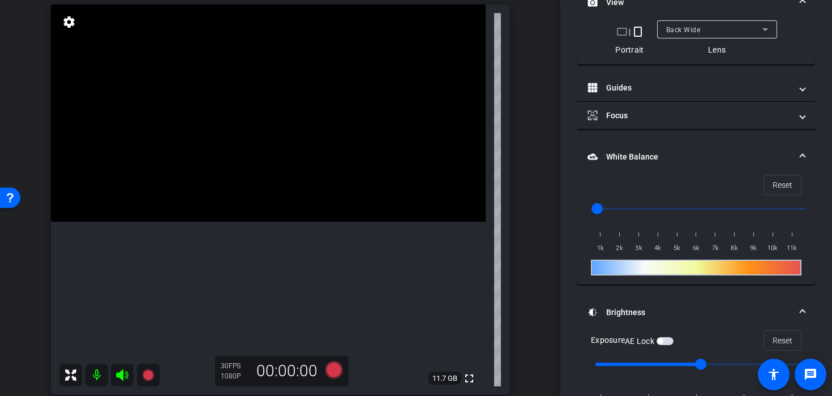
click at [305, 222] on video at bounding box center [268, 113] width 435 height 217
click at [339, 366] on icon at bounding box center [333, 370] width 17 height 17
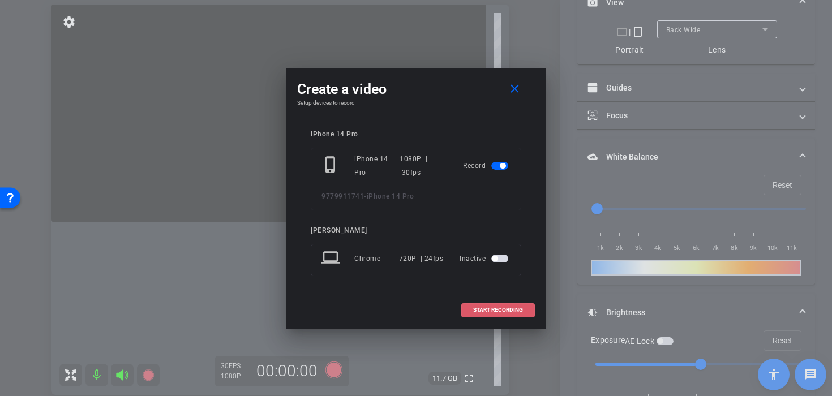
click at [489, 301] on span at bounding box center [498, 310] width 72 height 27
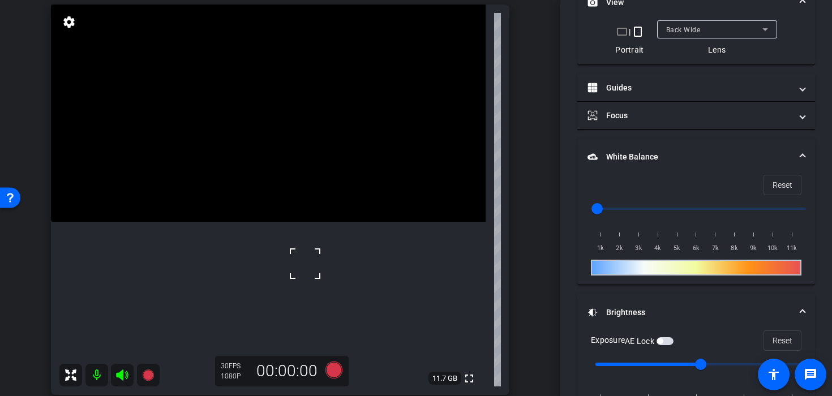
scroll to position [202, 0]
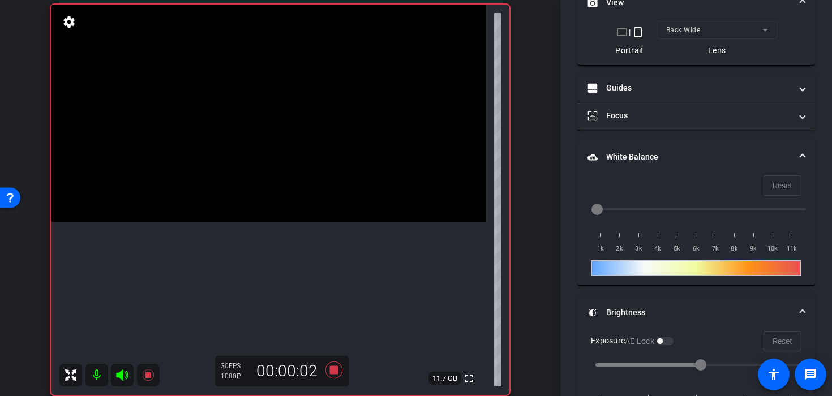
click at [298, 222] on video at bounding box center [268, 113] width 435 height 217
click at [312, 243] on div at bounding box center [298, 256] width 28 height 28
click at [320, 222] on video at bounding box center [268, 113] width 435 height 217
click at [320, 262] on div at bounding box center [320, 265] width 28 height 28
click at [314, 222] on video at bounding box center [268, 113] width 435 height 217
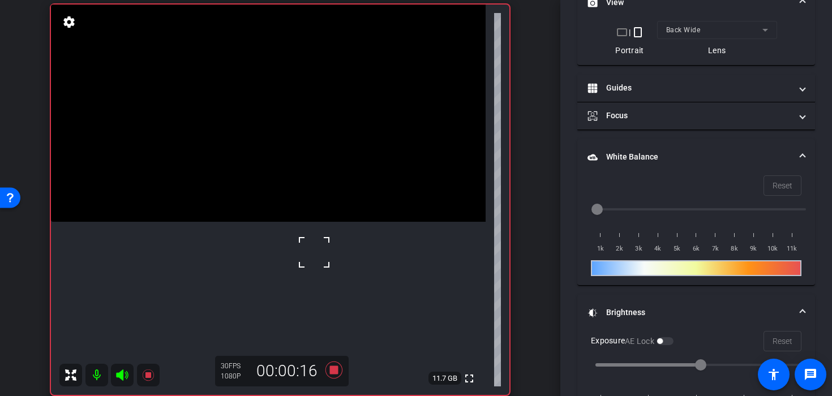
click at [300, 253] on div at bounding box center [314, 252] width 28 height 28
click at [295, 222] on video at bounding box center [268, 113] width 435 height 217
click at [316, 222] on video at bounding box center [268, 113] width 435 height 217
click at [315, 254] on div at bounding box center [316, 243] width 28 height 28
click at [307, 222] on video at bounding box center [268, 113] width 435 height 217
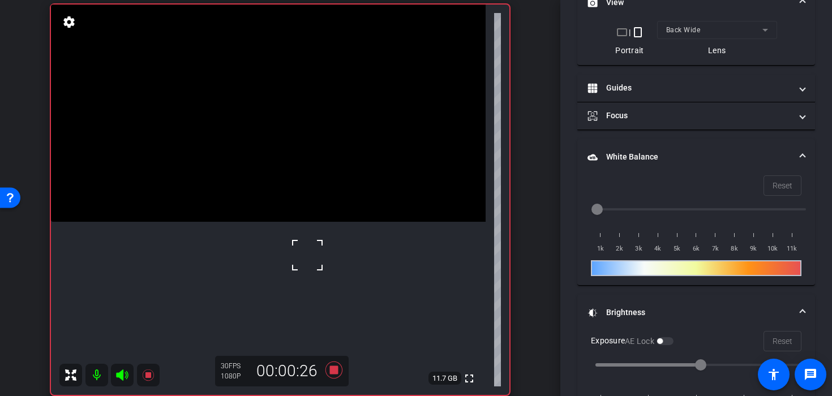
click at [301, 255] on div at bounding box center [307, 255] width 28 height 28
click at [302, 222] on video at bounding box center [268, 113] width 435 height 217
click at [303, 222] on video at bounding box center [268, 113] width 435 height 217
click at [307, 260] on div at bounding box center [303, 258] width 28 height 28
click at [332, 376] on icon at bounding box center [333, 370] width 27 height 20
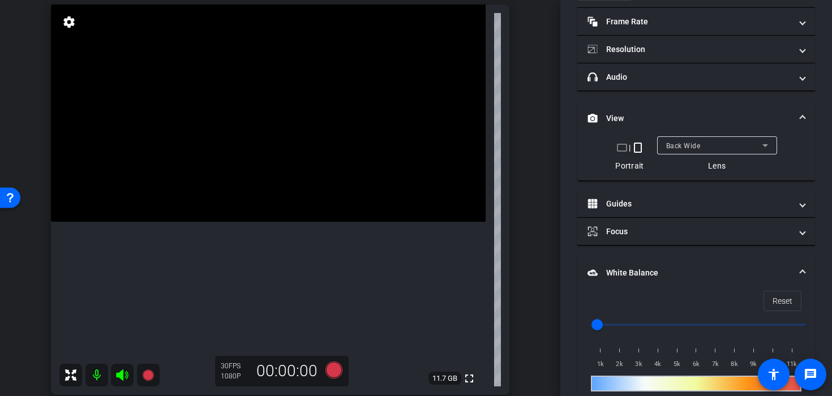
scroll to position [0, 0]
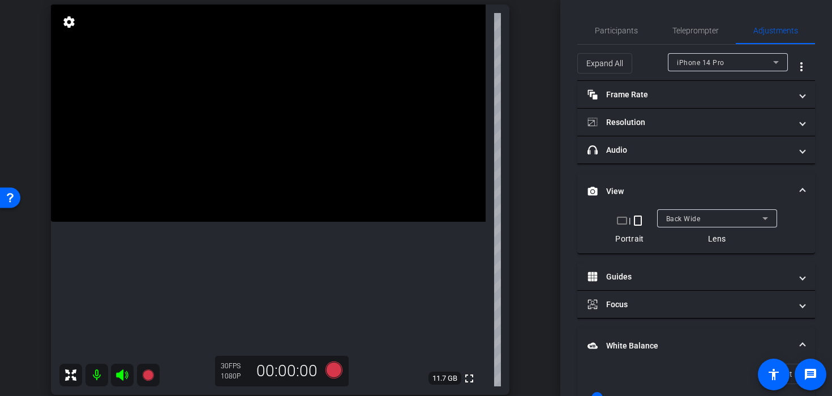
click at [671, 216] on span "Back Wide" at bounding box center [683, 219] width 35 height 8
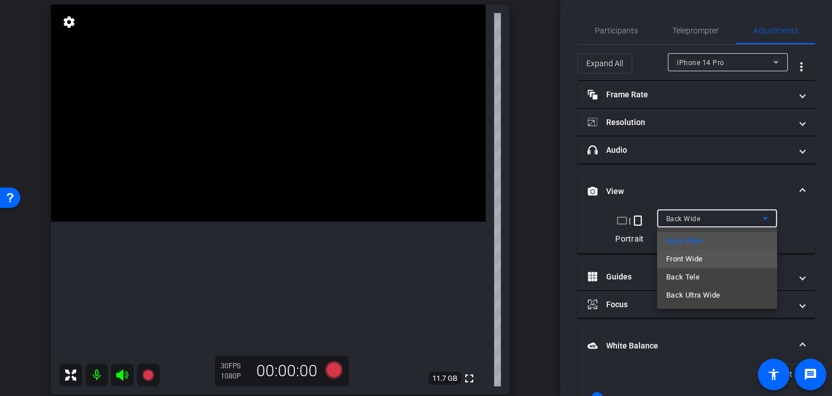
click at [682, 258] on span "Front Wide" at bounding box center [684, 259] width 37 height 14
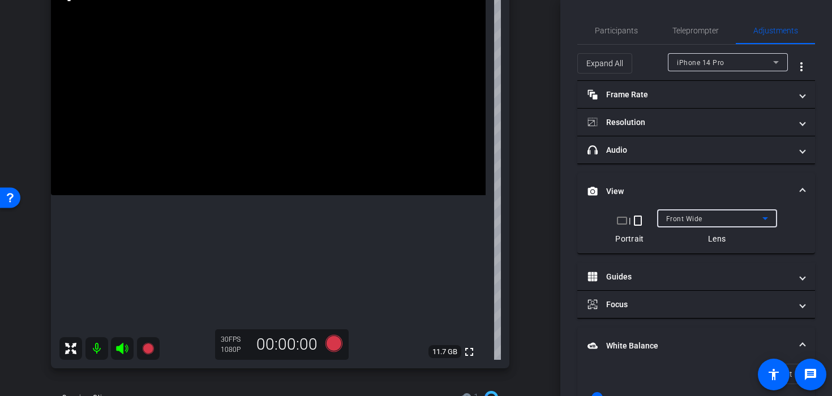
scroll to position [111, 0]
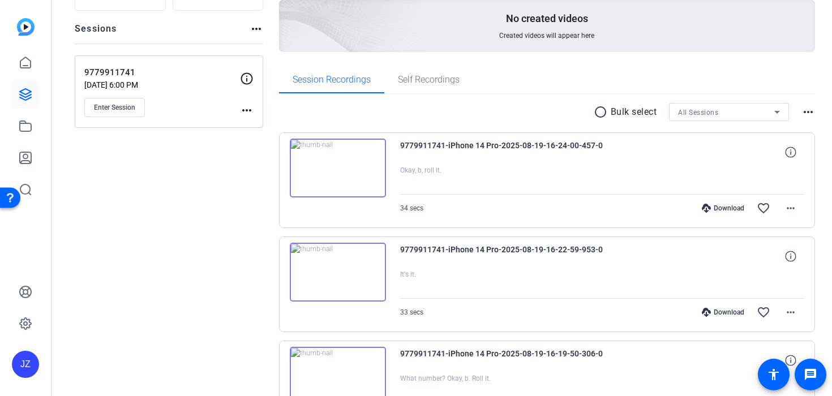
scroll to position [117, 0]
